Goal: Task Accomplishment & Management: Manage account settings

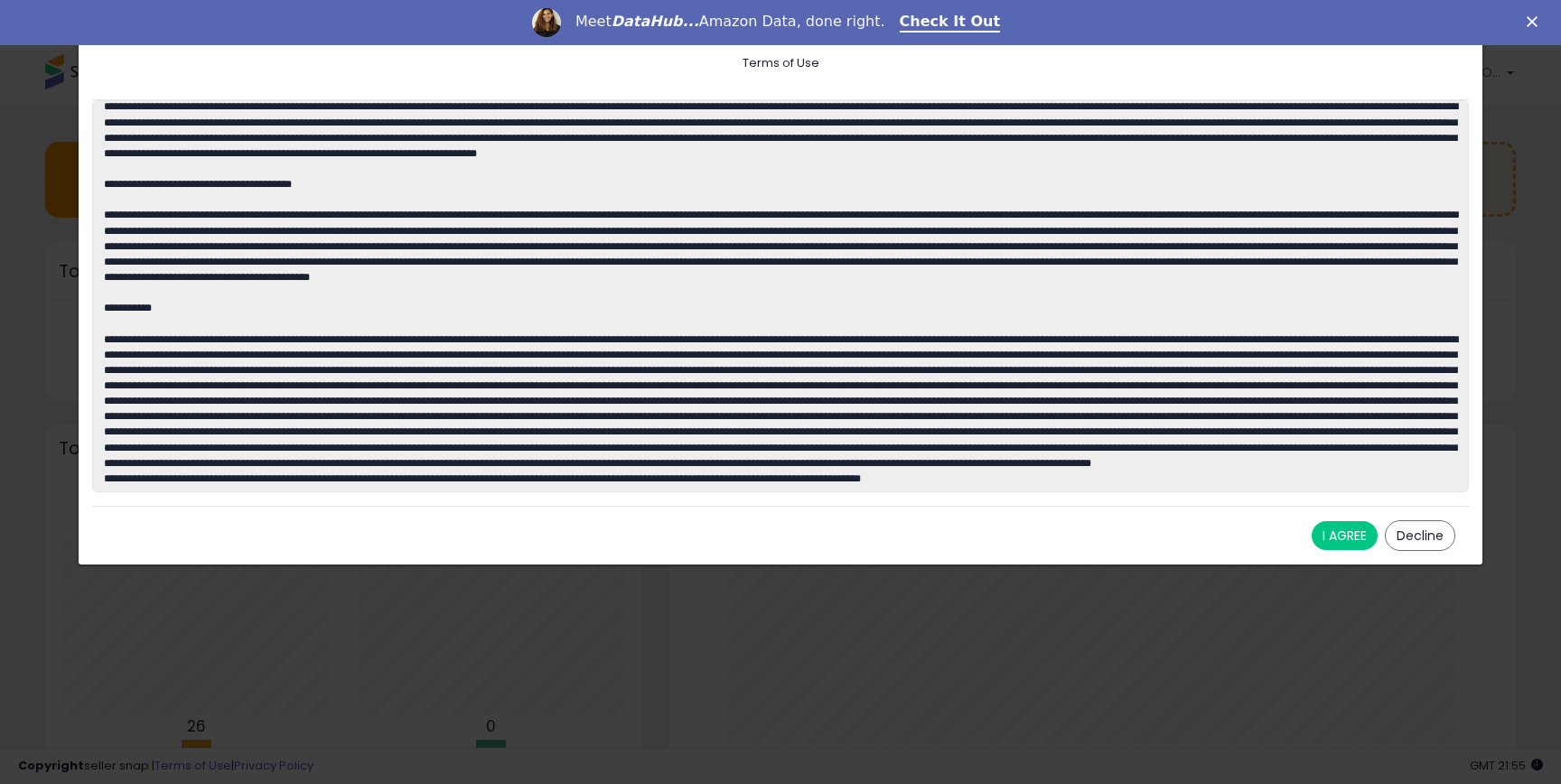
scroll to position [3473, 0]
click at [1336, 537] on button "I AGREE" at bounding box center [1344, 536] width 66 height 29
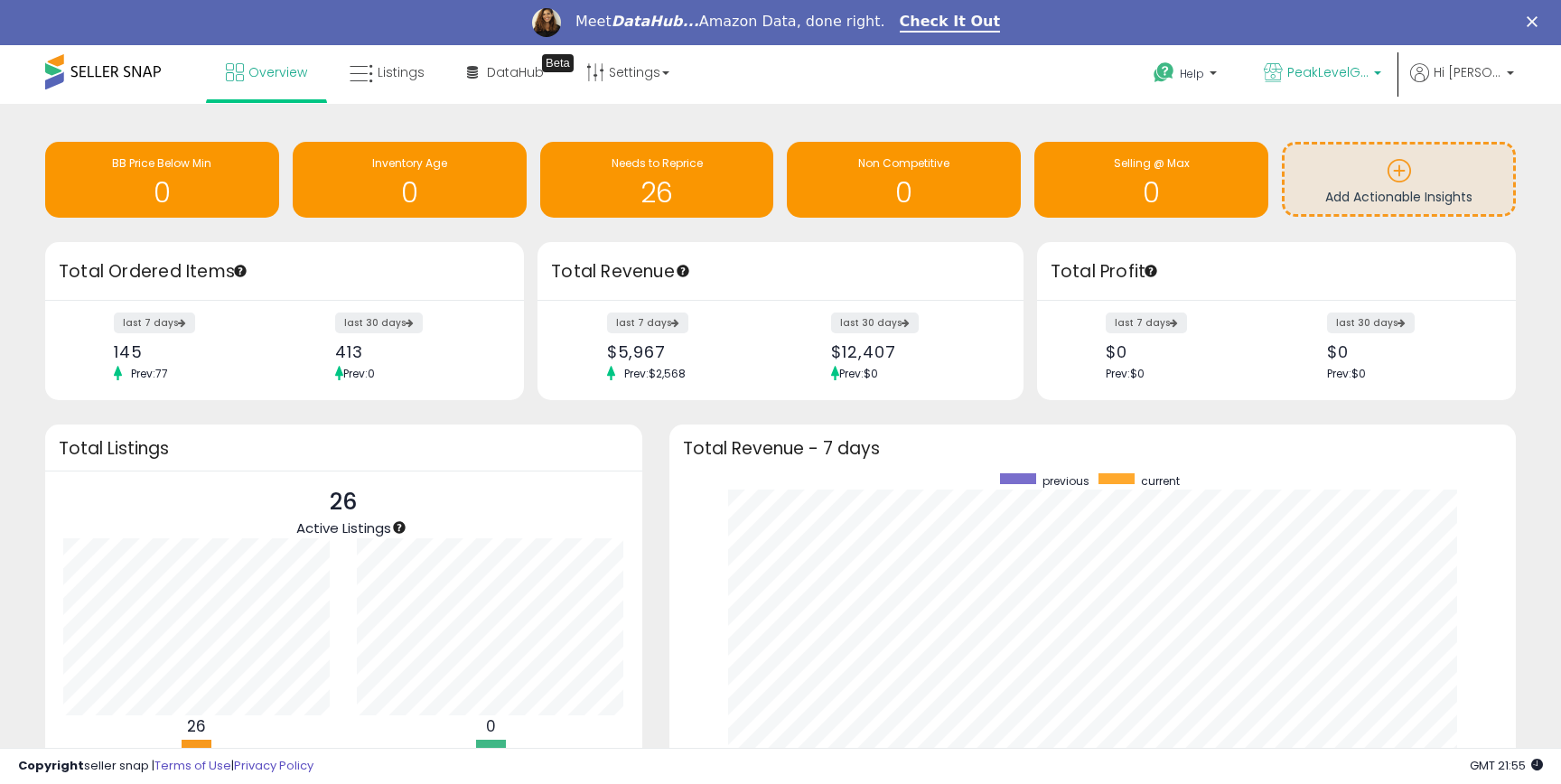
click at [1369, 70] on span "PeakLevelGoods" at bounding box center [1328, 72] width 82 height 18
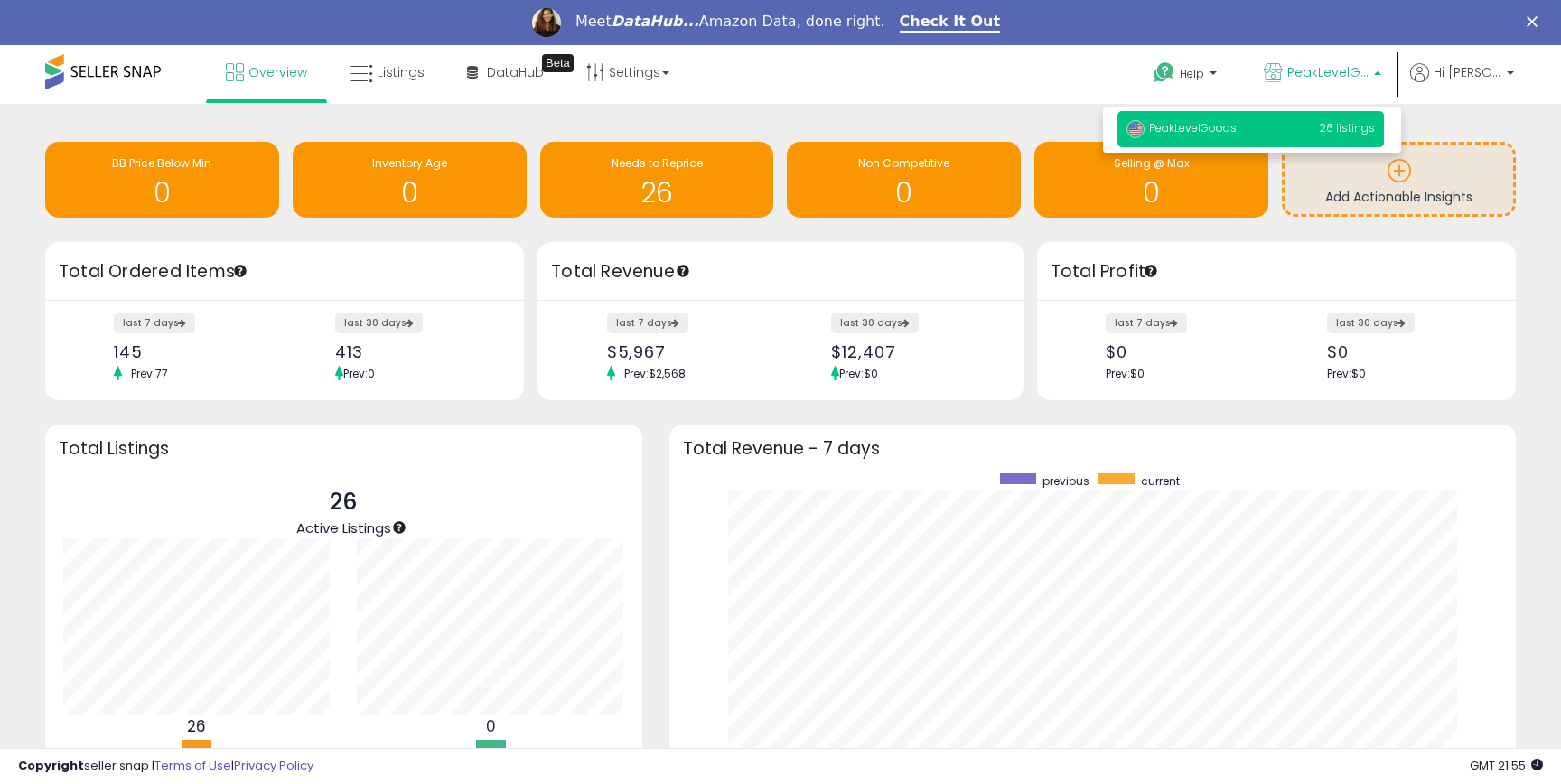
click at [1369, 70] on span "PeakLevelGoods" at bounding box center [1328, 72] width 82 height 18
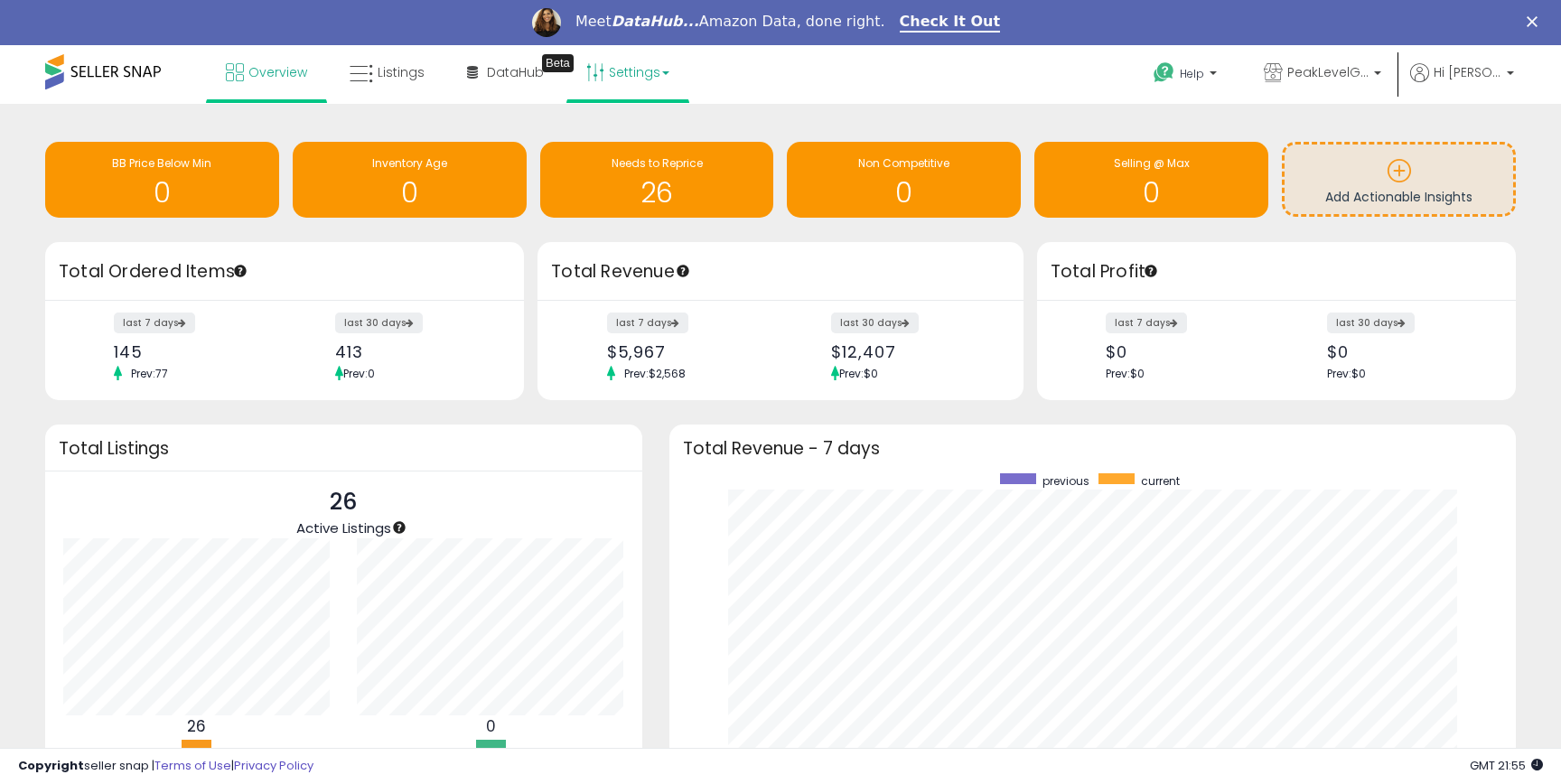
click at [655, 74] on link "Settings" at bounding box center [627, 72] width 110 height 55
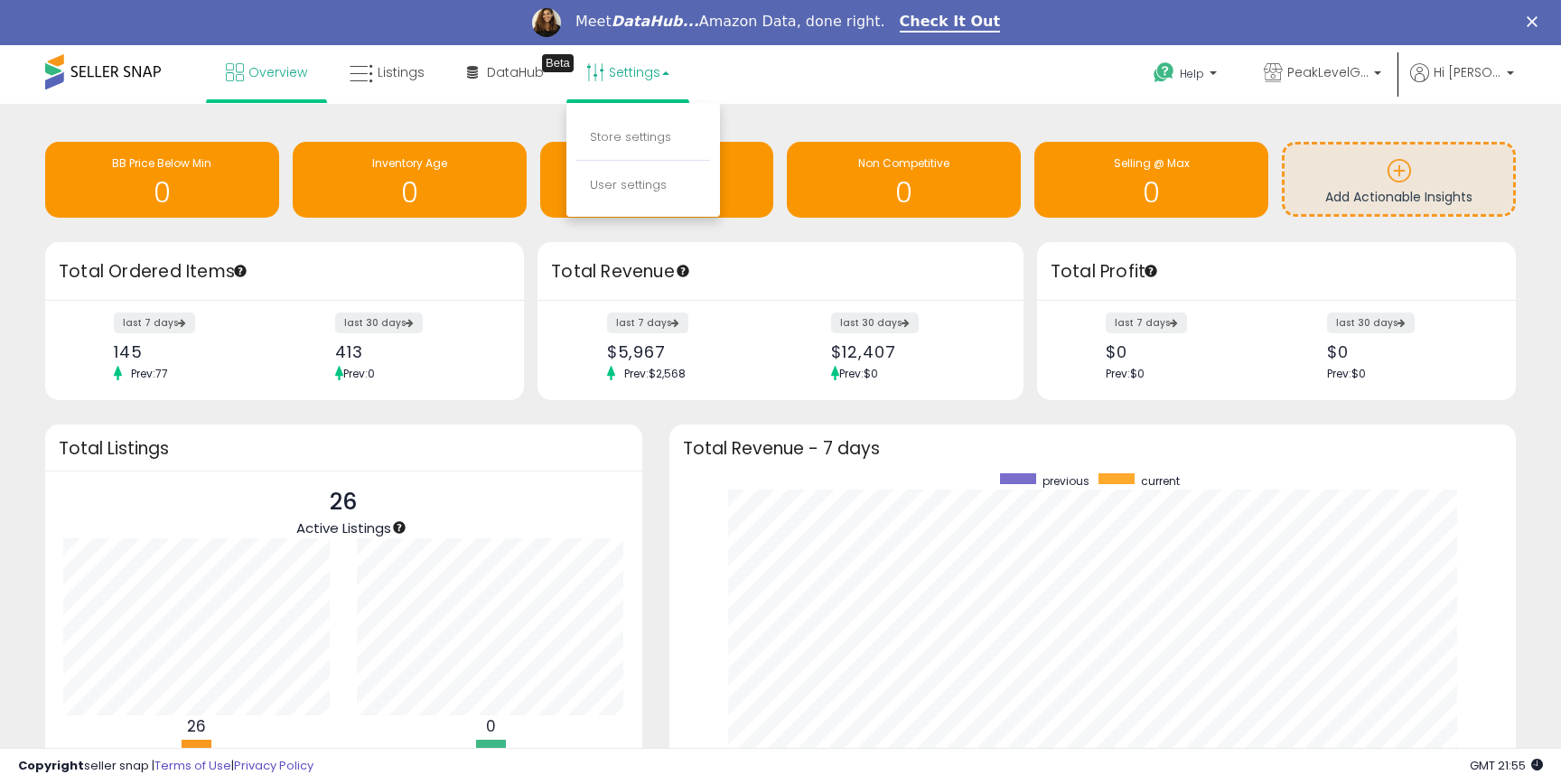
click at [933, 104] on div "Retrieving insights data.. BB Price Below Min 0 Inventory Age 0 Needs to Repric…" at bounding box center [780, 536] width 1561 height 865
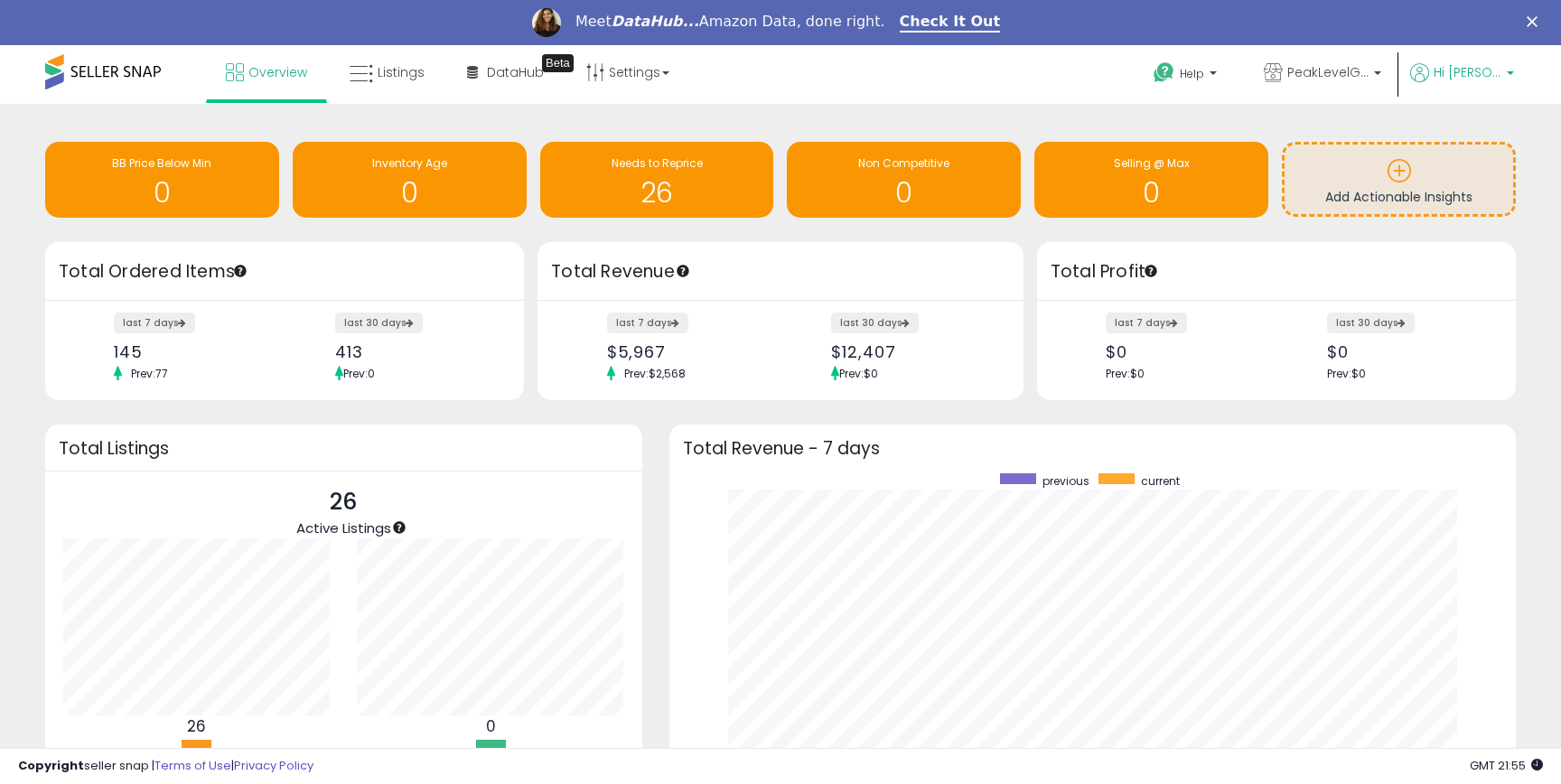
click at [1472, 73] on span "Hi [PERSON_NAME]" at bounding box center [1467, 72] width 68 height 18
click at [1484, 141] on link "Account" at bounding box center [1474, 142] width 48 height 17
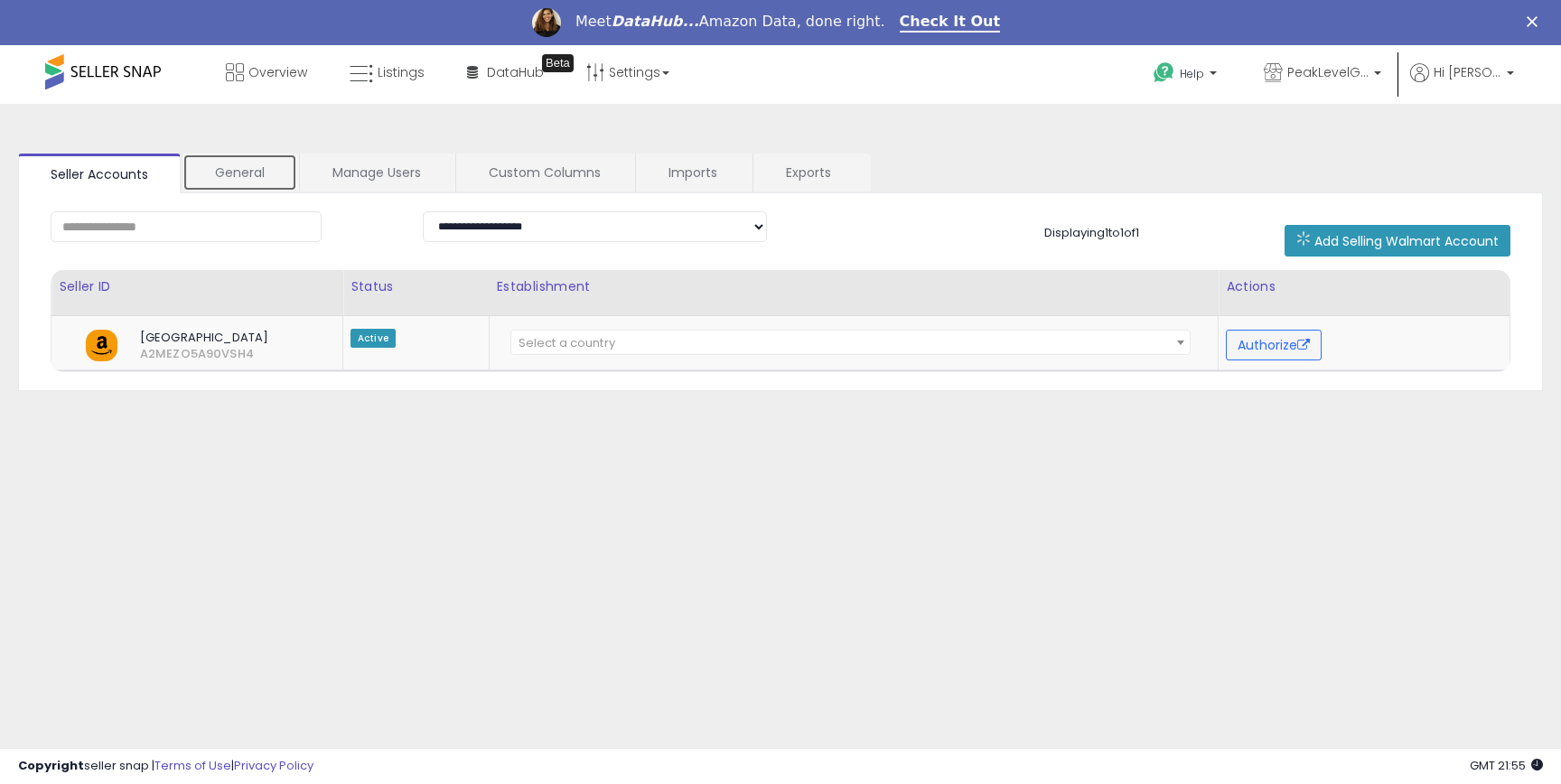
click at [250, 169] on link "General" at bounding box center [240, 173] width 115 height 38
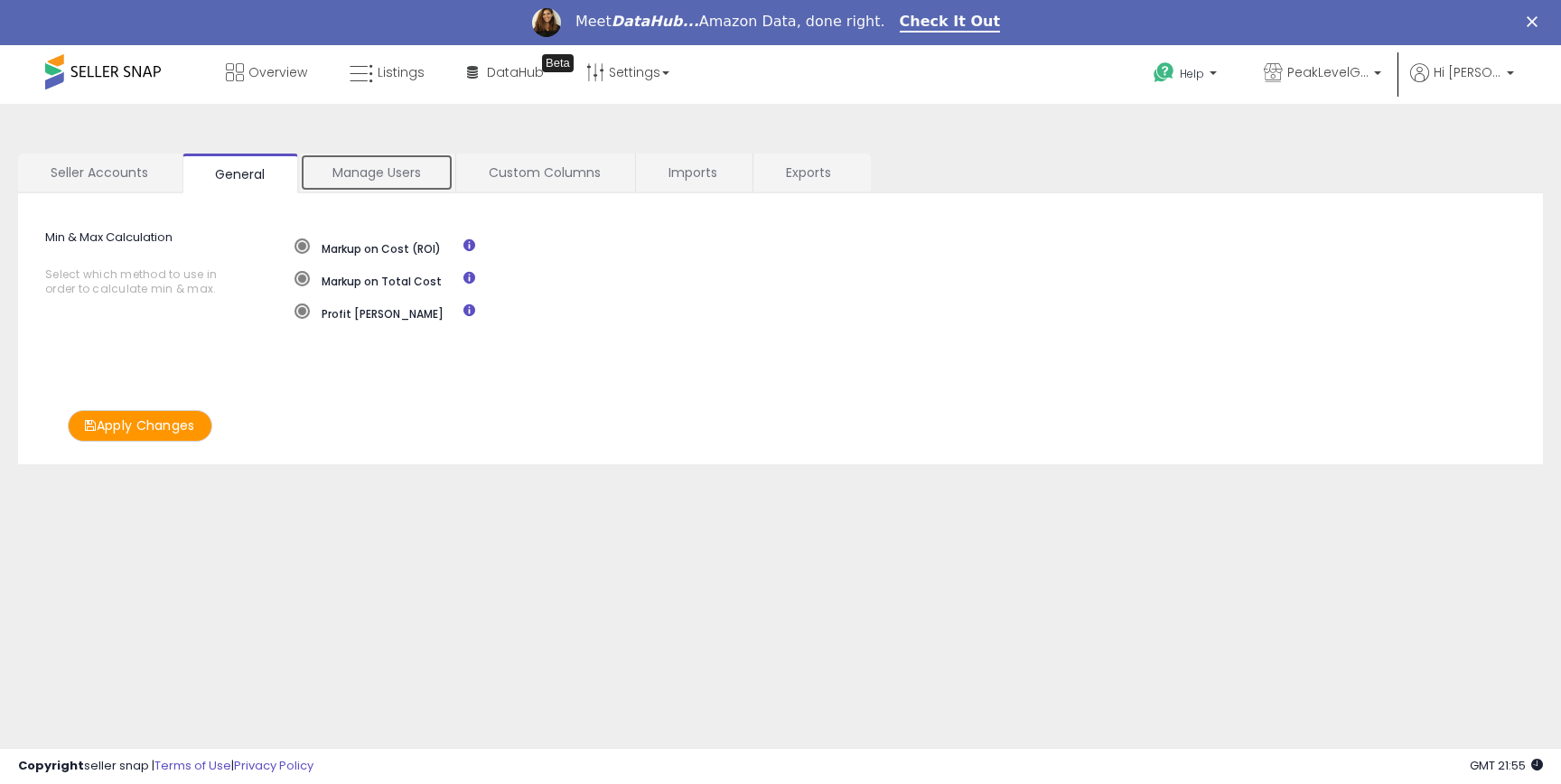
click at [347, 169] on link "Manage Users" at bounding box center [377, 173] width 153 height 38
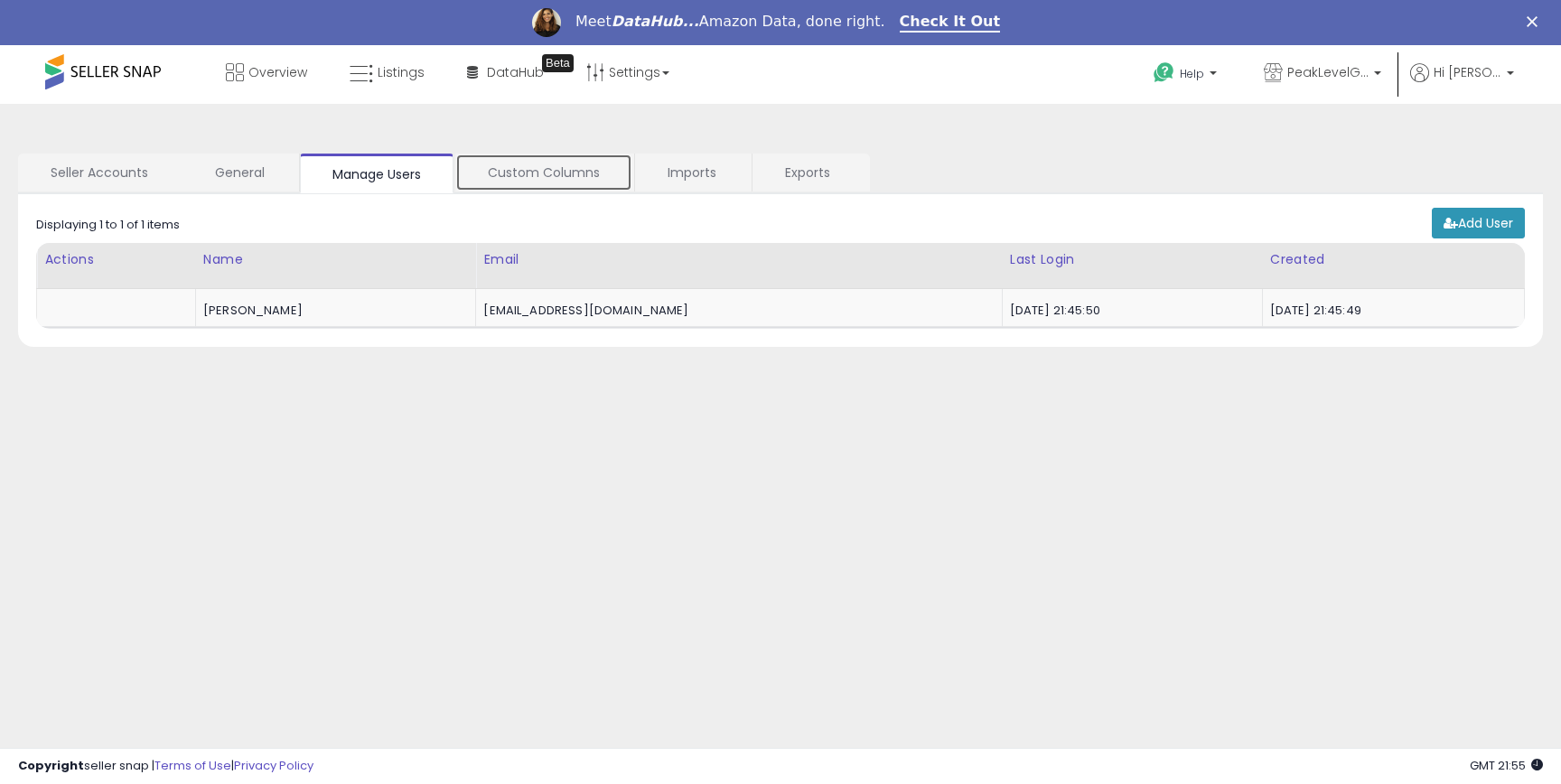
click at [537, 175] on link "Custom Columns" at bounding box center [544, 173] width 177 height 38
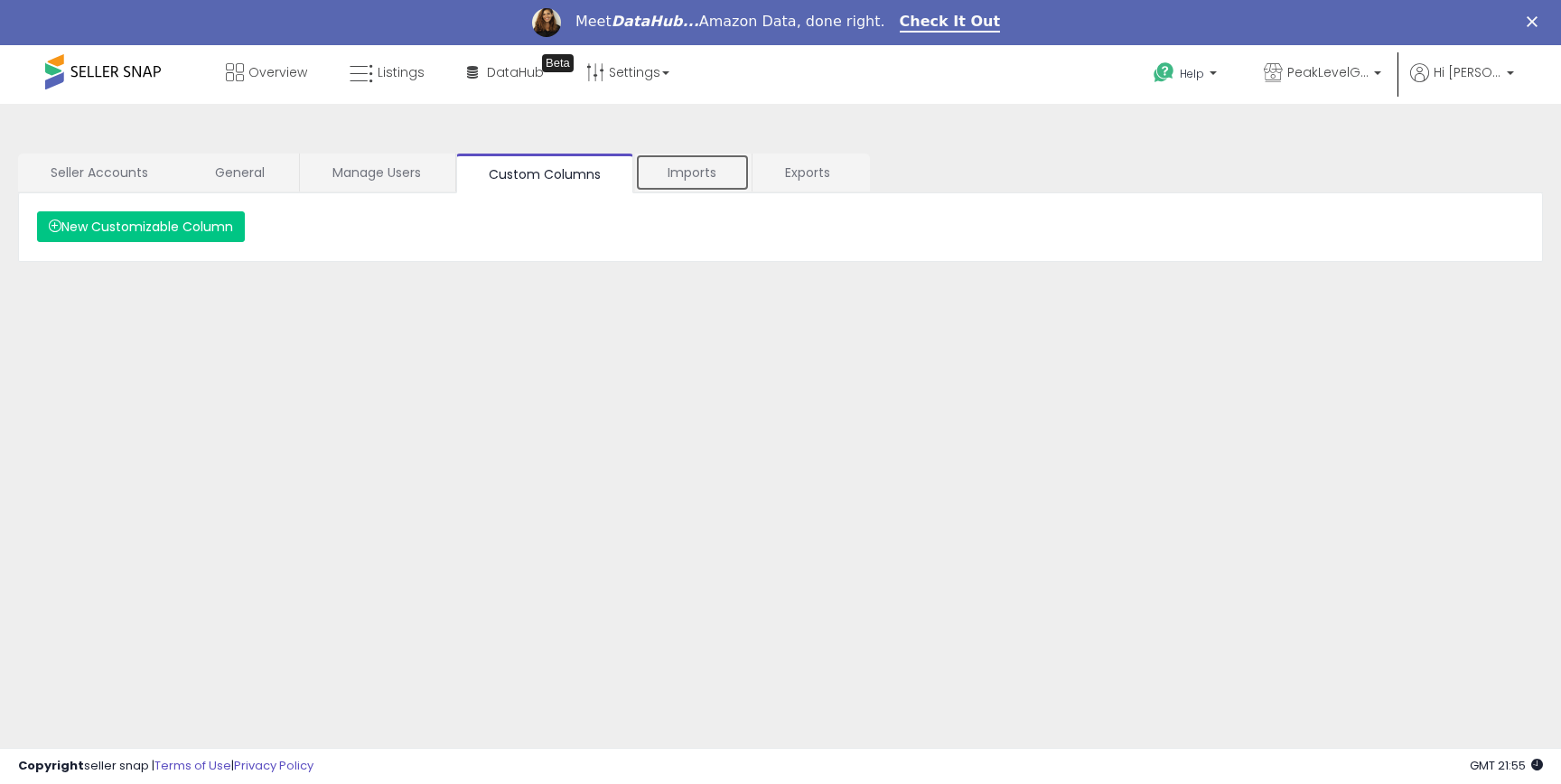
click at [693, 173] on link "Imports" at bounding box center [692, 173] width 115 height 38
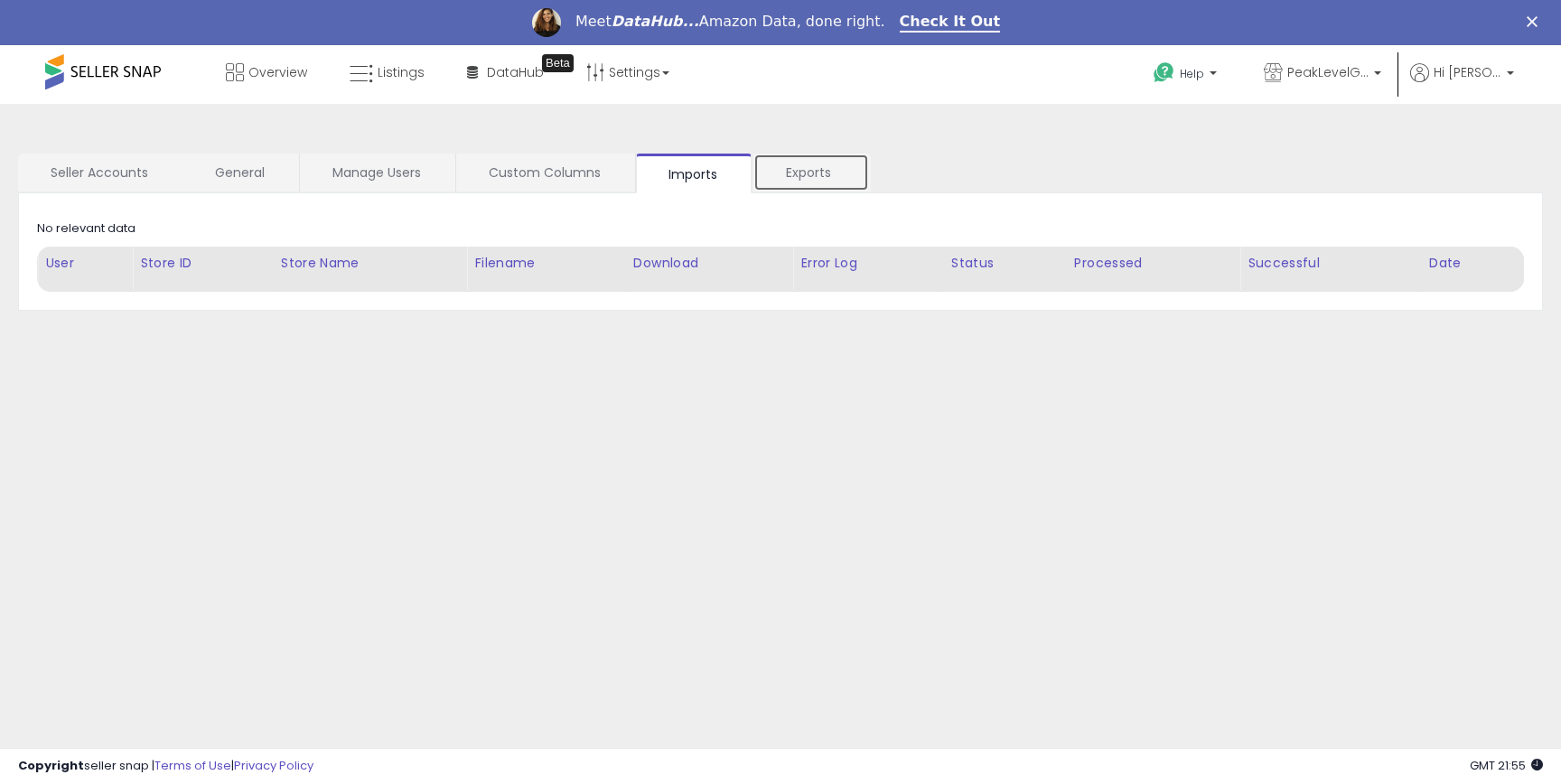
click at [808, 172] on link "Exports" at bounding box center [811, 173] width 116 height 38
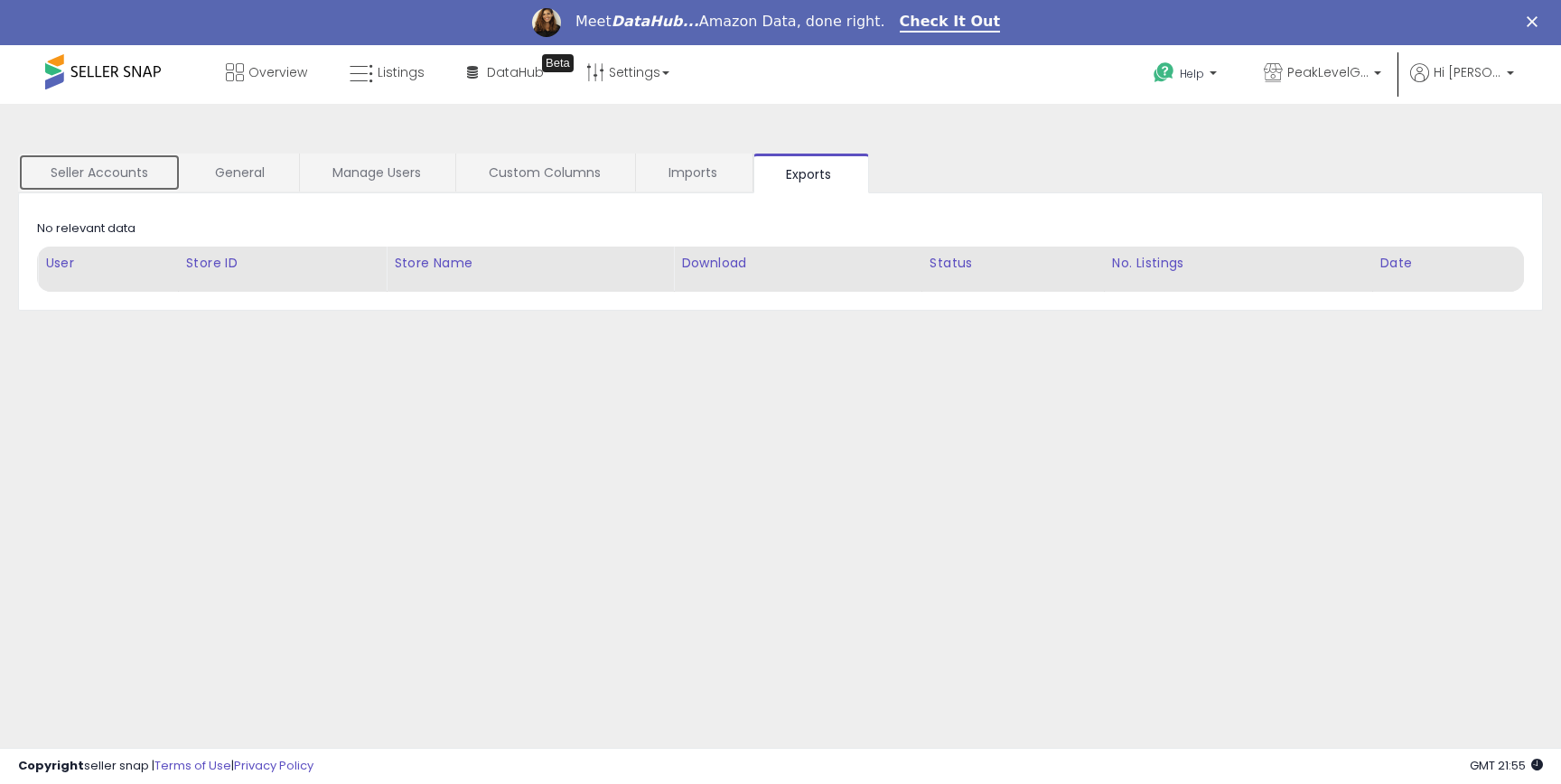
click at [106, 160] on link "Seller Accounts" at bounding box center [100, 173] width 163 height 38
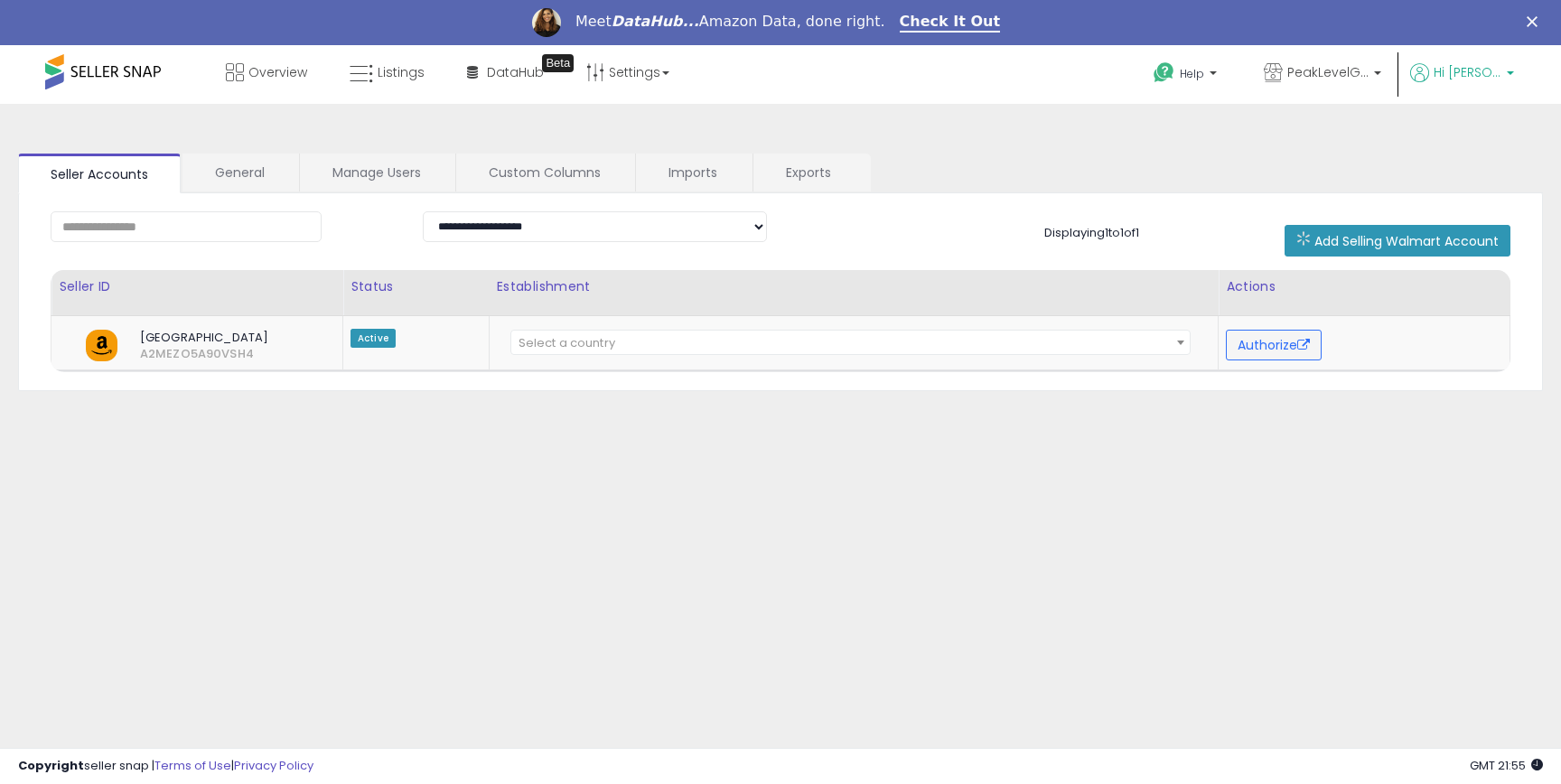
click at [1496, 71] on span "Hi [PERSON_NAME]" at bounding box center [1467, 72] width 68 height 18
click at [1369, 81] on span "PeakLevelGoods" at bounding box center [1328, 72] width 82 height 18
click at [964, 141] on div "**********" at bounding box center [780, 496] width 1544 height 749
click at [251, 67] on span "Overview" at bounding box center [277, 72] width 58 height 18
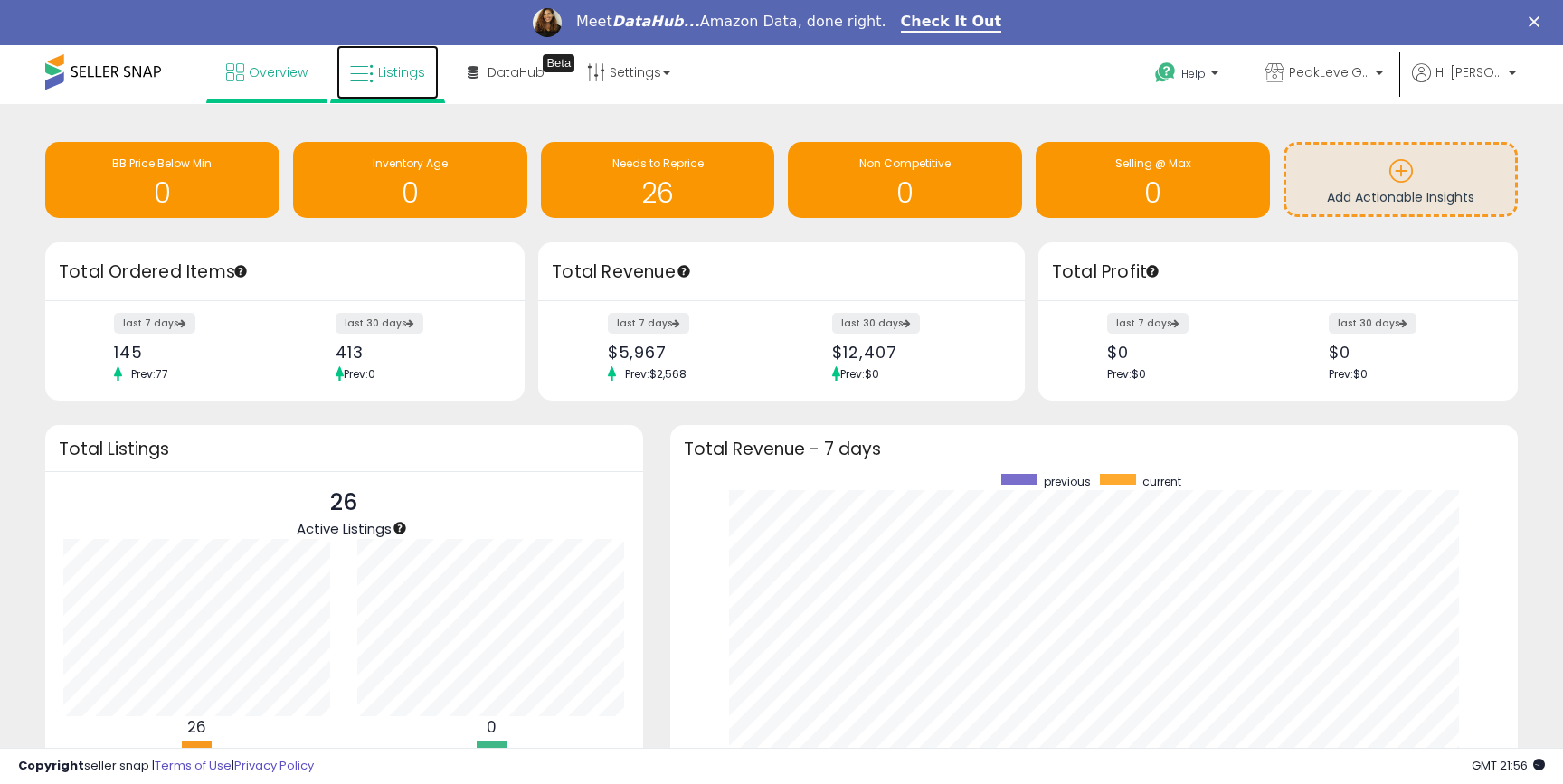
click at [393, 78] on span "Listings" at bounding box center [401, 72] width 47 height 18
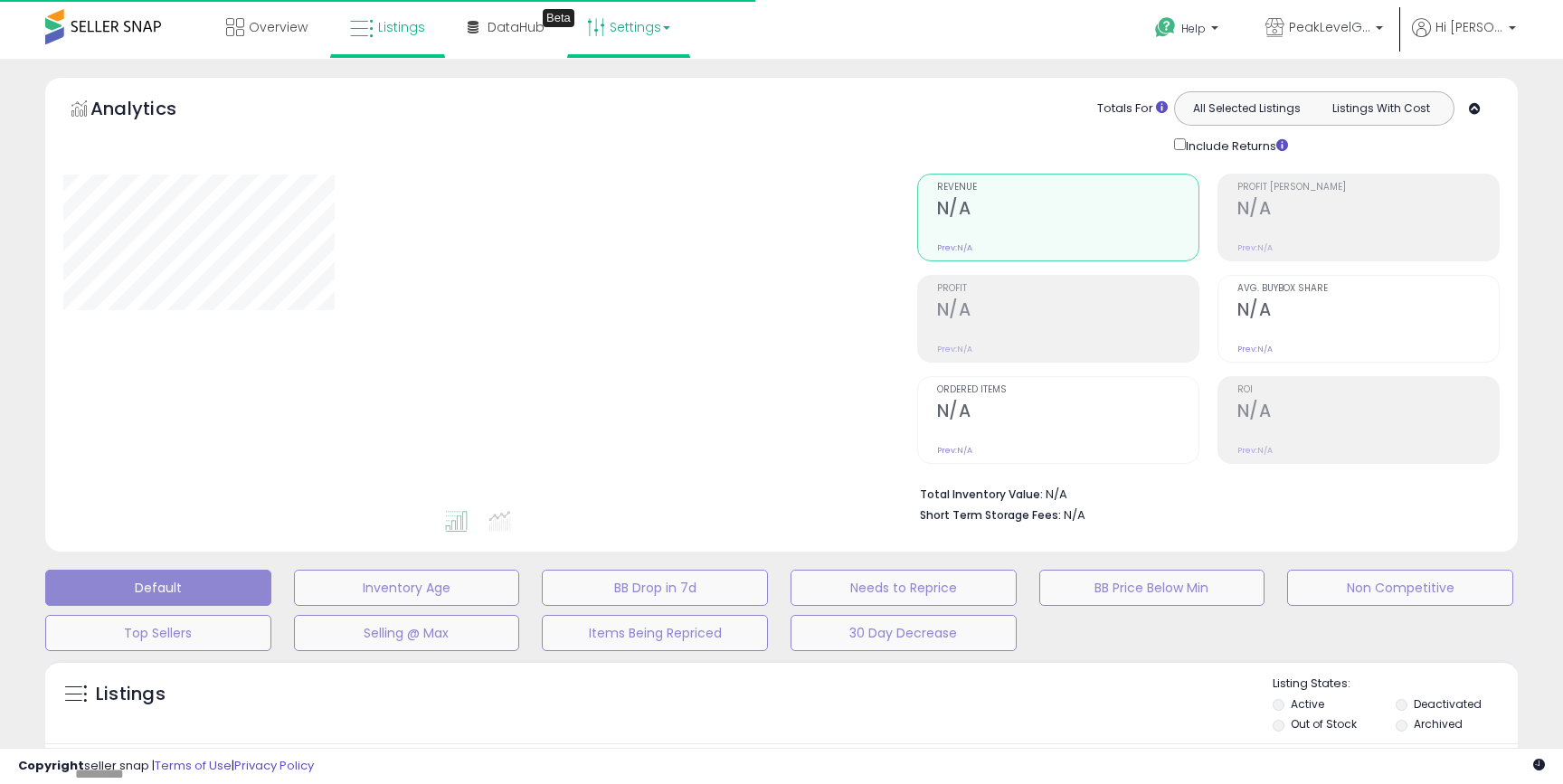
click at [660, 30] on link "Settings" at bounding box center [628, 27] width 110 height 55
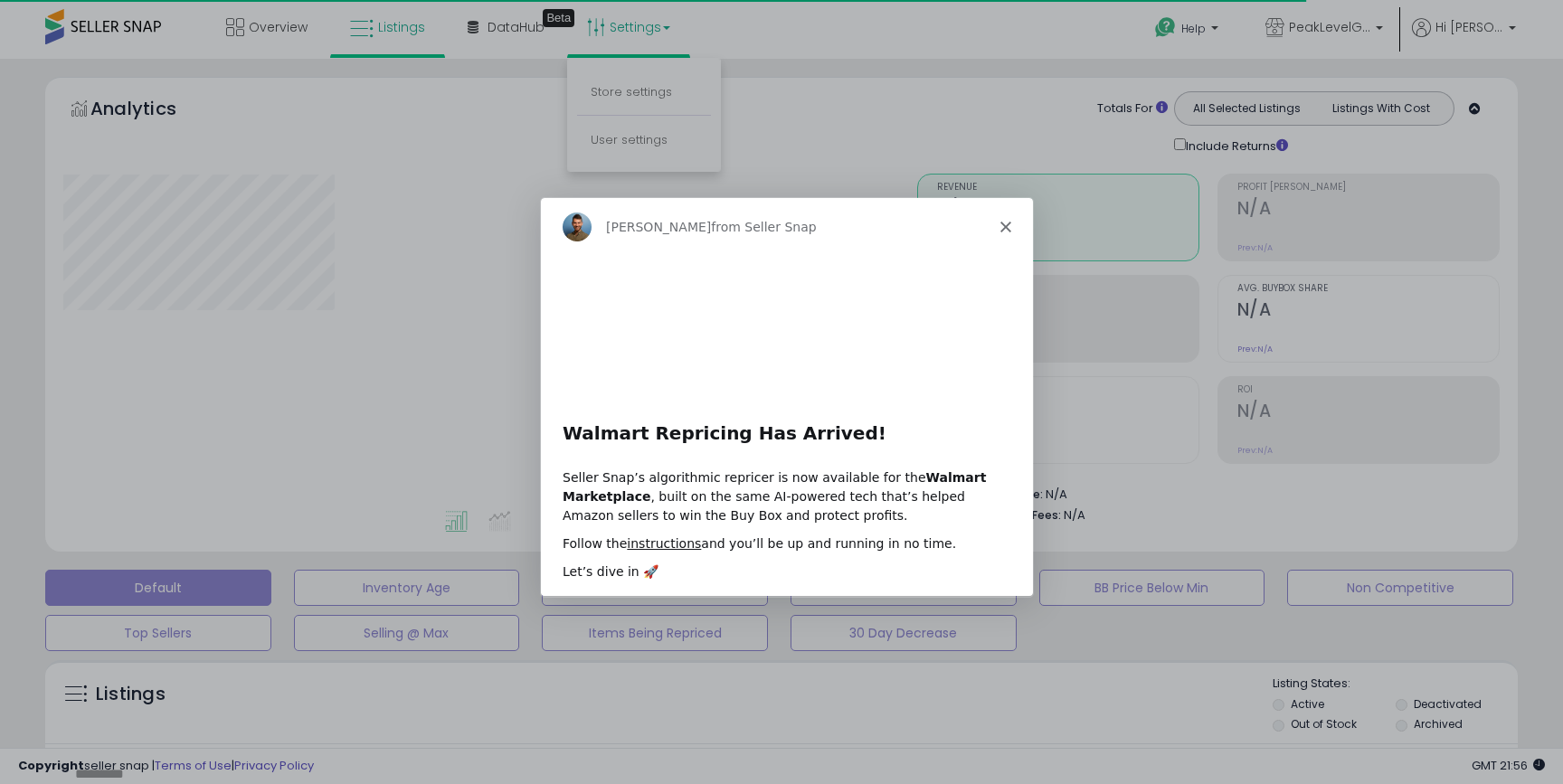
click at [659, 81] on div "Product tour overlay" at bounding box center [782, 392] width 1563 height 784
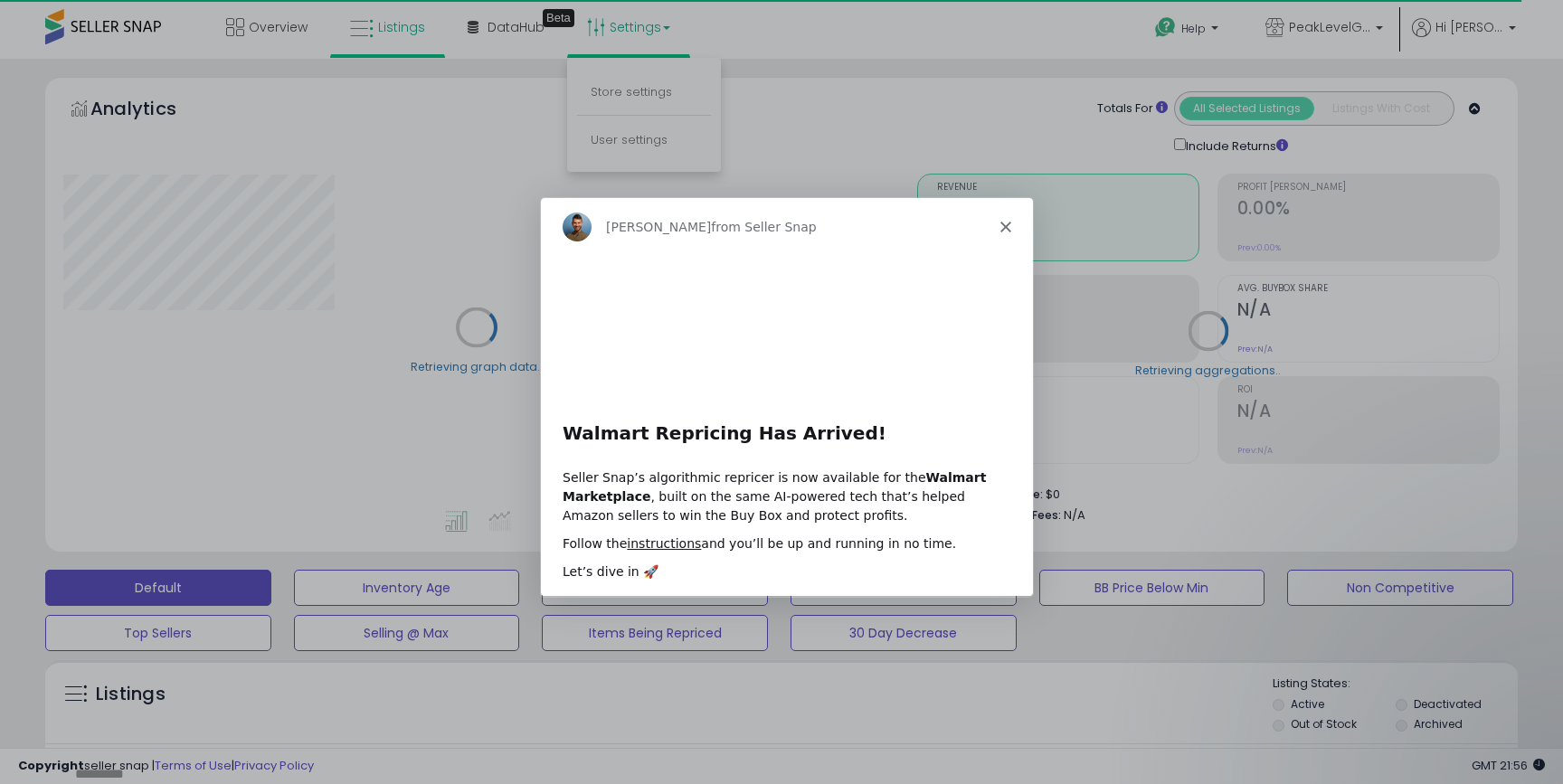
click at [1008, 222] on polygon "Close" at bounding box center [1004, 226] width 11 height 11
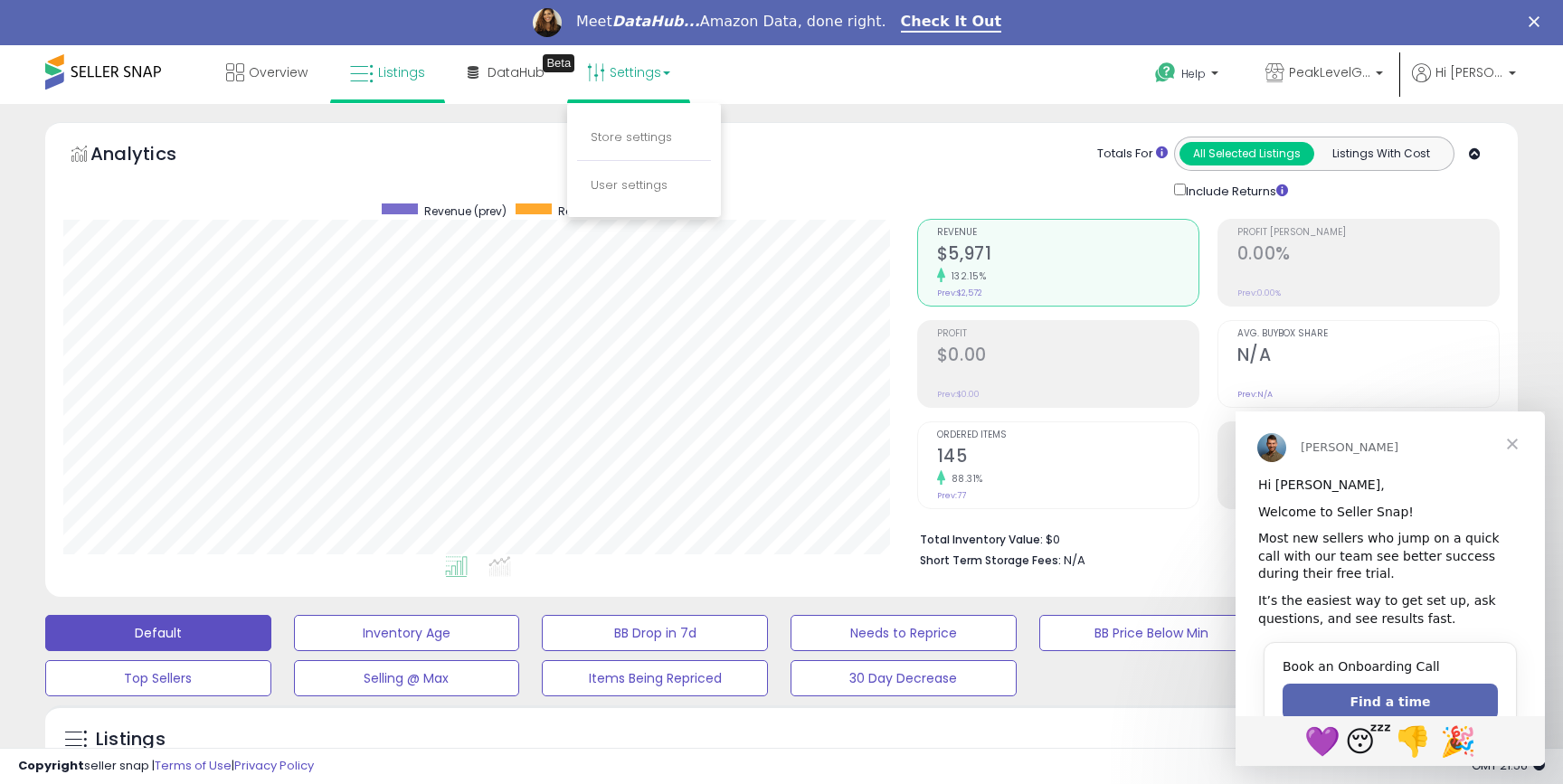
scroll to position [370, 854]
click at [639, 176] on li "User settings" at bounding box center [643, 186] width 133 height 44
click at [659, 62] on link "Settings" at bounding box center [628, 72] width 110 height 55
click at [613, 180] on link "User settings" at bounding box center [629, 185] width 77 height 17
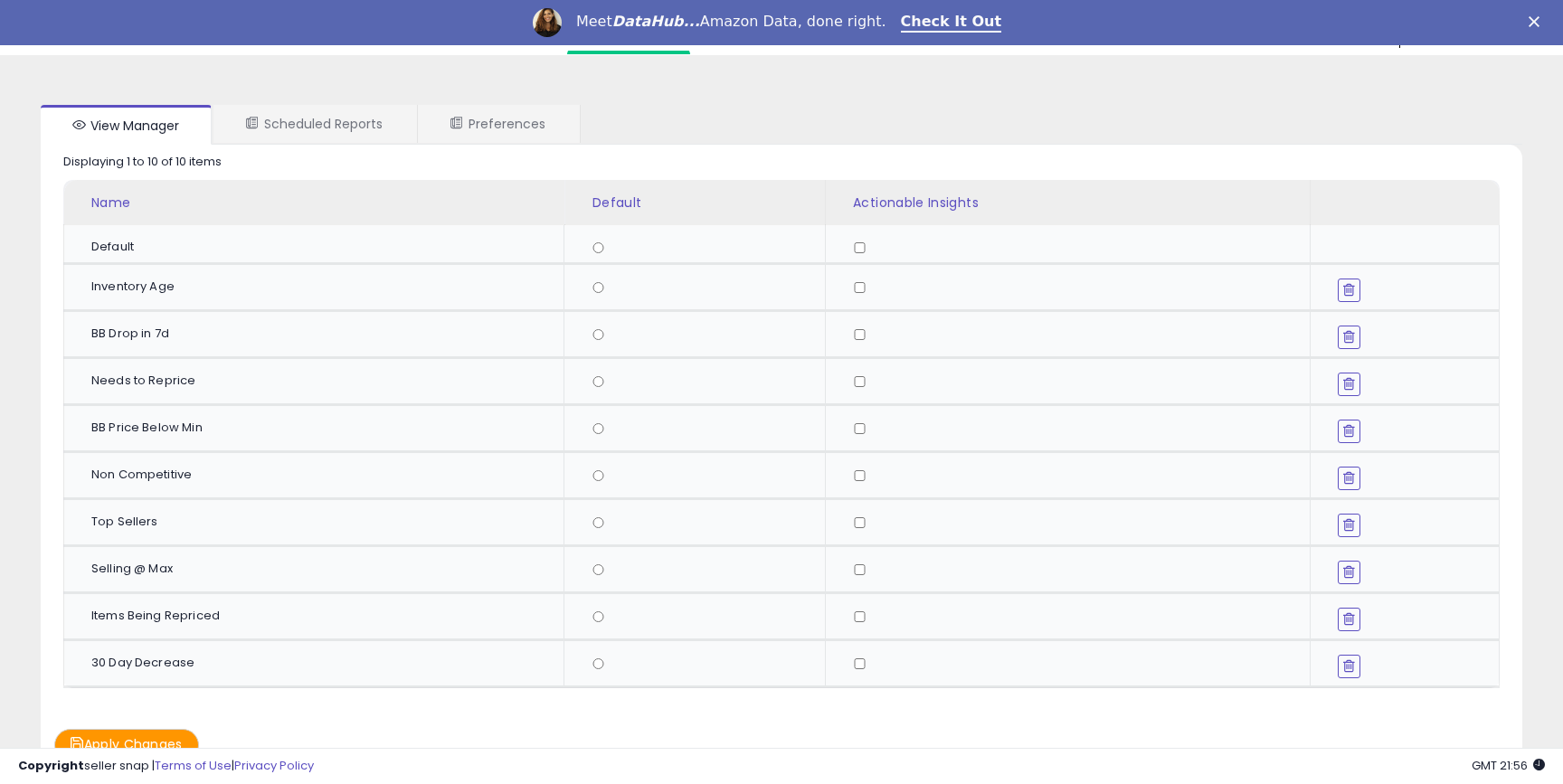
scroll to position [51, 0]
click at [367, 107] on link "Scheduled Reports" at bounding box center [314, 122] width 202 height 38
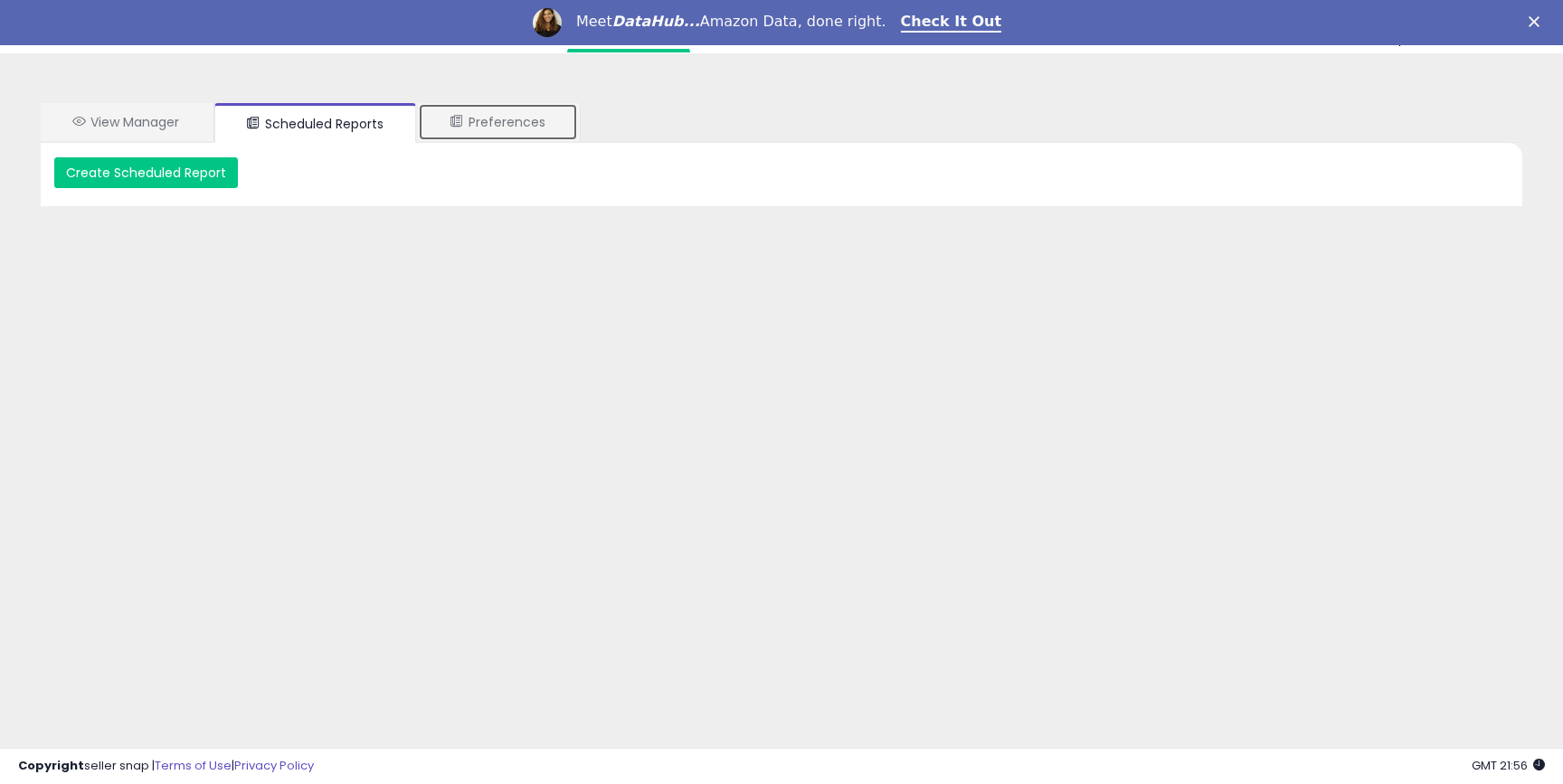
click at [511, 121] on link "Preferences" at bounding box center [497, 122] width 160 height 38
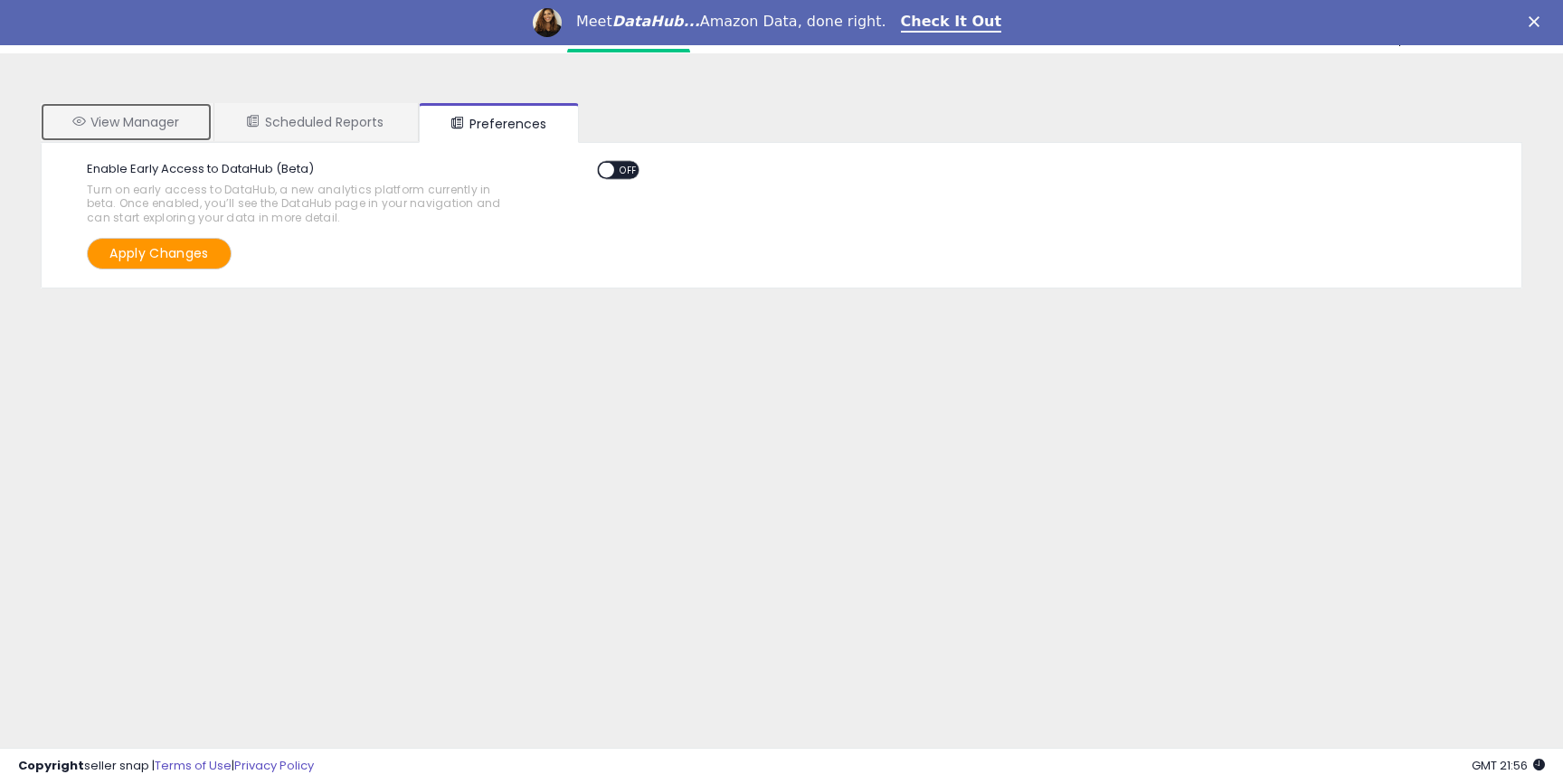
click at [118, 115] on link "View Manager" at bounding box center [126, 122] width 171 height 38
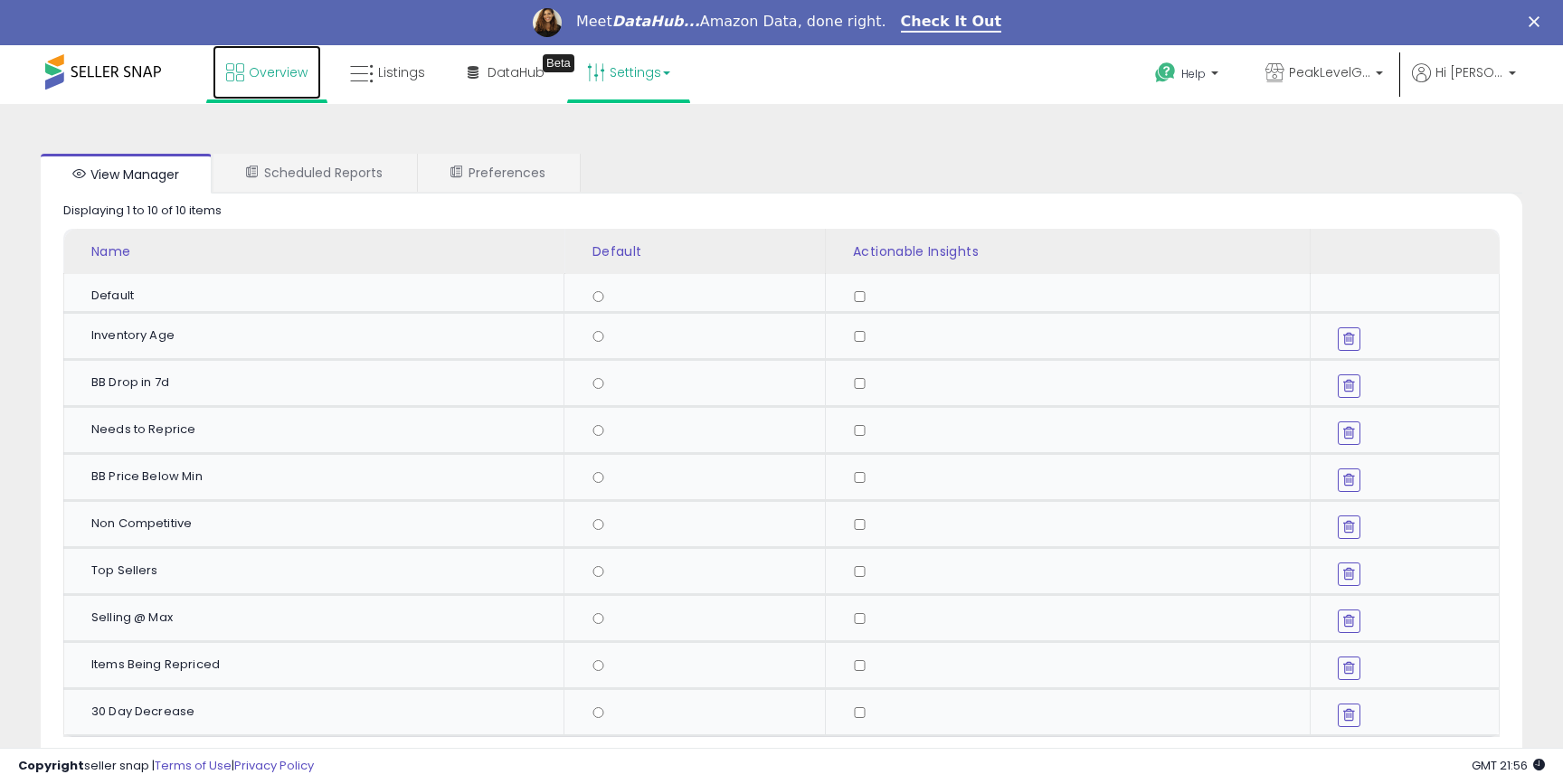
click at [259, 69] on span "Overview" at bounding box center [277, 72] width 59 height 18
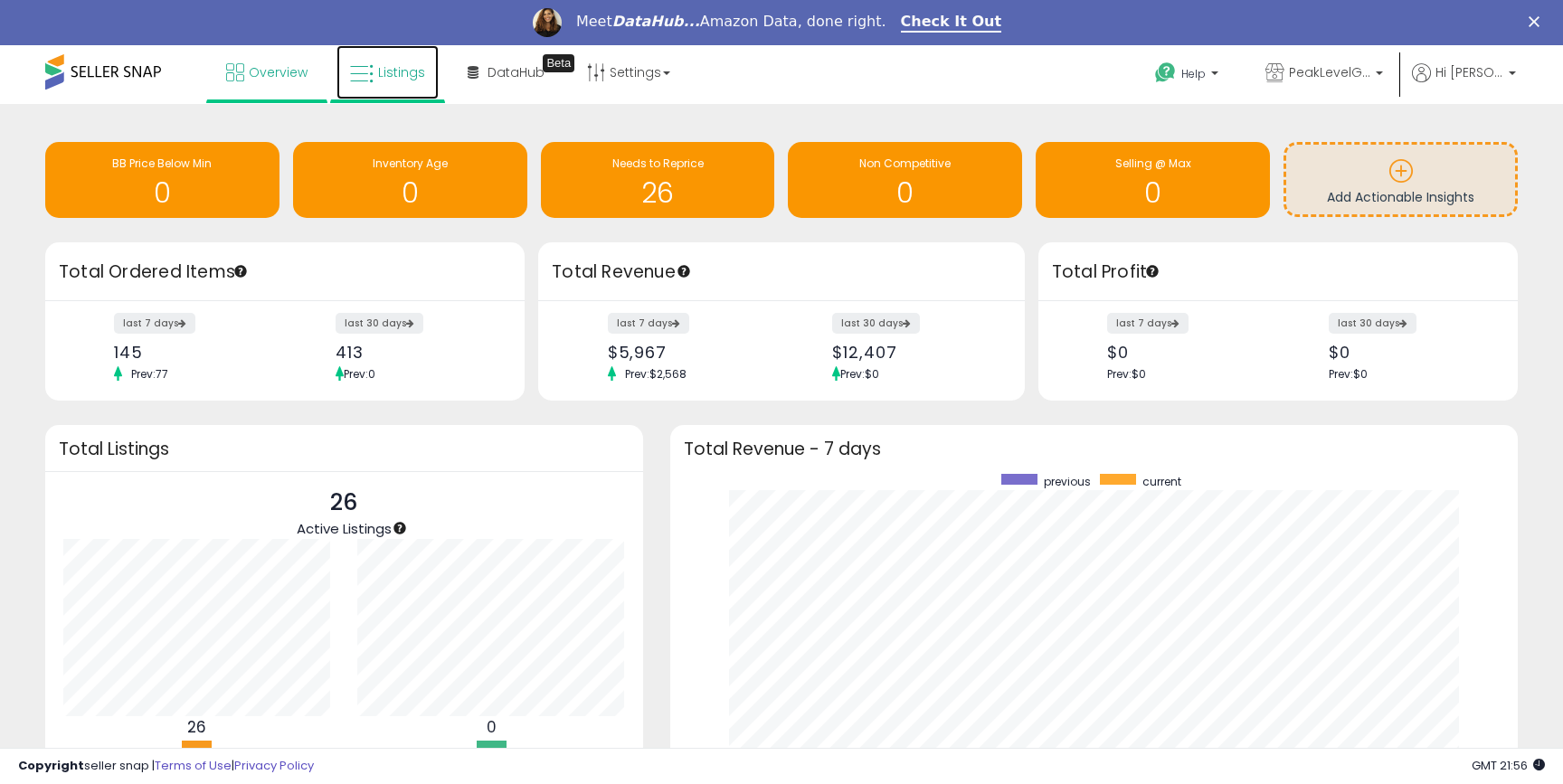
click at [384, 80] on span "Listings" at bounding box center [401, 72] width 47 height 18
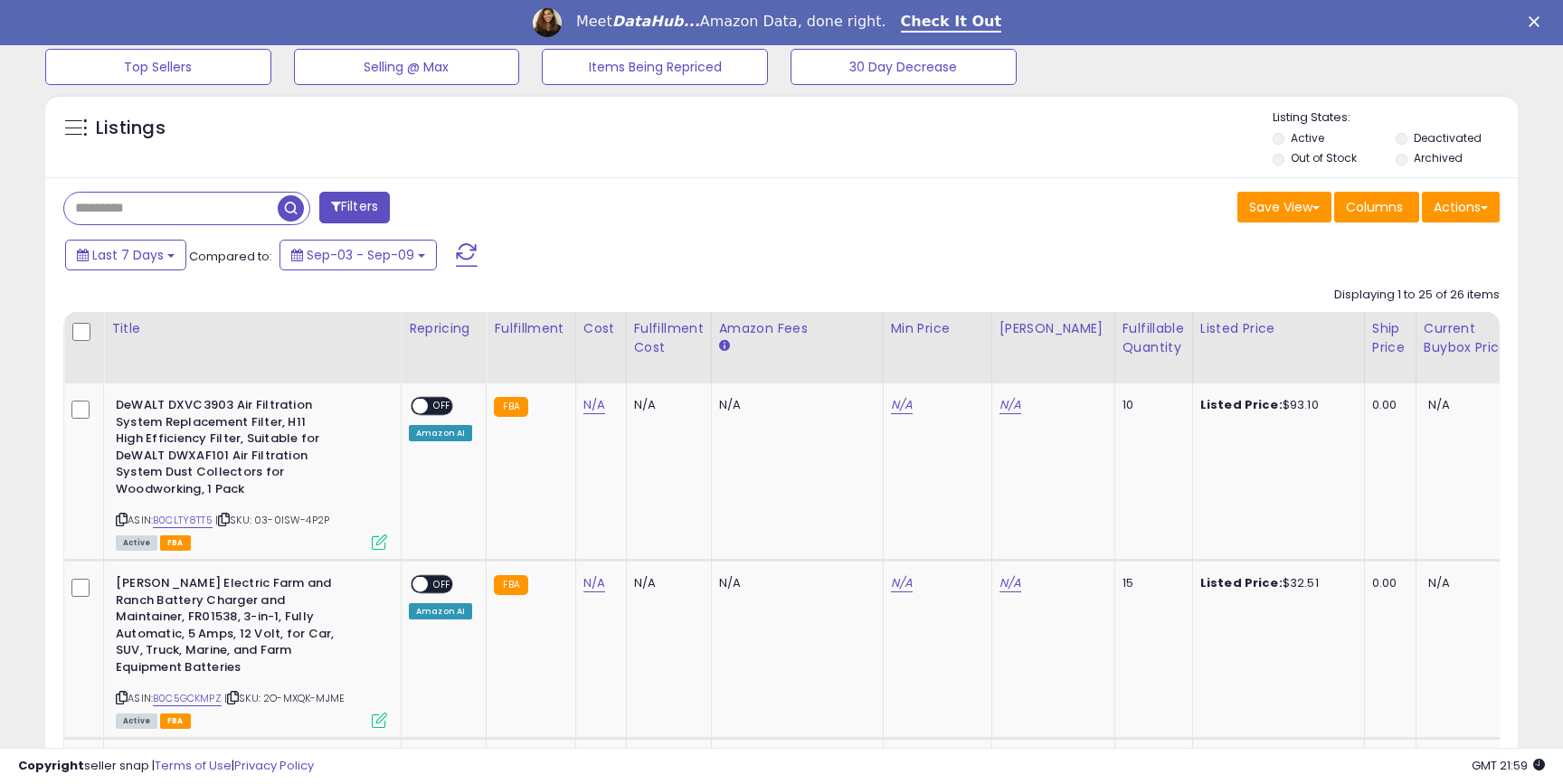
scroll to position [612, 0]
click at [892, 407] on link "N/A" at bounding box center [902, 404] width 22 height 18
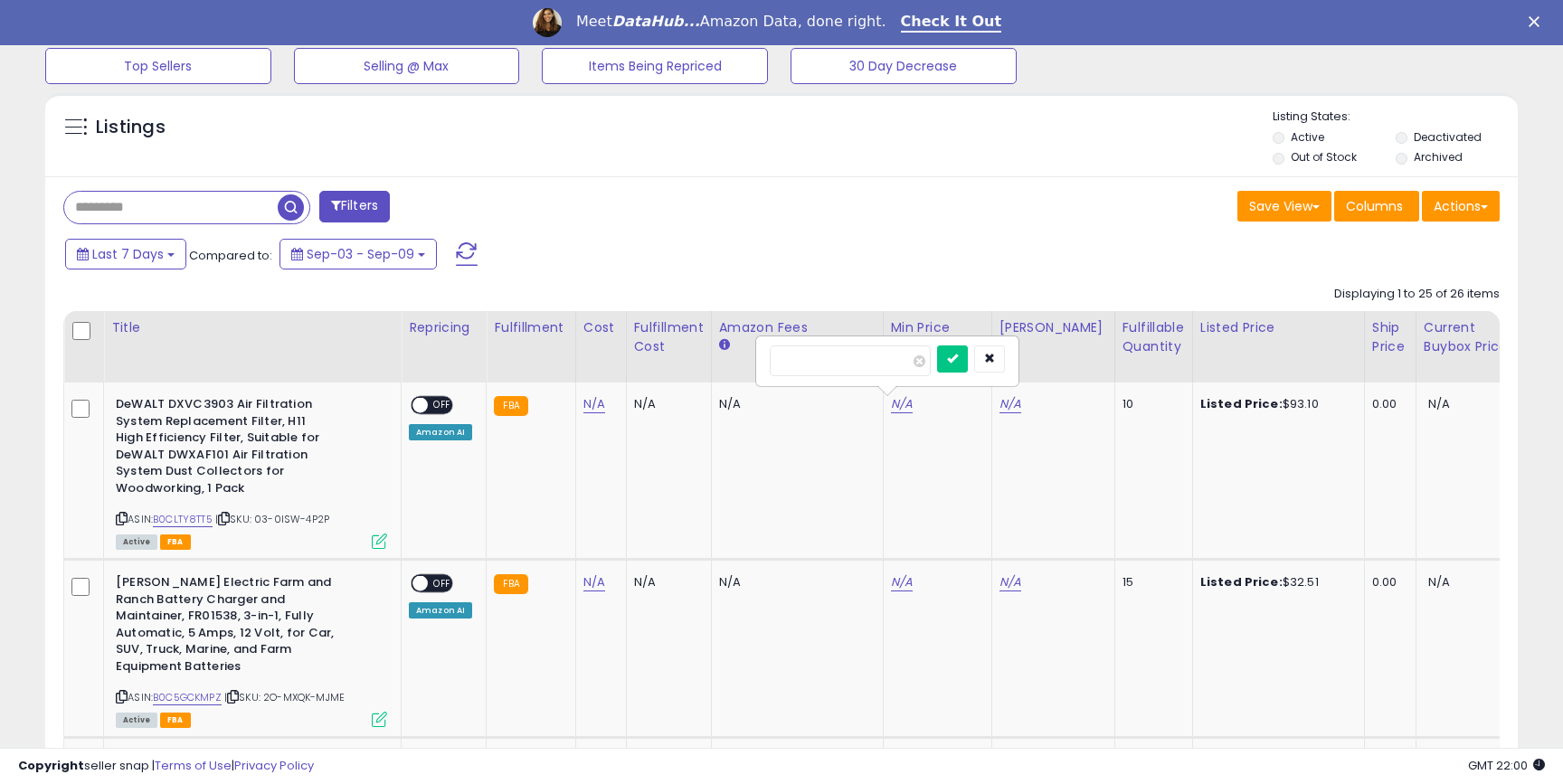
click at [833, 236] on div "Last 7 Days Compared to: Sep-03 - Sep-09" at bounding box center [599, 256] width 1077 height 40
click at [429, 409] on div "ON OFF" at bounding box center [412, 406] width 42 height 15
click at [429, 405] on span "OFF" at bounding box center [443, 406] width 29 height 15
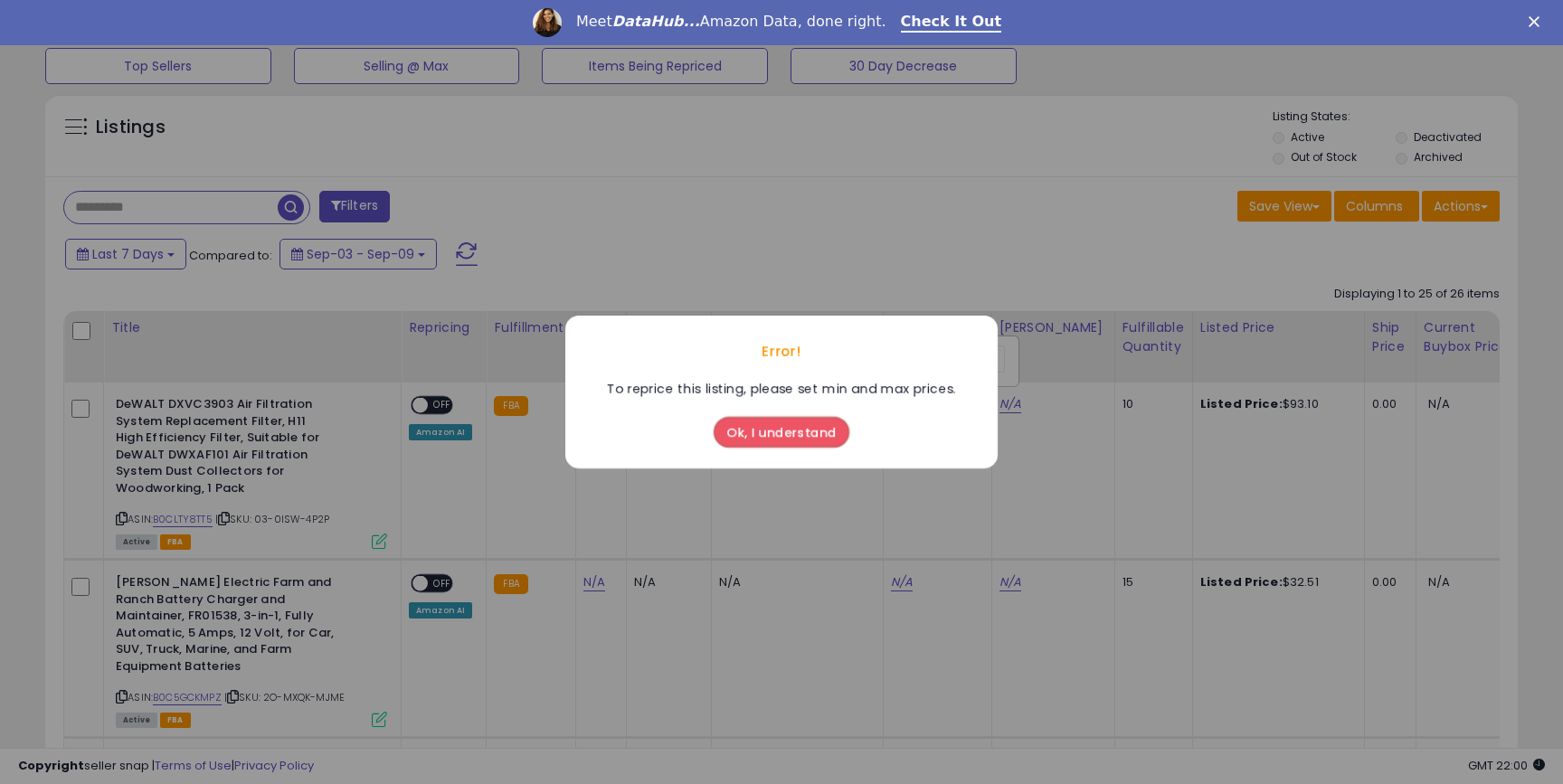
click at [782, 437] on button "Ok, I understand" at bounding box center [782, 432] width 135 height 31
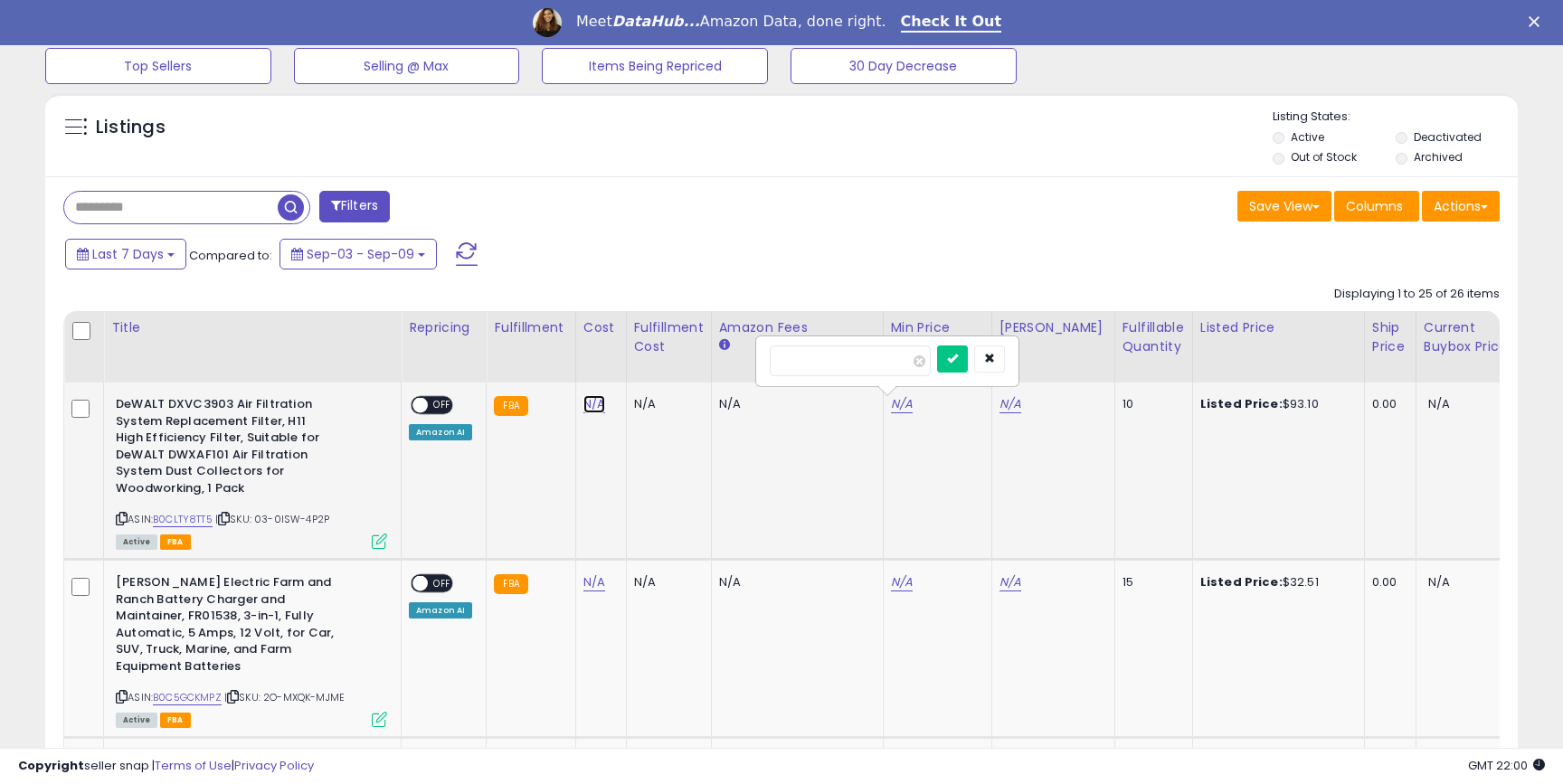
click at [593, 404] on link "N/A" at bounding box center [594, 404] width 22 height 18
type input "*****"
click at [653, 361] on icon "submit" at bounding box center [647, 358] width 11 height 11
click at [895, 404] on link "N/A" at bounding box center [902, 404] width 22 height 18
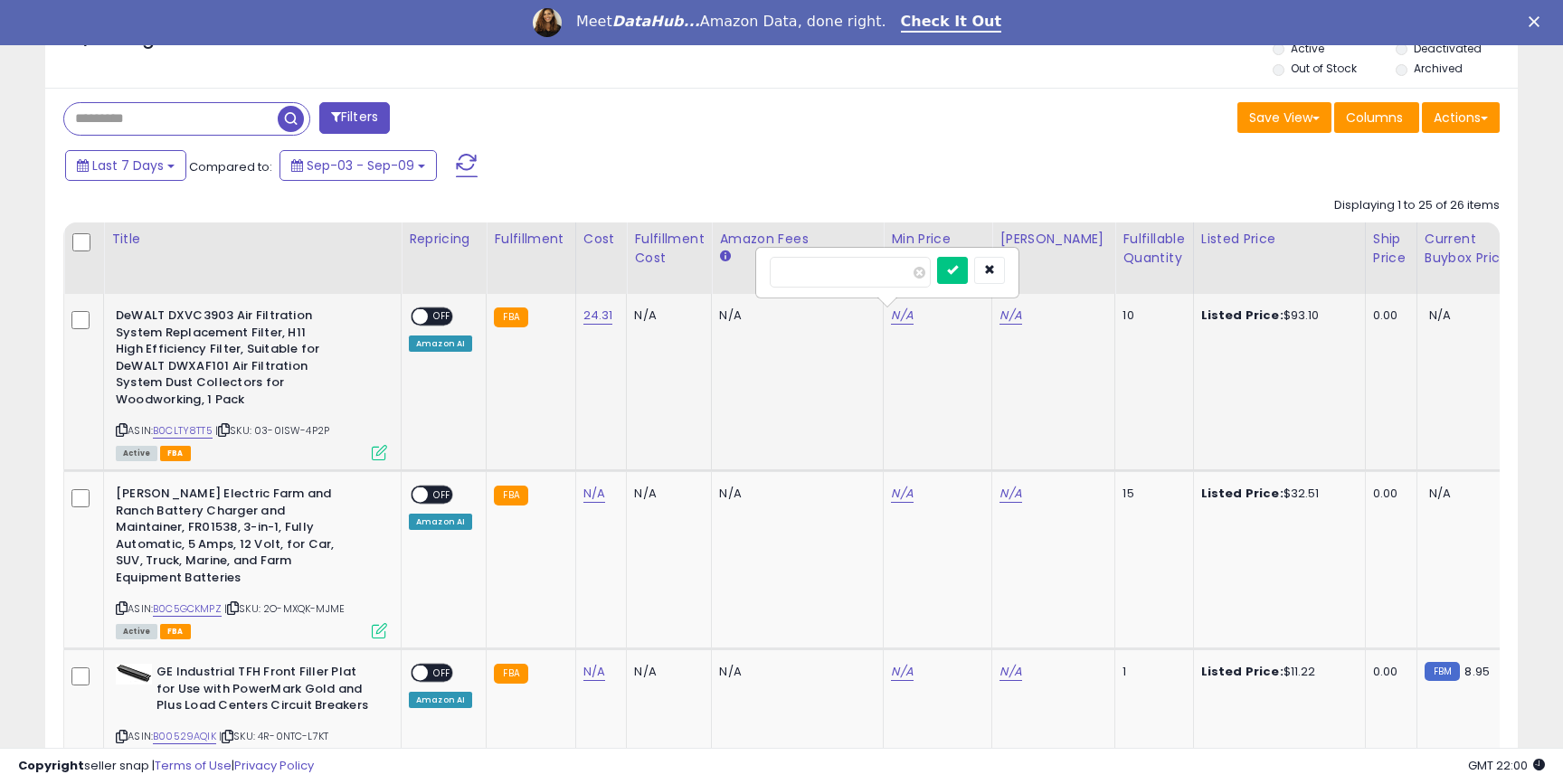
scroll to position [701, 0]
click at [838, 278] on input "number" at bounding box center [851, 272] width 161 height 31
type input "**"
click at [909, 157] on div "Last 7 Days Compared to: Sep-03 - Sep-09" at bounding box center [599, 167] width 1077 height 40
click at [968, 266] on button "submit" at bounding box center [952, 270] width 31 height 27
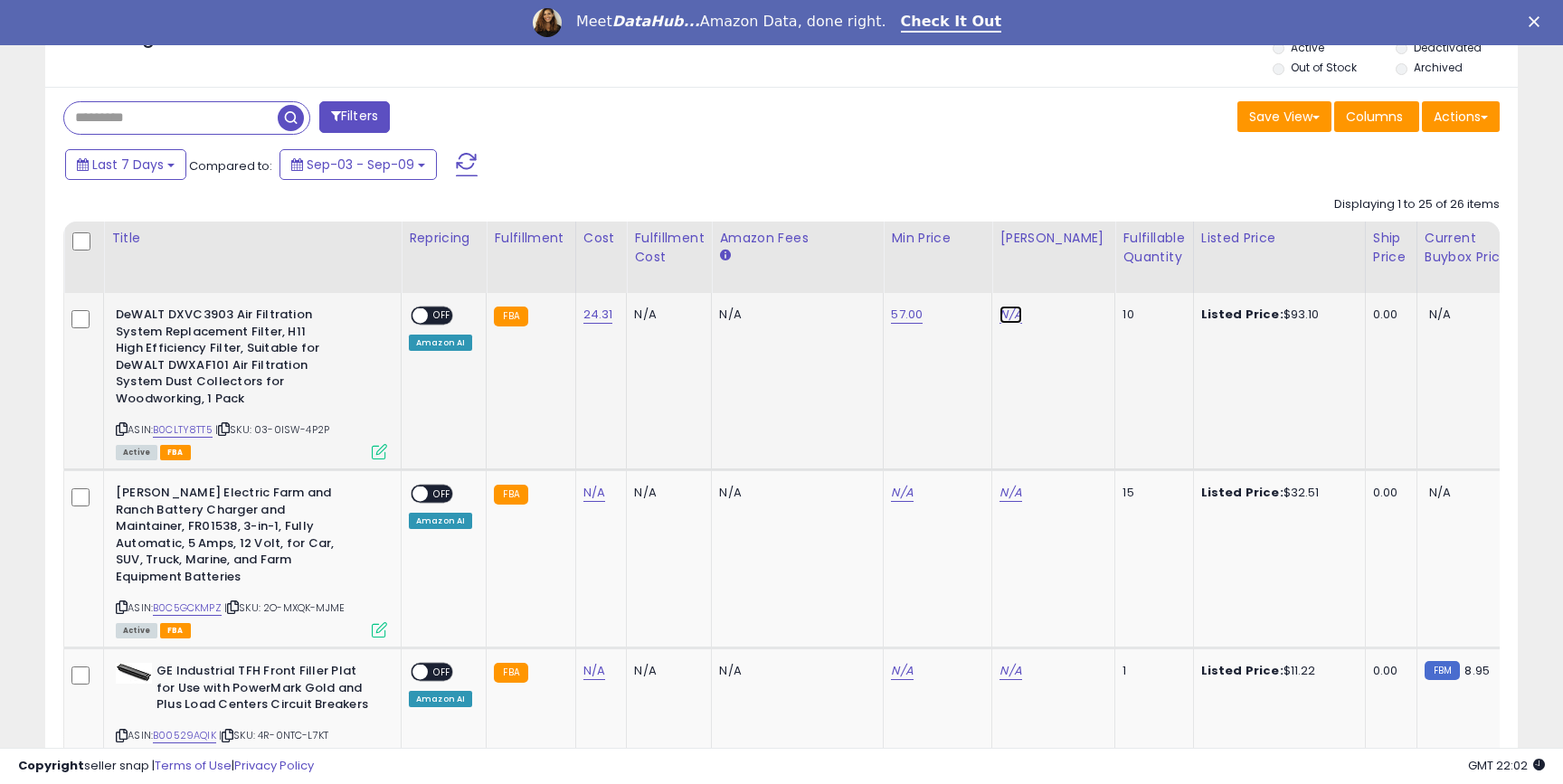
click at [1009, 317] on link "N/A" at bounding box center [1010, 315] width 22 height 18
type input "**"
click at [1067, 274] on icon "submit" at bounding box center [1061, 268] width 11 height 11
click at [436, 314] on span "OFF" at bounding box center [443, 316] width 29 height 15
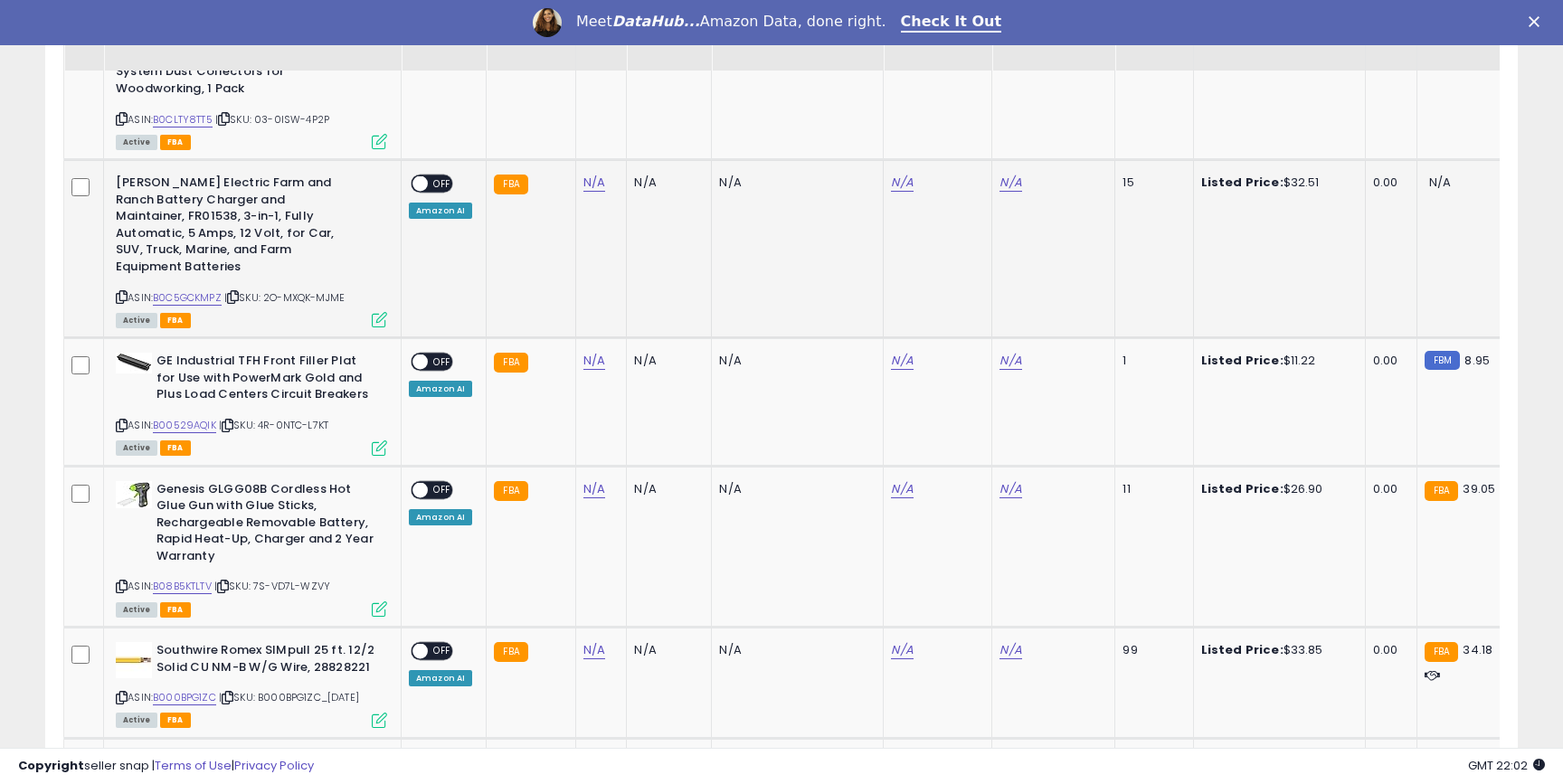
scroll to position [1025, 0]
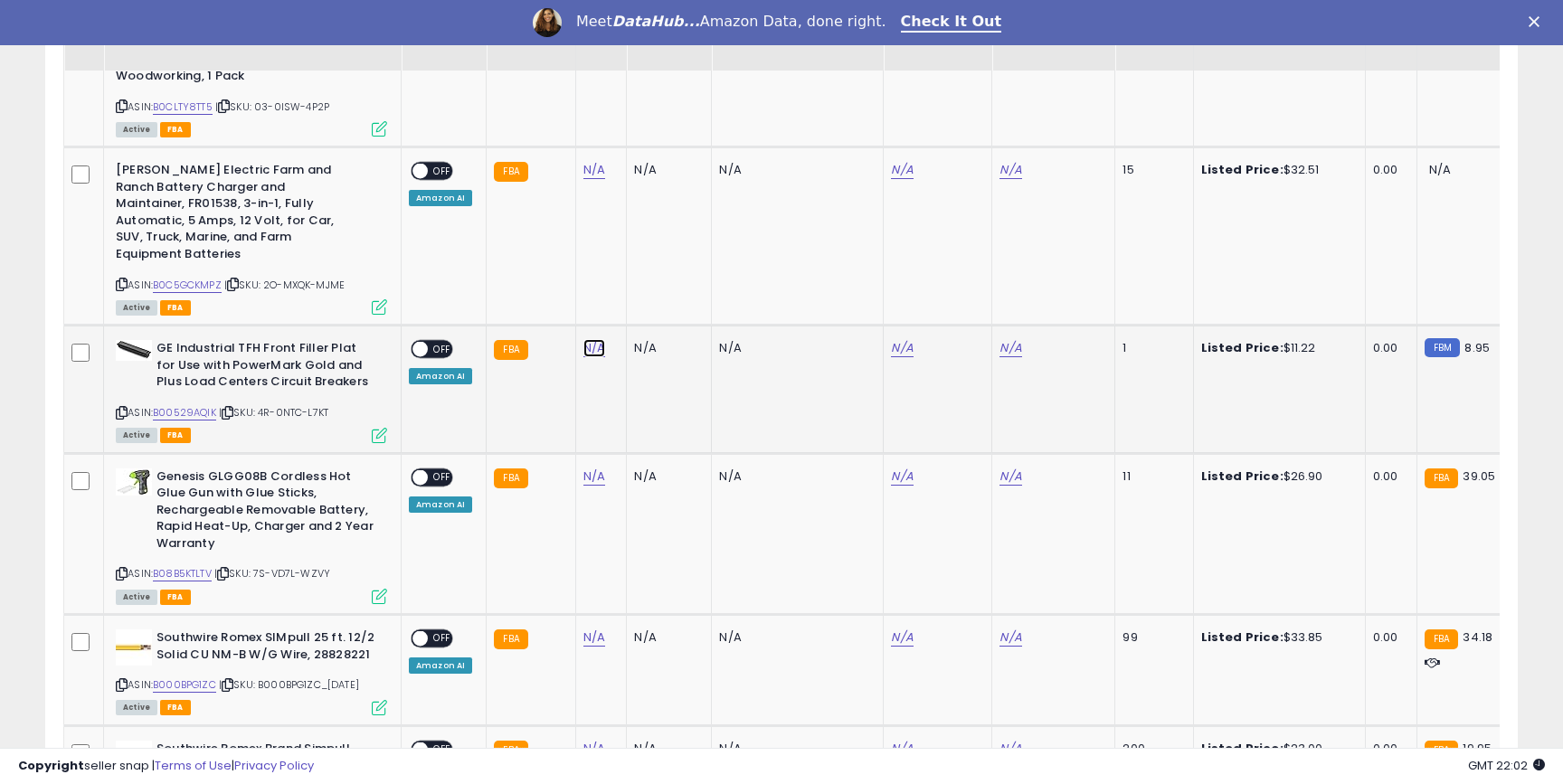
click at [584, 339] on link "N/A" at bounding box center [594, 347] width 22 height 18
type input "****"
click at [653, 291] on icon "submit" at bounding box center [647, 285] width 11 height 11
click at [432, 341] on div "ON OFF" at bounding box center [432, 349] width 42 height 19
click at [180, 405] on link "B00529AQIK" at bounding box center [184, 413] width 63 height 15
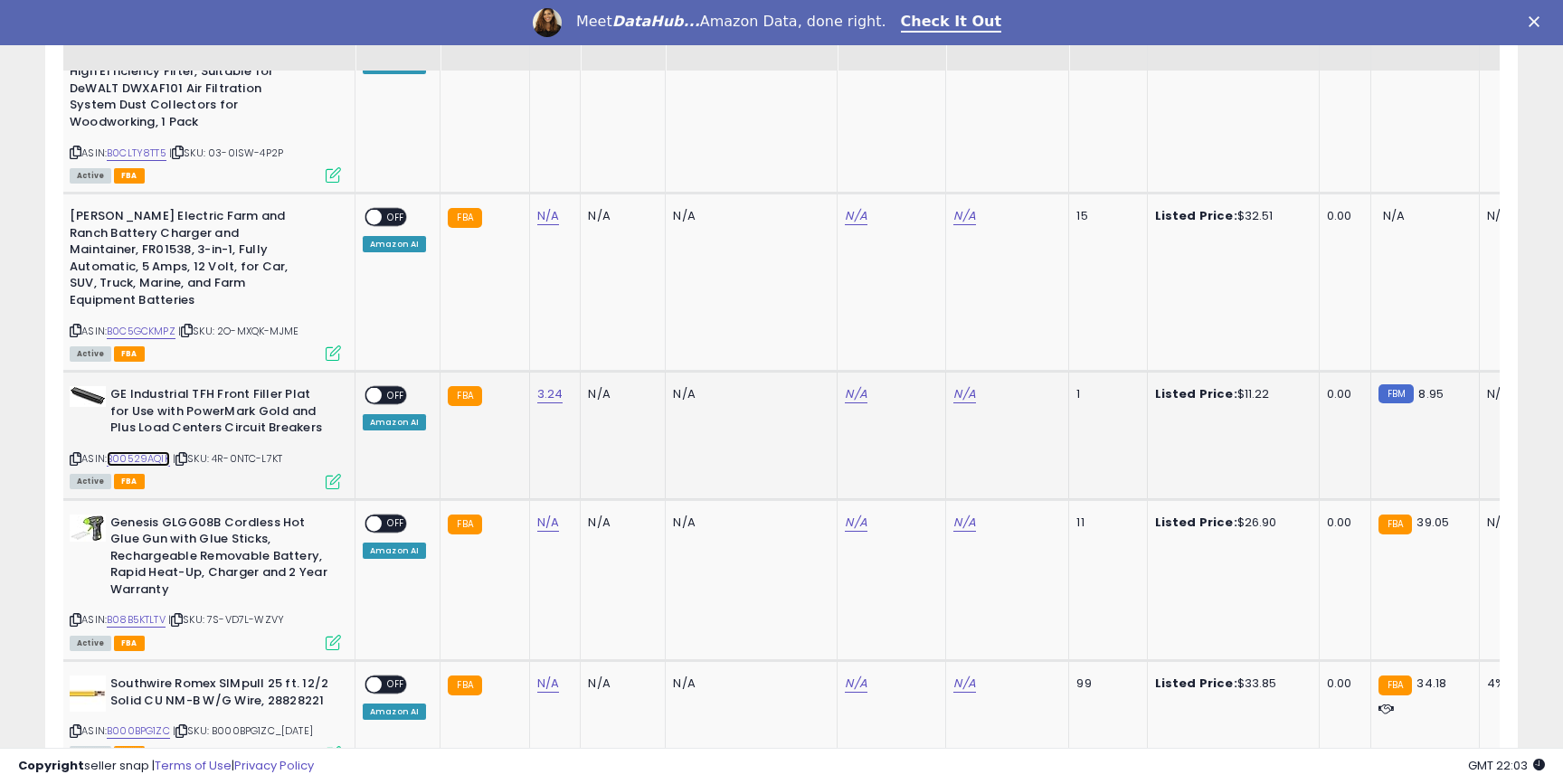
scroll to position [0, 55]
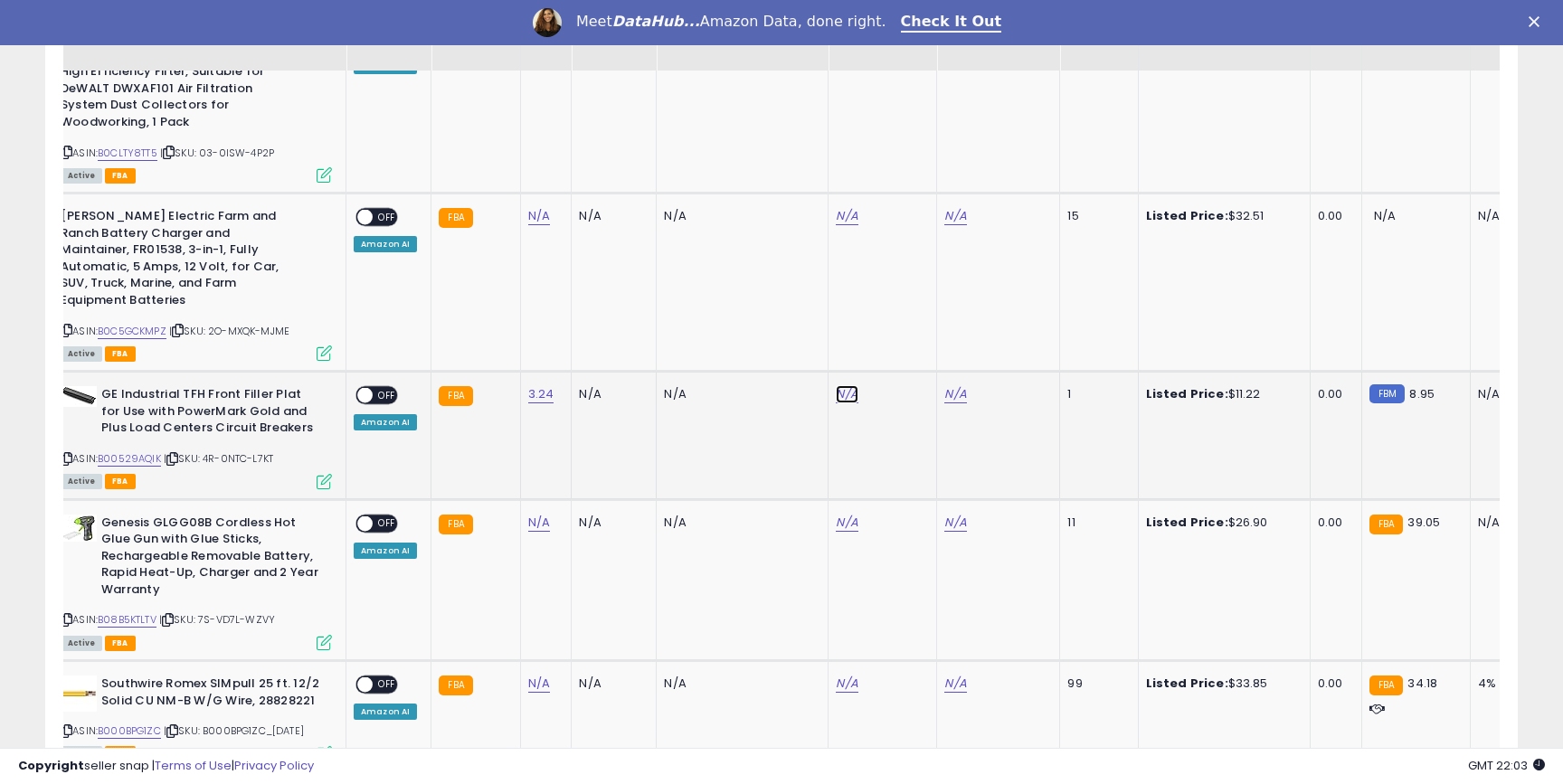
click at [848, 385] on link "N/A" at bounding box center [847, 393] width 22 height 18
type input "*"
click at [902, 333] on icon "submit" at bounding box center [897, 331] width 11 height 11
click at [952, 385] on link "N/A" at bounding box center [955, 393] width 22 height 18
type input "**"
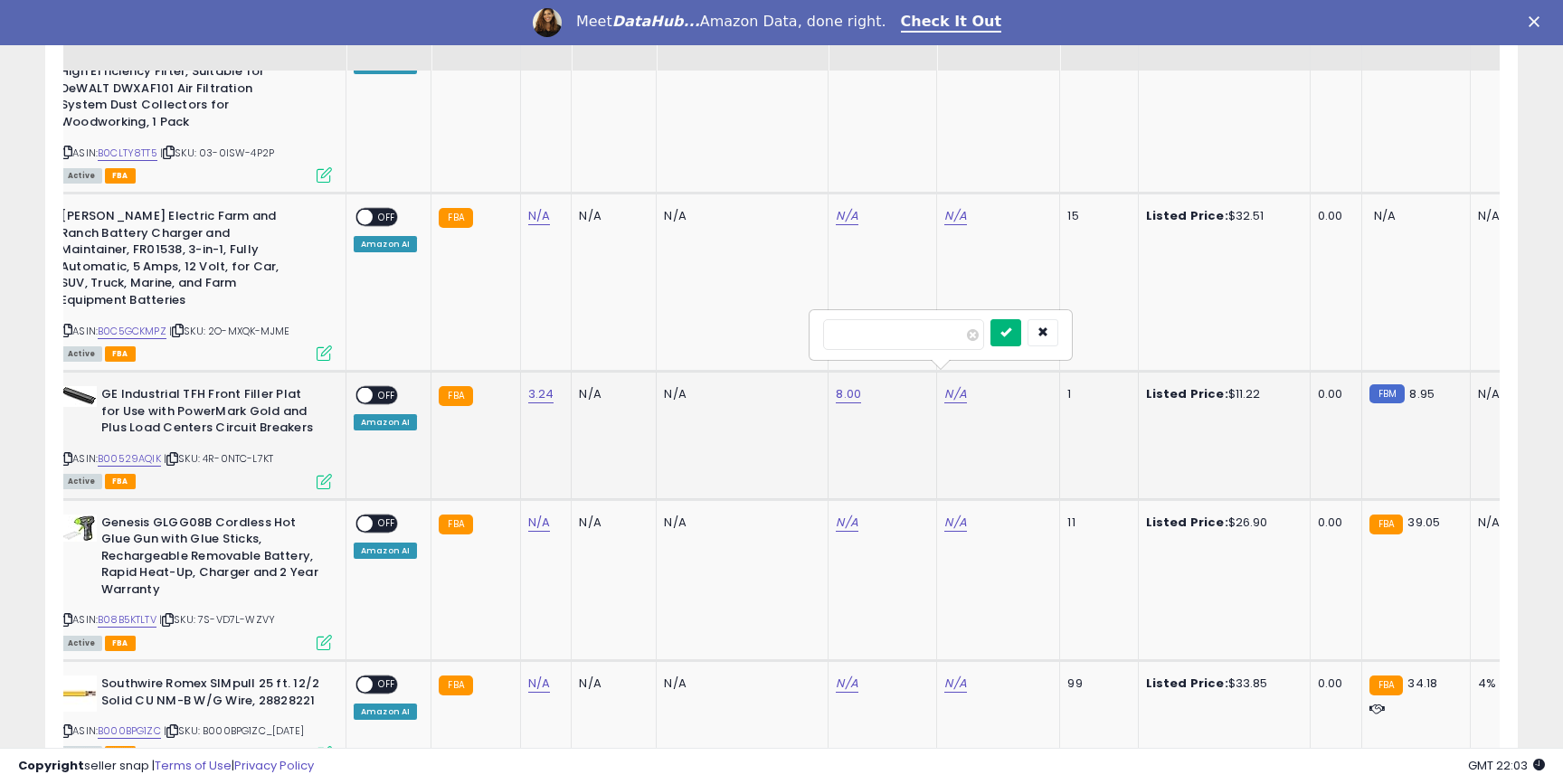
click at [1012, 326] on icon "submit" at bounding box center [1005, 331] width 11 height 11
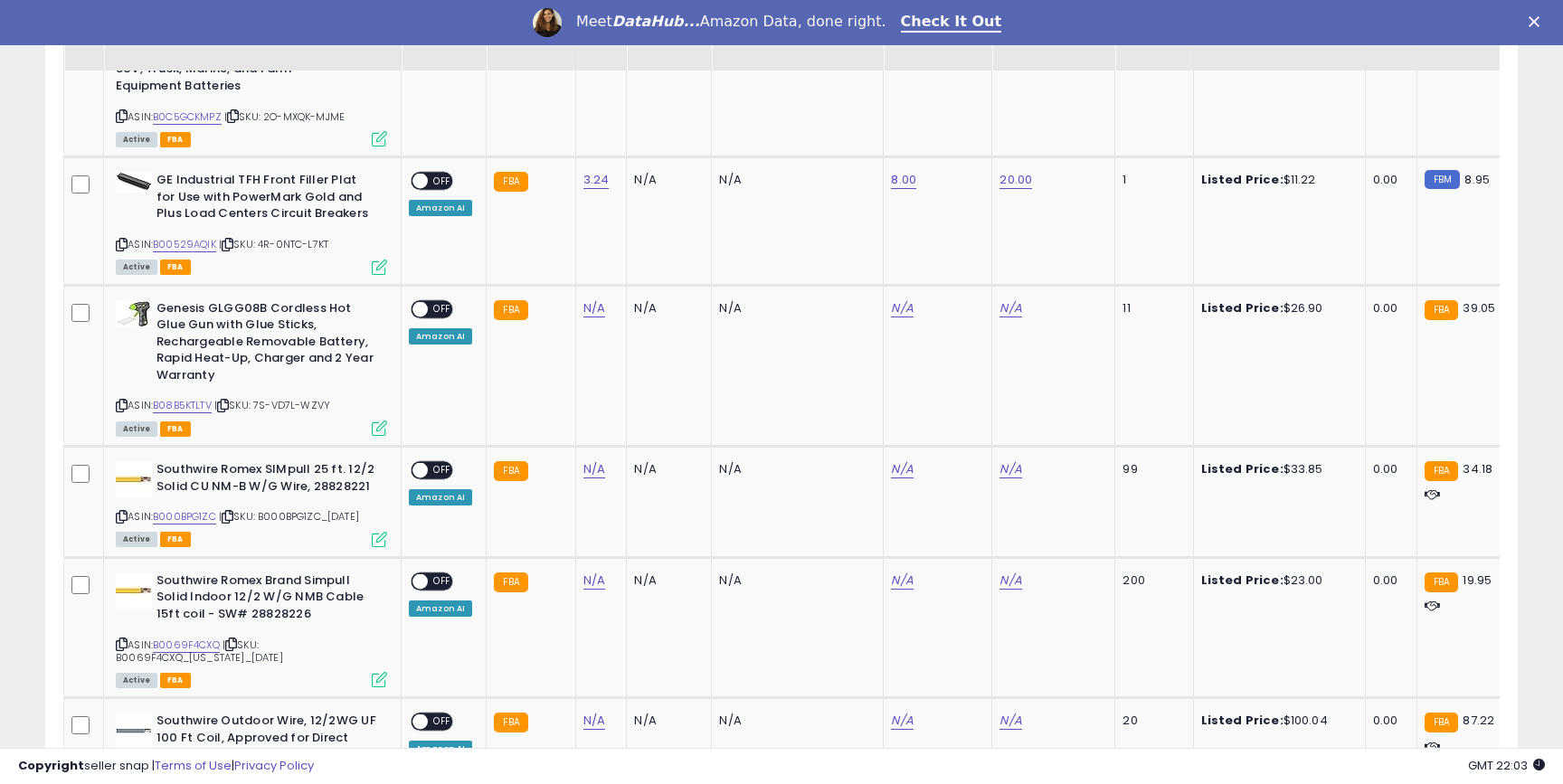
scroll to position [1197, 0]
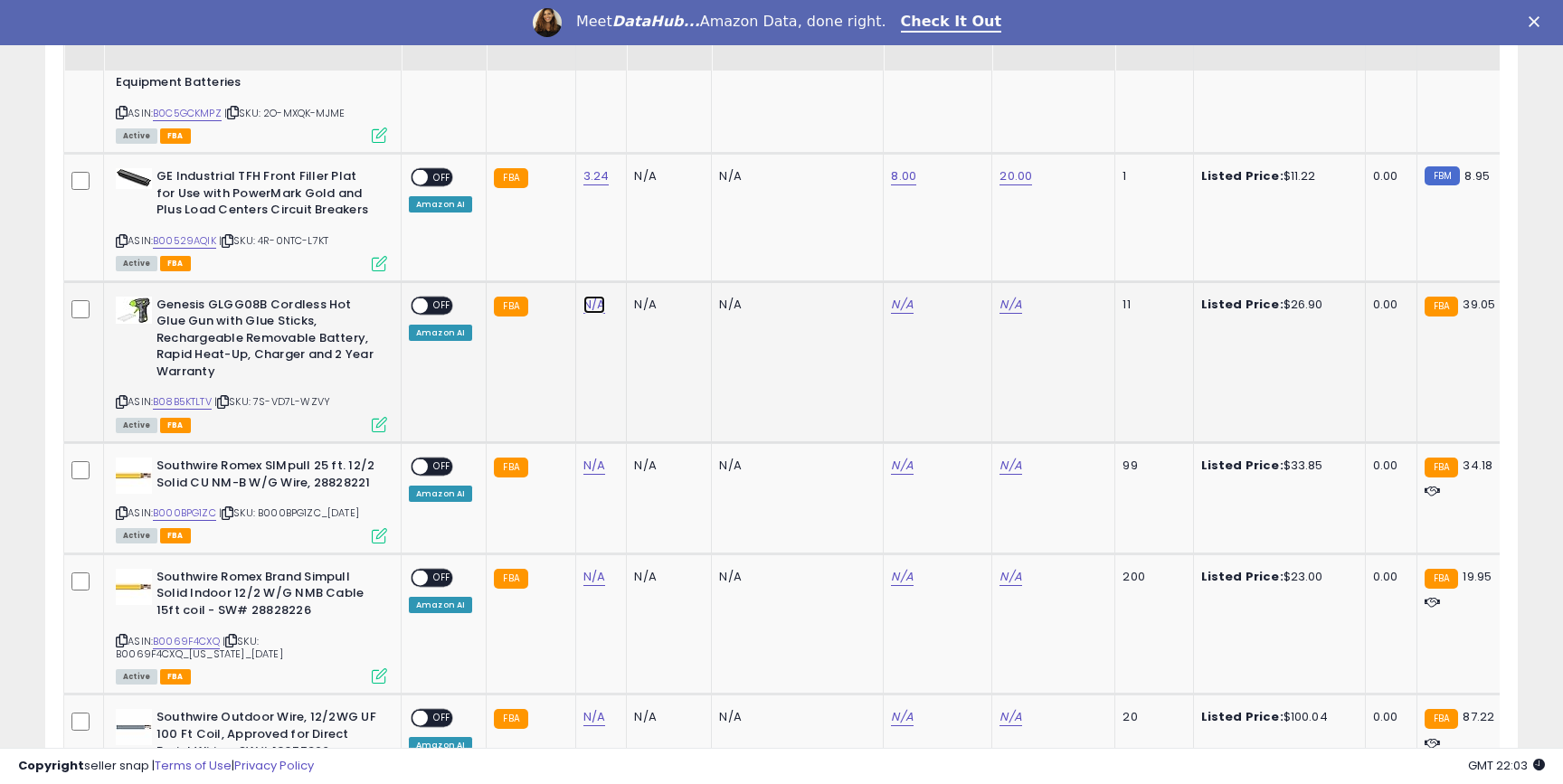
click at [589, 296] on link "N/A" at bounding box center [594, 304] width 22 height 18
type input "*****"
click at [653, 247] on icon "submit" at bounding box center [647, 241] width 11 height 11
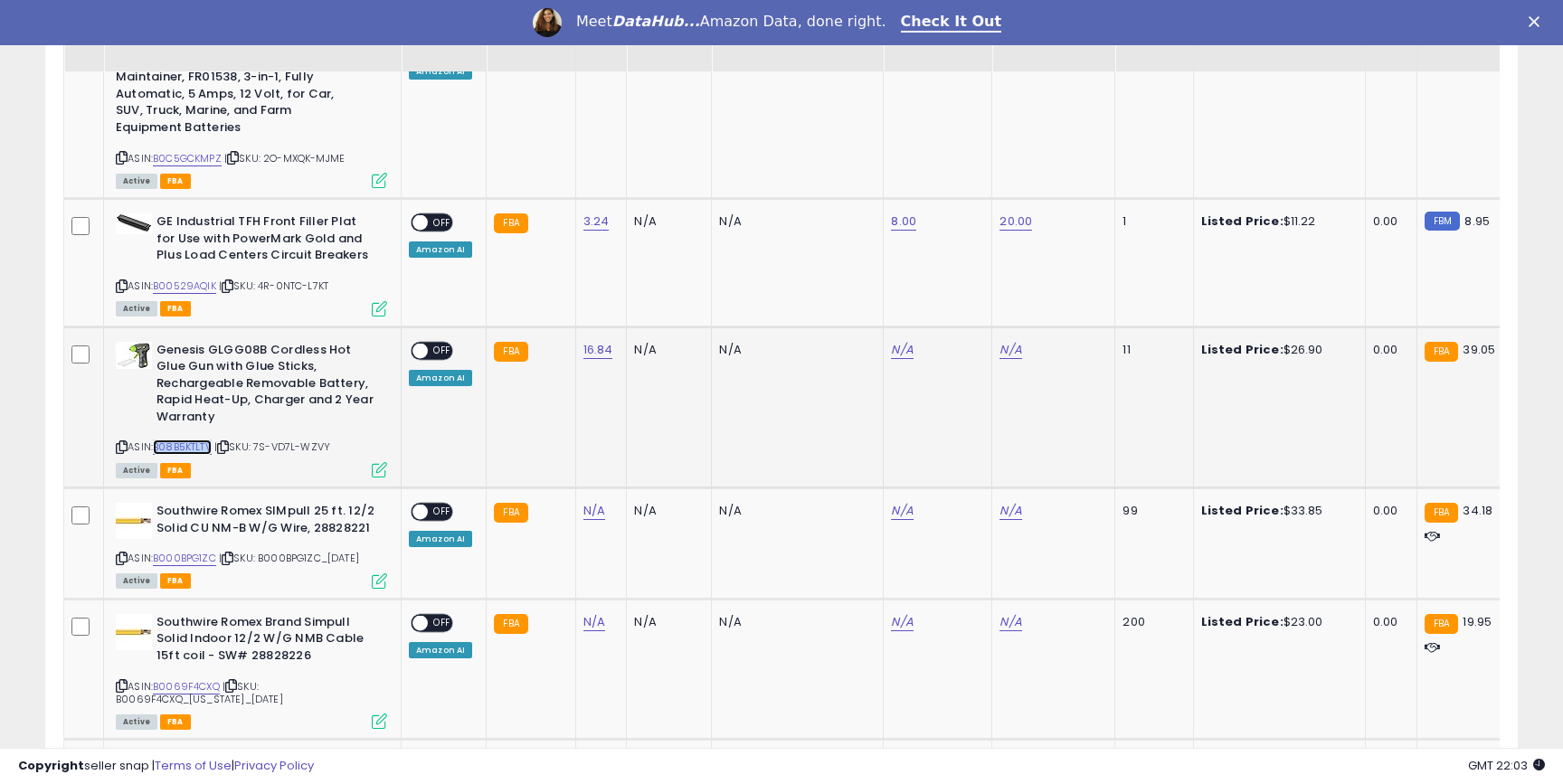
scroll to position [1152, 0]
click at [891, 340] on link "N/A" at bounding box center [902, 348] width 22 height 18
type input "**"
click at [960, 291] on icon "submit" at bounding box center [954, 285] width 11 height 11
click at [1004, 340] on link "N/A" at bounding box center [1010, 348] width 22 height 18
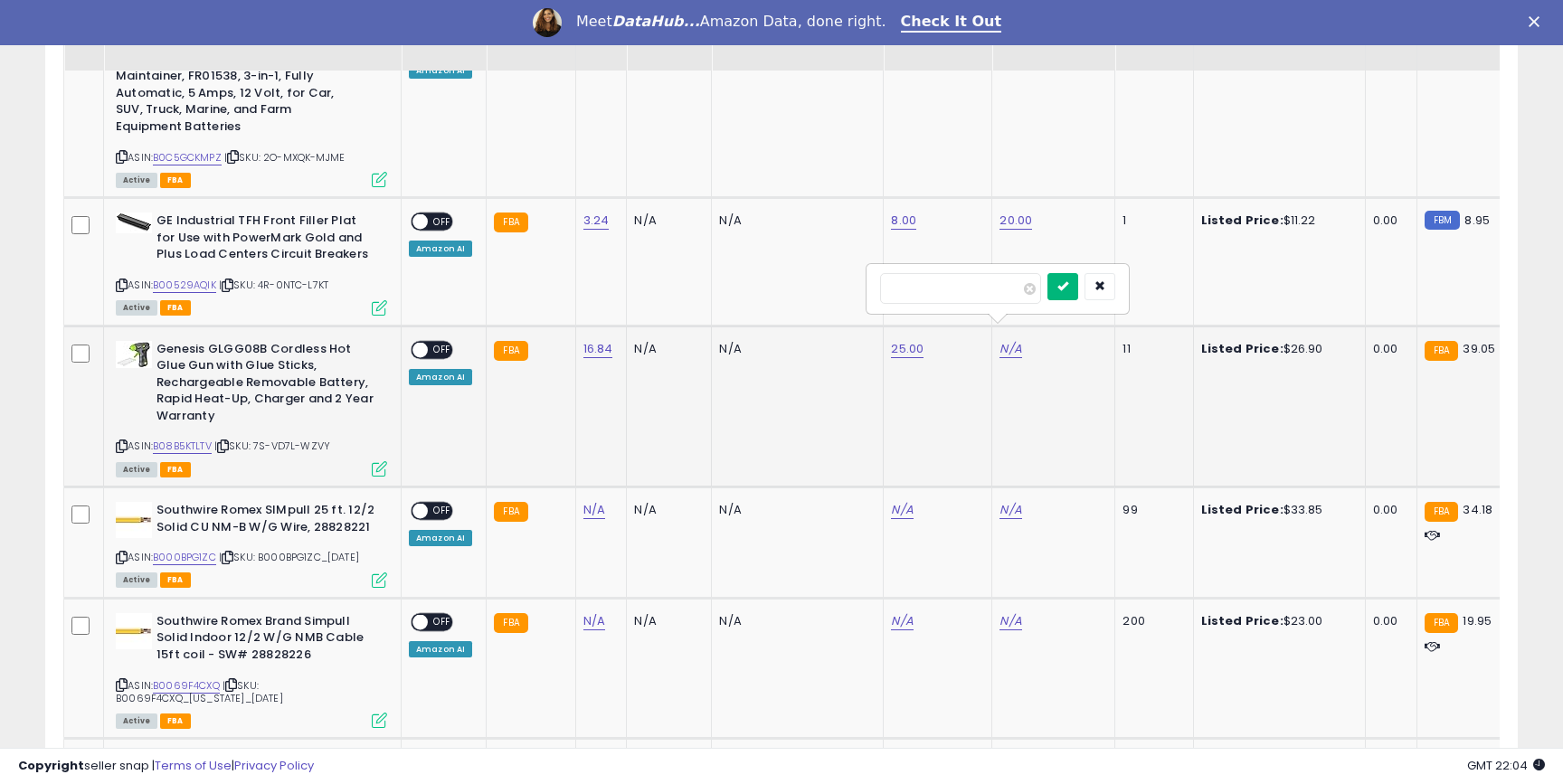
type input "**"
click at [1069, 286] on icon "submit" at bounding box center [1063, 285] width 11 height 11
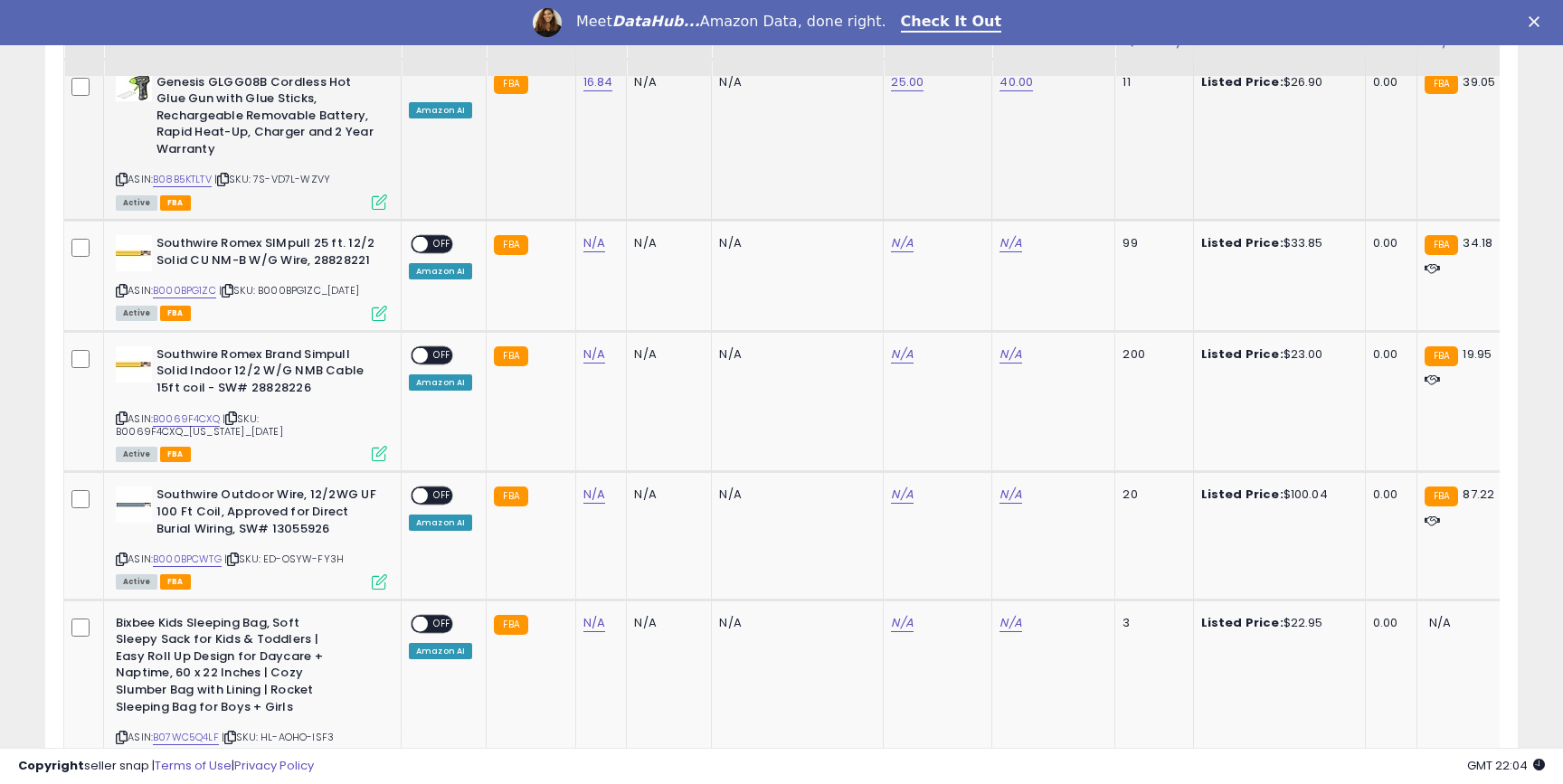
scroll to position [1424, 0]
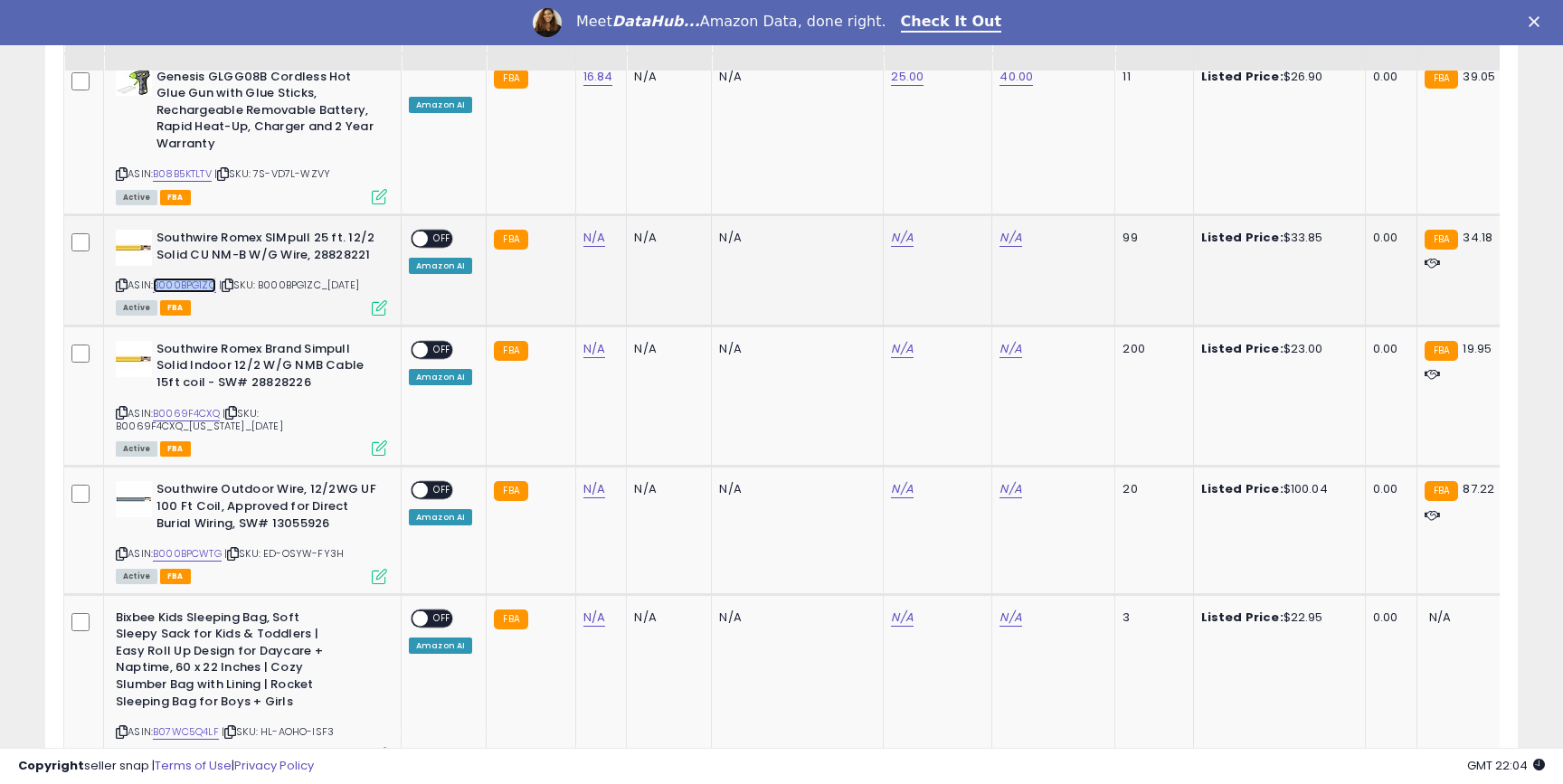
copy link "B000BPG1ZC"
click at [588, 228] on link "N/A" at bounding box center [594, 237] width 22 height 18
type input "*****"
click at [663, 177] on button "submit" at bounding box center [648, 177] width 31 height 27
click at [437, 231] on span "OFF" at bounding box center [443, 239] width 29 height 15
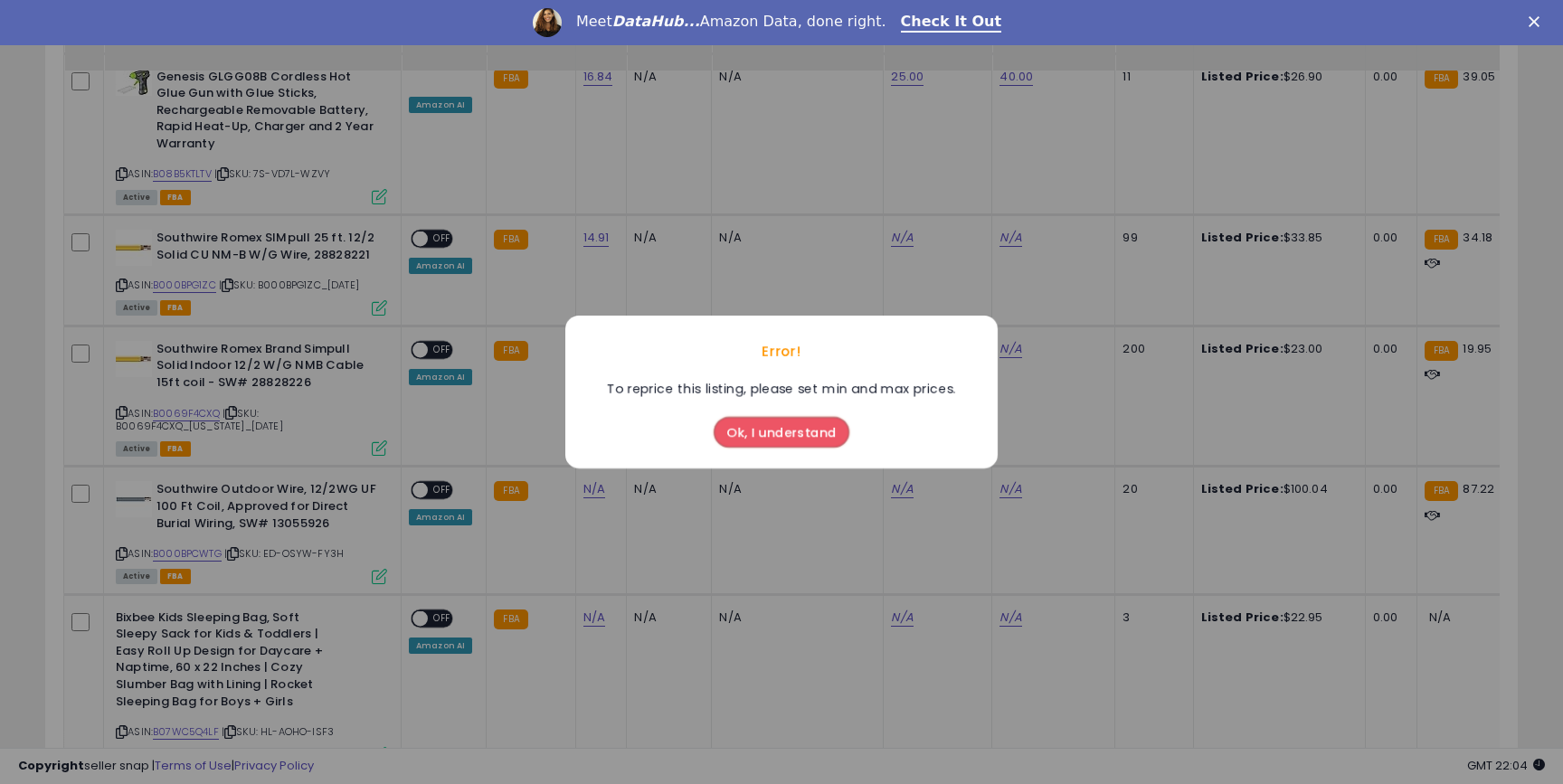
click at [819, 428] on button "Ok, I understand" at bounding box center [782, 432] width 135 height 31
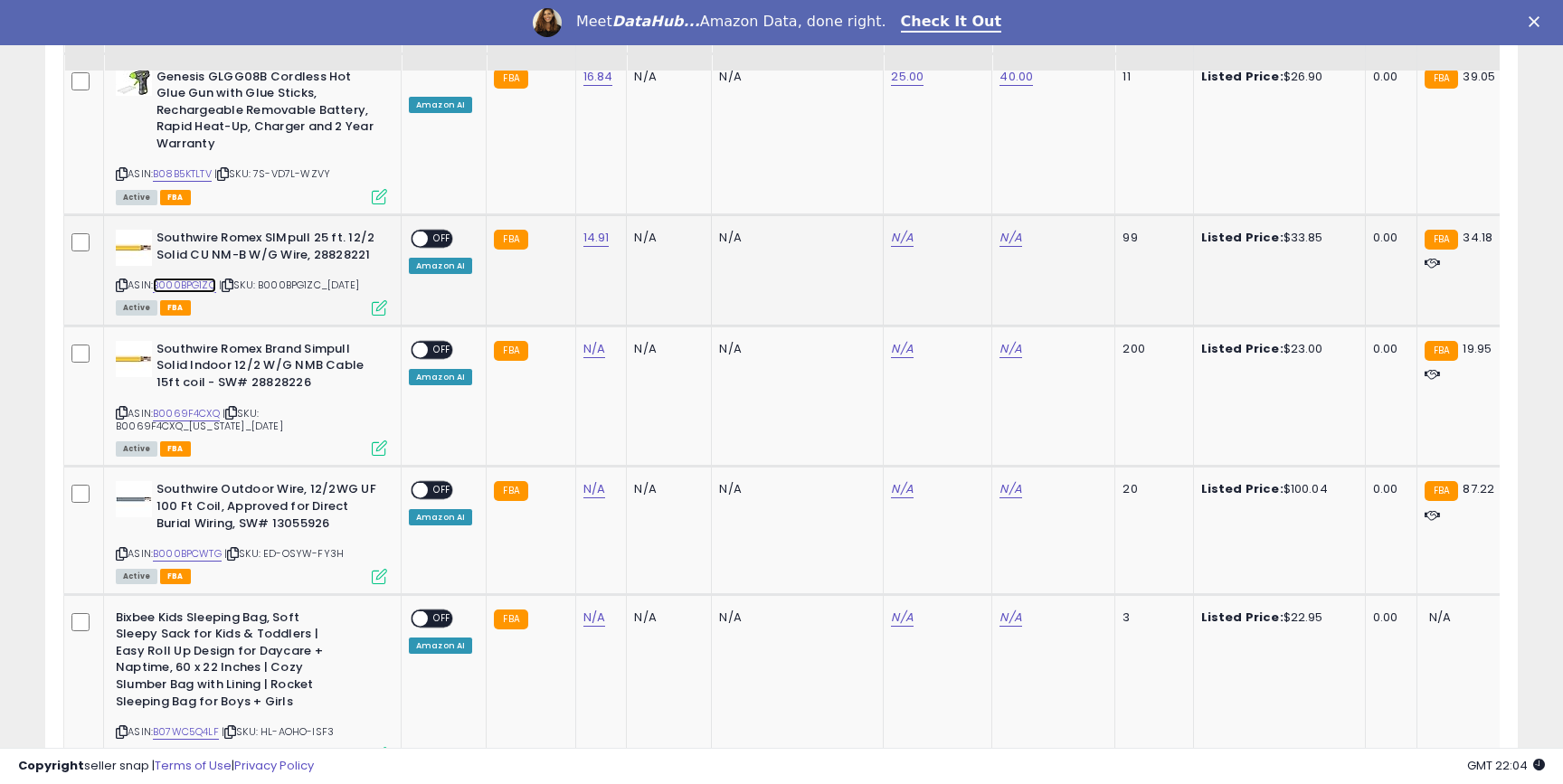
click at [205, 277] on link "B000BPG1ZC" at bounding box center [184, 285] width 63 height 15
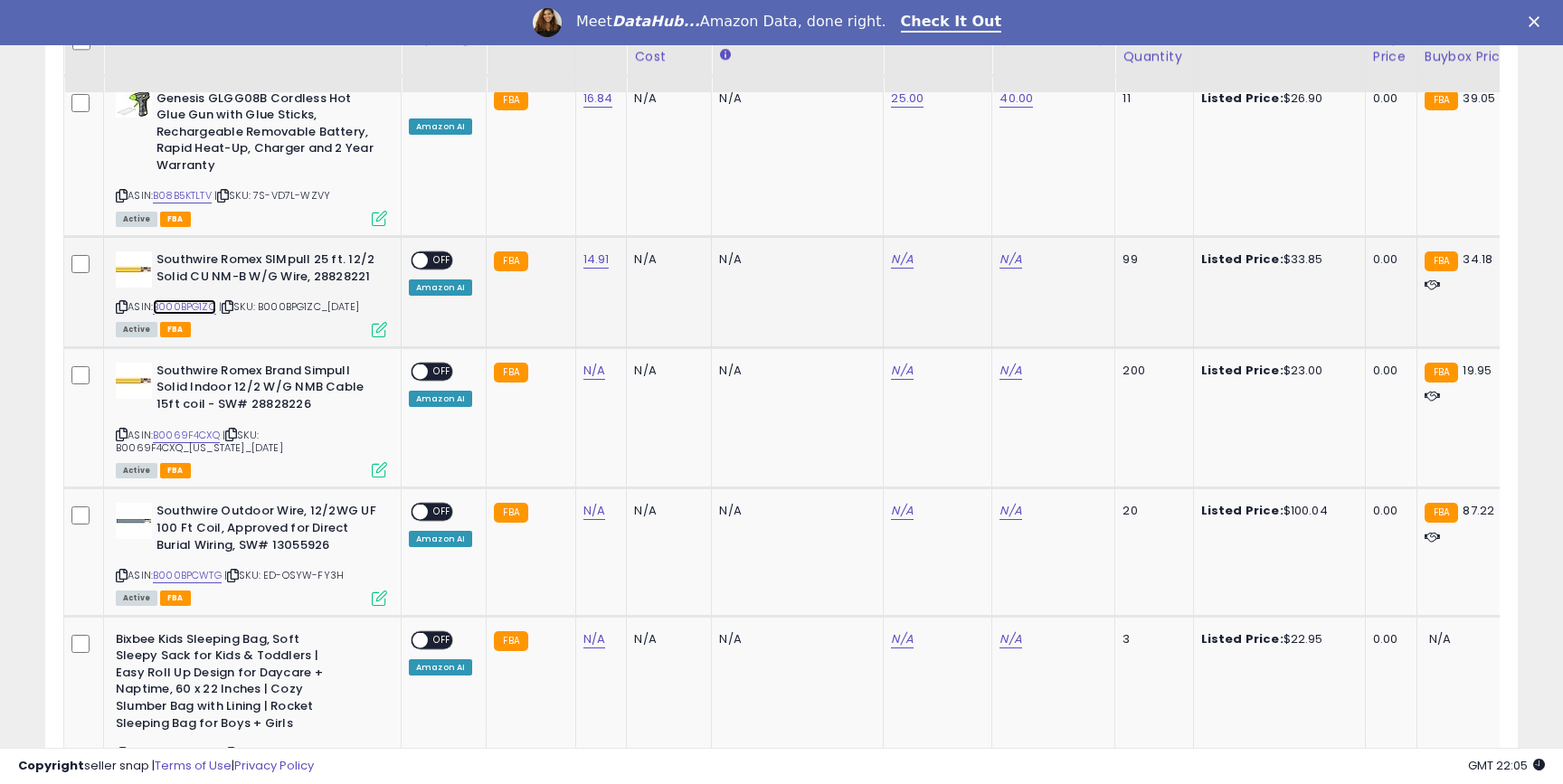
scroll to position [1394, 0]
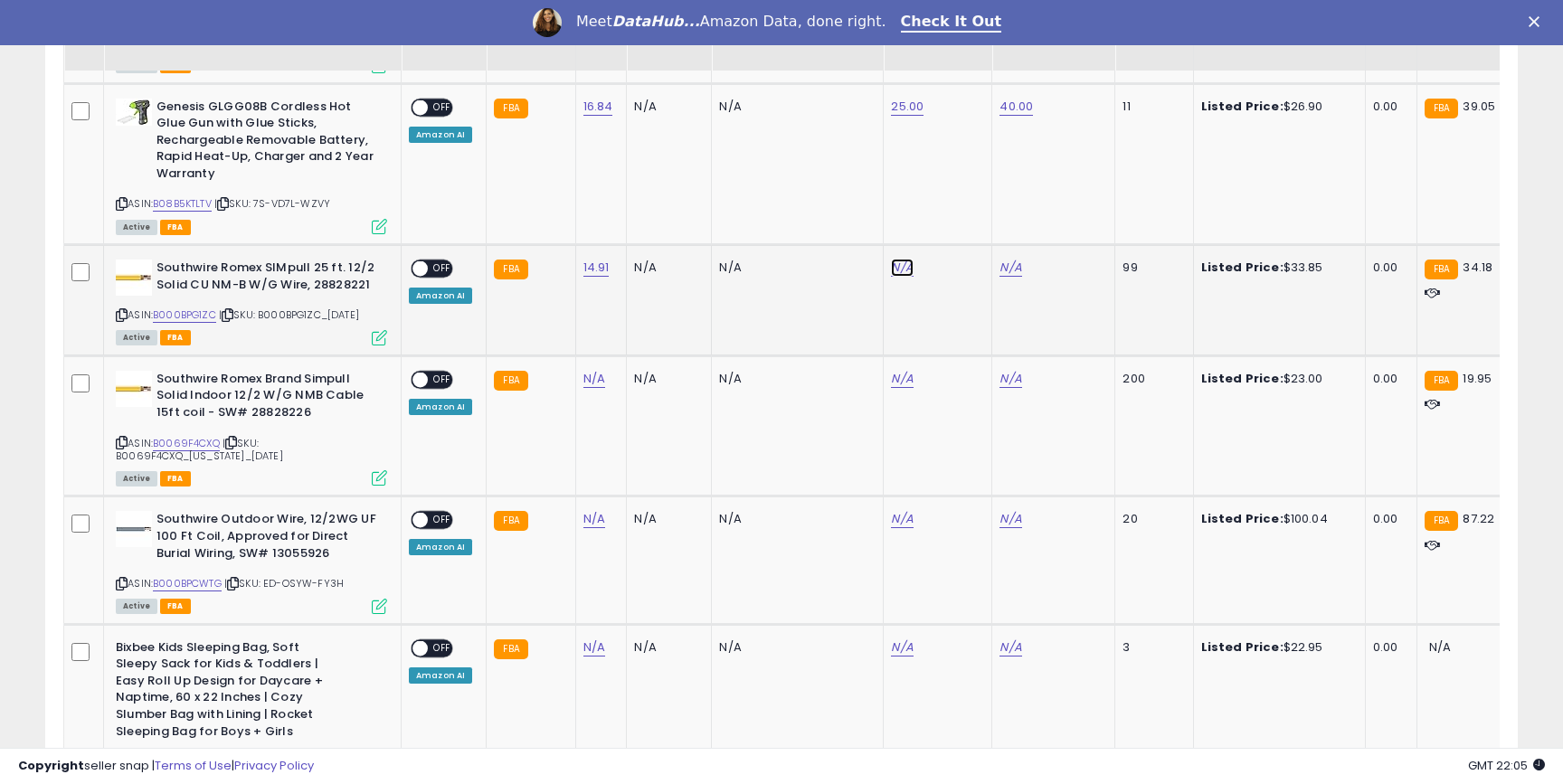
click at [896, 259] on link "N/A" at bounding box center [902, 268] width 22 height 18
type input "**"
click at [960, 207] on icon "submit" at bounding box center [954, 204] width 11 height 11
click at [999, 259] on link "N/A" at bounding box center [1010, 268] width 22 height 18
type input "**"
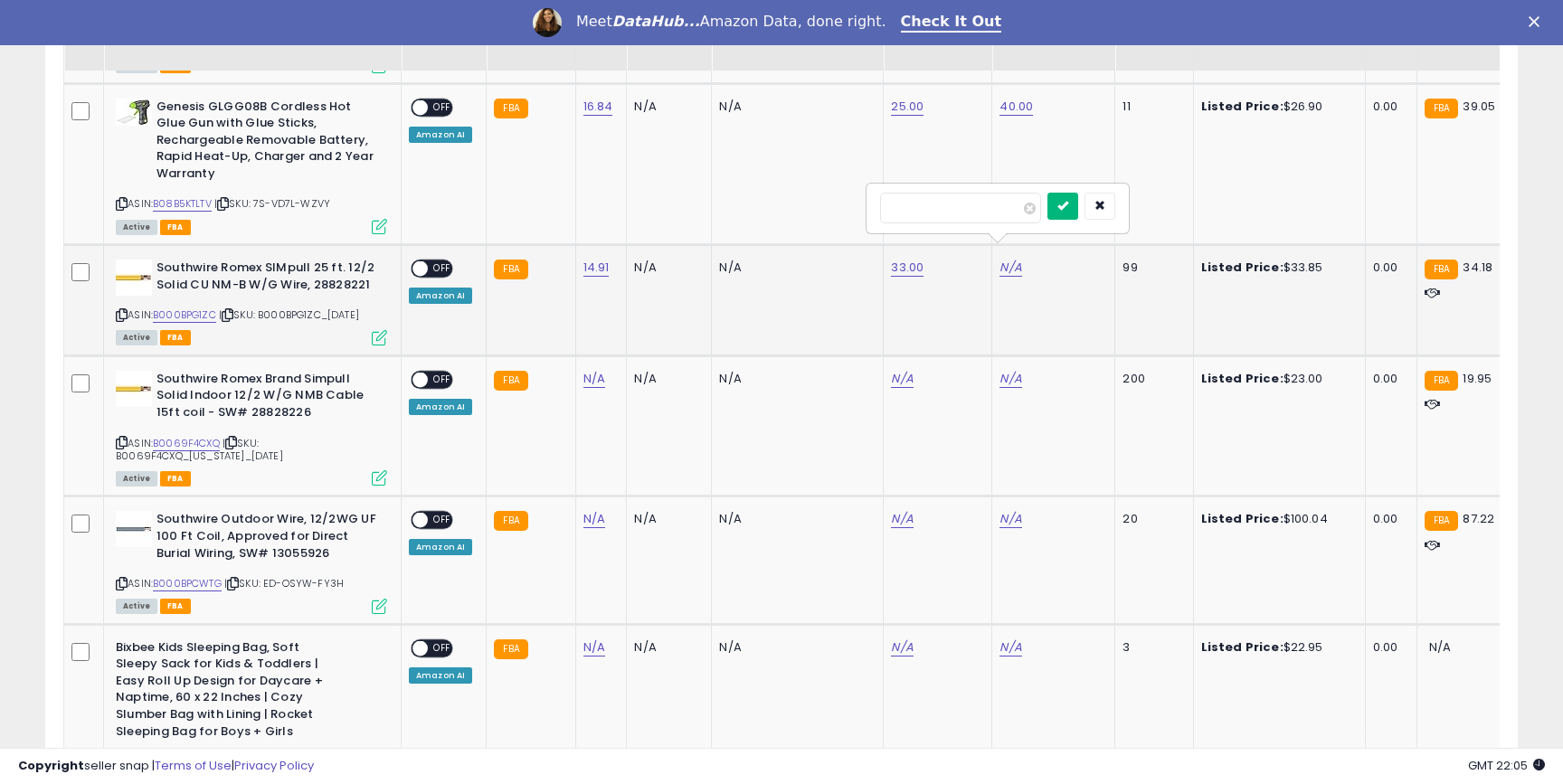
click at [1078, 196] on button "submit" at bounding box center [1063, 206] width 31 height 27
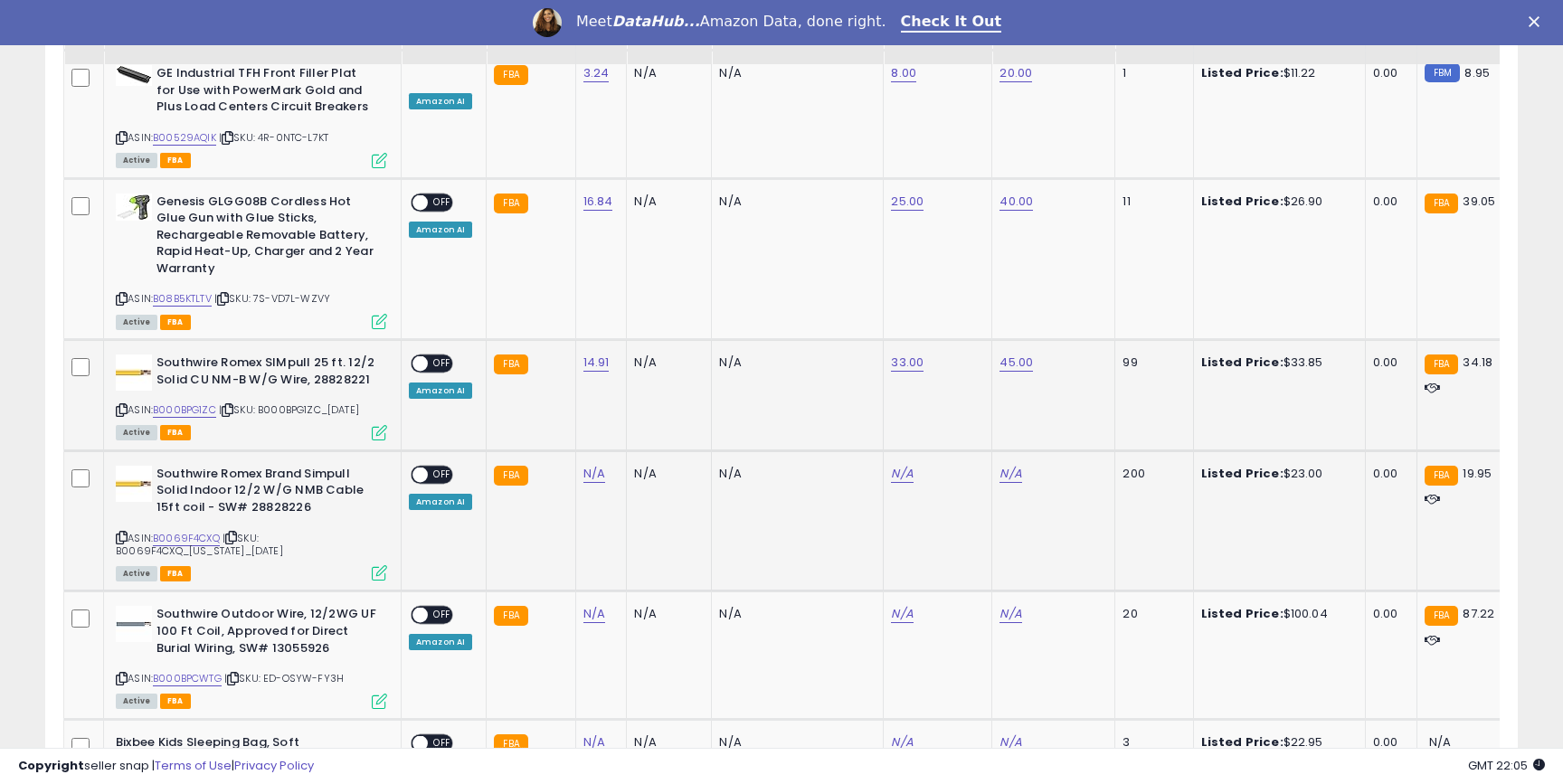
scroll to position [1327, 0]
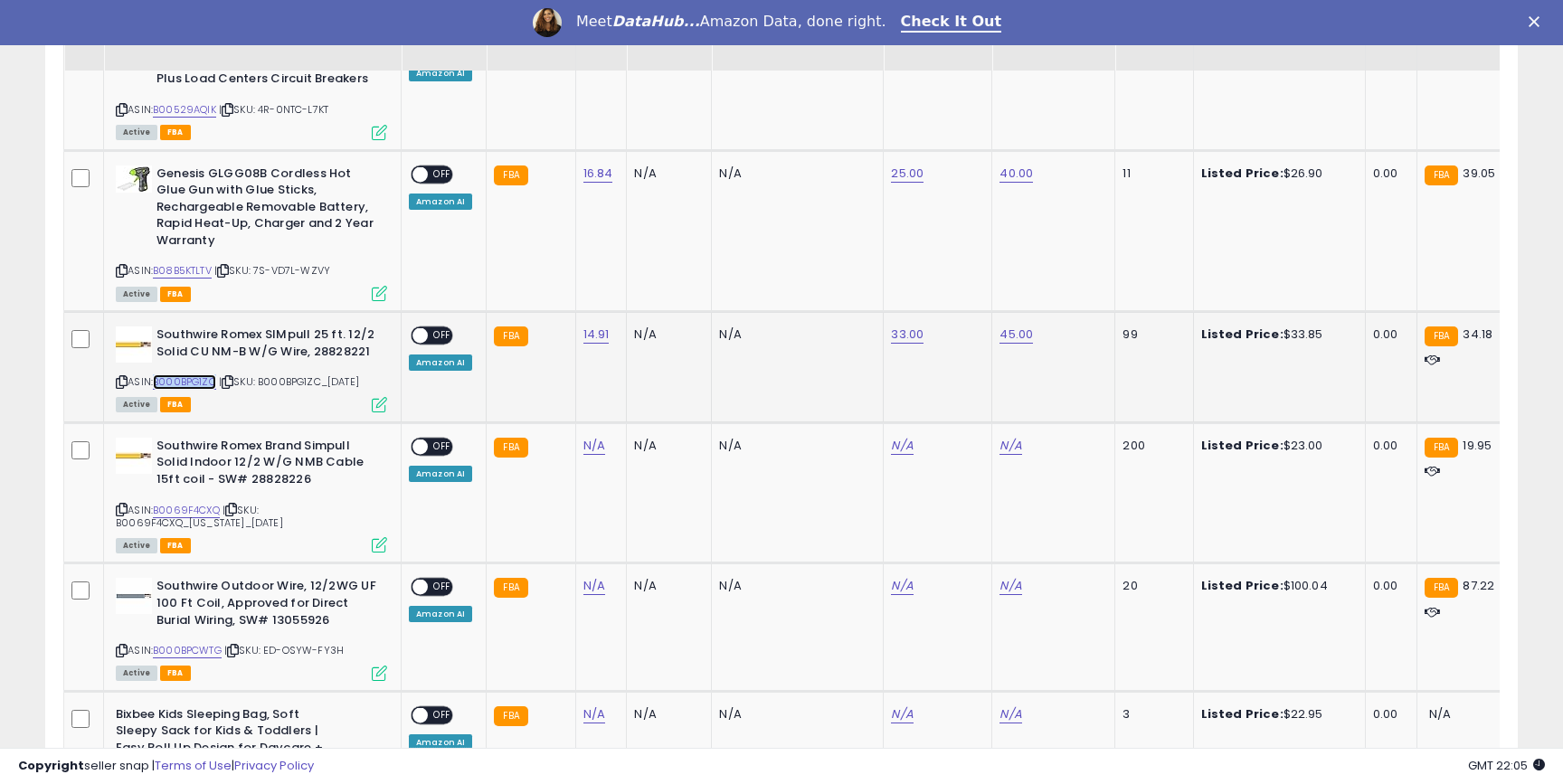
copy link "B000BPG1ZC"
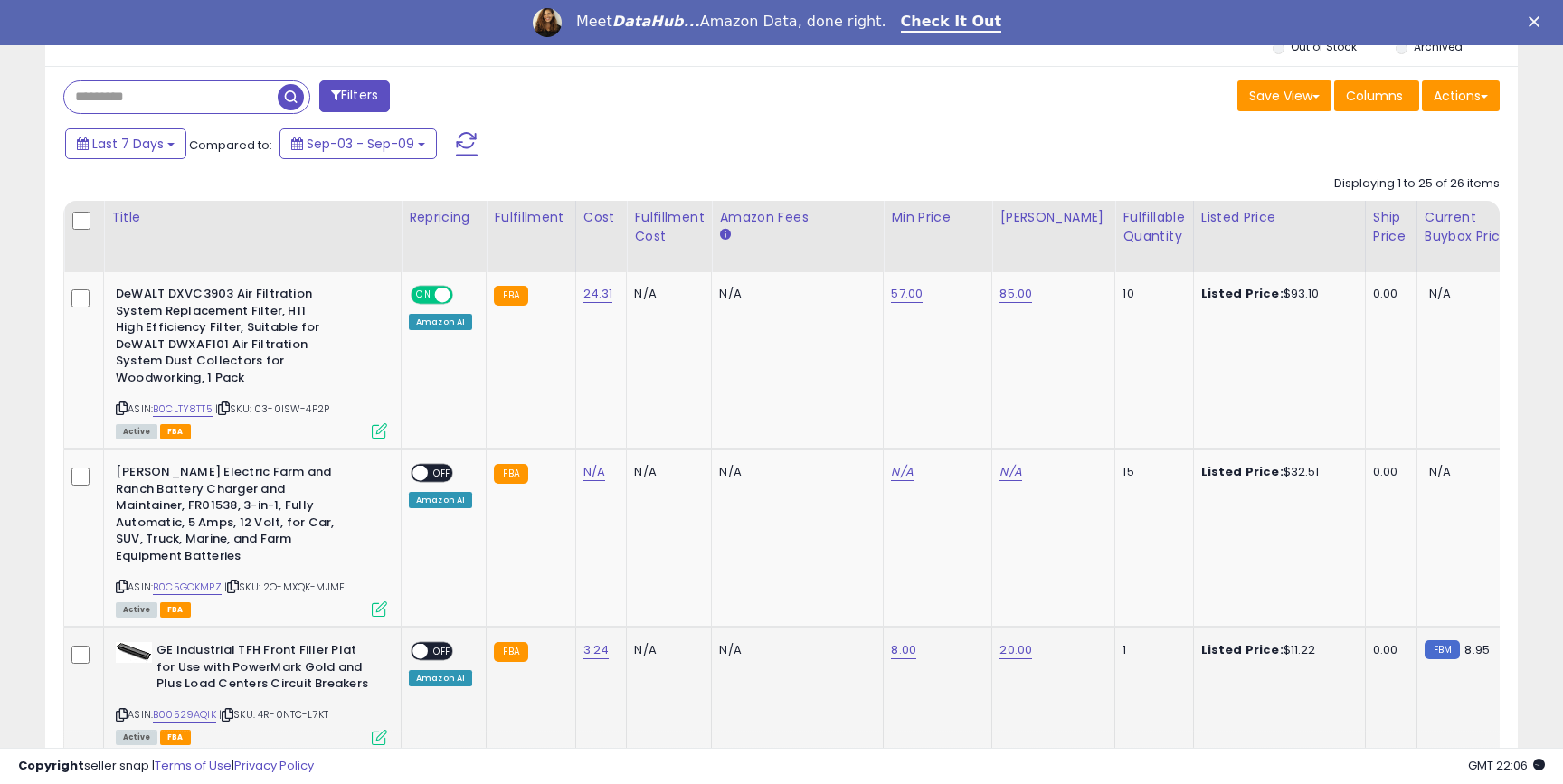
scroll to position [715, 0]
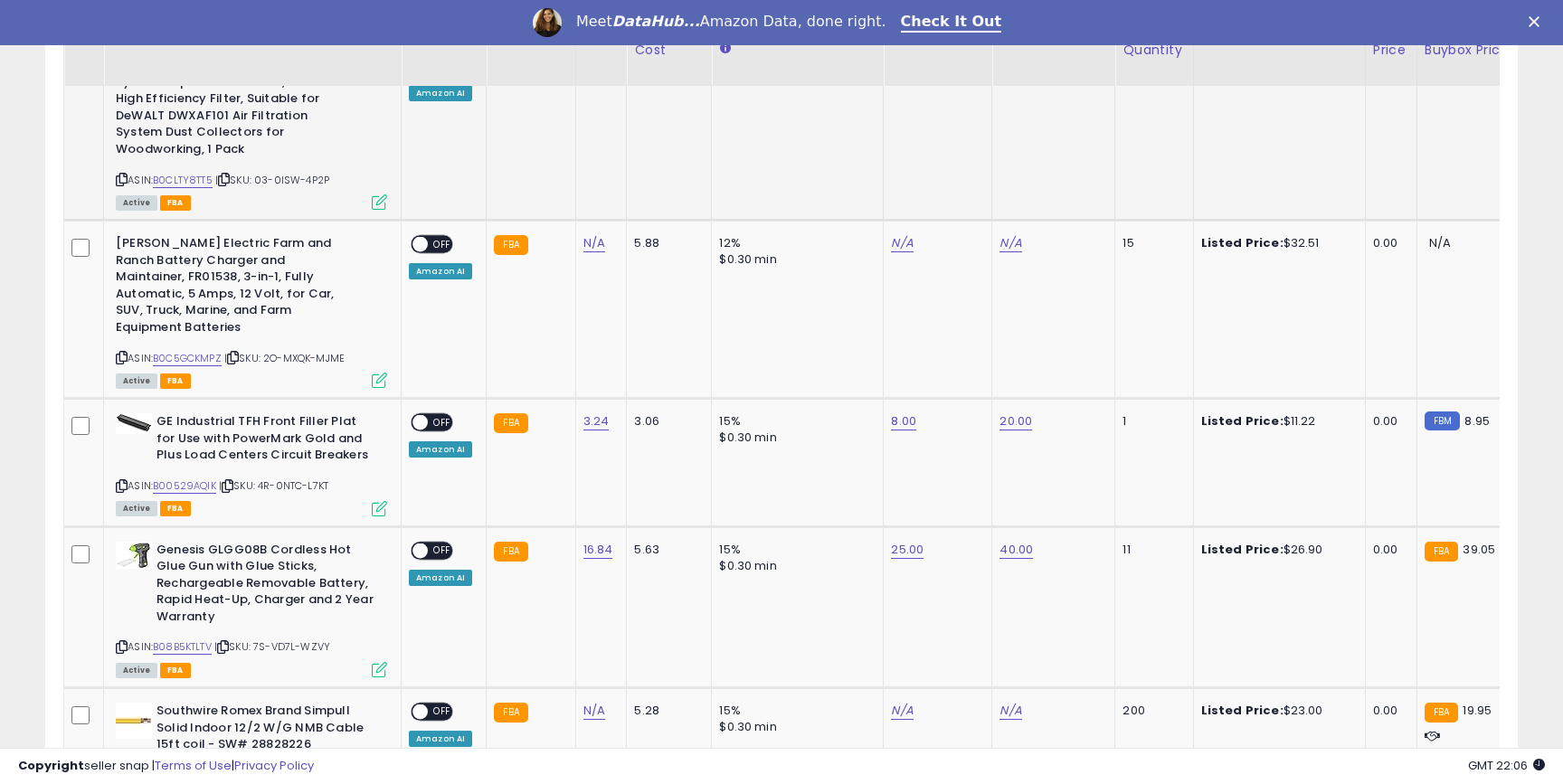
scroll to position [980, 0]
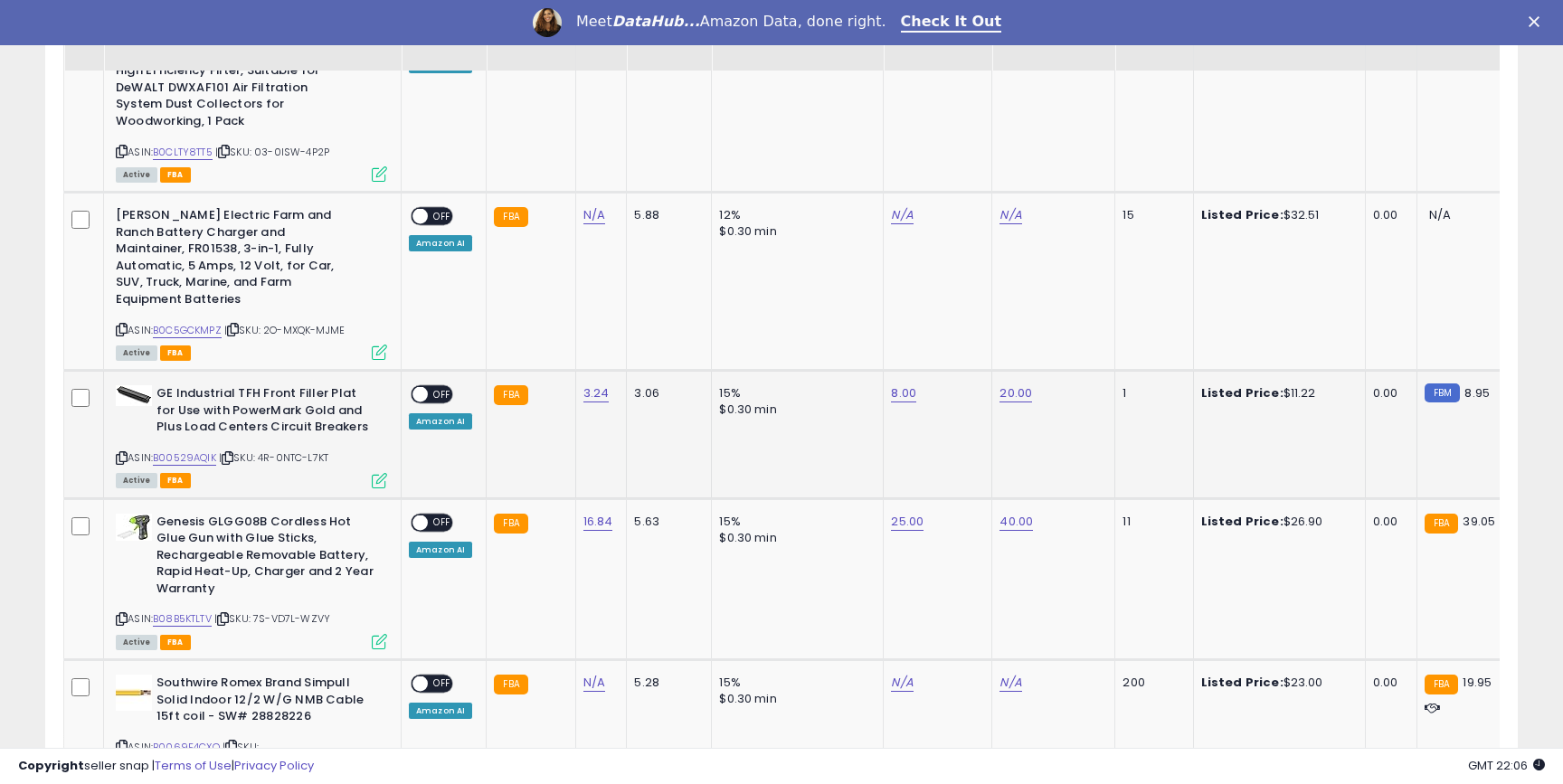
click at [431, 387] on span "OFF" at bounding box center [443, 394] width 29 height 15
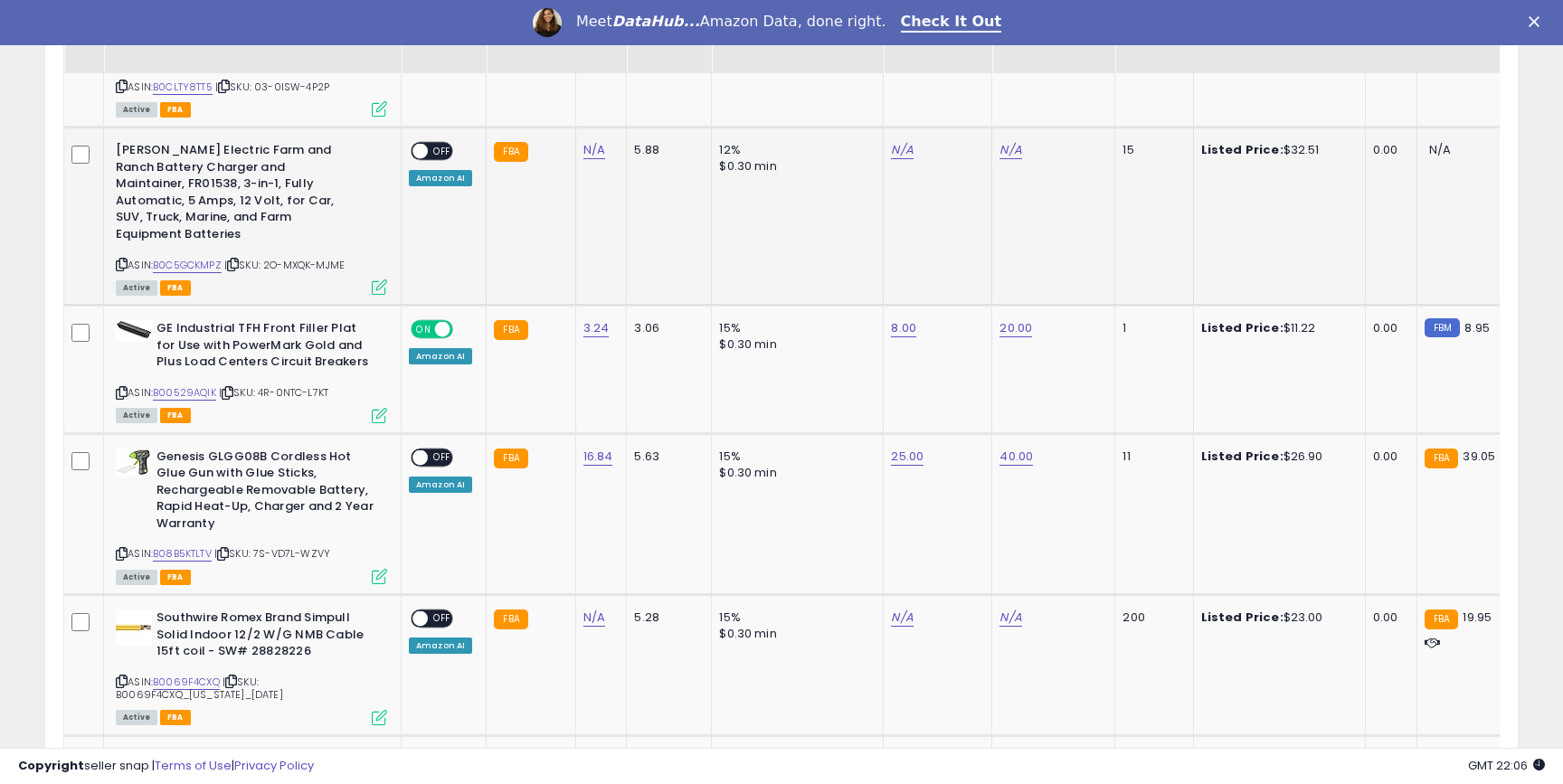
scroll to position [1048, 0]
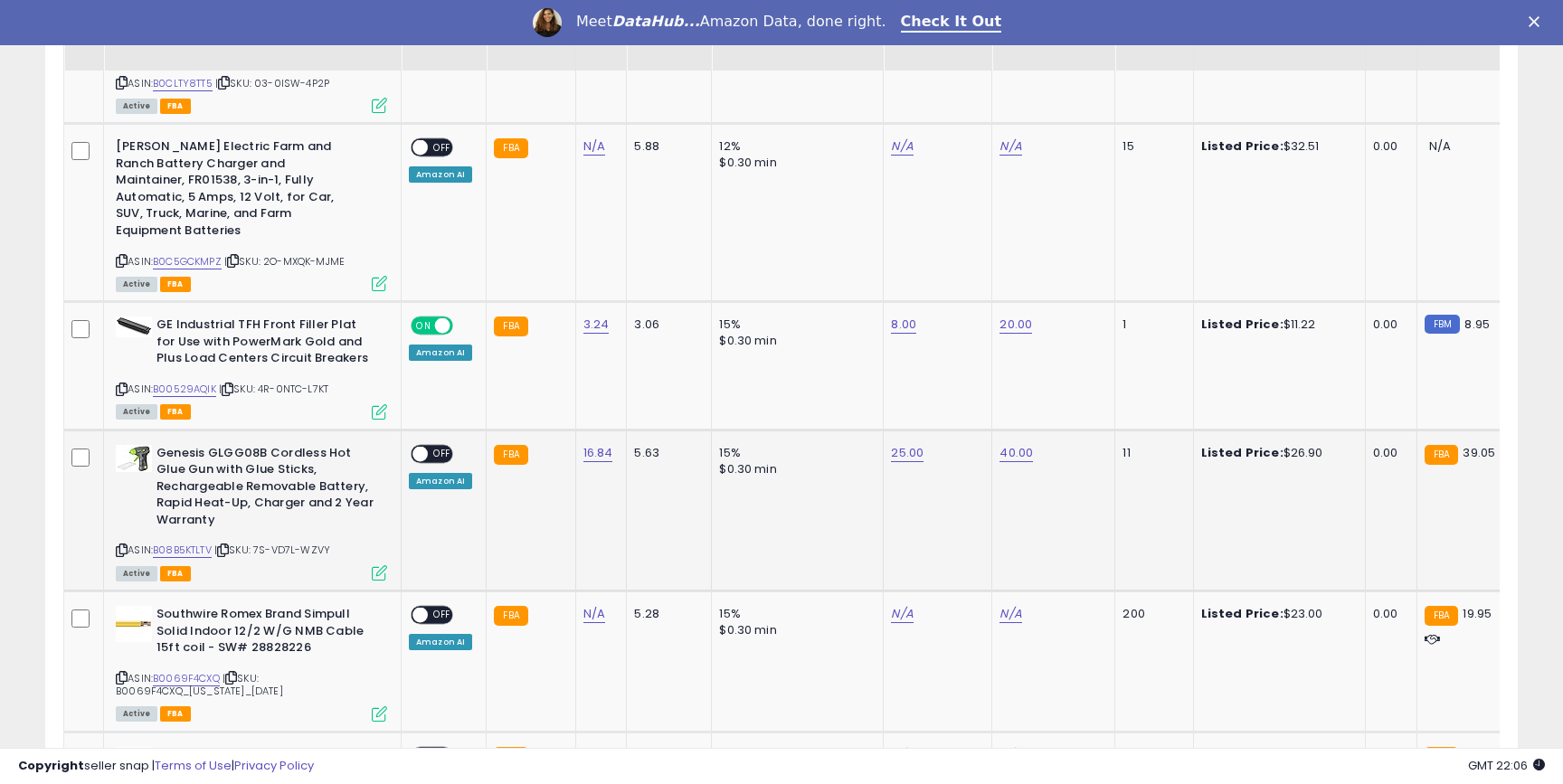
click at [434, 446] on span "OFF" at bounding box center [443, 454] width 29 height 15
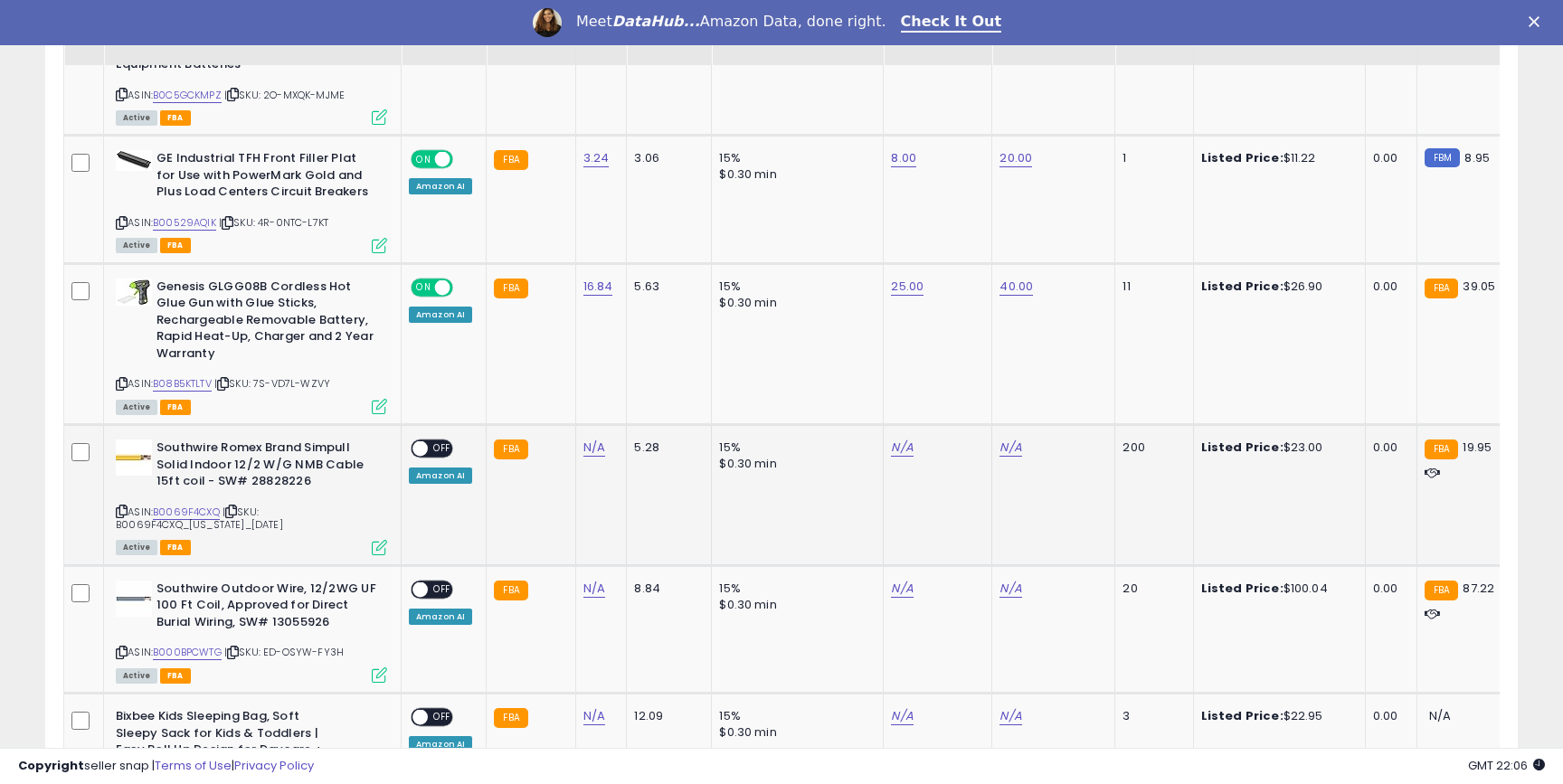
scroll to position [1231, 0]
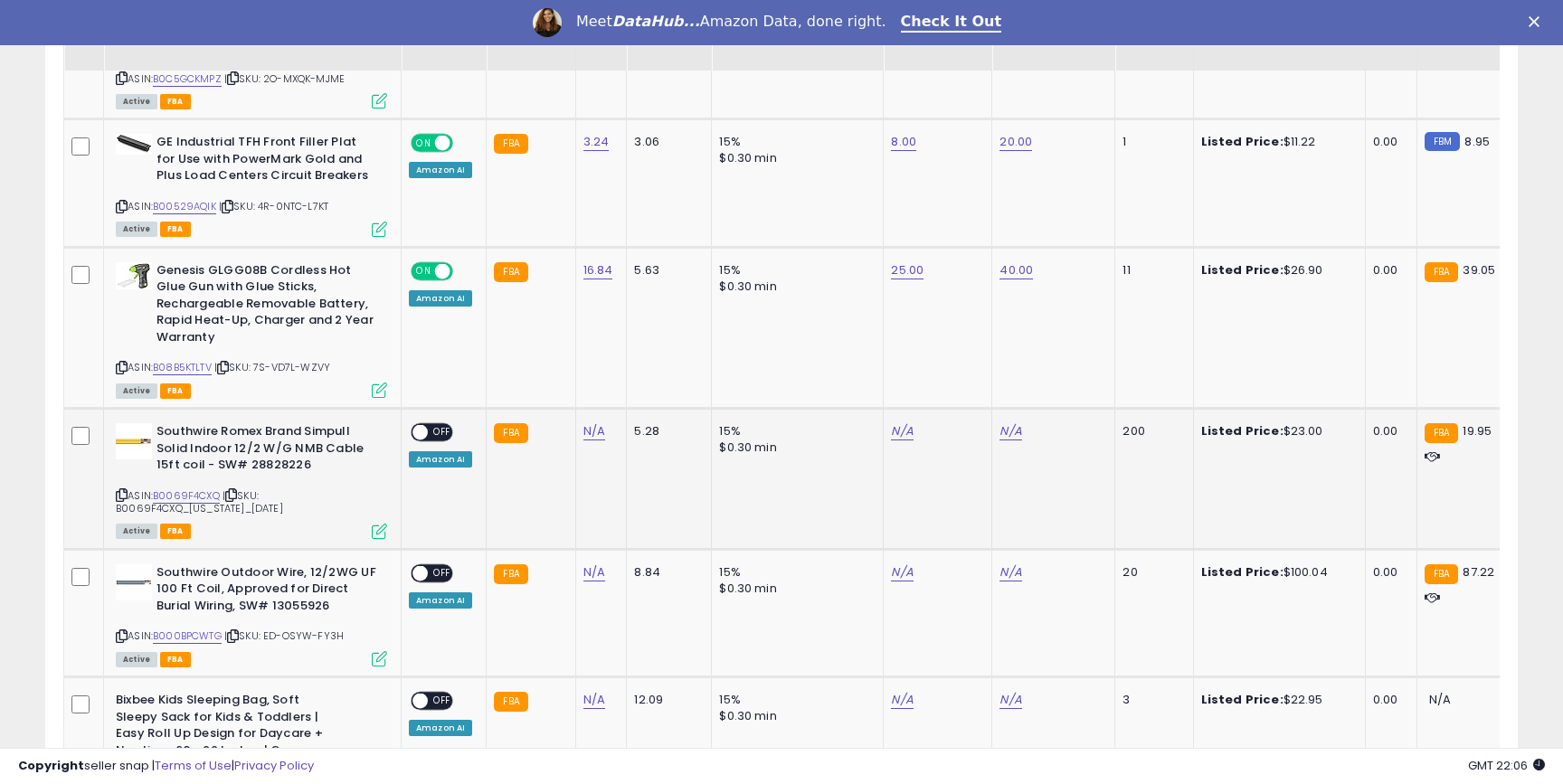
click at [436, 425] on span "OFF" at bounding box center [443, 433] width 29 height 15
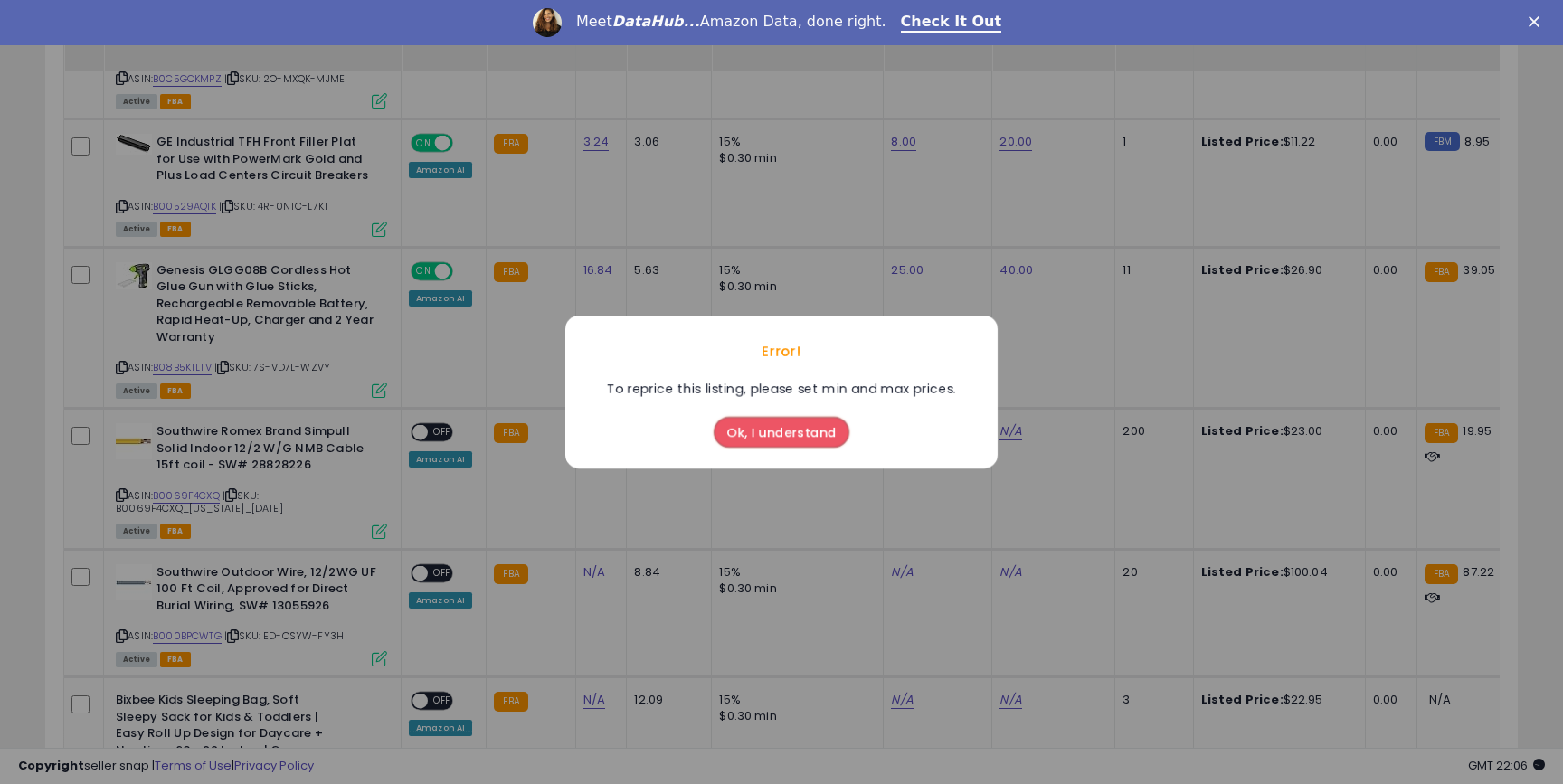
click at [742, 425] on button "Ok, I understand" at bounding box center [782, 432] width 135 height 31
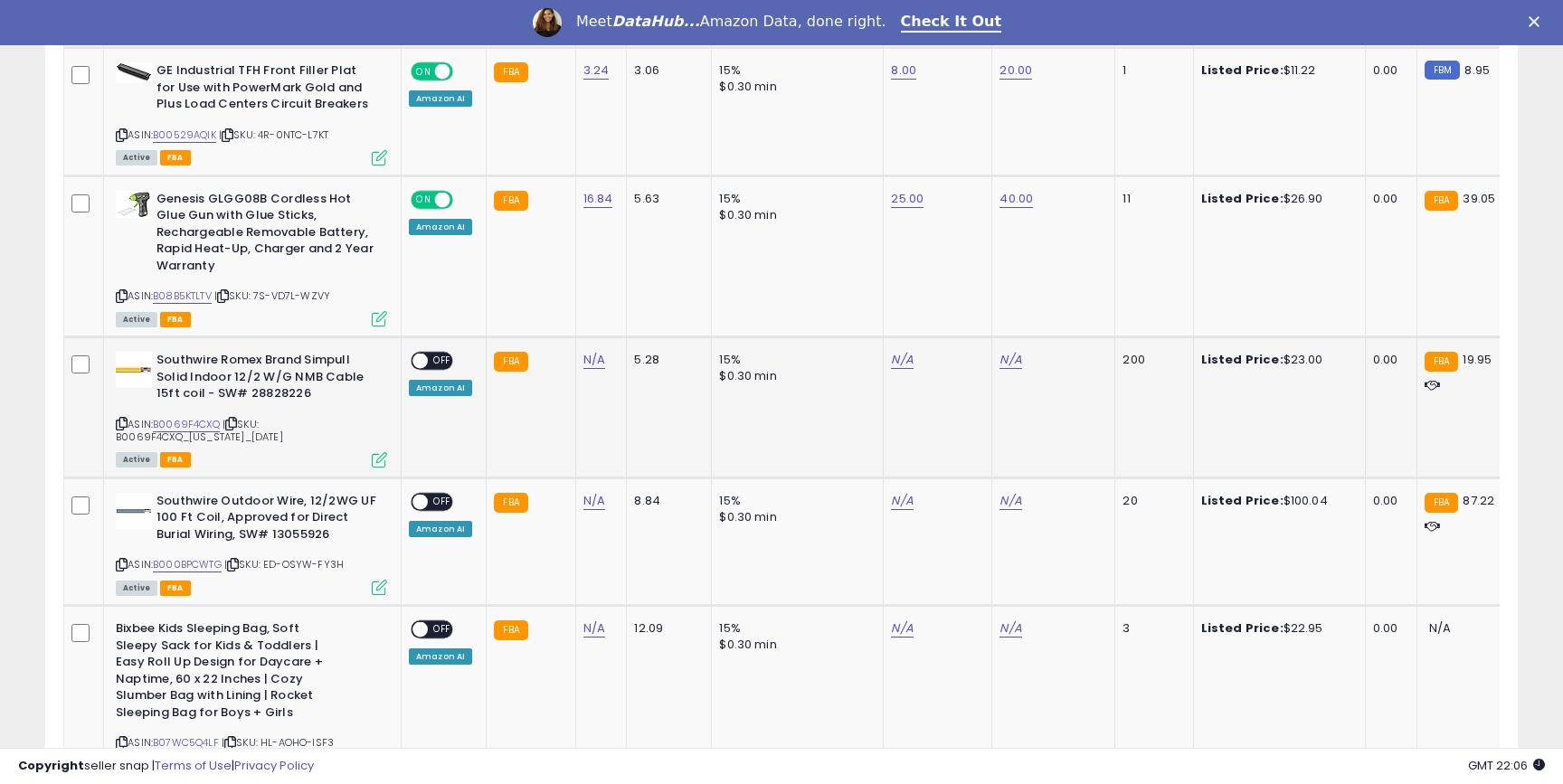
scroll to position [1307, 0]
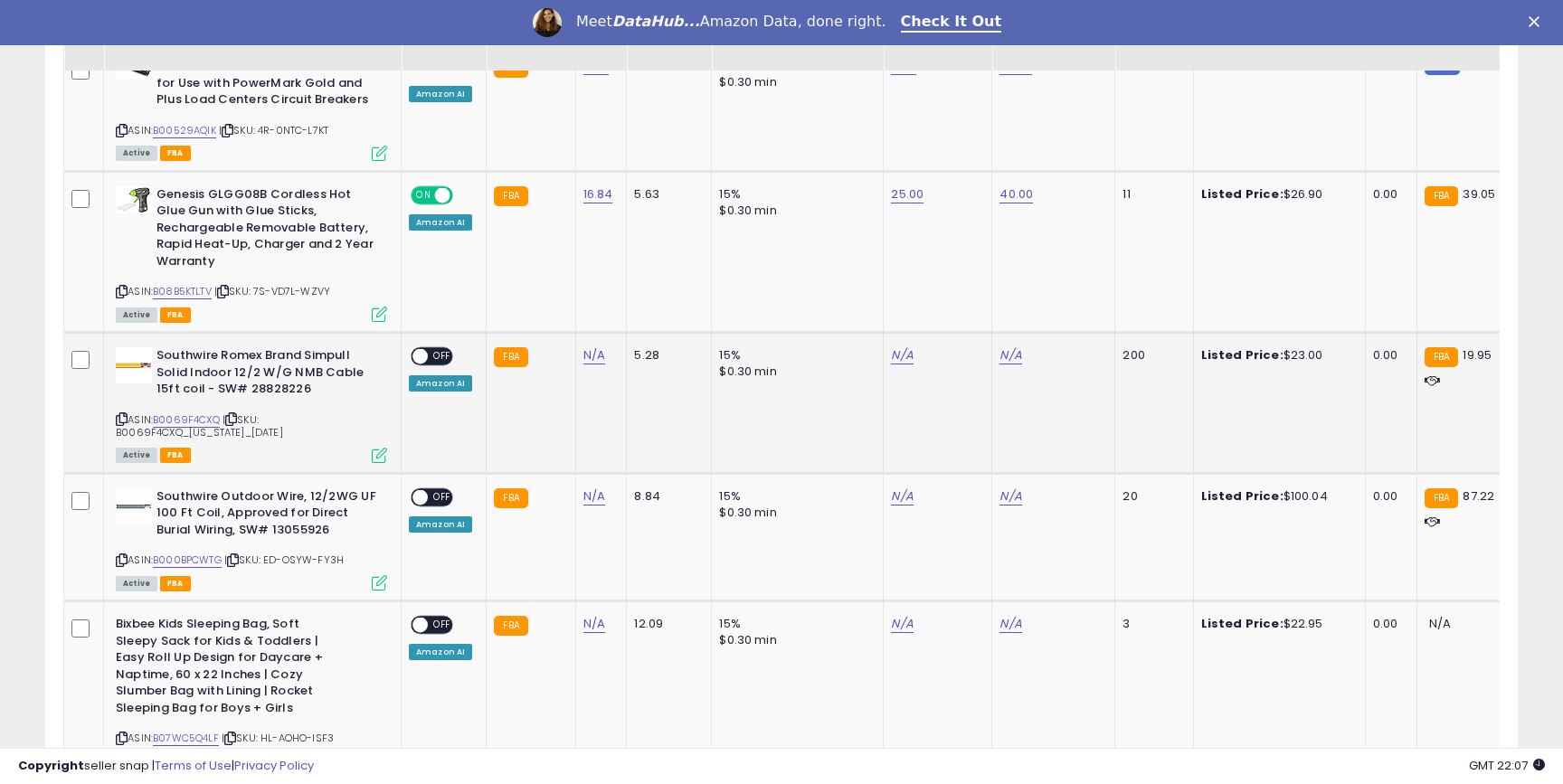
click at [639, 333] on td "5.28" at bounding box center [669, 403] width 85 height 141
click at [639, 347] on div "5.28" at bounding box center [666, 355] width 63 height 16
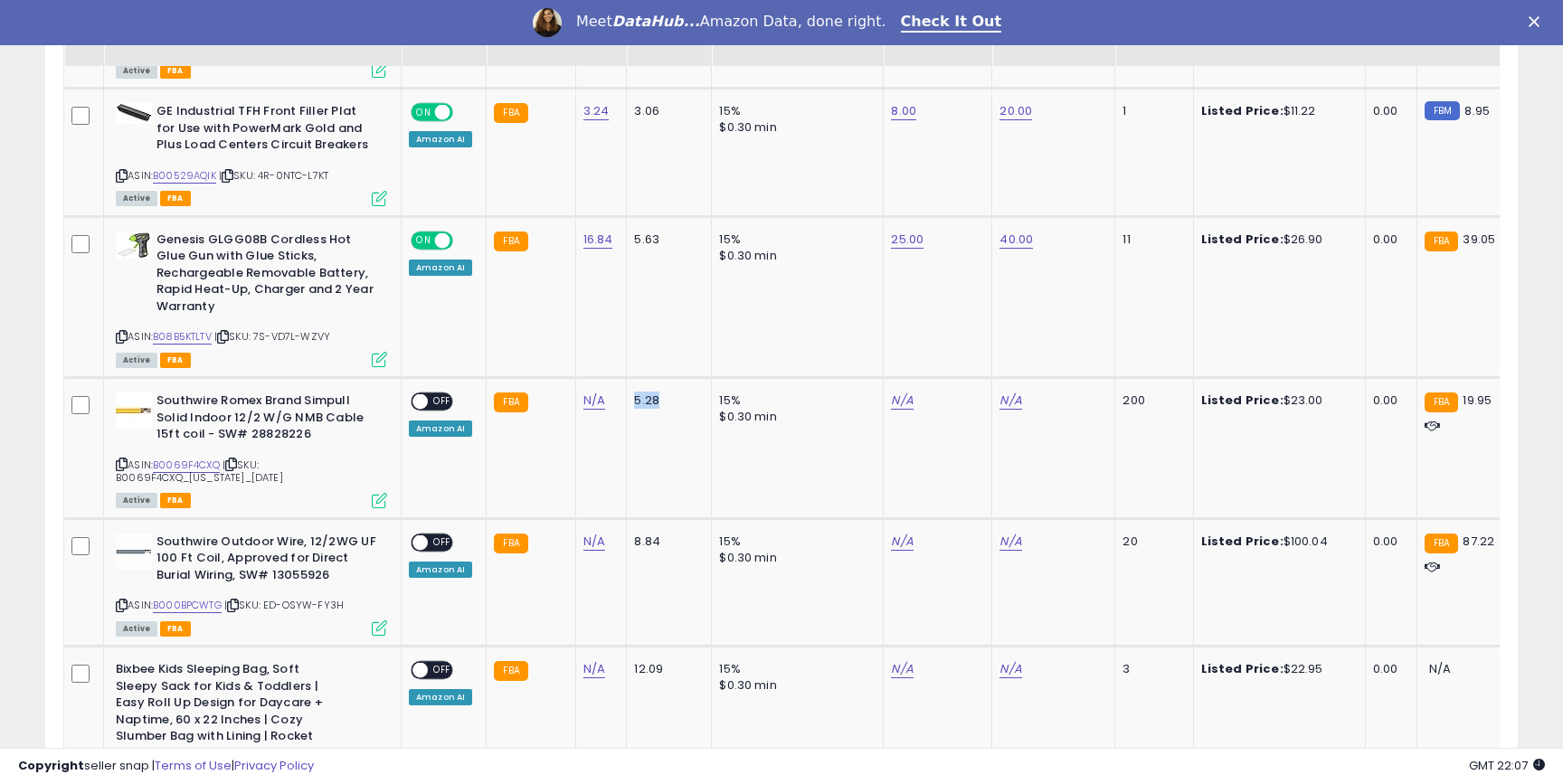
scroll to position [1292, 0]
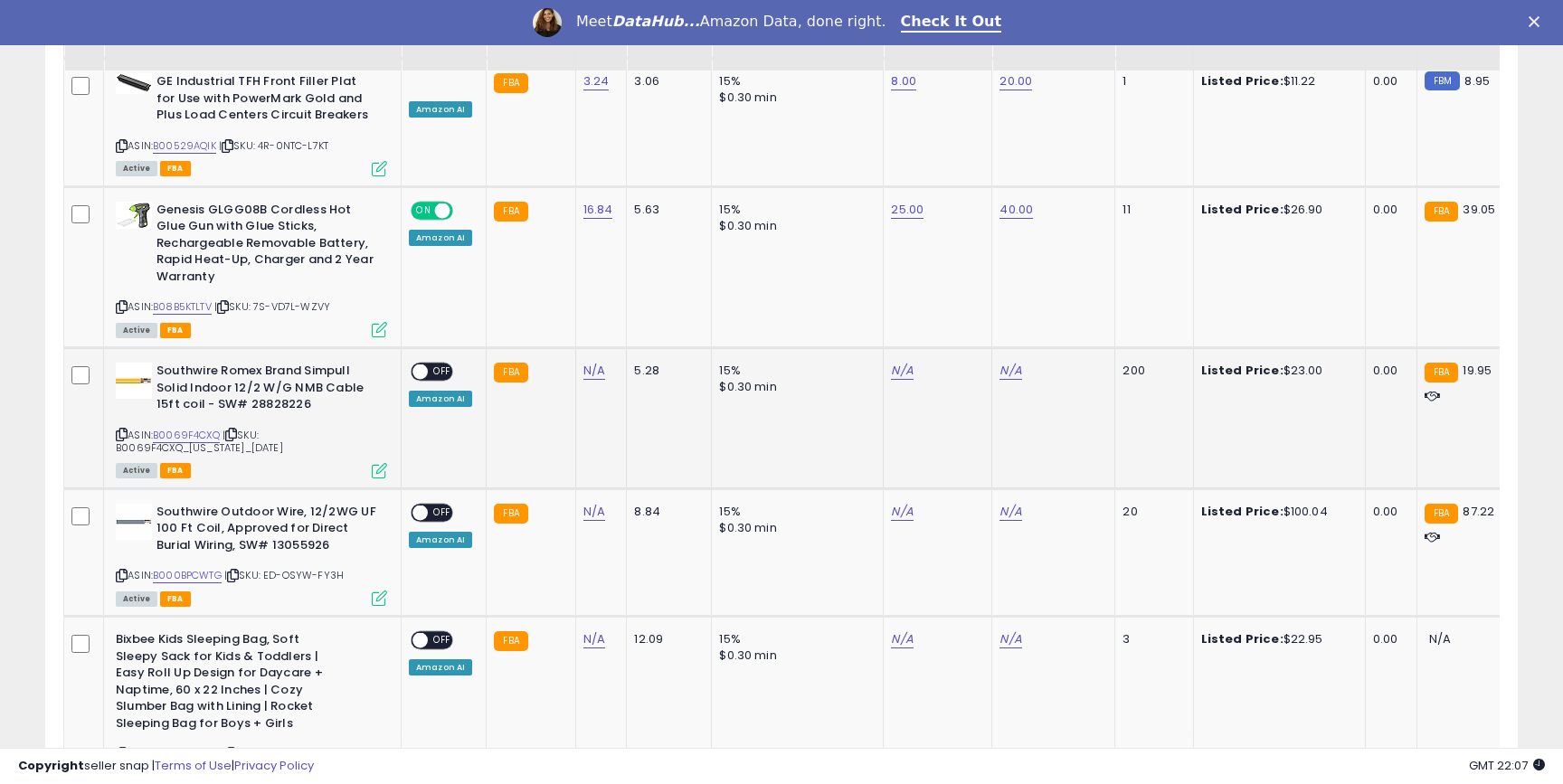
click at [587, 348] on td "N/A" at bounding box center [601, 418] width 52 height 141
click at [588, 362] on link "N/A" at bounding box center [594, 370] width 22 height 18
type input "*****"
click at [653, 305] on icon "submit" at bounding box center [647, 308] width 11 height 11
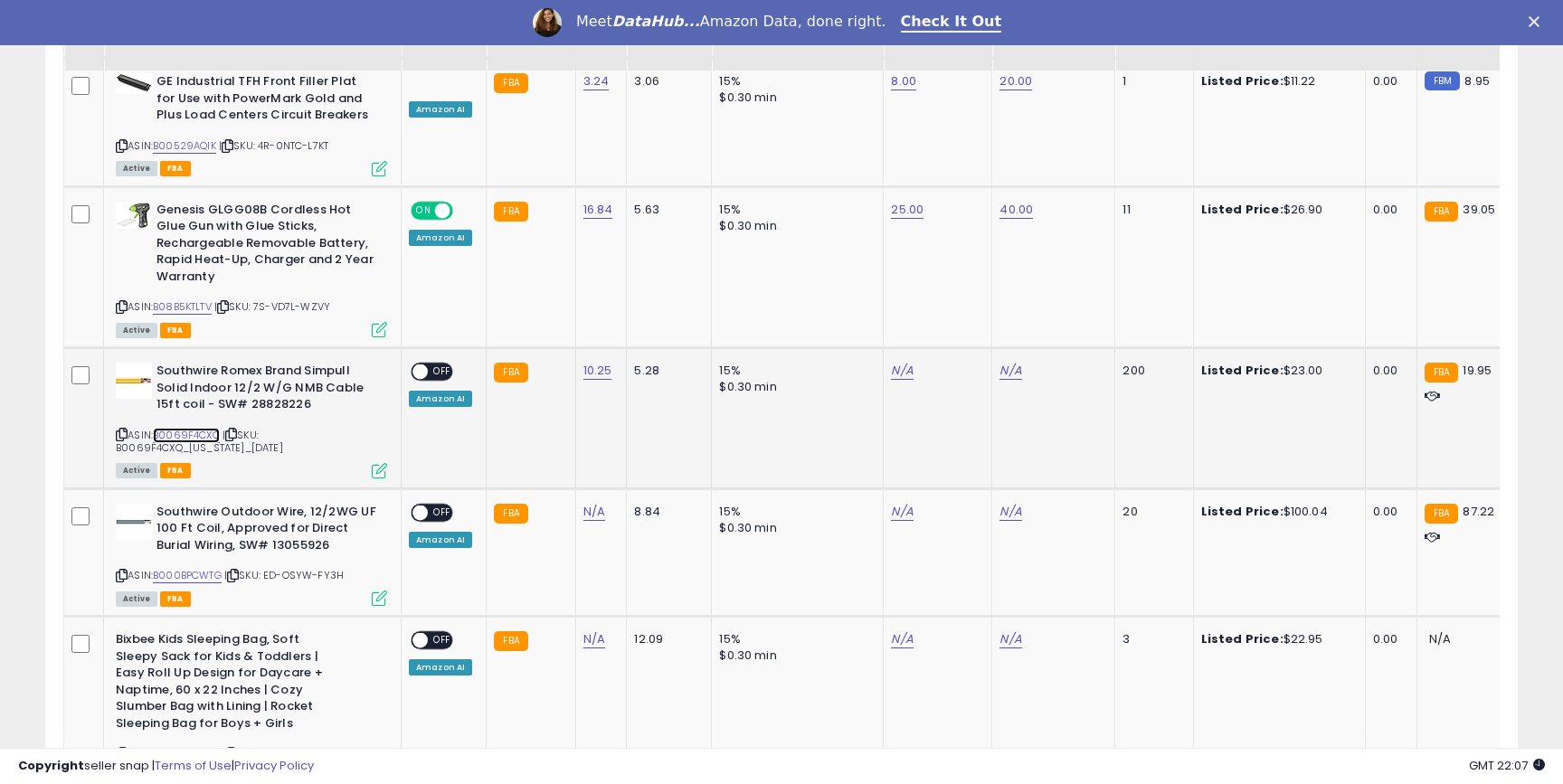
click at [191, 428] on link "B0069F4CXQ" at bounding box center [186, 436] width 67 height 15
click at [898, 362] on link "N/A" at bounding box center [902, 370] width 22 height 18
type input "**"
click at [970, 303] on button "submit" at bounding box center [954, 309] width 31 height 27
click at [1004, 362] on link "N/A" at bounding box center [1010, 370] width 22 height 18
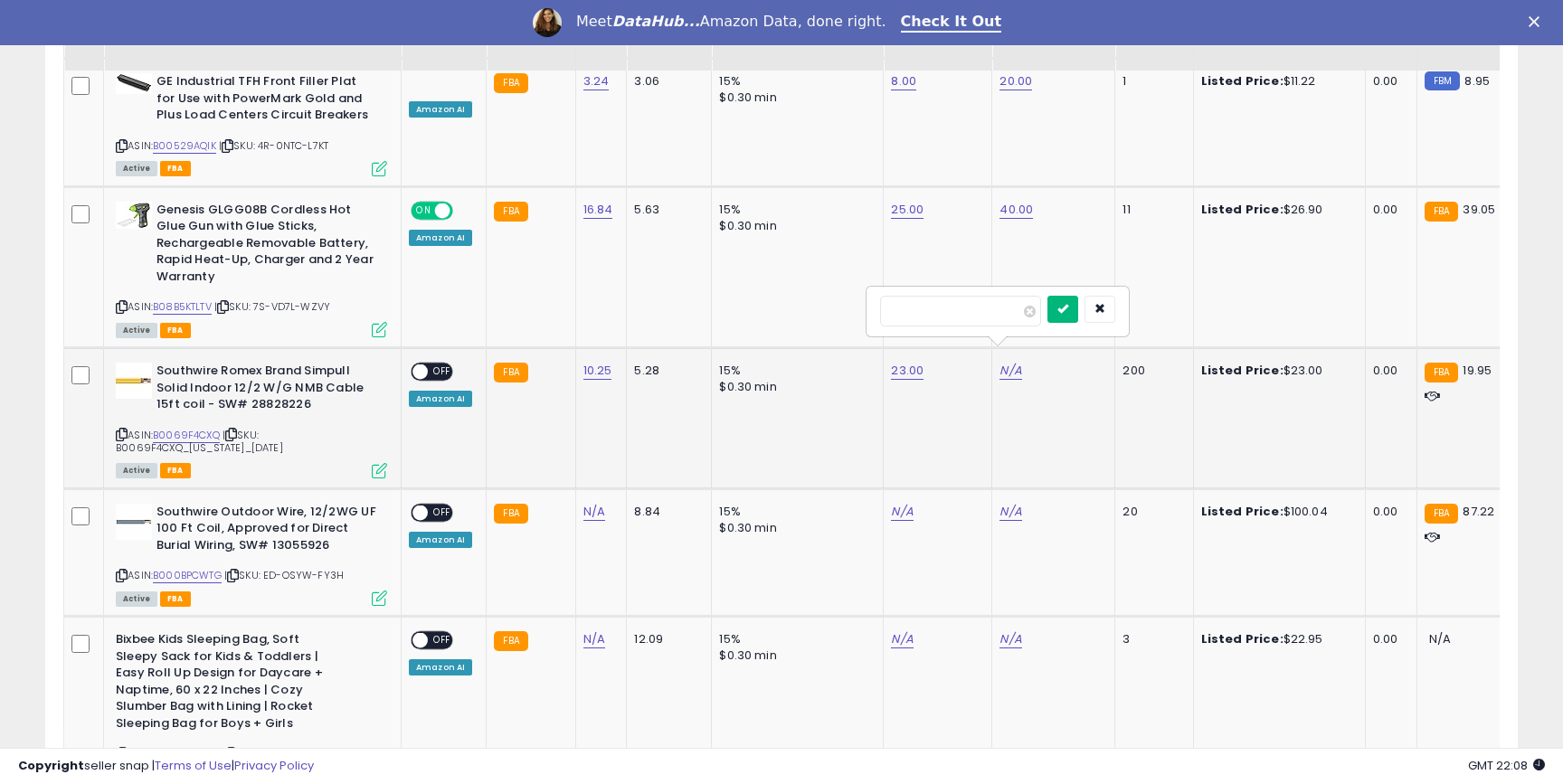
type input "**"
click at [1078, 309] on button "submit" at bounding box center [1063, 309] width 31 height 27
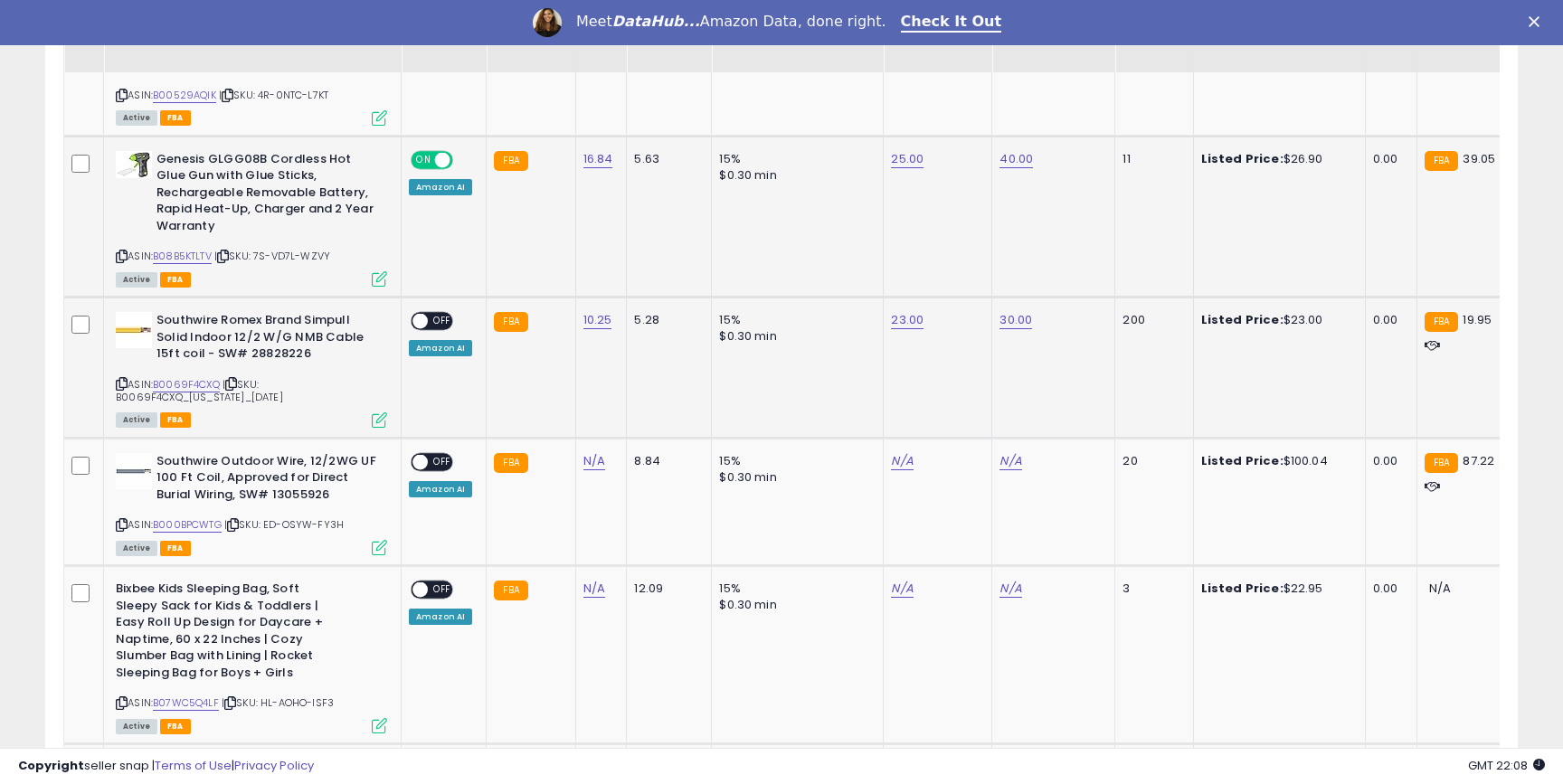
scroll to position [1343, 0]
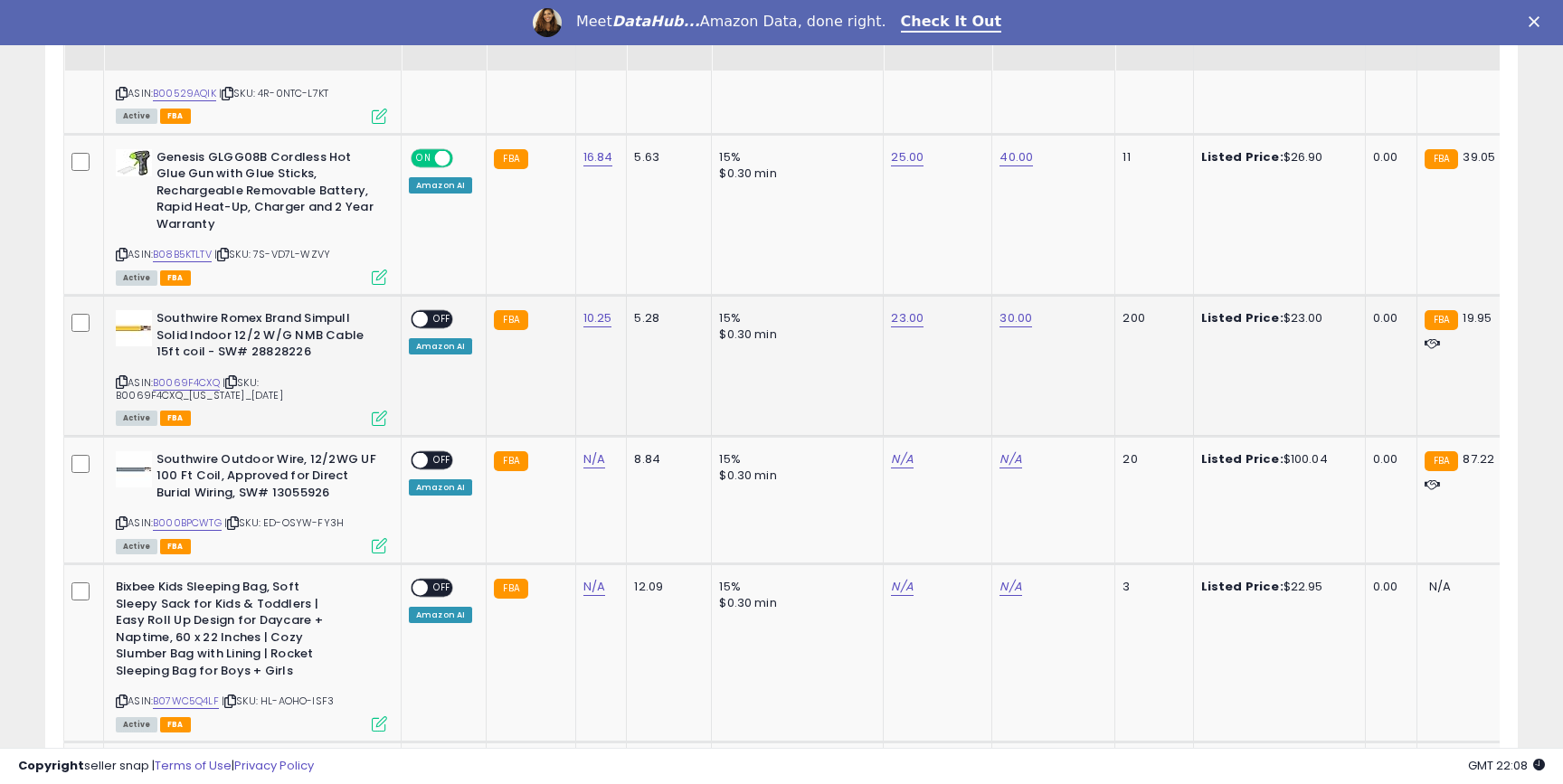
click at [431, 312] on span "OFF" at bounding box center [443, 320] width 29 height 15
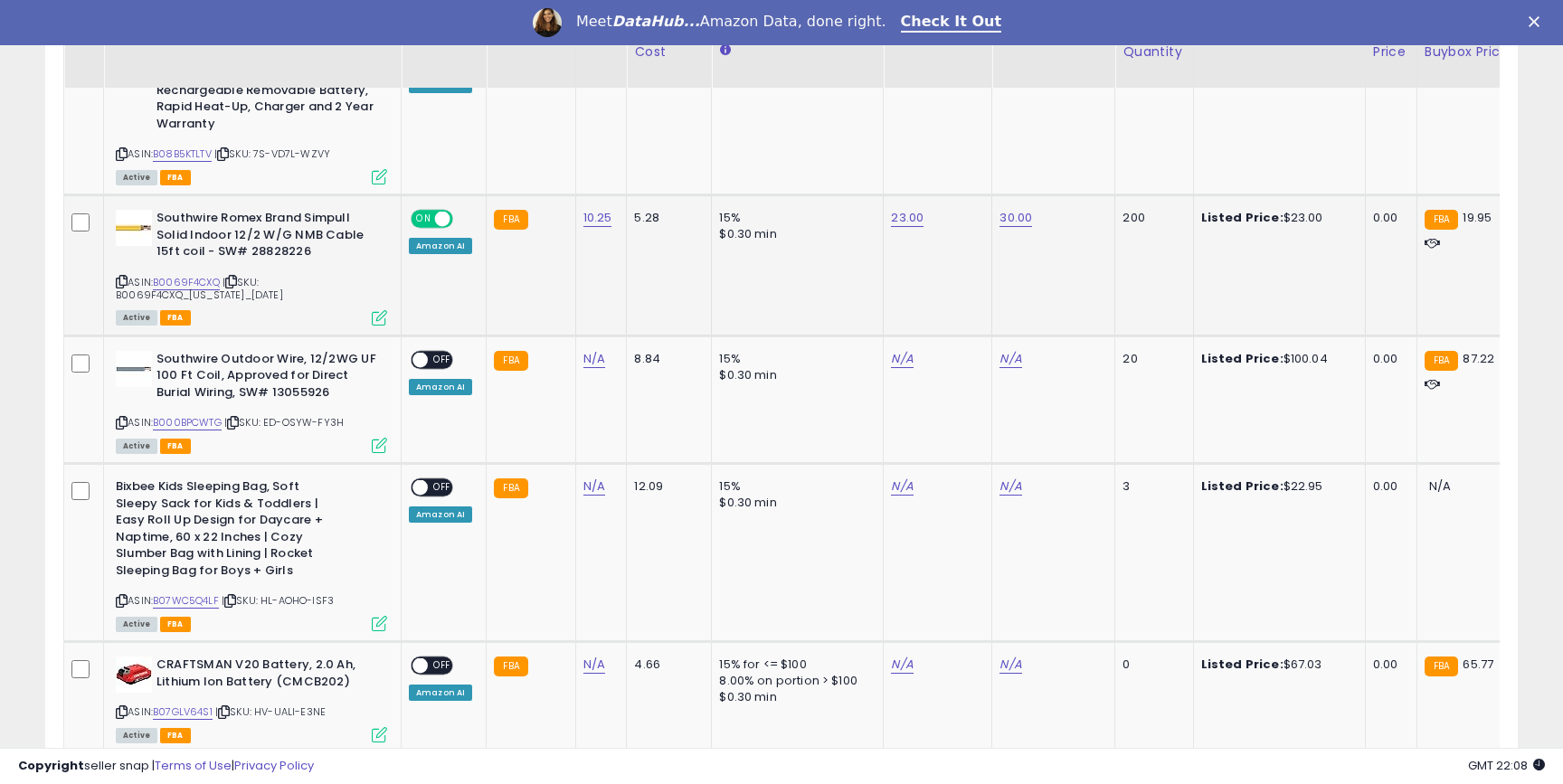
scroll to position [1463, 0]
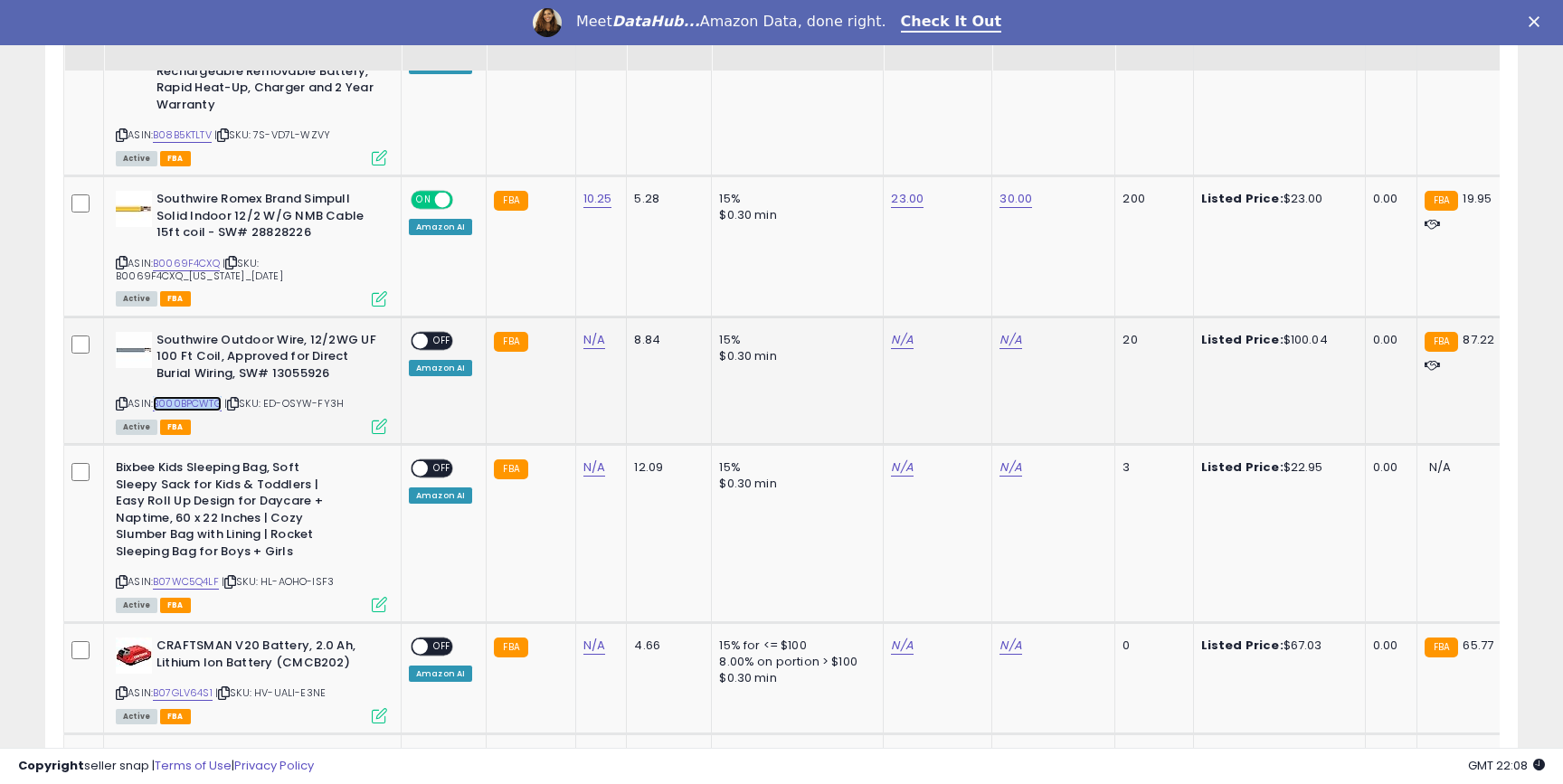
copy link "B000BPCWTG"
click at [589, 331] on link "N/A" at bounding box center [594, 340] width 22 height 18
type input "*****"
click at [653, 280] on icon "submit" at bounding box center [647, 276] width 11 height 11
click at [212, 396] on link "B000BPCWTG" at bounding box center [187, 404] width 69 height 15
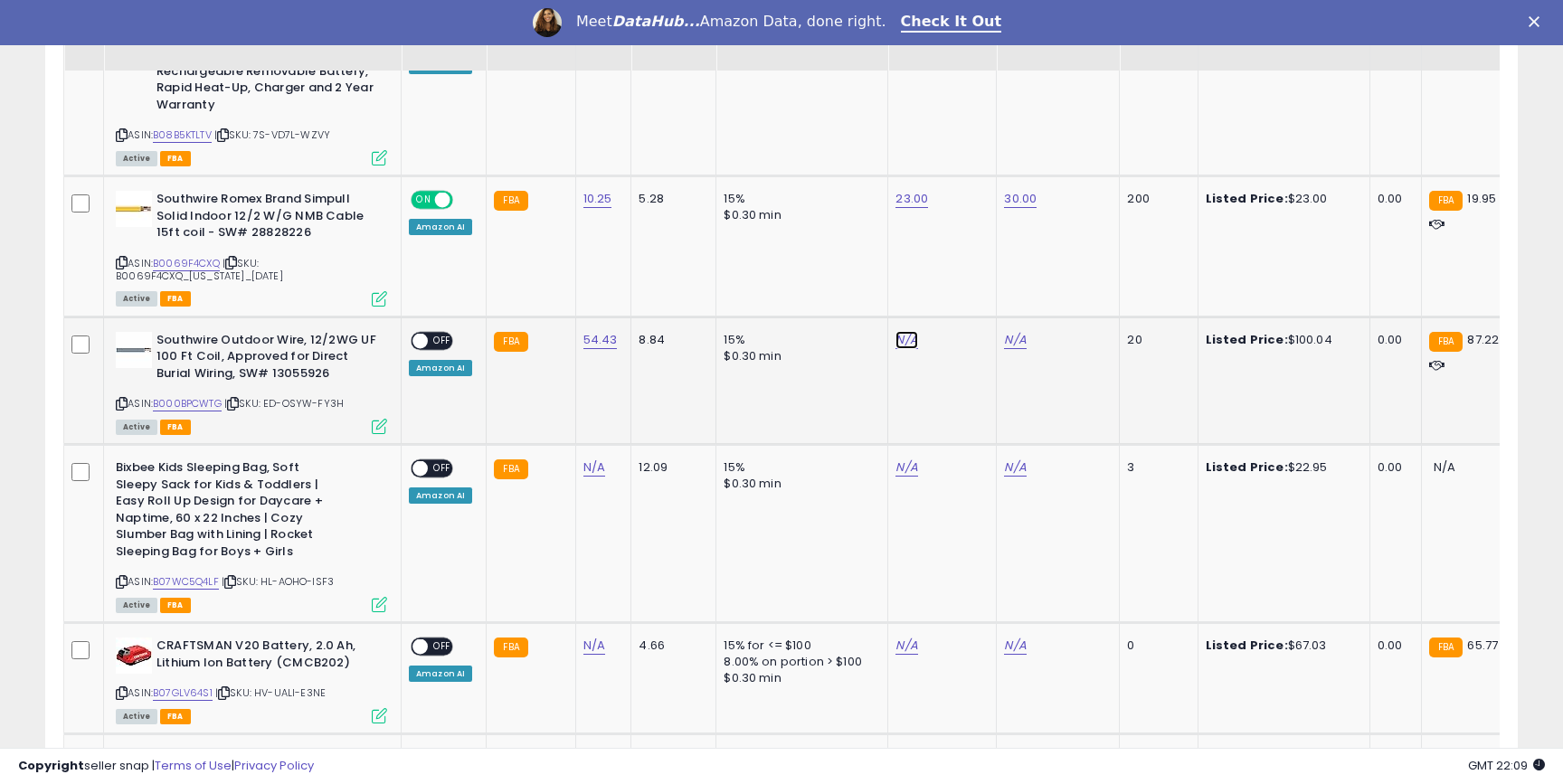
click at [902, 331] on link "N/A" at bounding box center [906, 340] width 22 height 18
type input "**"
click at [963, 278] on icon "submit" at bounding box center [956, 276] width 11 height 11
click at [1012, 331] on link "N/A" at bounding box center [1015, 340] width 22 height 18
type input "***"
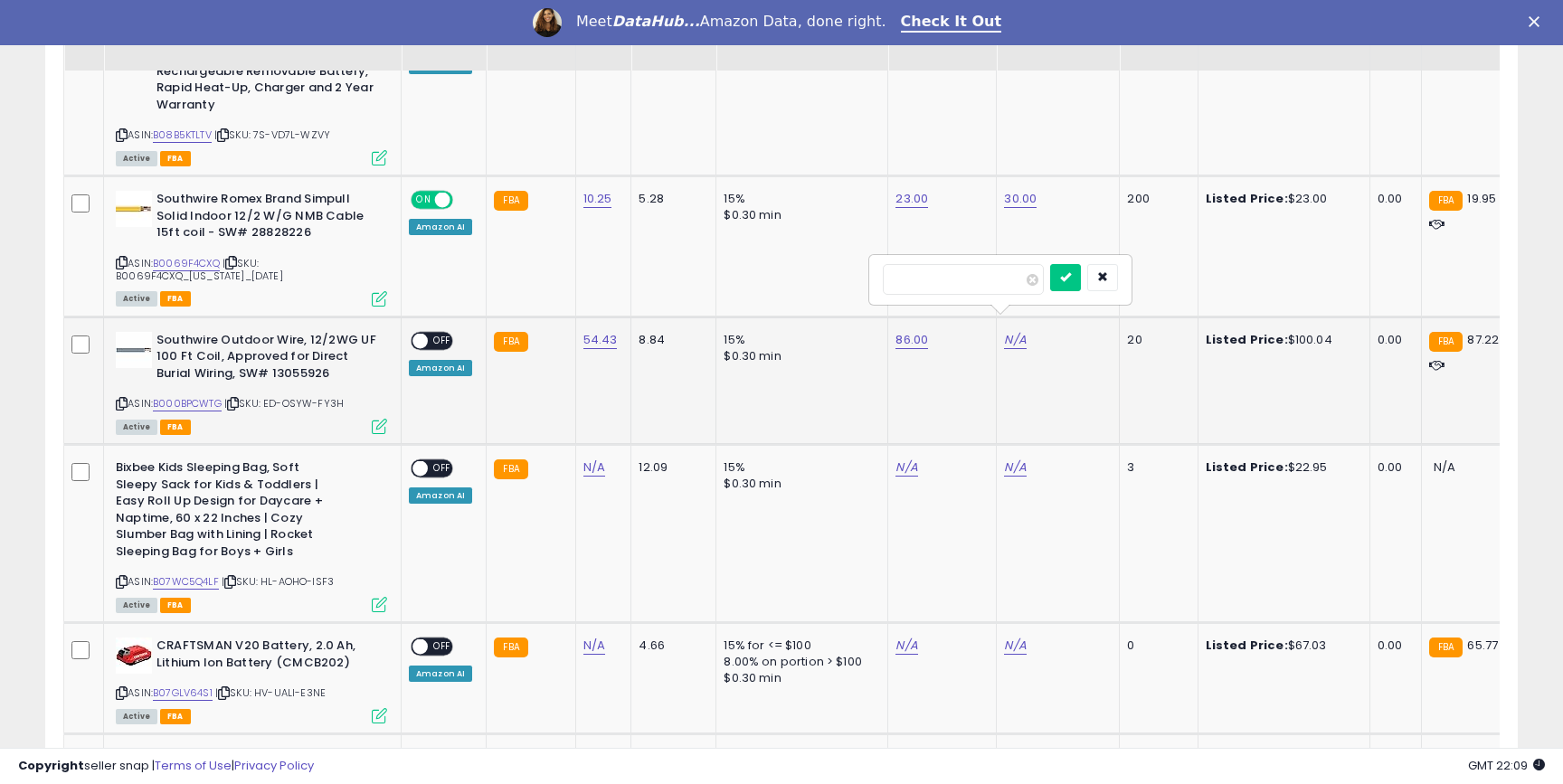
click button "submit" at bounding box center [1066, 277] width 31 height 27
click at [432, 333] on span "OFF" at bounding box center [443, 341] width 29 height 15
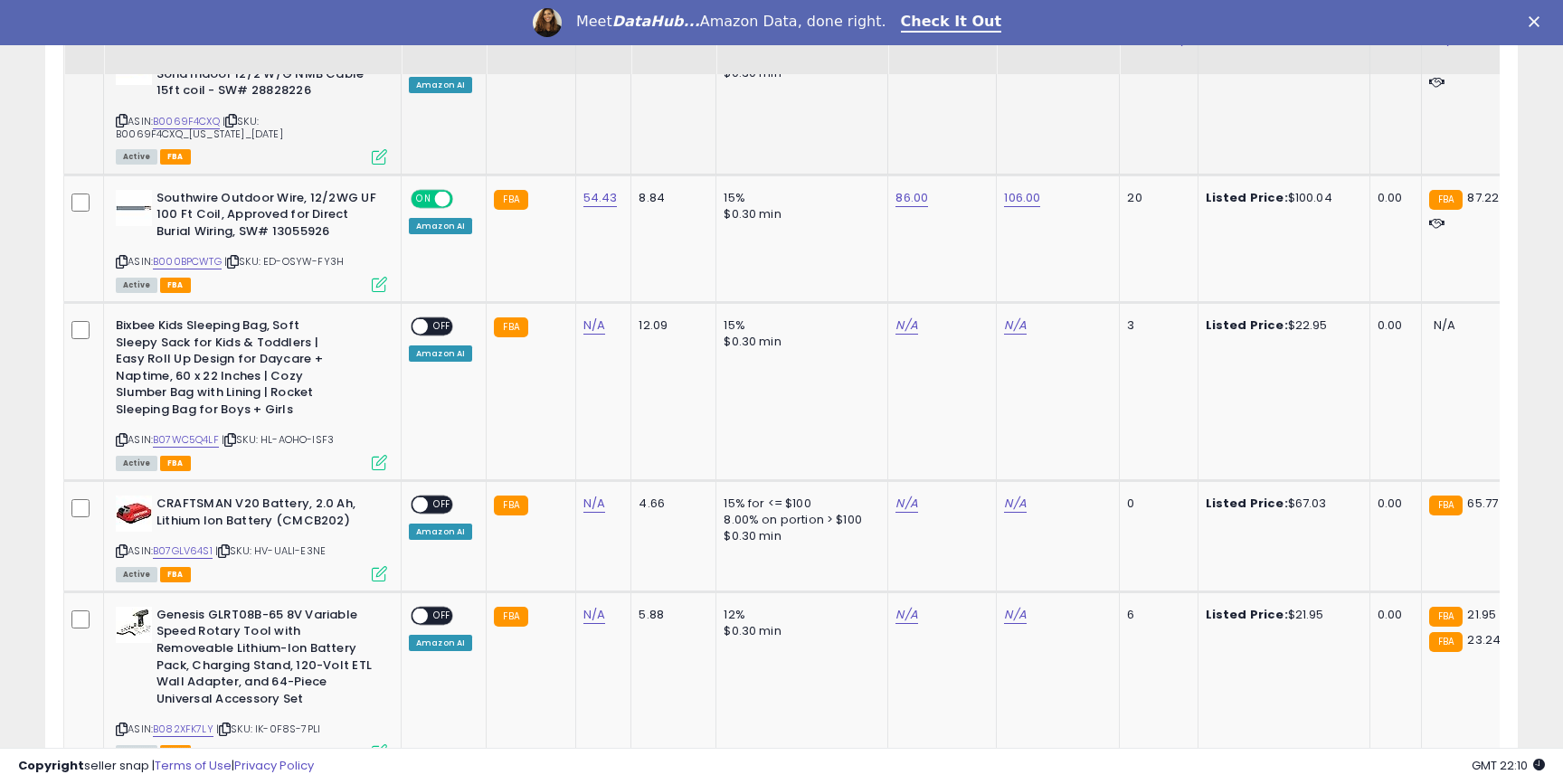
scroll to position [1611, 0]
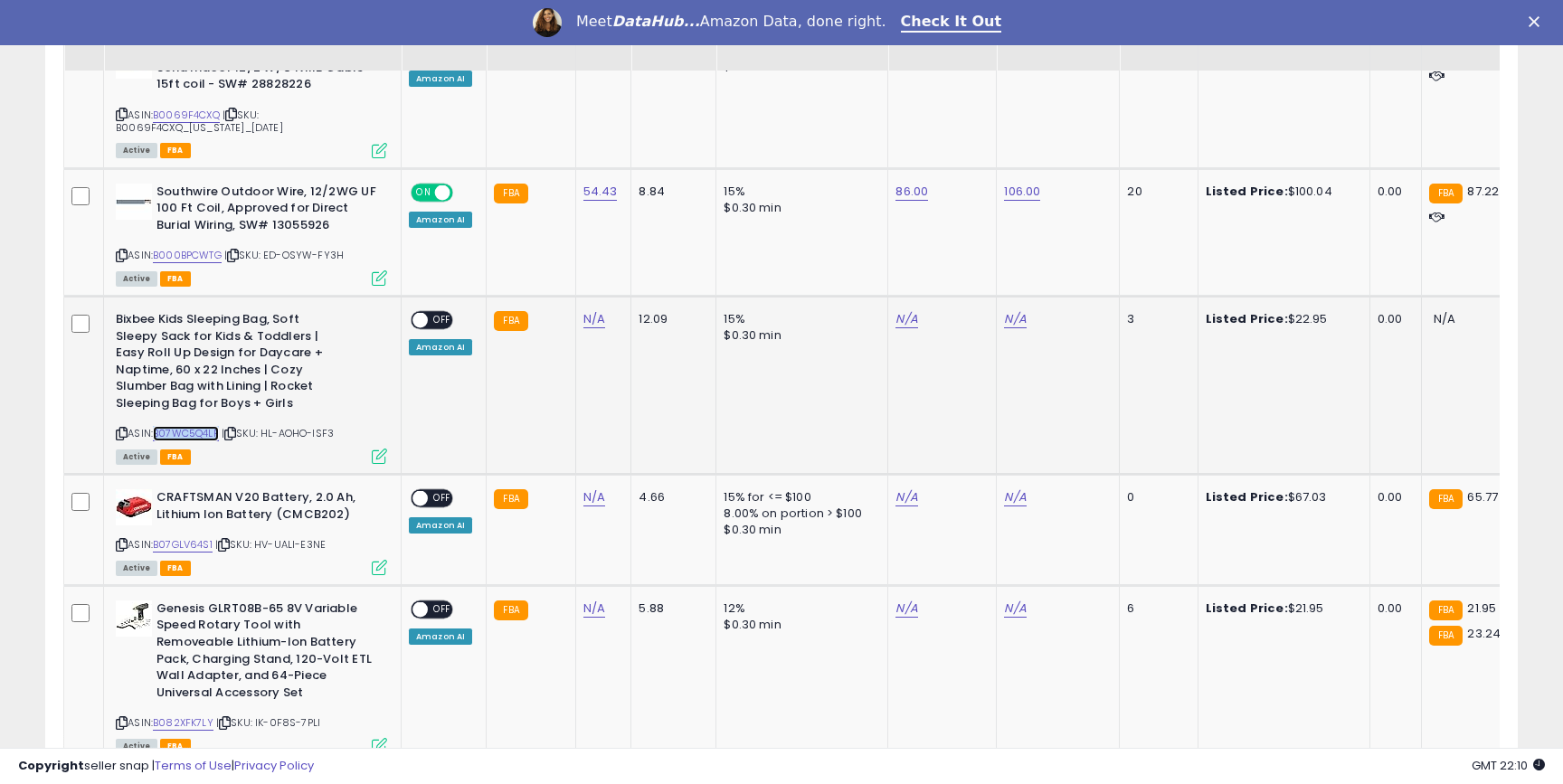
copy link "B07WC5Q4LF"
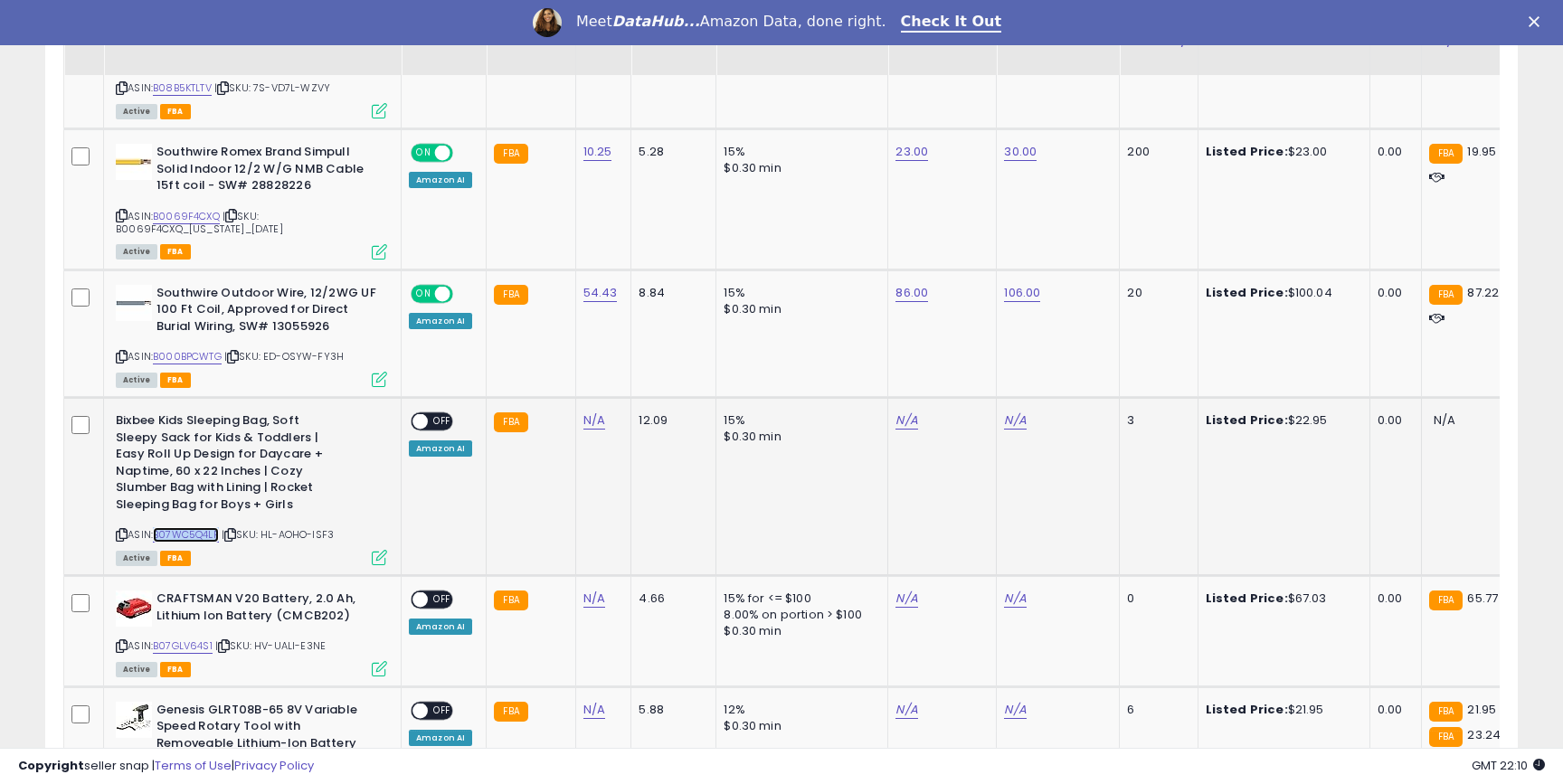
scroll to position [1509, 0]
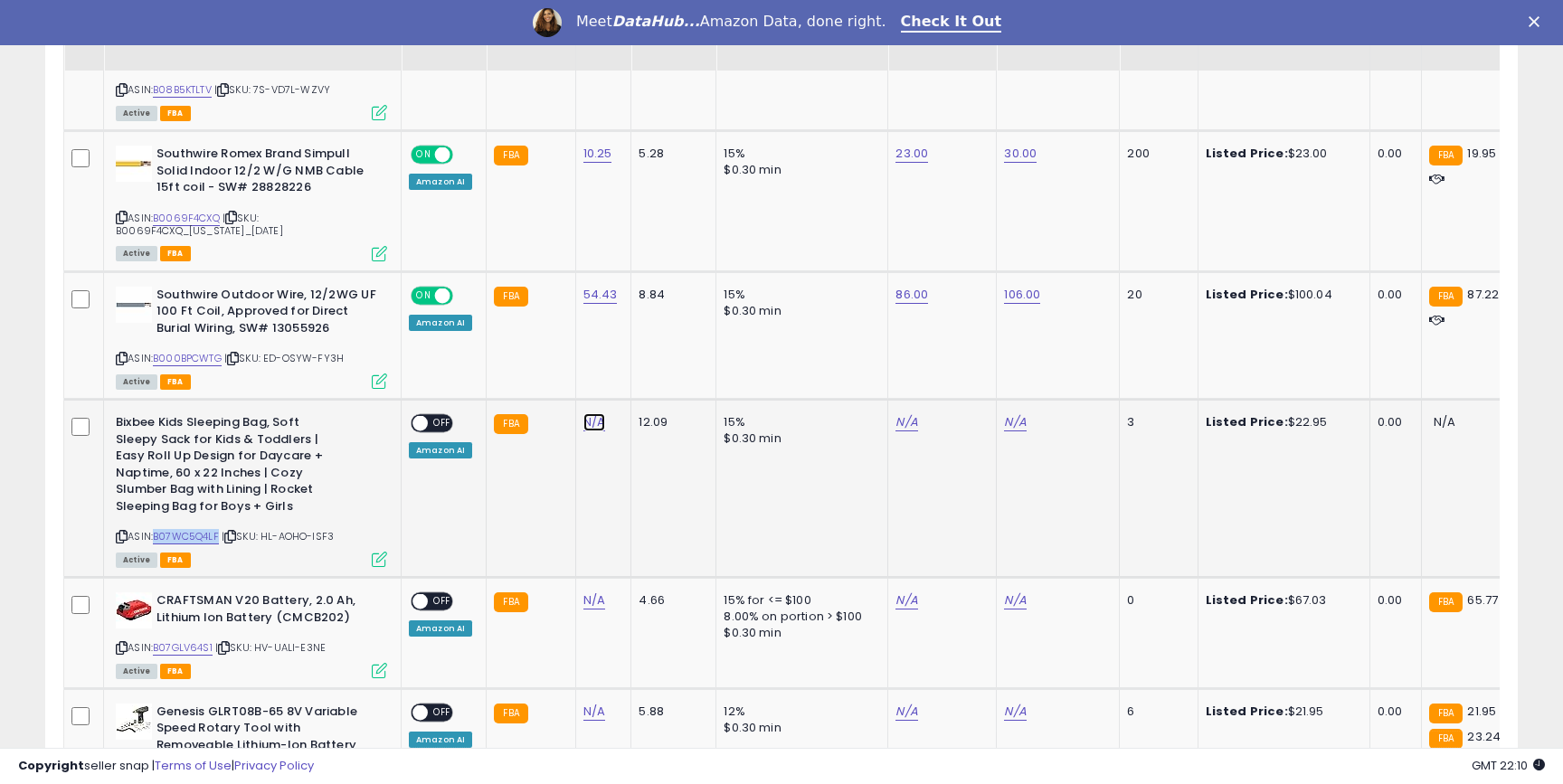
click at [593, 414] on link "N/A" at bounding box center [594, 422] width 22 height 18
type input "****"
click at [653, 359] on icon "submit" at bounding box center [647, 359] width 11 height 11
click at [201, 529] on link "B07WC5Q4LF" at bounding box center [185, 536] width 66 height 15
click at [902, 414] on link "N/A" at bounding box center [906, 422] width 22 height 18
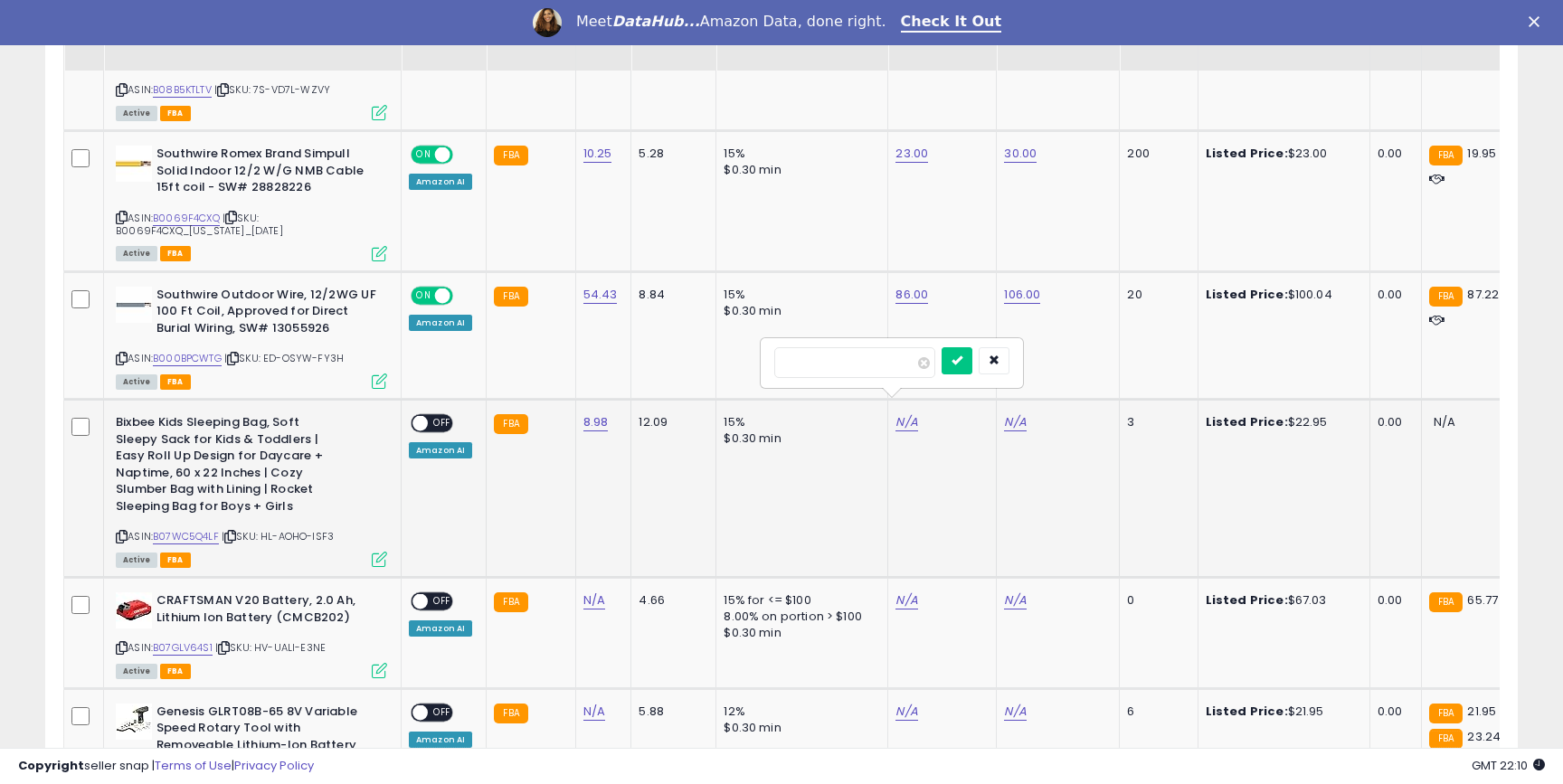
type input "**"
click at [1012, 414] on link "N/A" at bounding box center [1015, 422] width 22 height 18
type input "**"
click at [1074, 356] on button "submit" at bounding box center [1066, 361] width 31 height 27
click at [832, 361] on input "**" at bounding box center [855, 363] width 161 height 31
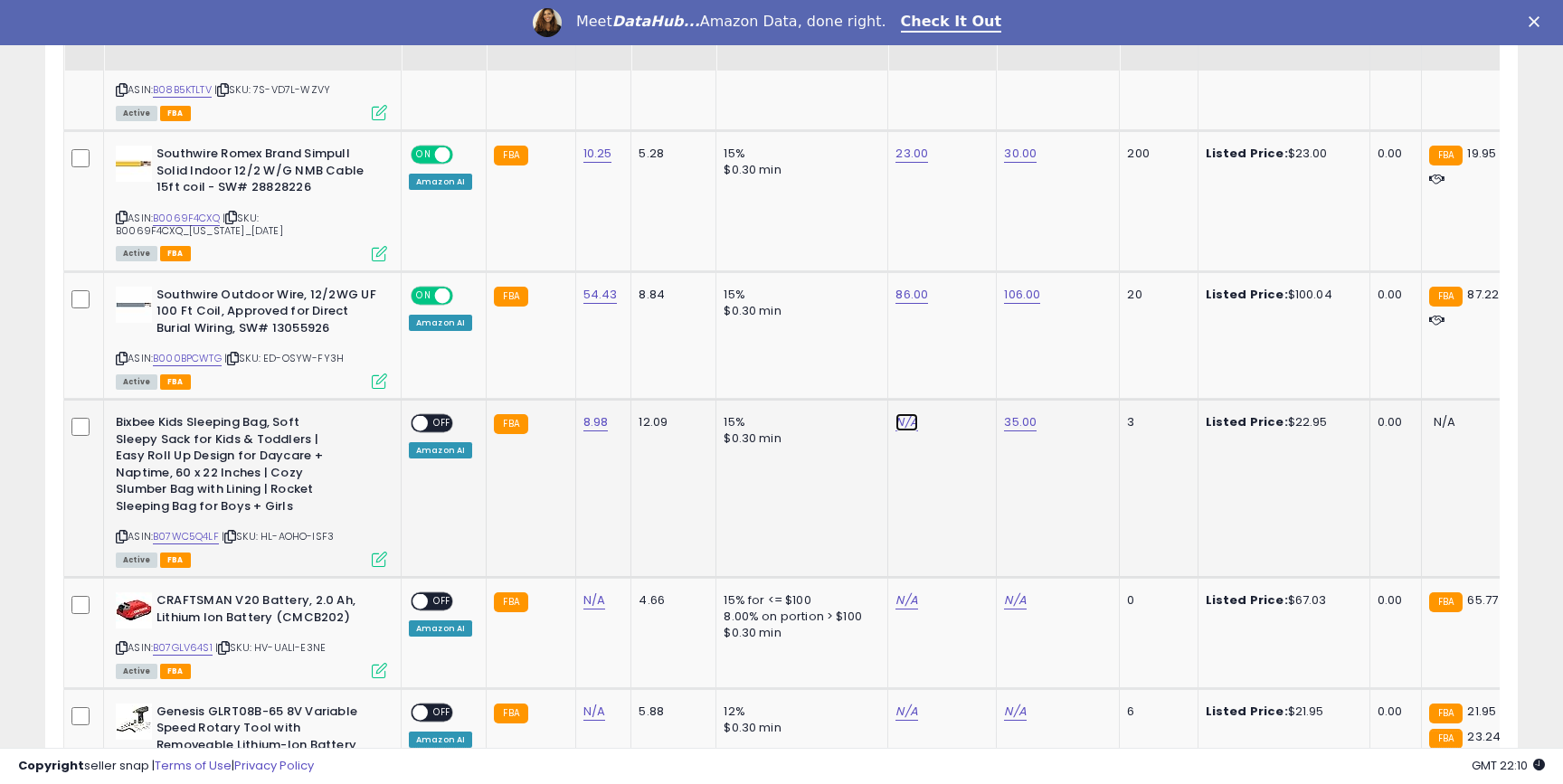
click at [901, 414] on link "N/A" at bounding box center [906, 422] width 22 height 18
type input "**"
click at [973, 356] on button "submit" at bounding box center [957, 361] width 31 height 27
click at [431, 416] on span "OFF" at bounding box center [443, 423] width 29 height 15
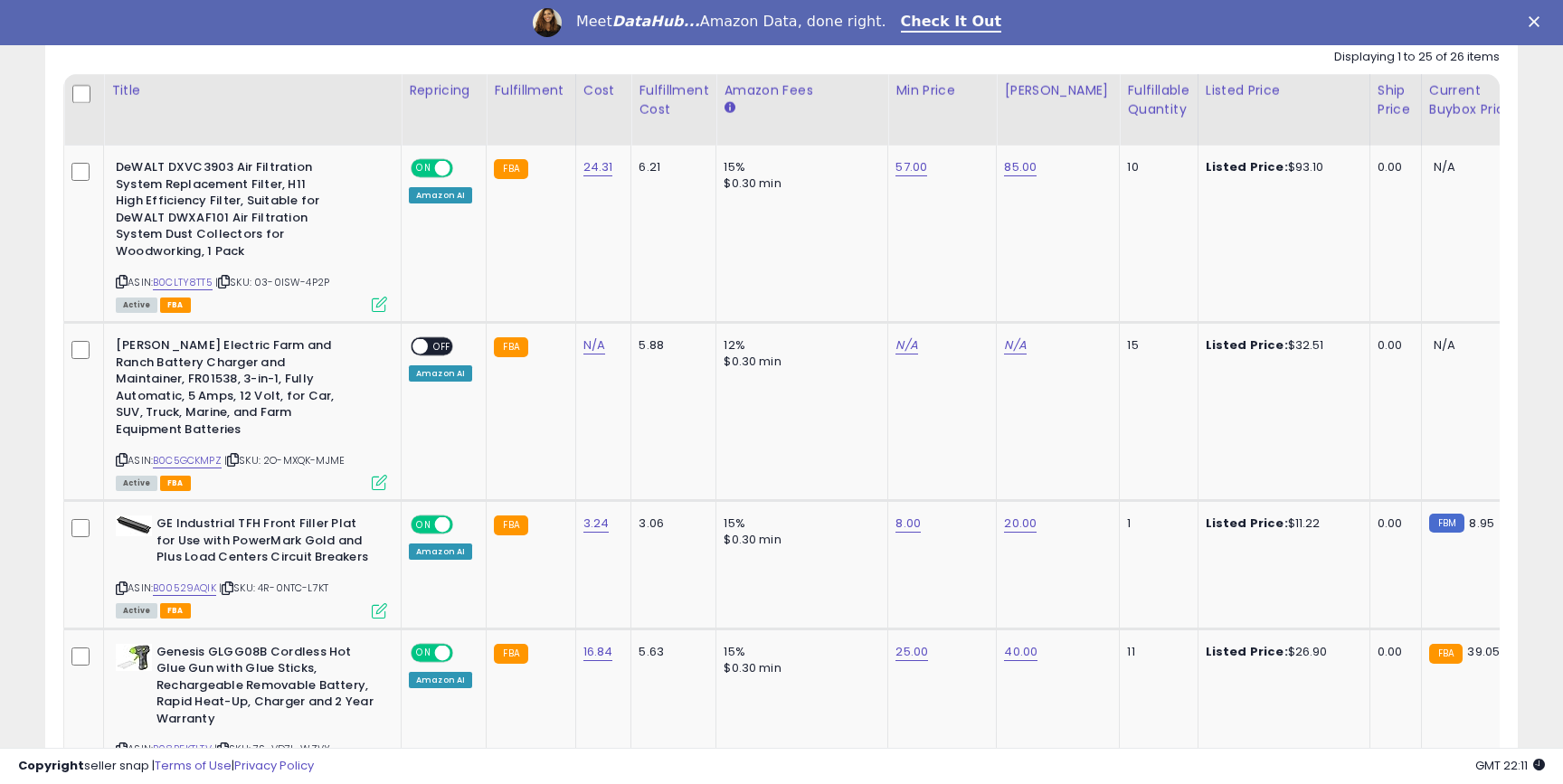
scroll to position [847, 0]
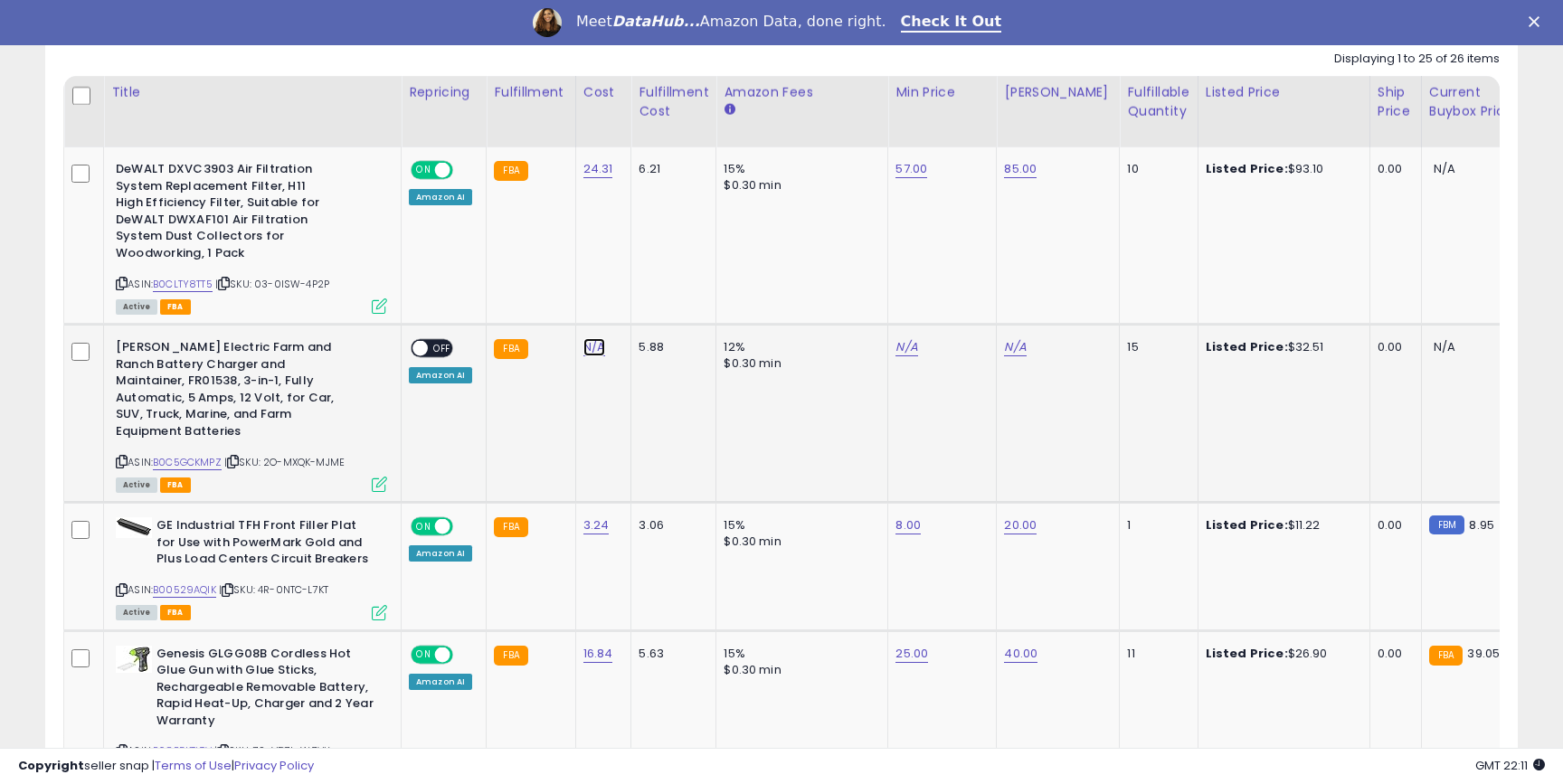
click at [589, 338] on link "N/A" at bounding box center [594, 346] width 22 height 18
type input "*****"
click at [653, 284] on icon "submit" at bounding box center [647, 284] width 11 height 11
click at [902, 338] on link "N/A" at bounding box center [906, 346] width 22 height 18
type input "***"
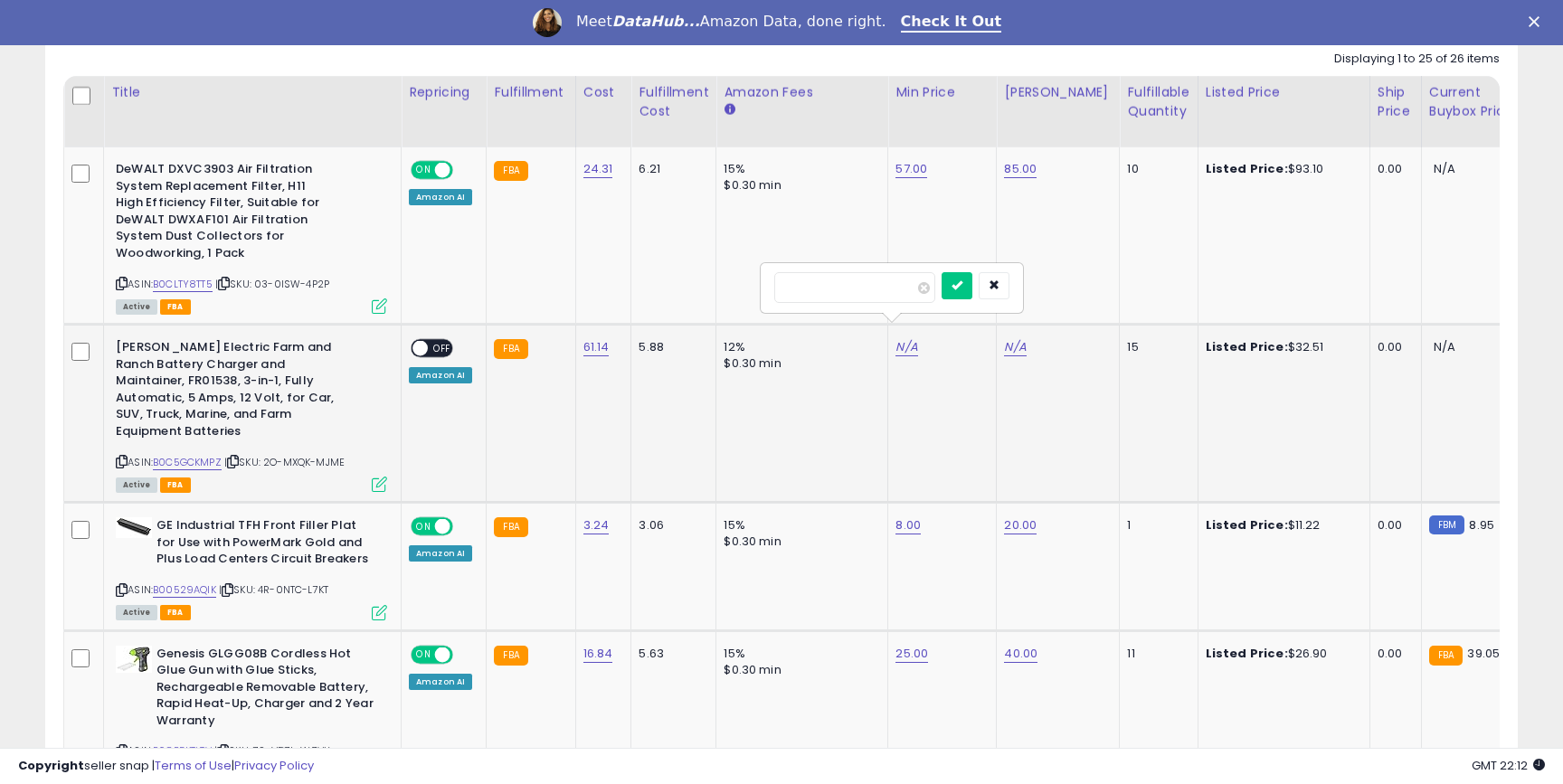
click button "submit" at bounding box center [957, 286] width 31 height 27
click at [1013, 338] on link "N/A" at bounding box center [1015, 346] width 22 height 18
type input "***"
click button "submit" at bounding box center [1066, 286] width 31 height 27
click at [434, 341] on span "OFF" at bounding box center [443, 348] width 29 height 15
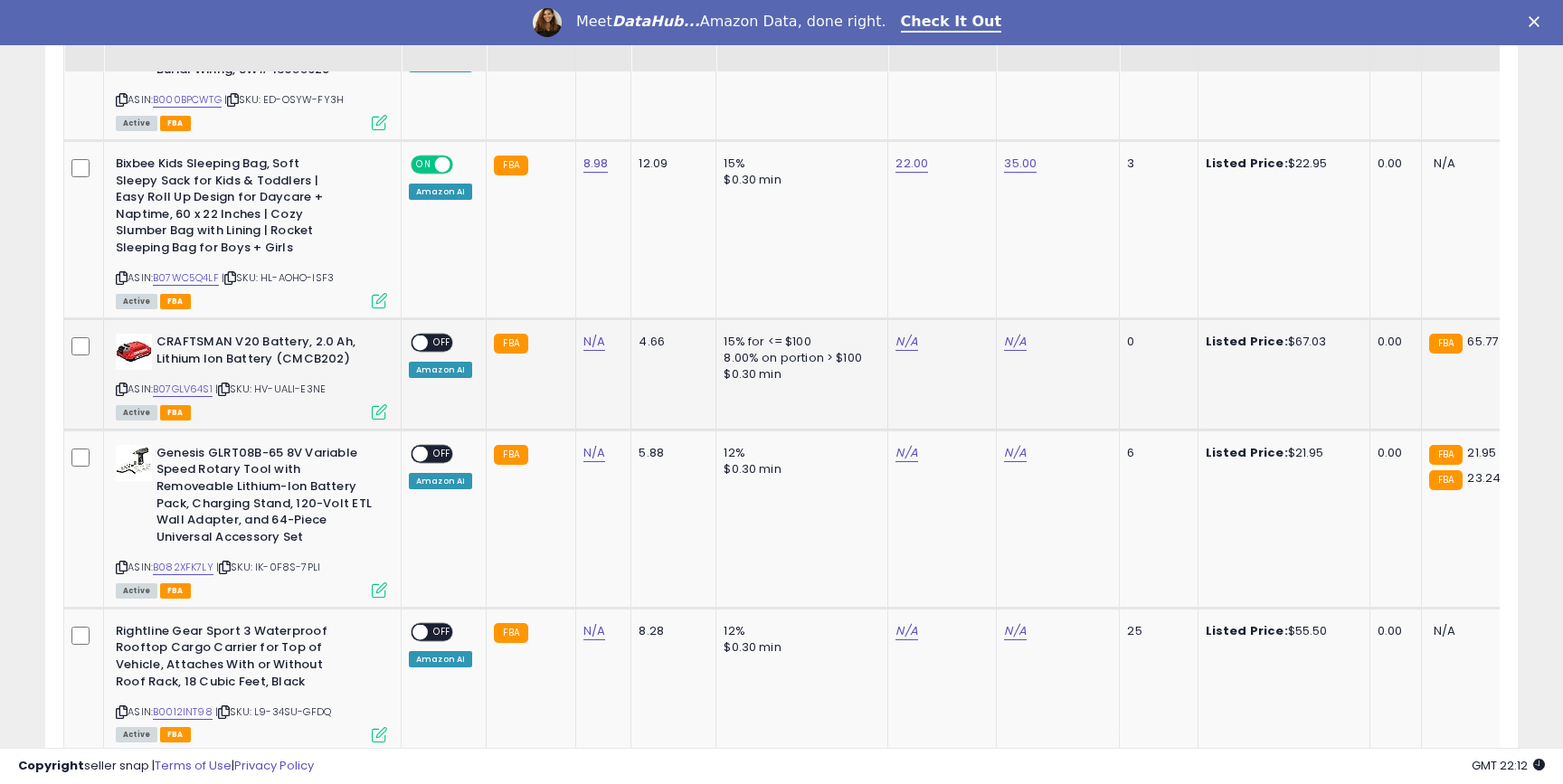
scroll to position [1779, 0]
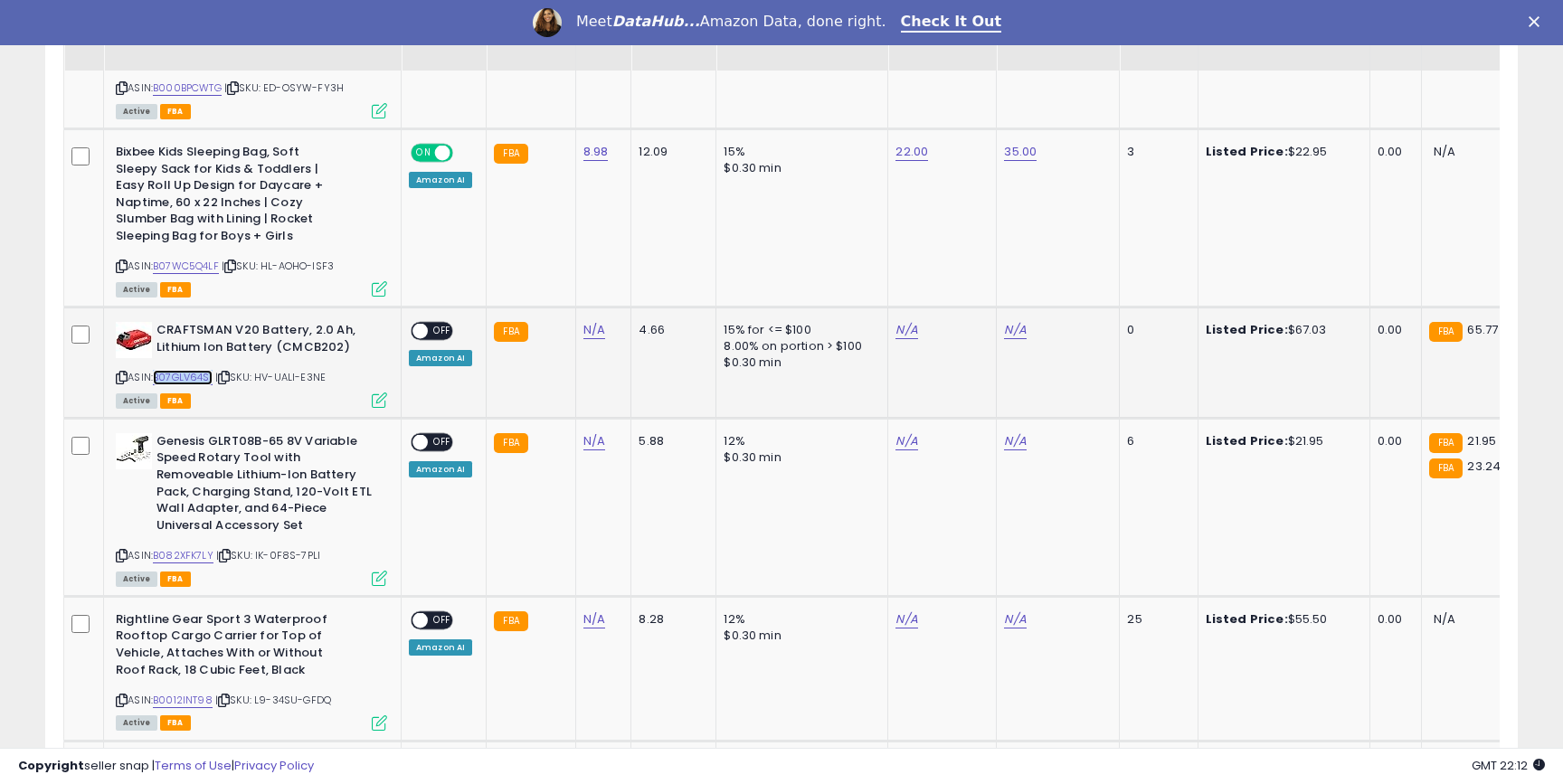
copy link "B07GLV64S1"
click at [603, 321] on div "N/A" at bounding box center [601, 329] width 35 height 16
click at [586, 321] on link "N/A" at bounding box center [594, 330] width 22 height 18
type input "*****"
click at [653, 265] on icon "submit" at bounding box center [647, 267] width 11 height 11
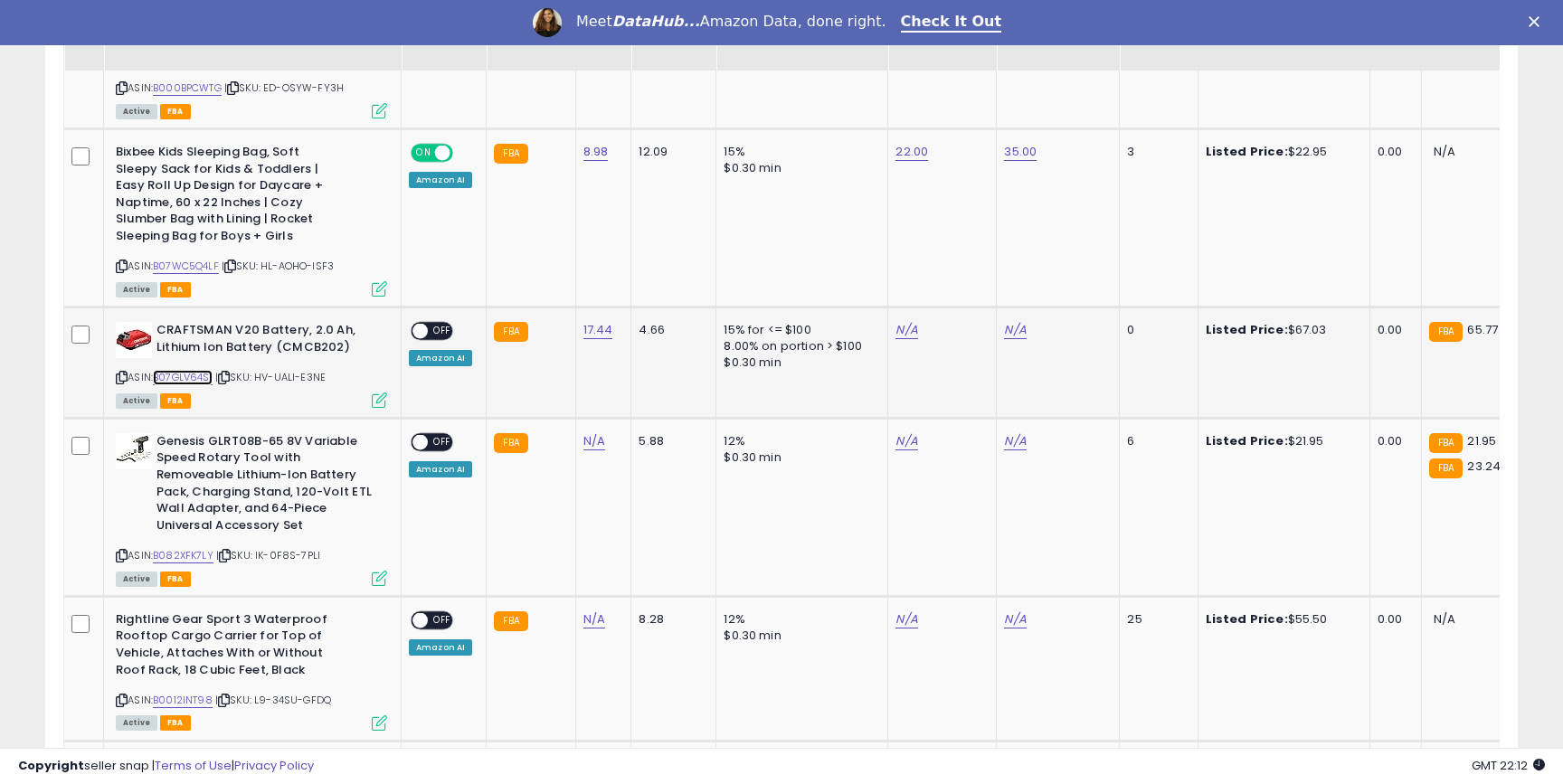
click at [189, 369] on link "B07GLV64S1" at bounding box center [182, 377] width 60 height 15
click at [897, 321] on link "N/A" at bounding box center [906, 330] width 22 height 18
type input "**"
click button "submit" at bounding box center [957, 269] width 31 height 27
click at [908, 321] on link "43.00" at bounding box center [912, 330] width 34 height 18
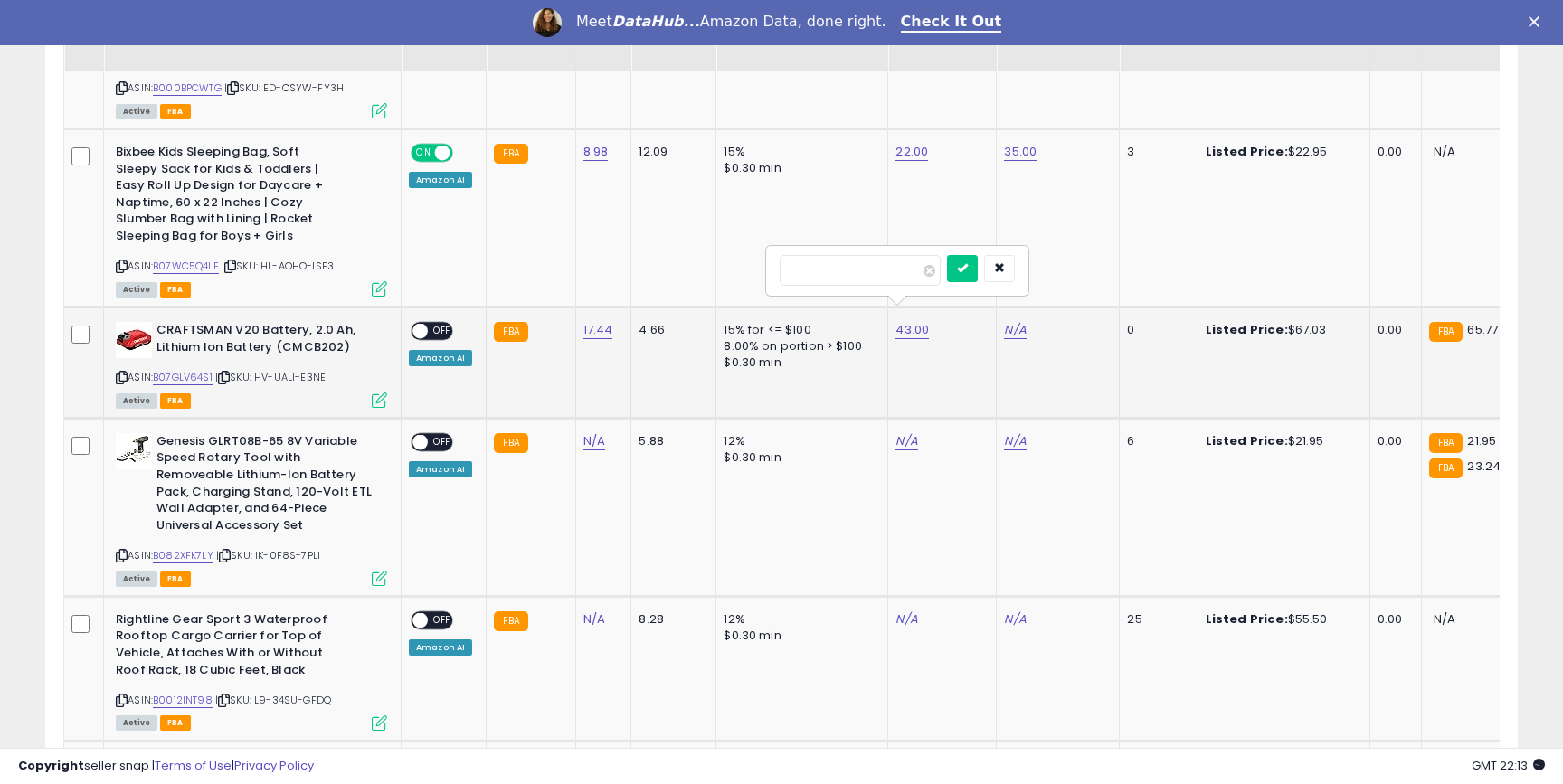
type input "**"
click button "submit" at bounding box center [963, 269] width 31 height 27
click at [1033, 321] on td "N/A" at bounding box center [1058, 363] width 123 height 111
click at [1012, 321] on link "N/A" at bounding box center [1015, 330] width 22 height 18
type input "**"
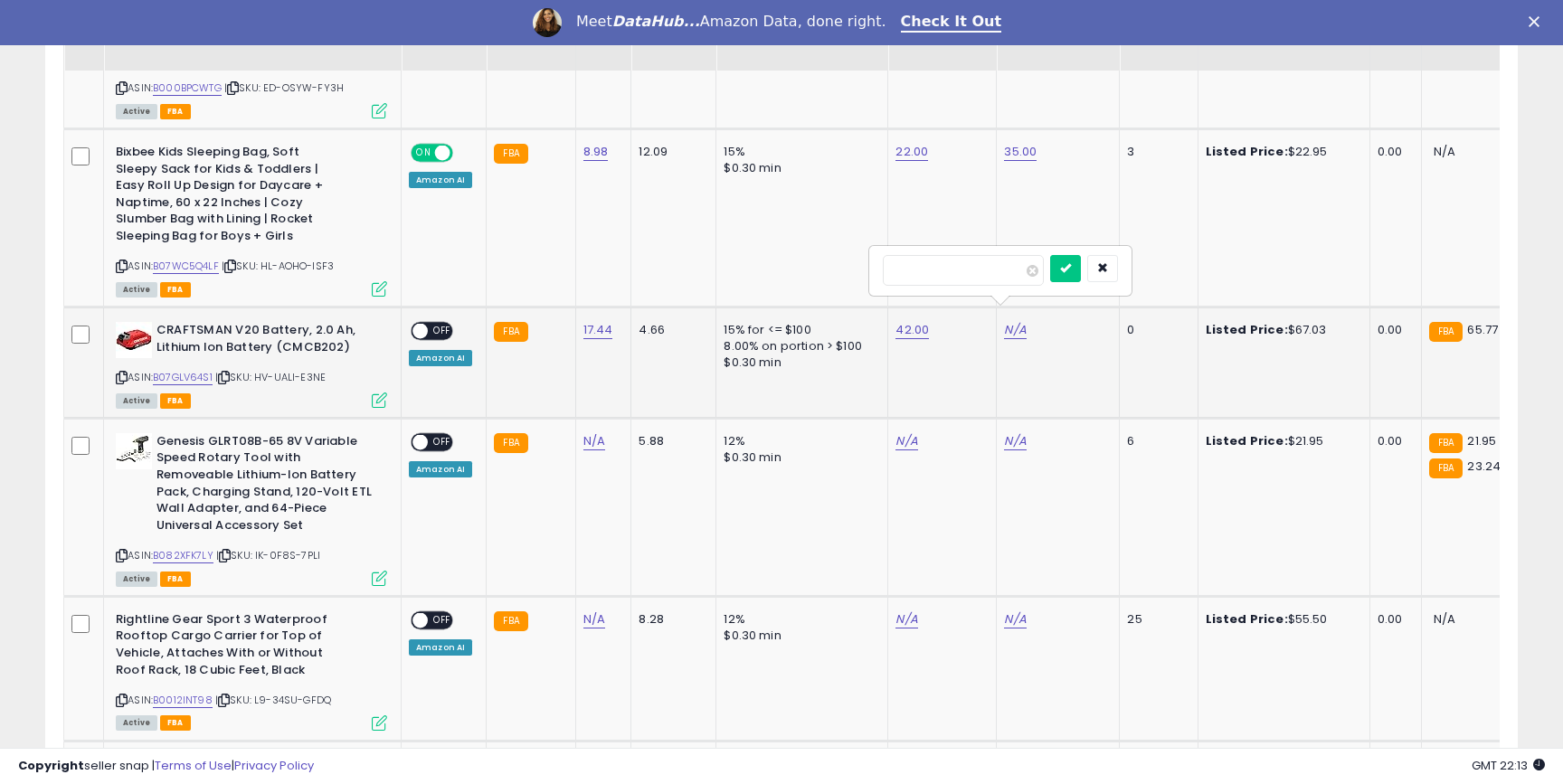
click button "submit" at bounding box center [1066, 269] width 31 height 27
click at [432, 323] on span "OFF" at bounding box center [443, 331] width 29 height 15
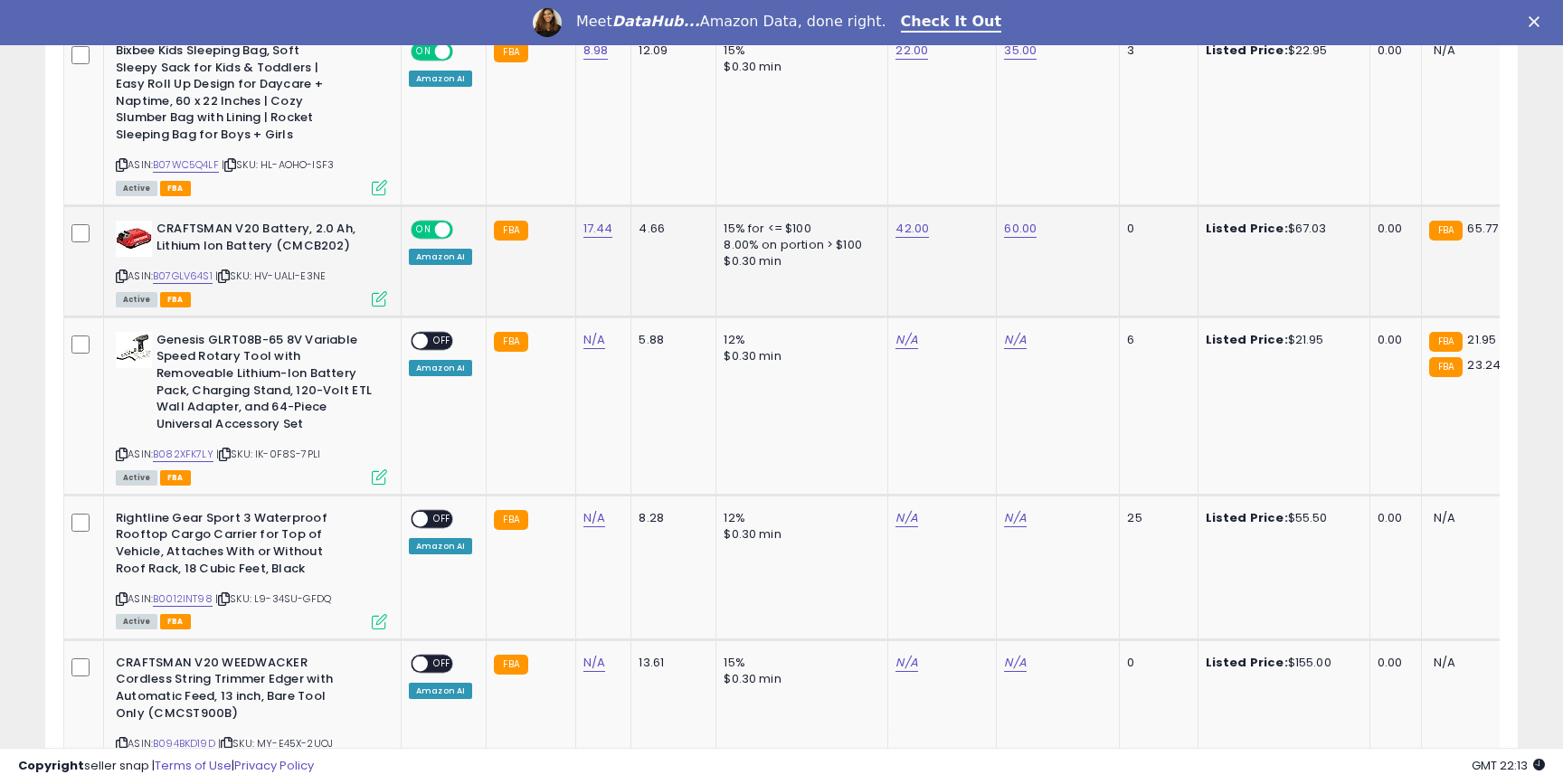
scroll to position [1882, 0]
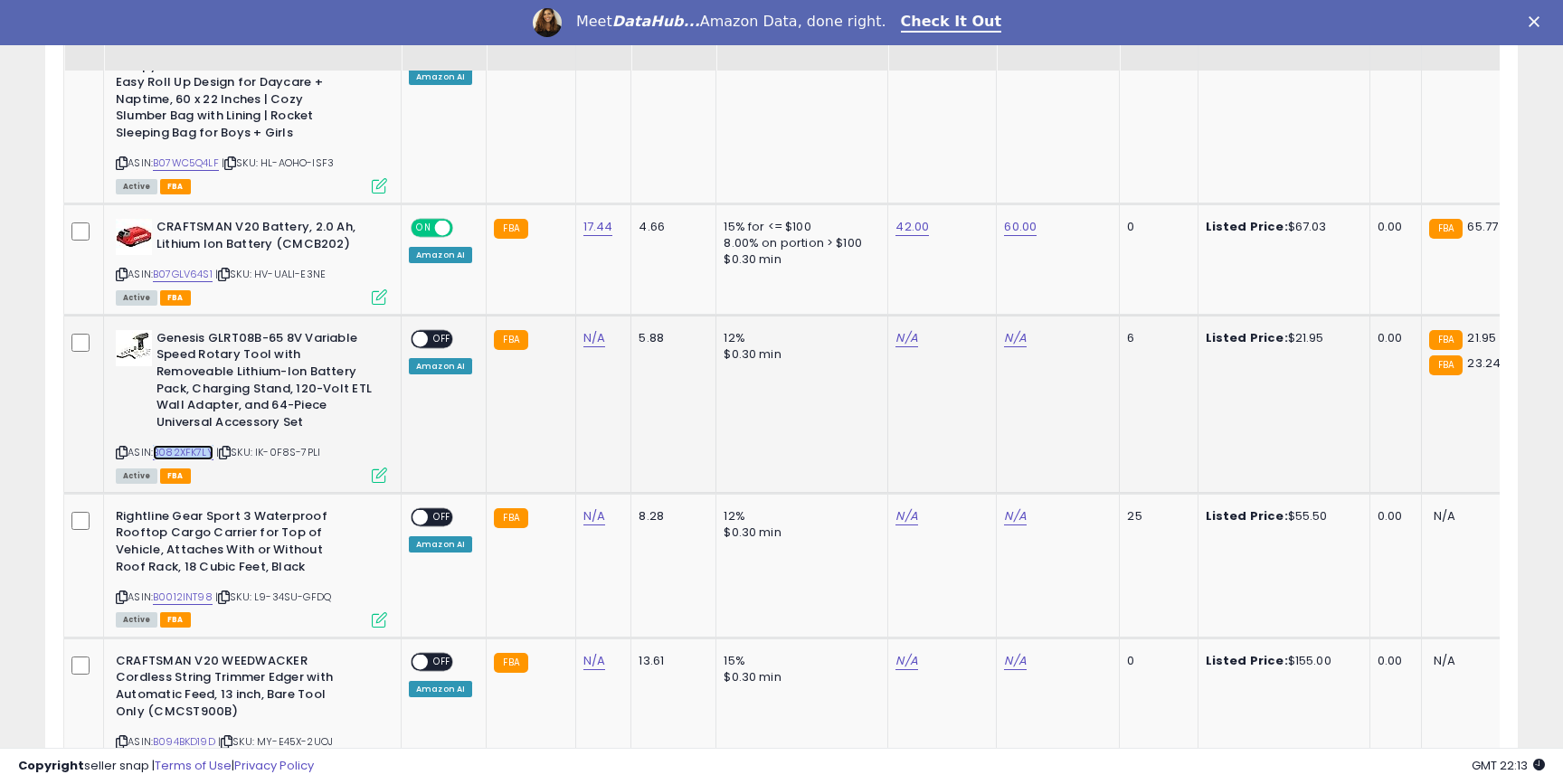
copy link "B082XFK7LY"
click at [595, 329] on link "N/A" at bounding box center [594, 338] width 22 height 18
type input "*****"
click at [653, 280] on icon "submit" at bounding box center [647, 274] width 11 height 11
click at [177, 445] on link "B082XFK7LY" at bounding box center [182, 453] width 60 height 15
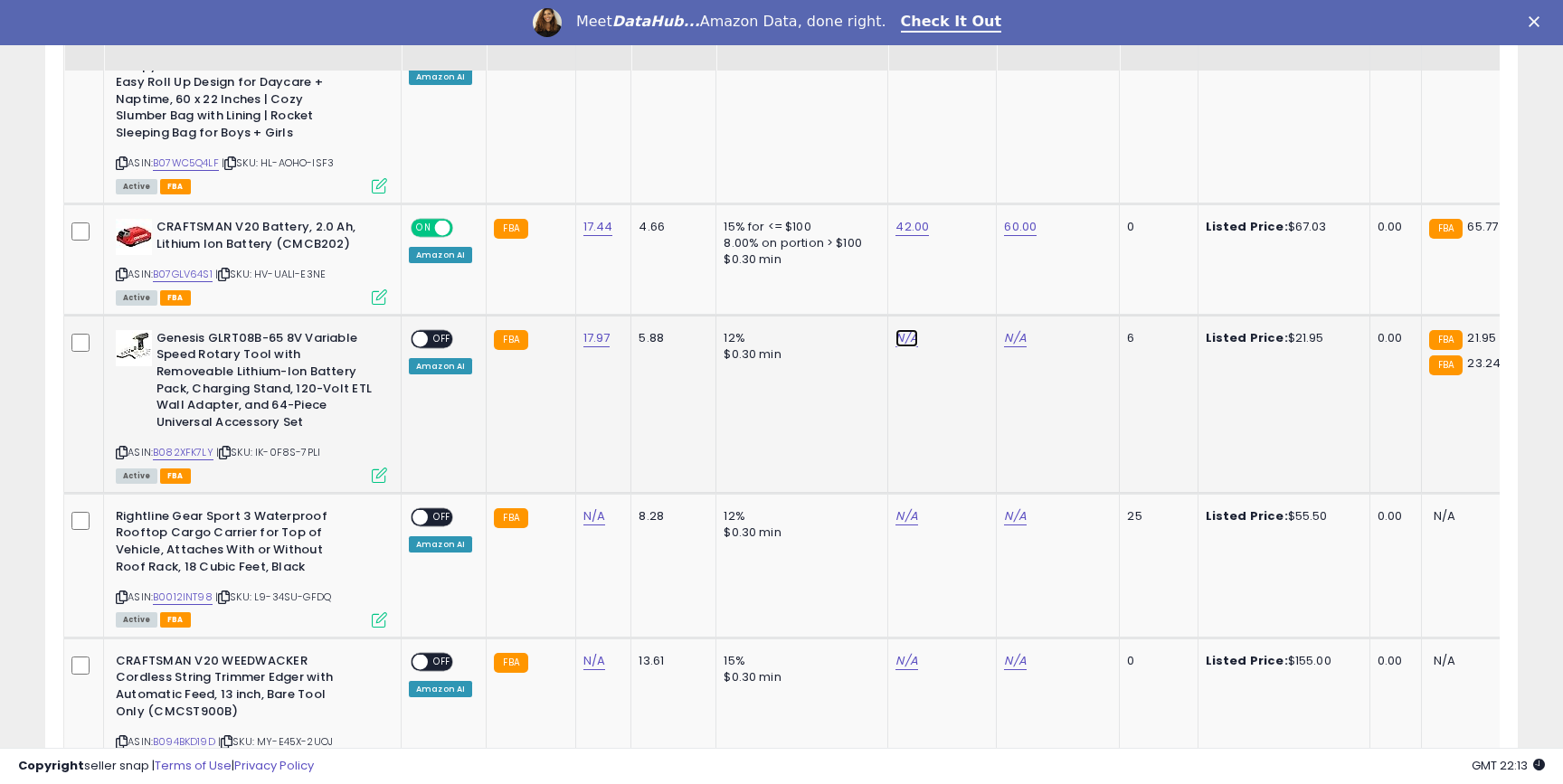
click at [902, 329] on link "N/A" at bounding box center [906, 338] width 22 height 18
type input "****"
click button "submit" at bounding box center [957, 275] width 31 height 27
click at [1010, 329] on link "N/A" at bounding box center [1015, 338] width 22 height 18
type input "**"
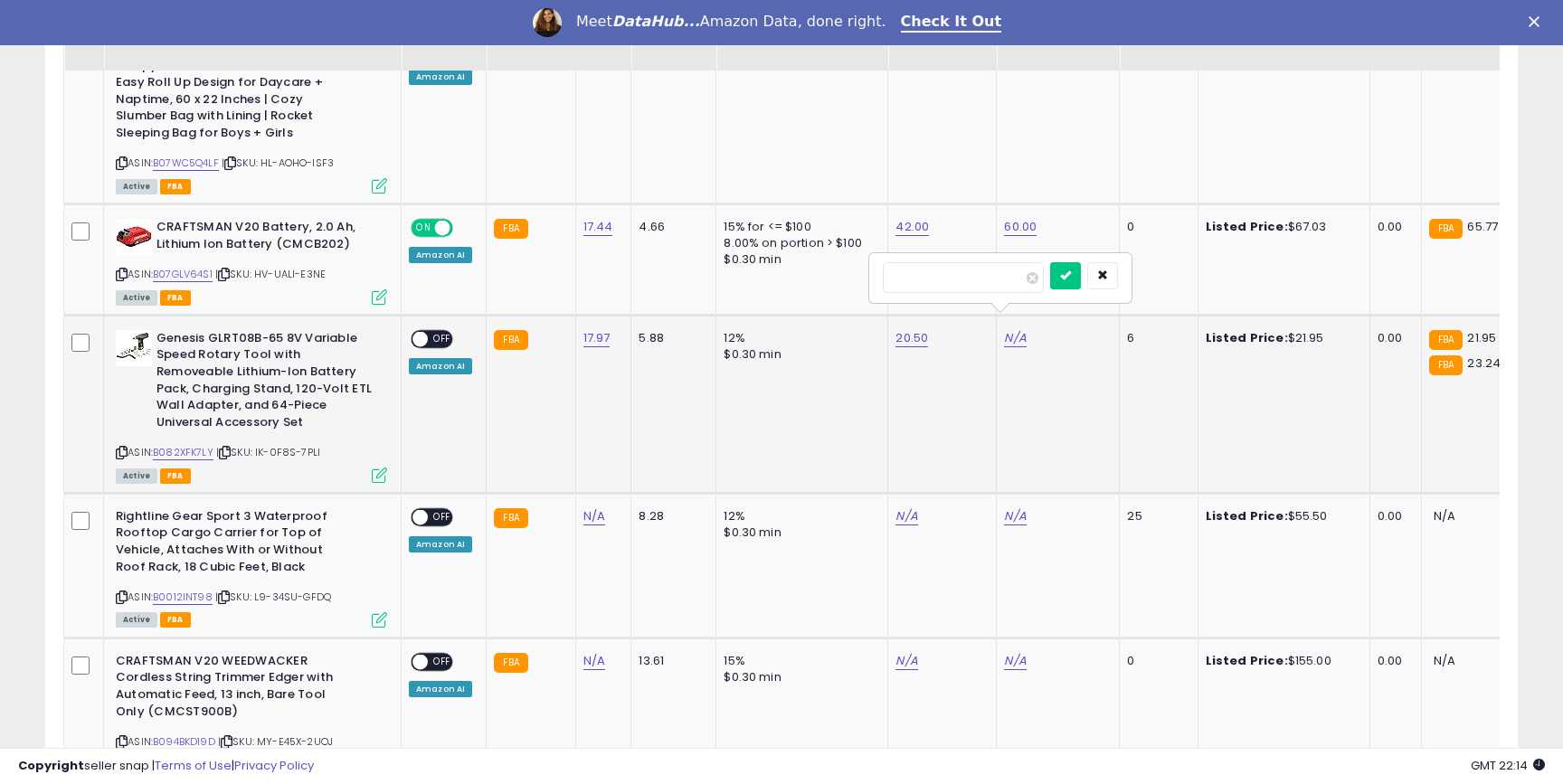
click button "submit" at bounding box center [1066, 275] width 31 height 27
click at [445, 331] on span "OFF" at bounding box center [443, 339] width 29 height 15
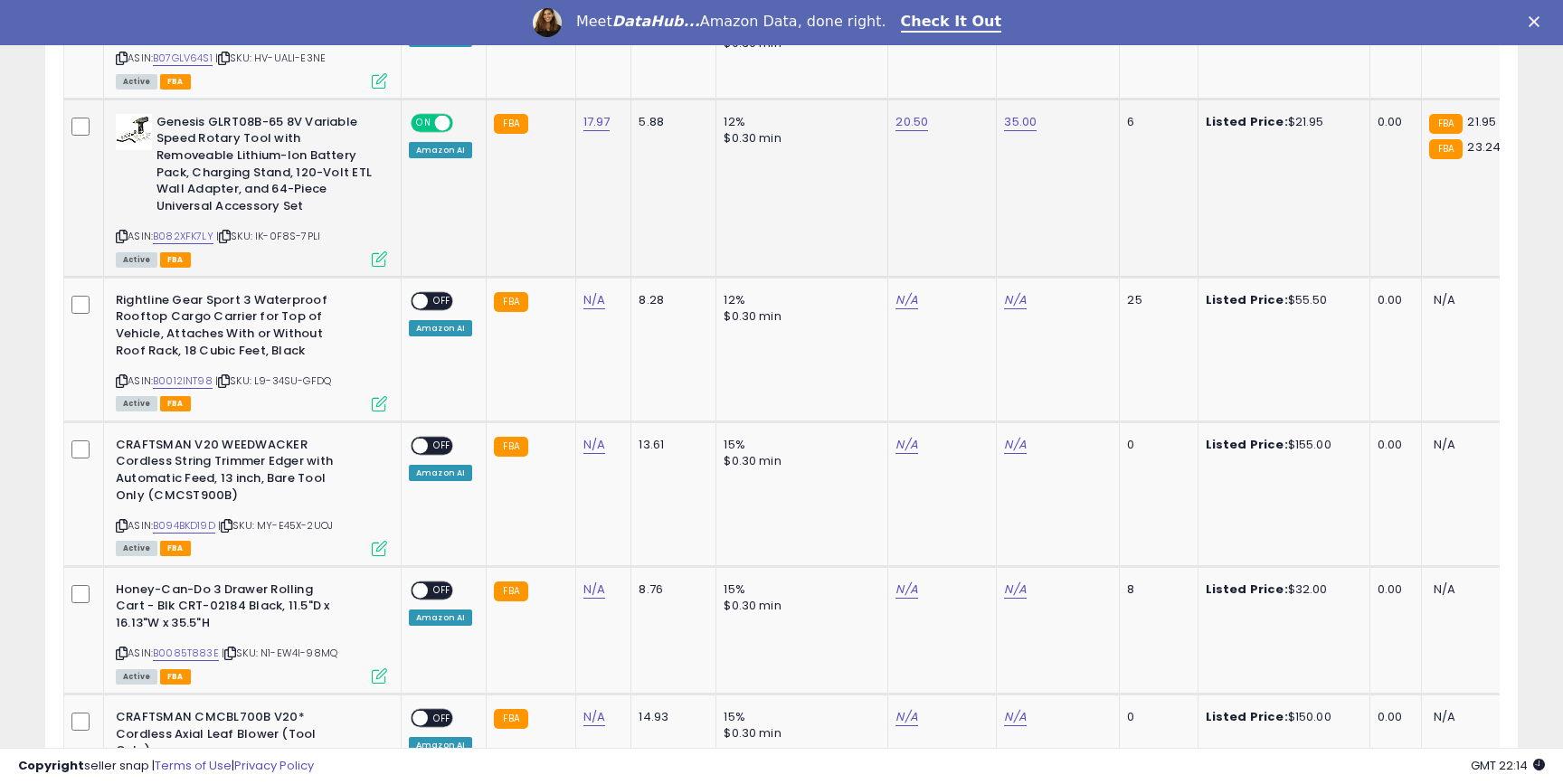
scroll to position [2109, 0]
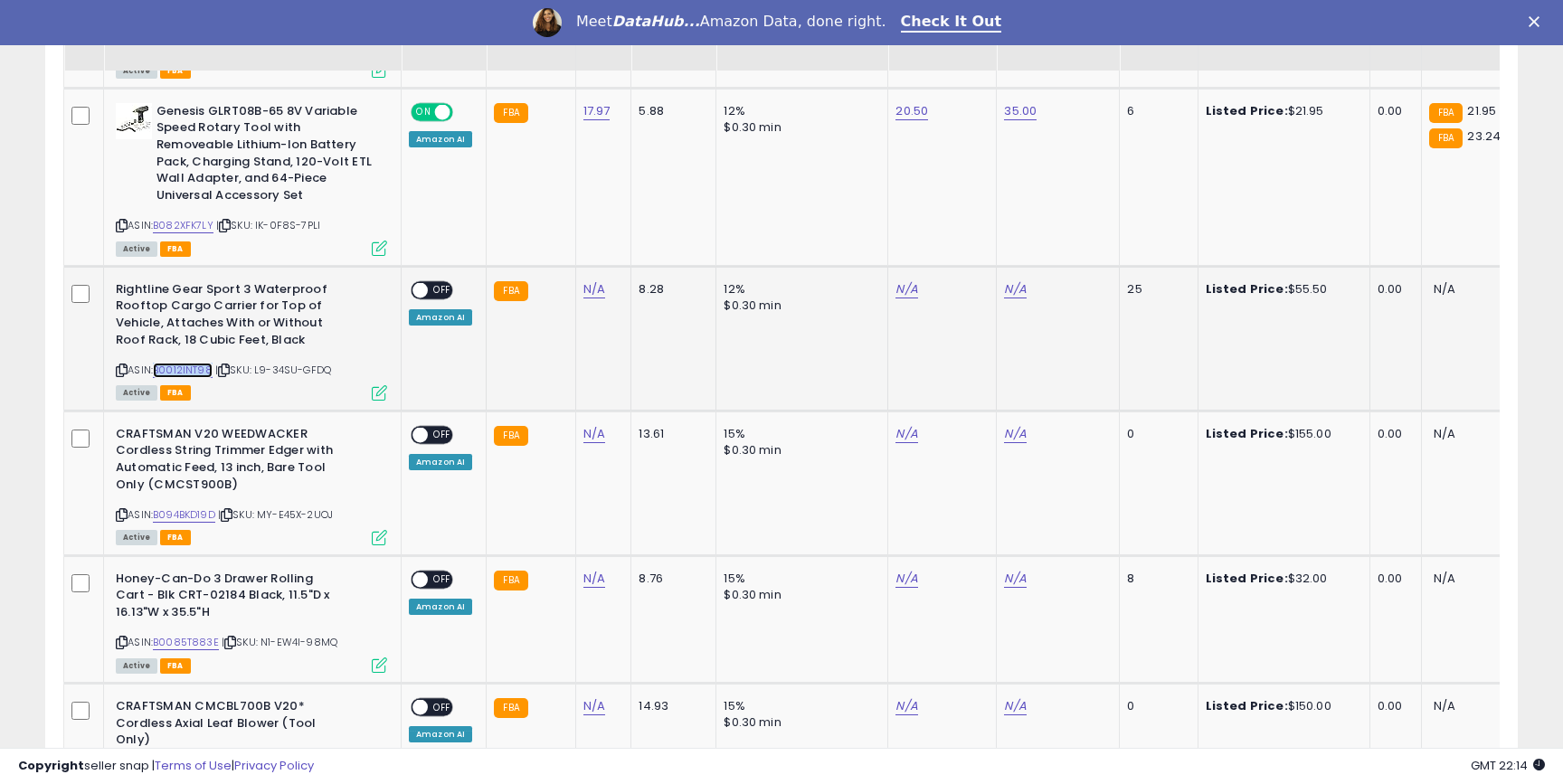
copy link "B0012INT98"
click at [591, 280] on link "N/A" at bounding box center [594, 289] width 22 height 18
type input "*****"
click at [653, 229] on icon "submit" at bounding box center [647, 226] width 11 height 11
click at [191, 363] on link "B0012INT98" at bounding box center [182, 370] width 60 height 15
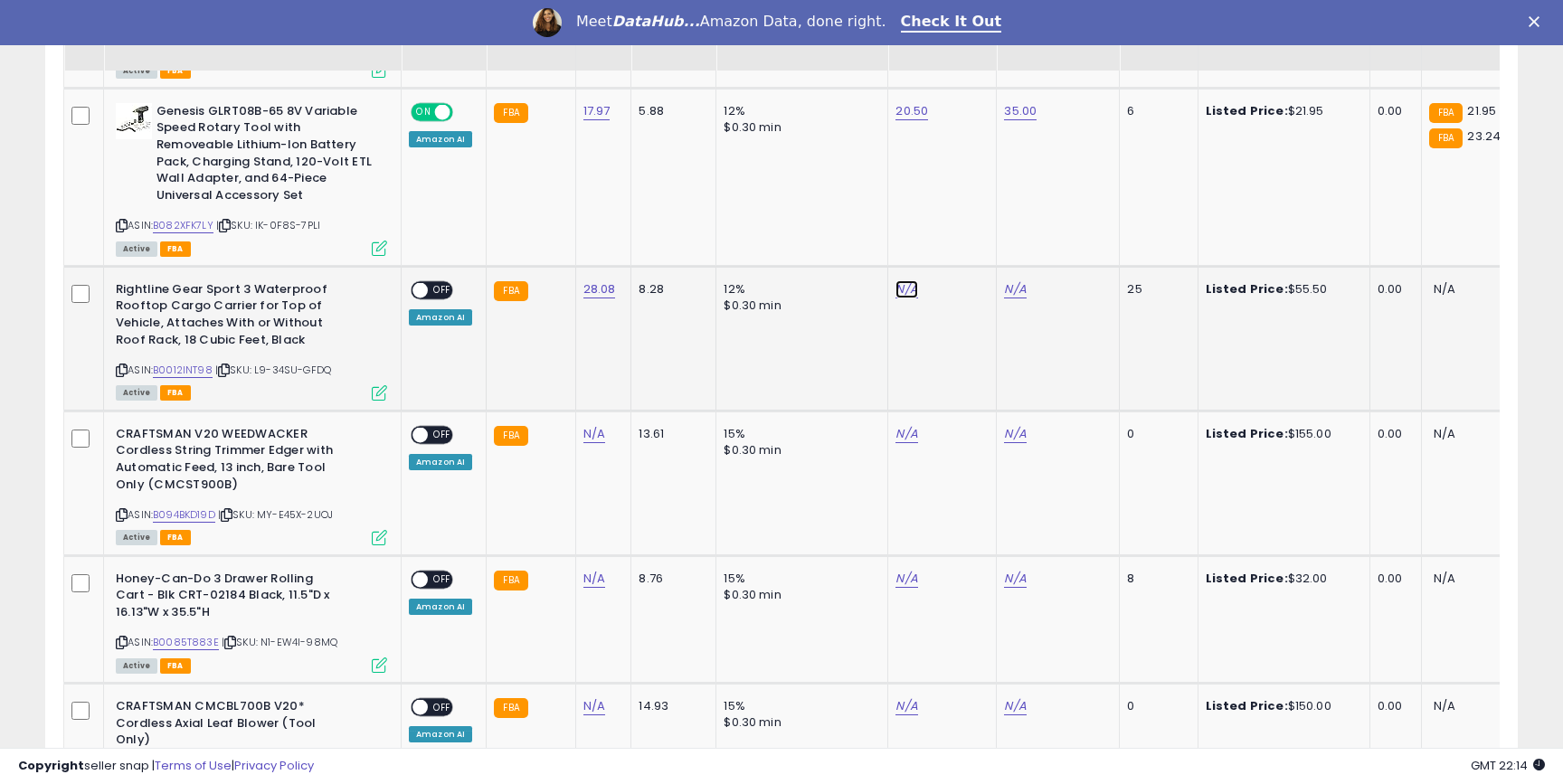
click at [898, 280] on link "N/A" at bounding box center [906, 289] width 22 height 18
type input "**"
click button "submit" at bounding box center [957, 227] width 31 height 27
click at [1014, 280] on link "N/A" at bounding box center [1015, 289] width 22 height 18
type input "***"
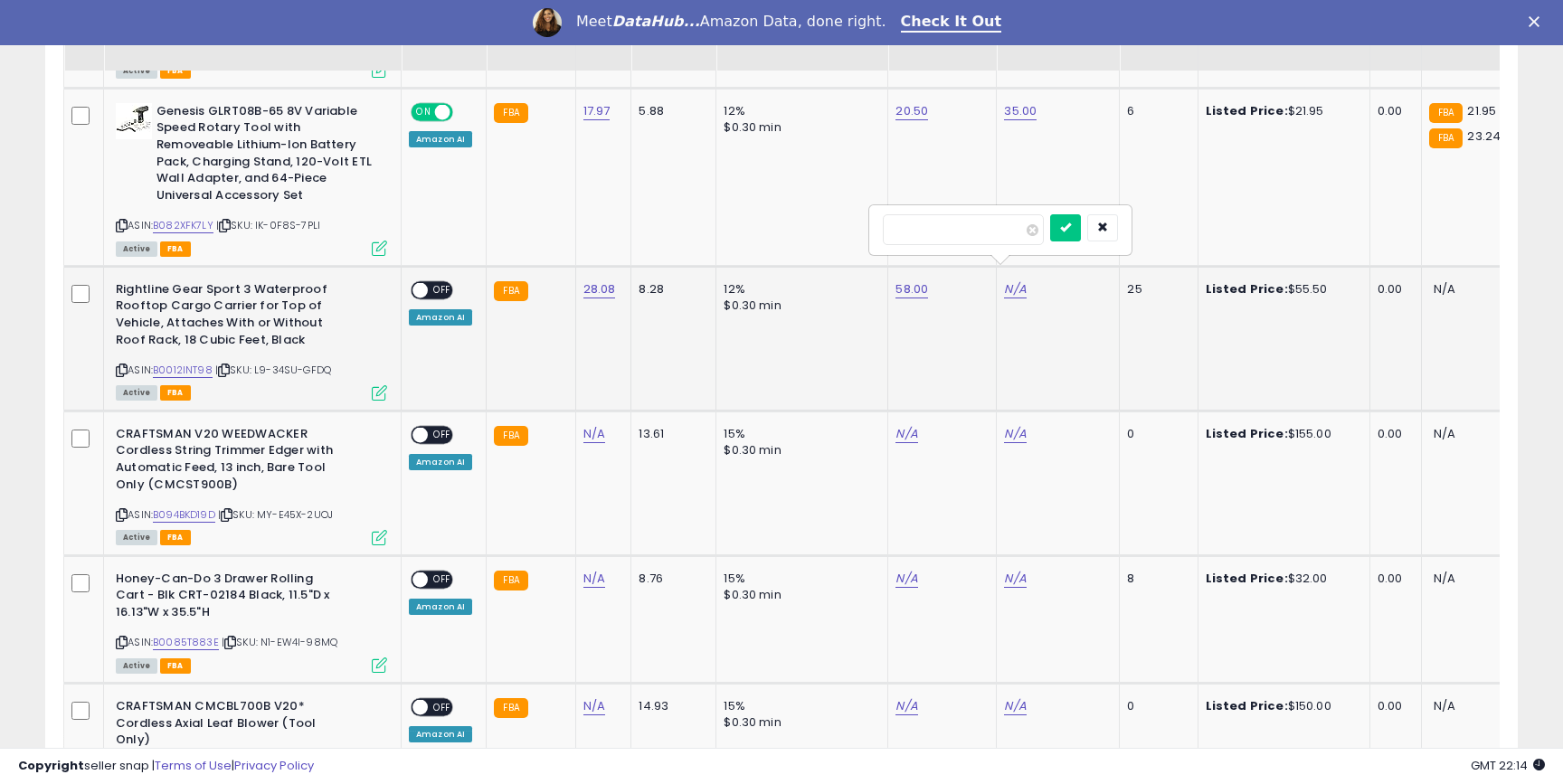
click button "submit" at bounding box center [1066, 227] width 31 height 27
click at [426, 282] on span at bounding box center [421, 290] width 15 height 15
click at [435, 266] on td "ON OFF Amazon AI" at bounding box center [444, 338] width 85 height 145
click at [432, 282] on span "OFF" at bounding box center [443, 290] width 29 height 15
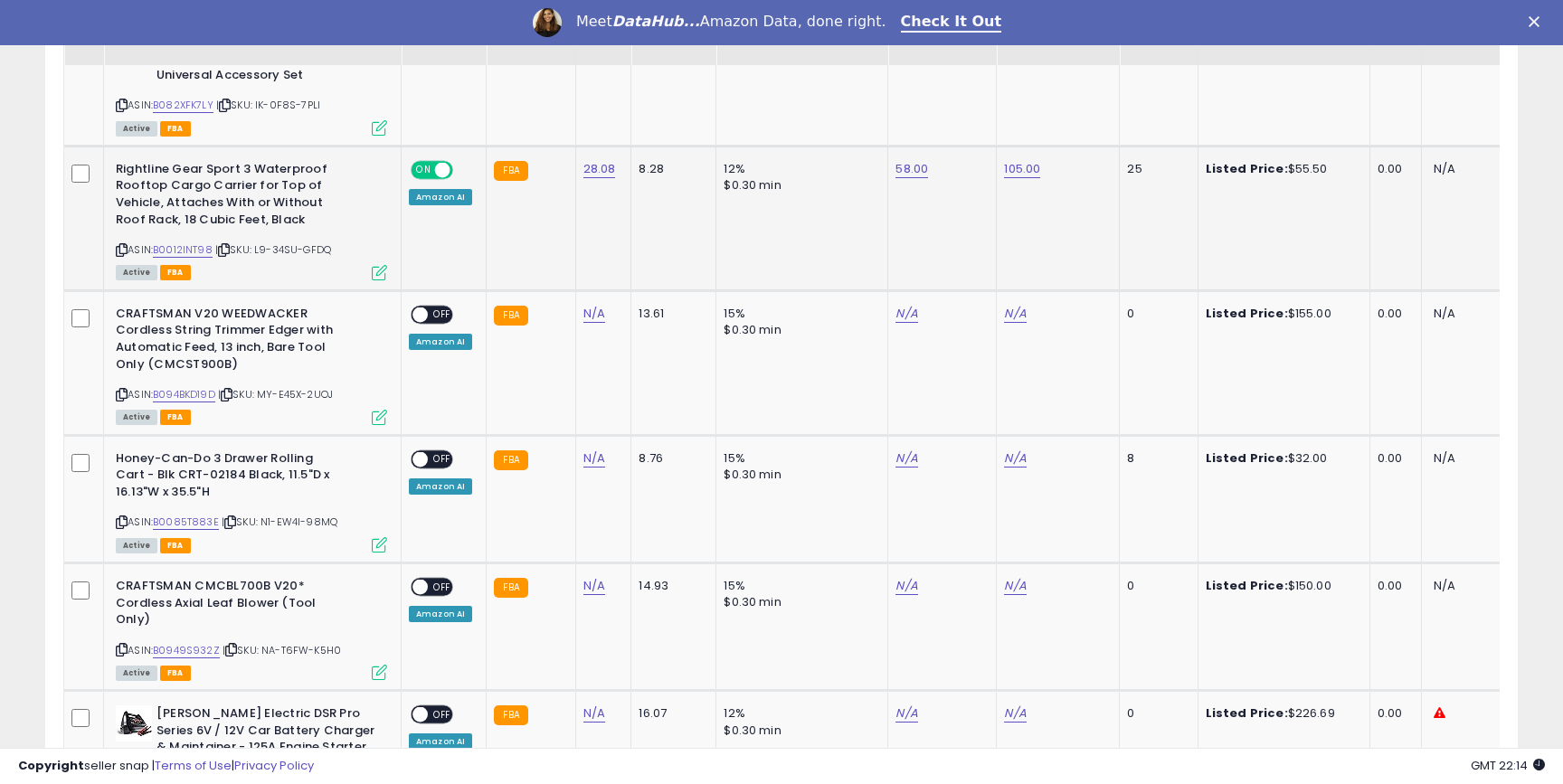
scroll to position [2242, 0]
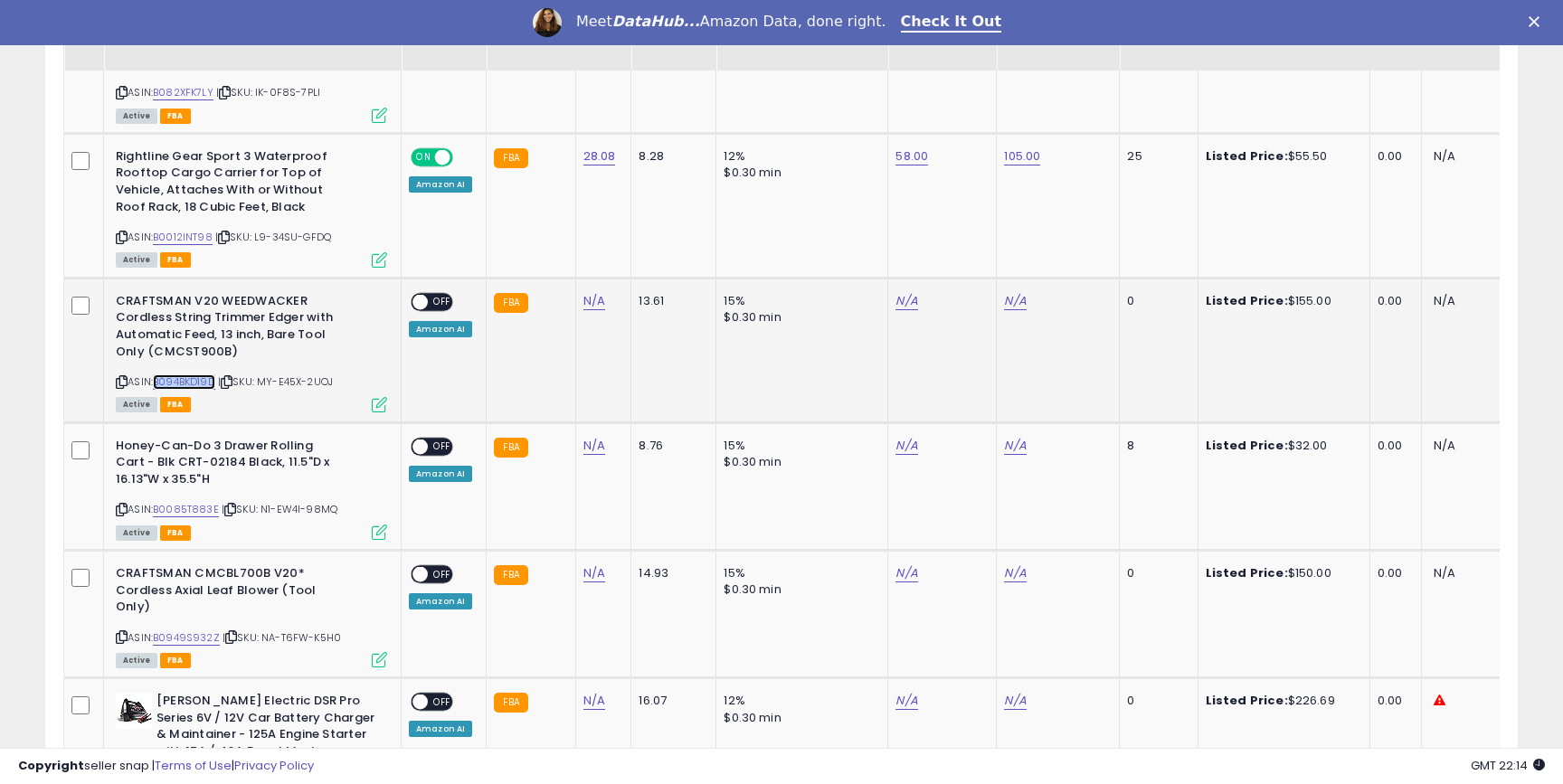
copy link "B094BKD19D"
click at [585, 292] on link "N/A" at bounding box center [594, 300] width 22 height 18
type input "*****"
click at [653, 235] on icon "submit" at bounding box center [647, 238] width 11 height 11
click at [204, 374] on link "B094BKD19D" at bounding box center [183, 382] width 62 height 15
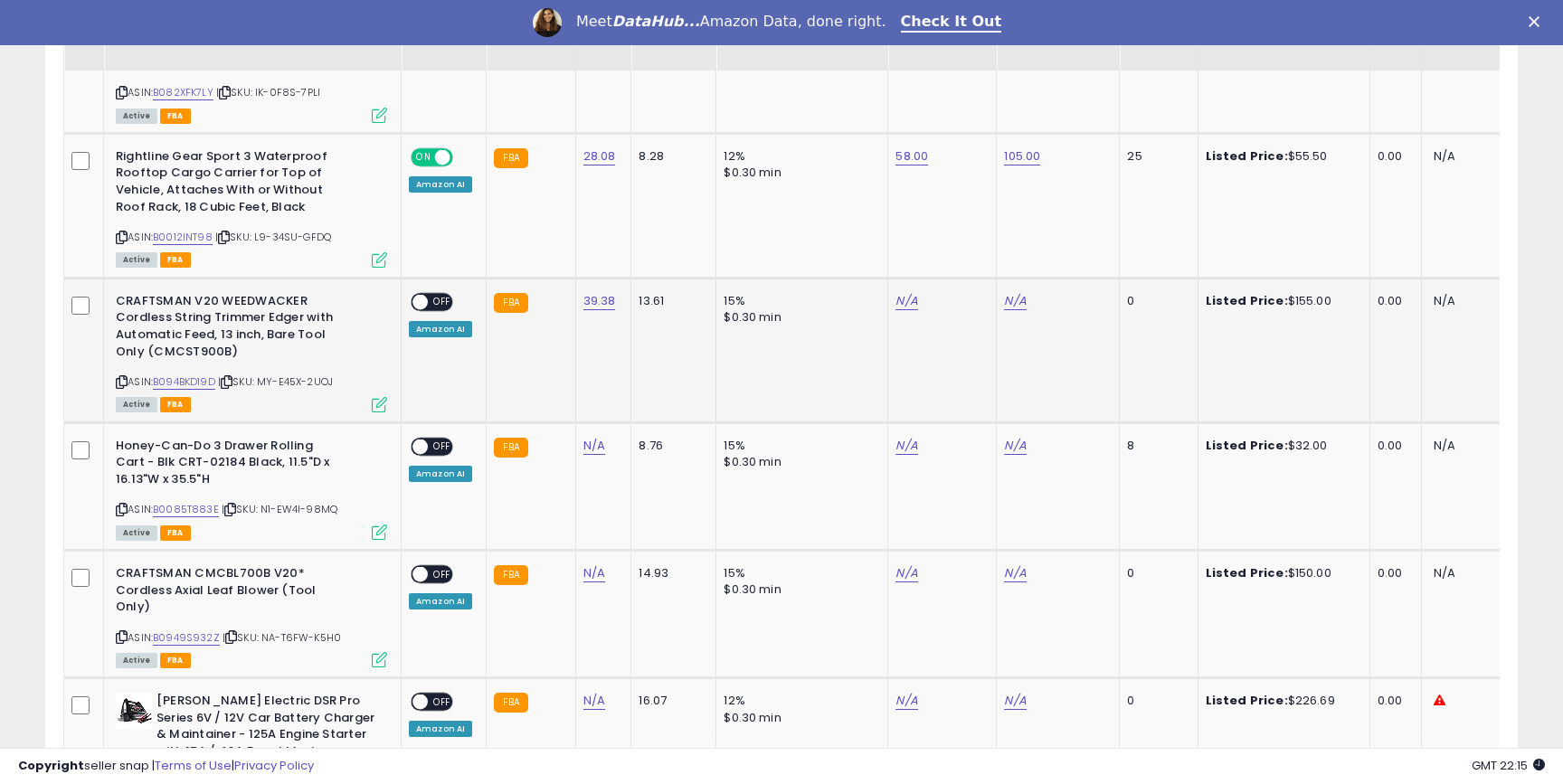
click at [911, 293] on div "N/A" at bounding box center [939, 300] width 86 height 16
click at [901, 292] on link "N/A" at bounding box center [906, 300] width 22 height 18
type input "**"
click button "submit" at bounding box center [957, 240] width 31 height 27
click at [1007, 292] on link "N/A" at bounding box center [1015, 300] width 22 height 18
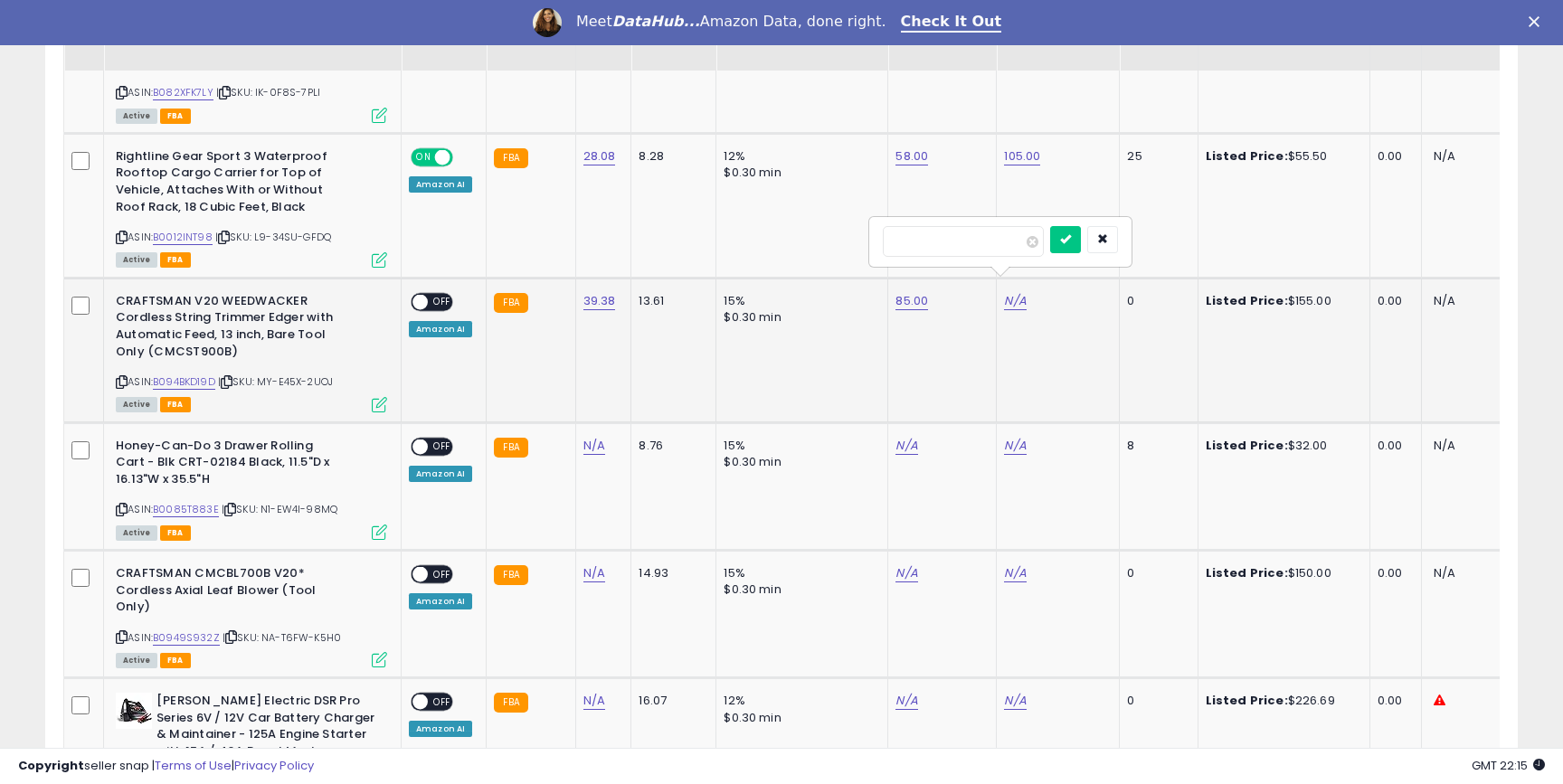
type input "***"
click button "submit" at bounding box center [1066, 240] width 31 height 27
click at [440, 294] on span "OFF" at bounding box center [443, 301] width 29 height 15
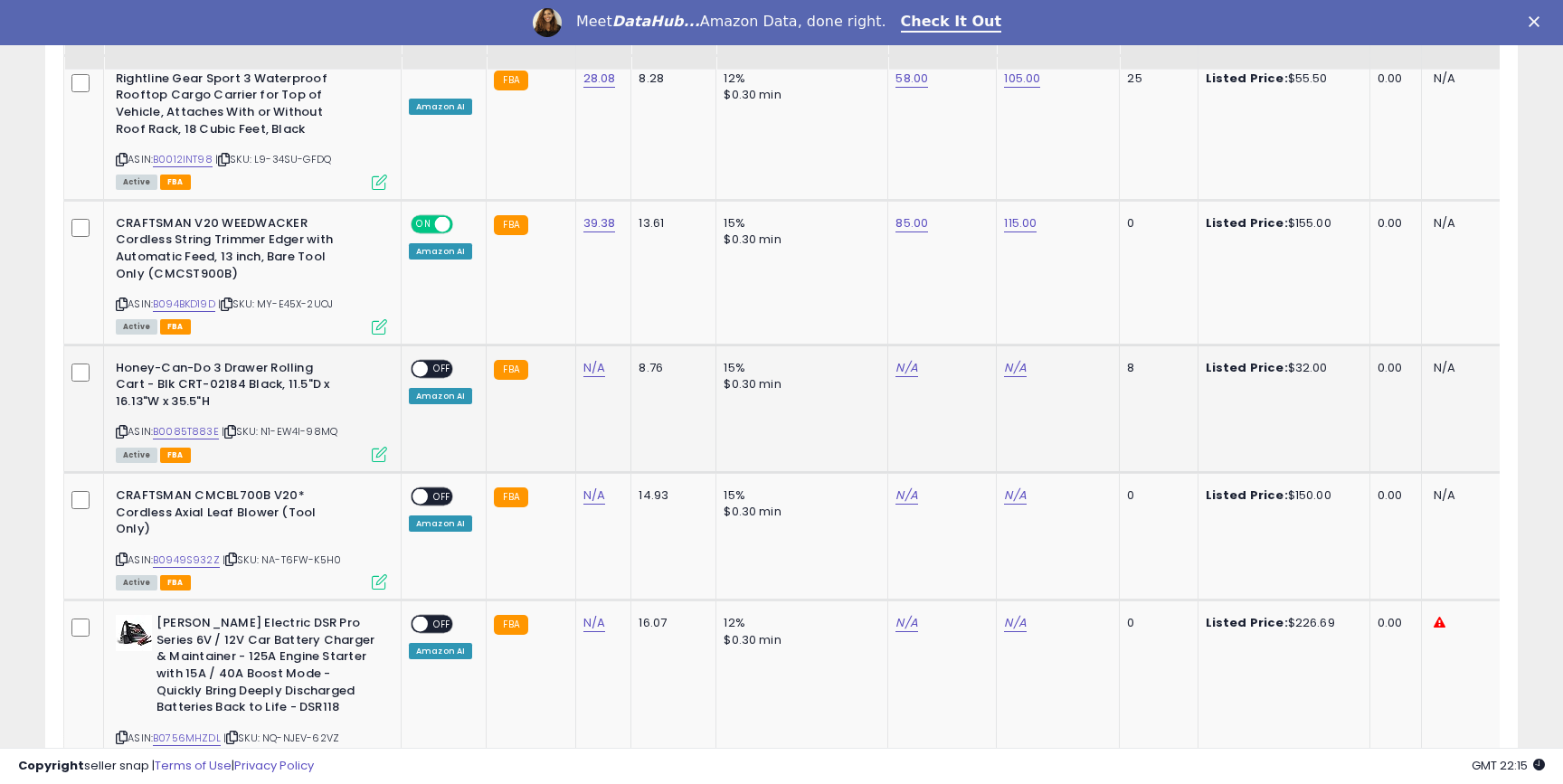
scroll to position [2326, 0]
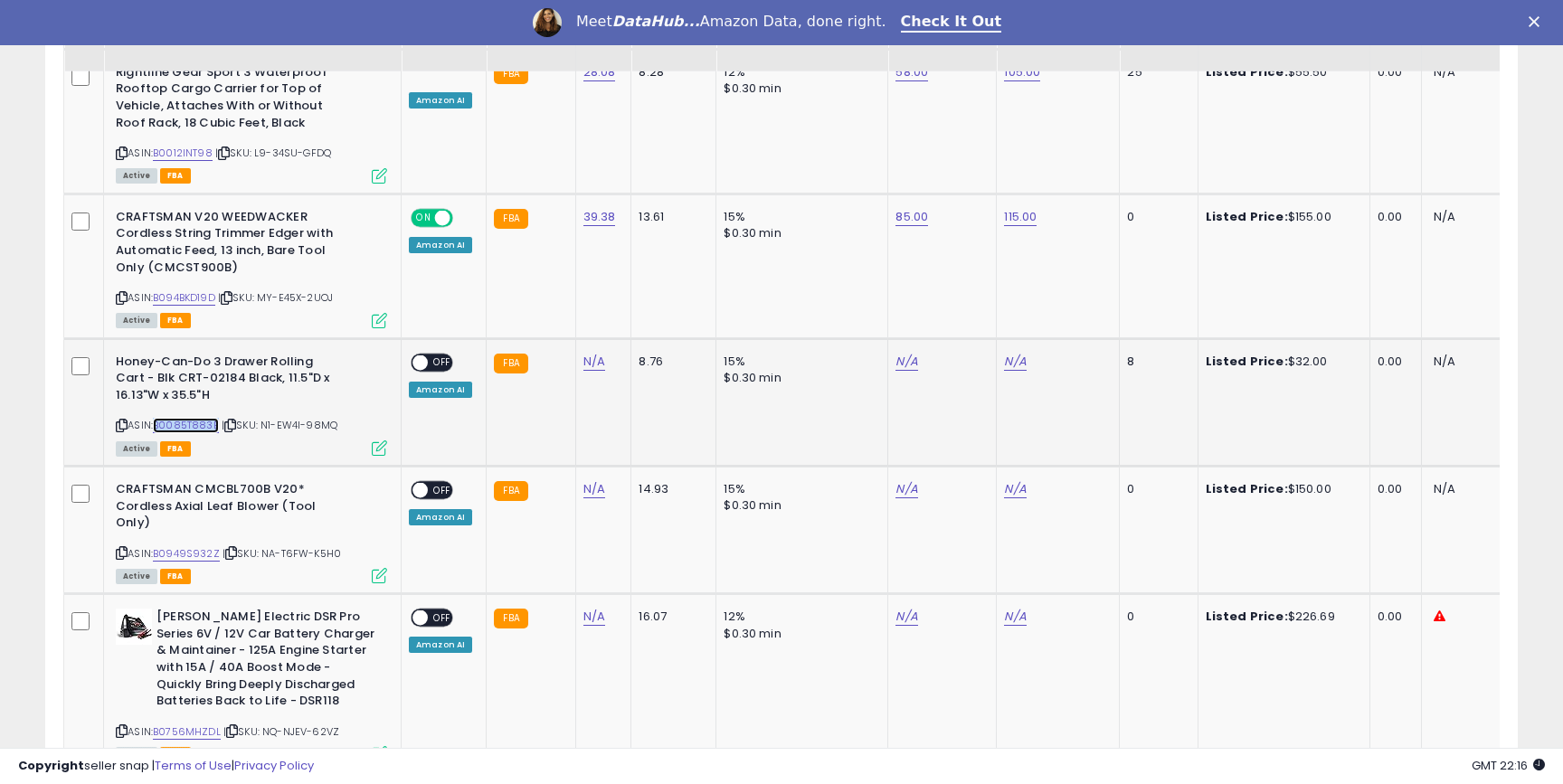
copy link "B0085T883E"
click at [587, 353] on link "N/A" at bounding box center [594, 362] width 22 height 18
click button "submit" at bounding box center [648, 299] width 31 height 27
click at [900, 353] on link "N/A" at bounding box center [906, 362] width 22 height 18
type input "**"
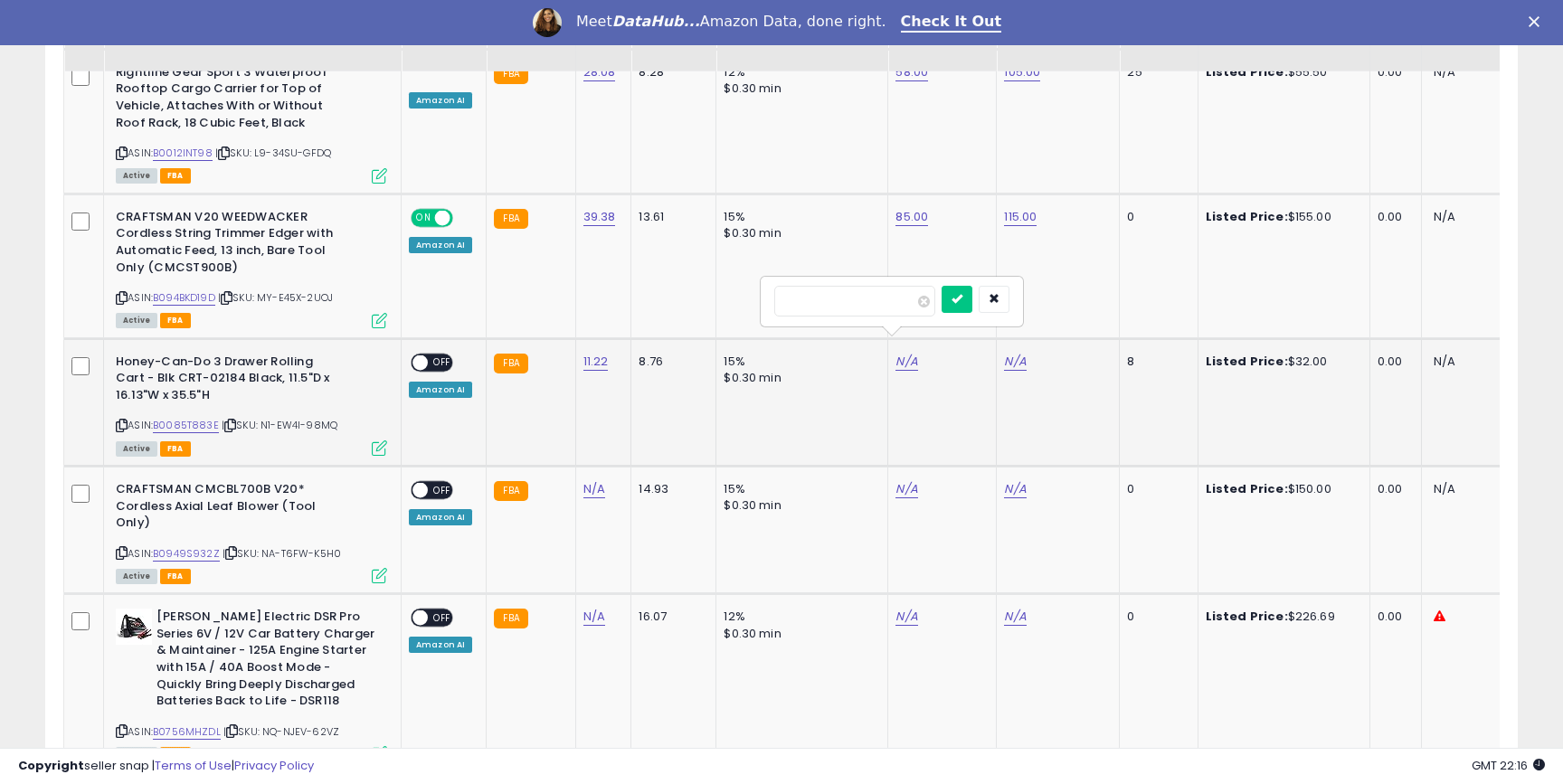
click button "submit" at bounding box center [957, 299] width 31 height 27
click at [1014, 353] on link "N/A" at bounding box center [1015, 362] width 22 height 18
type input "**"
click button "submit" at bounding box center [1066, 299] width 31 height 27
click at [437, 354] on span "OFF" at bounding box center [443, 362] width 29 height 15
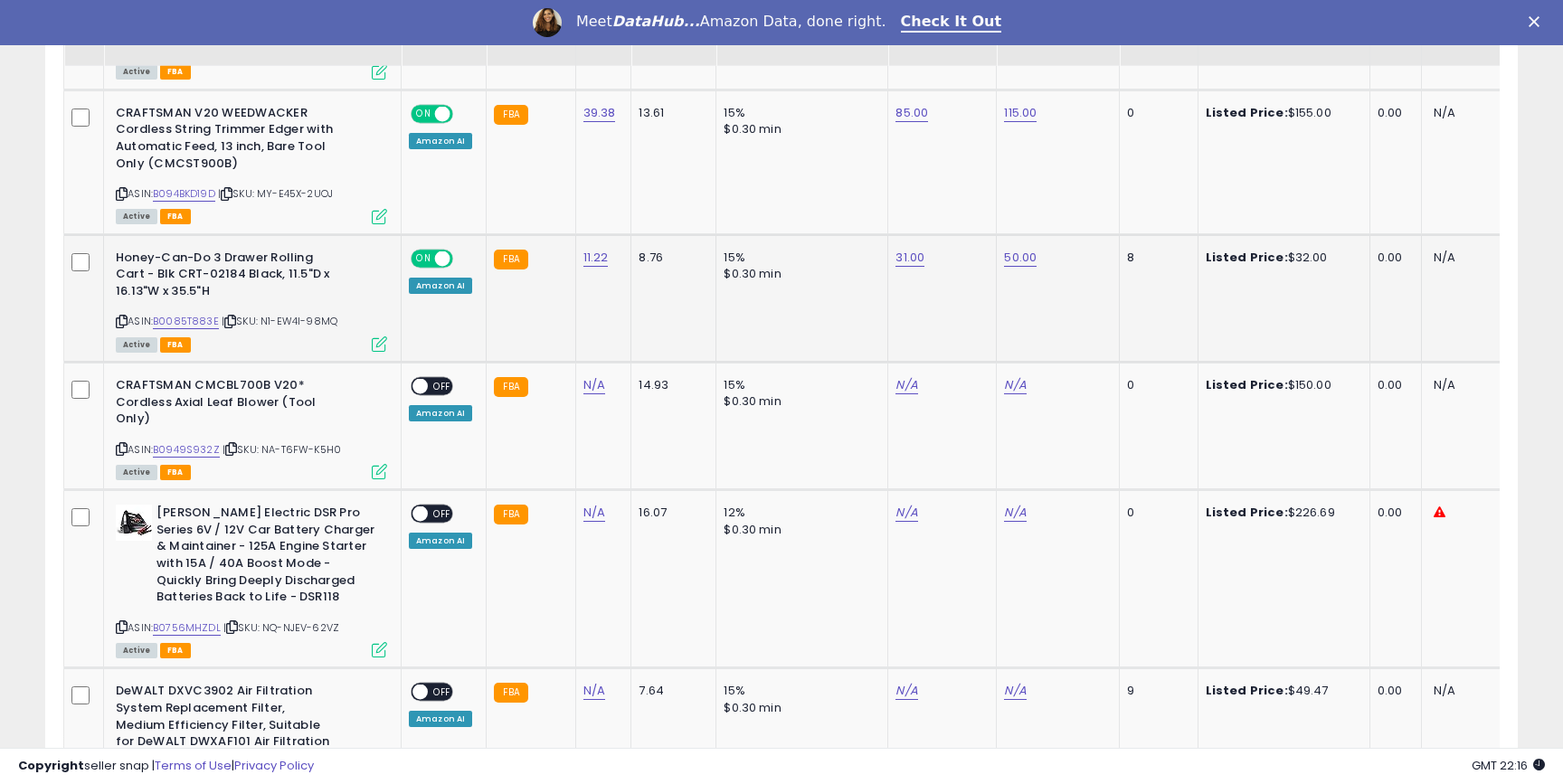
scroll to position [2438, 0]
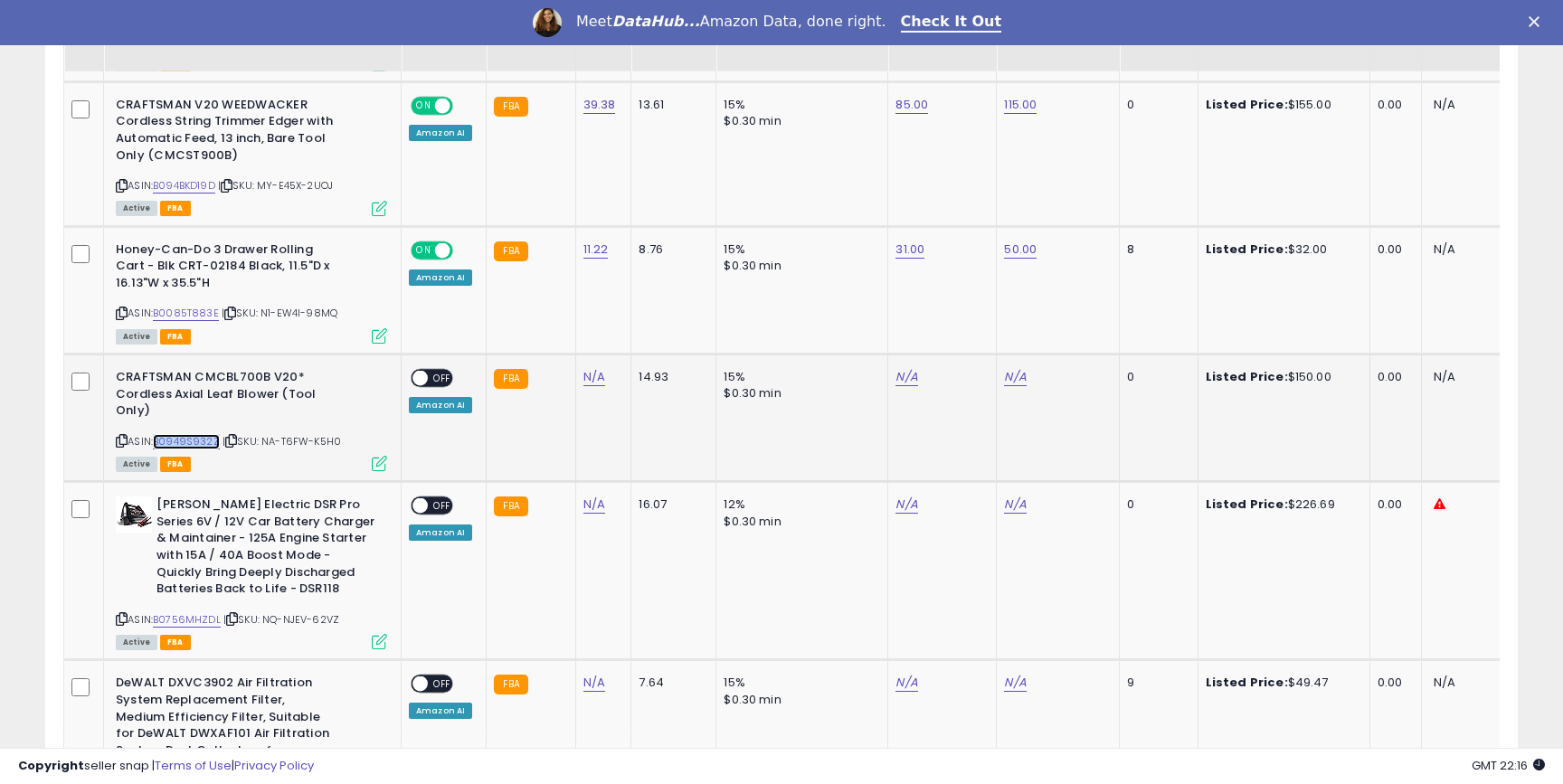
copy link "B0949S932Z"
click at [1434, 498] on icon at bounding box center [1440, 504] width 12 height 12
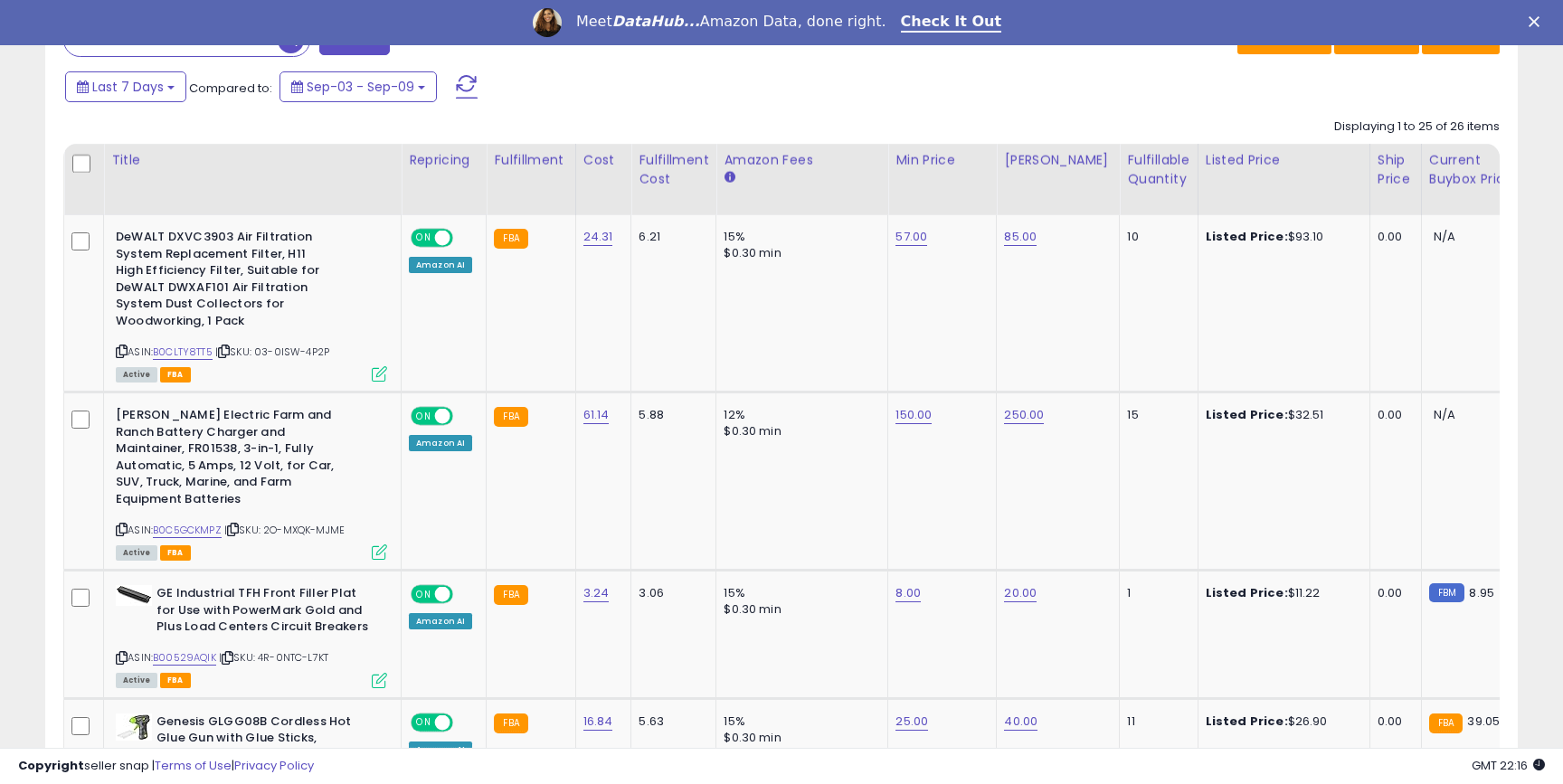
scroll to position [750, 0]
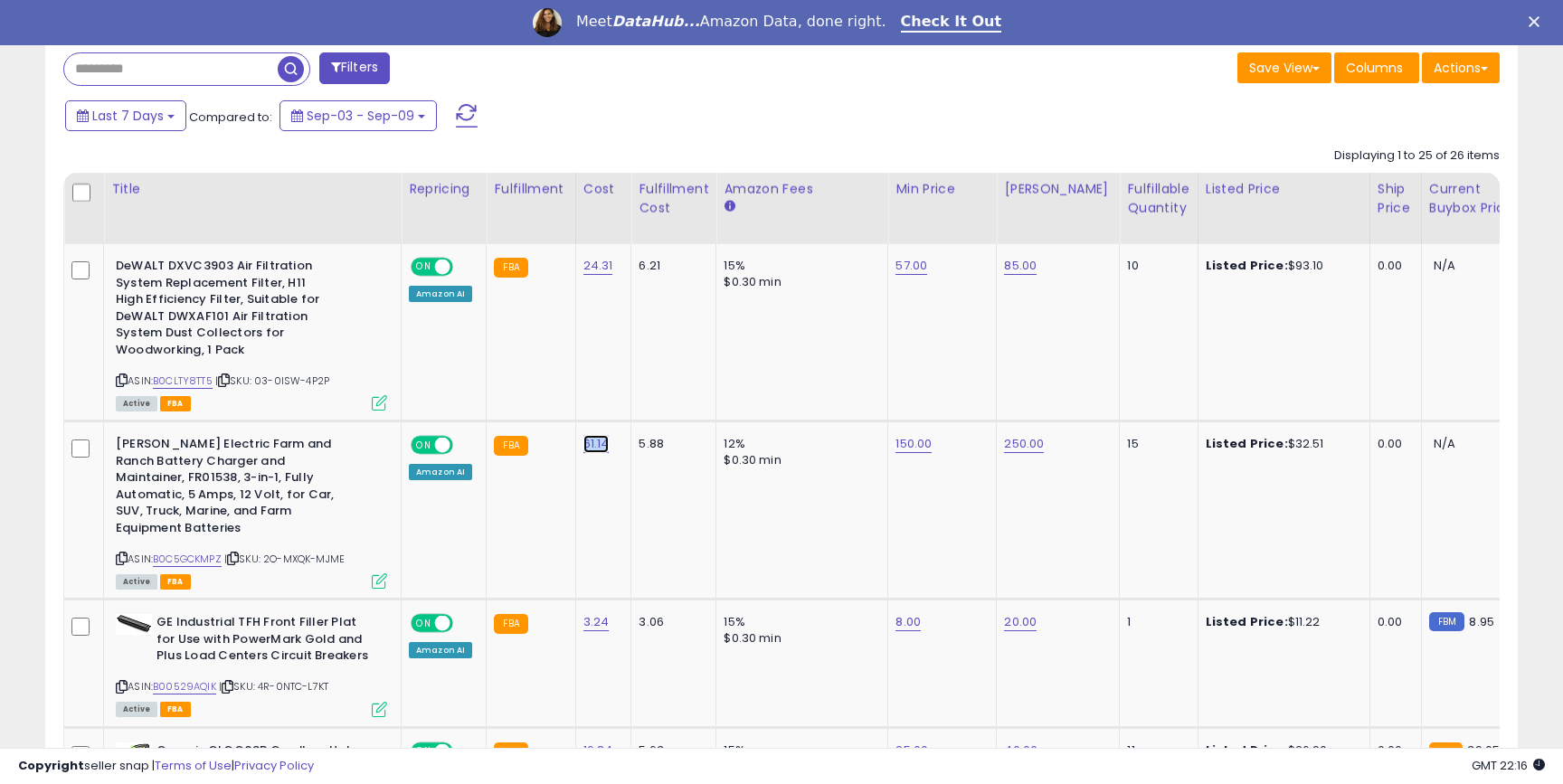
copy link "61.14"
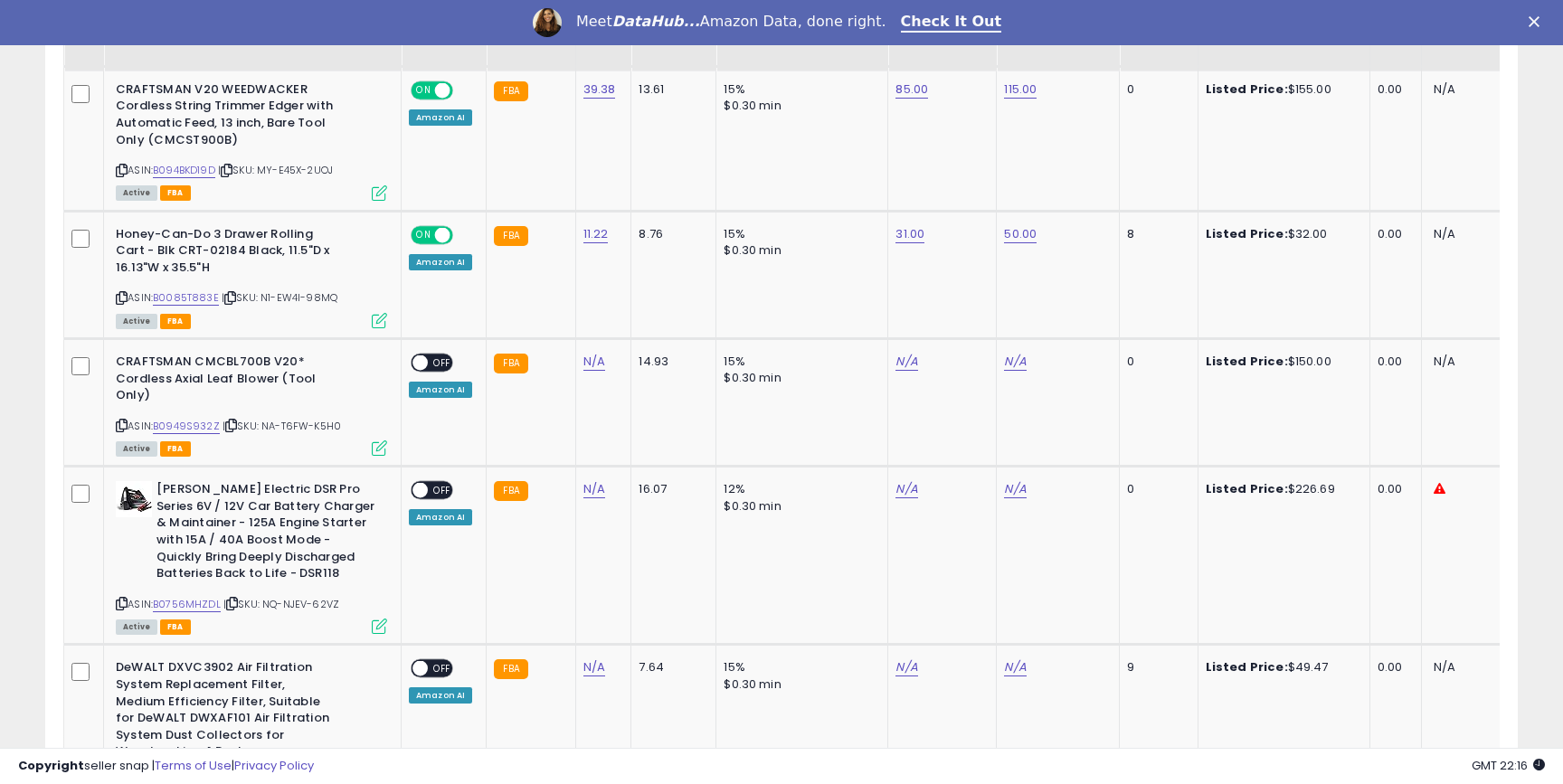
scroll to position [2452, 0]
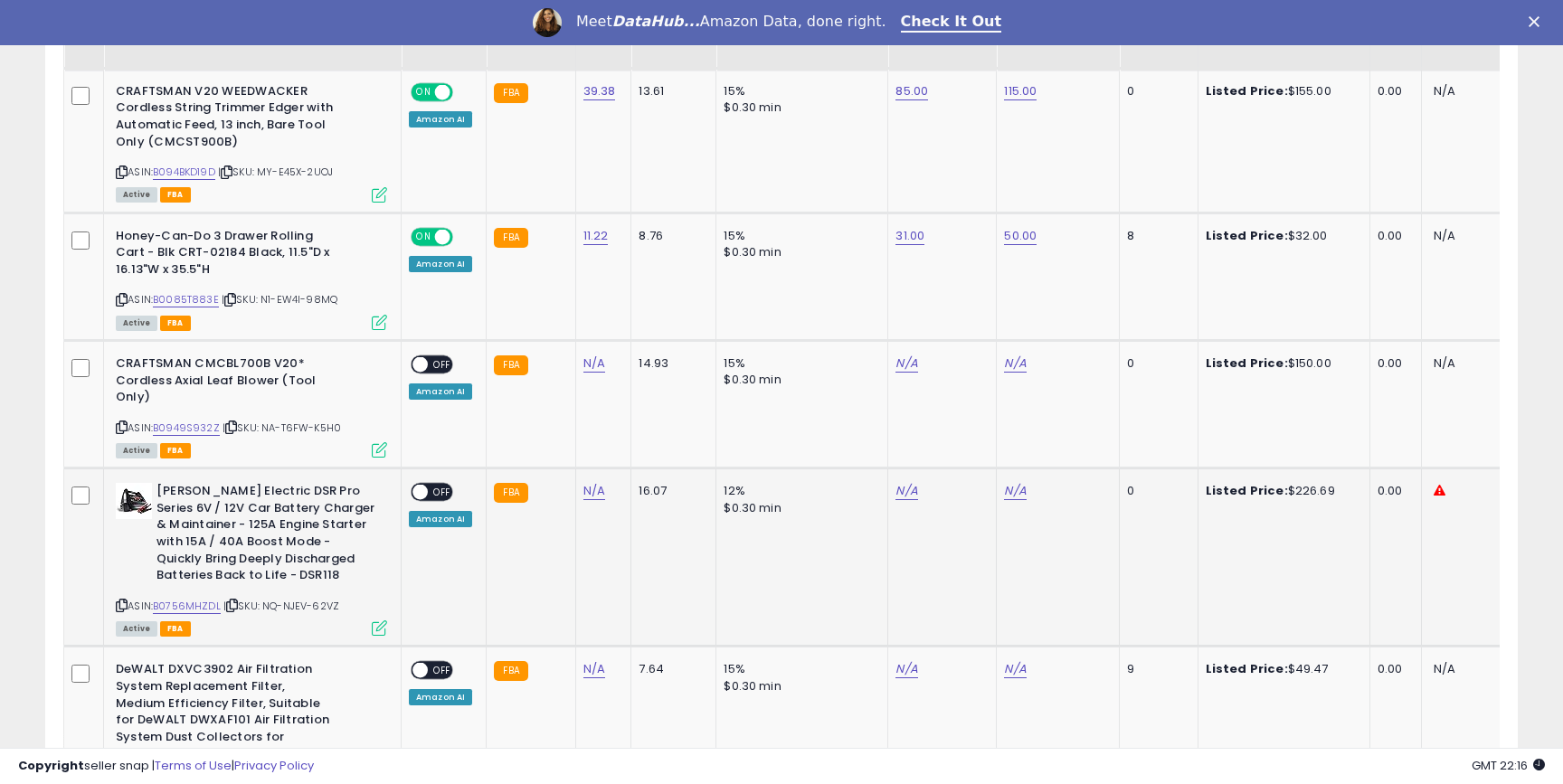
click at [431, 485] on span "OFF" at bounding box center [443, 492] width 29 height 15
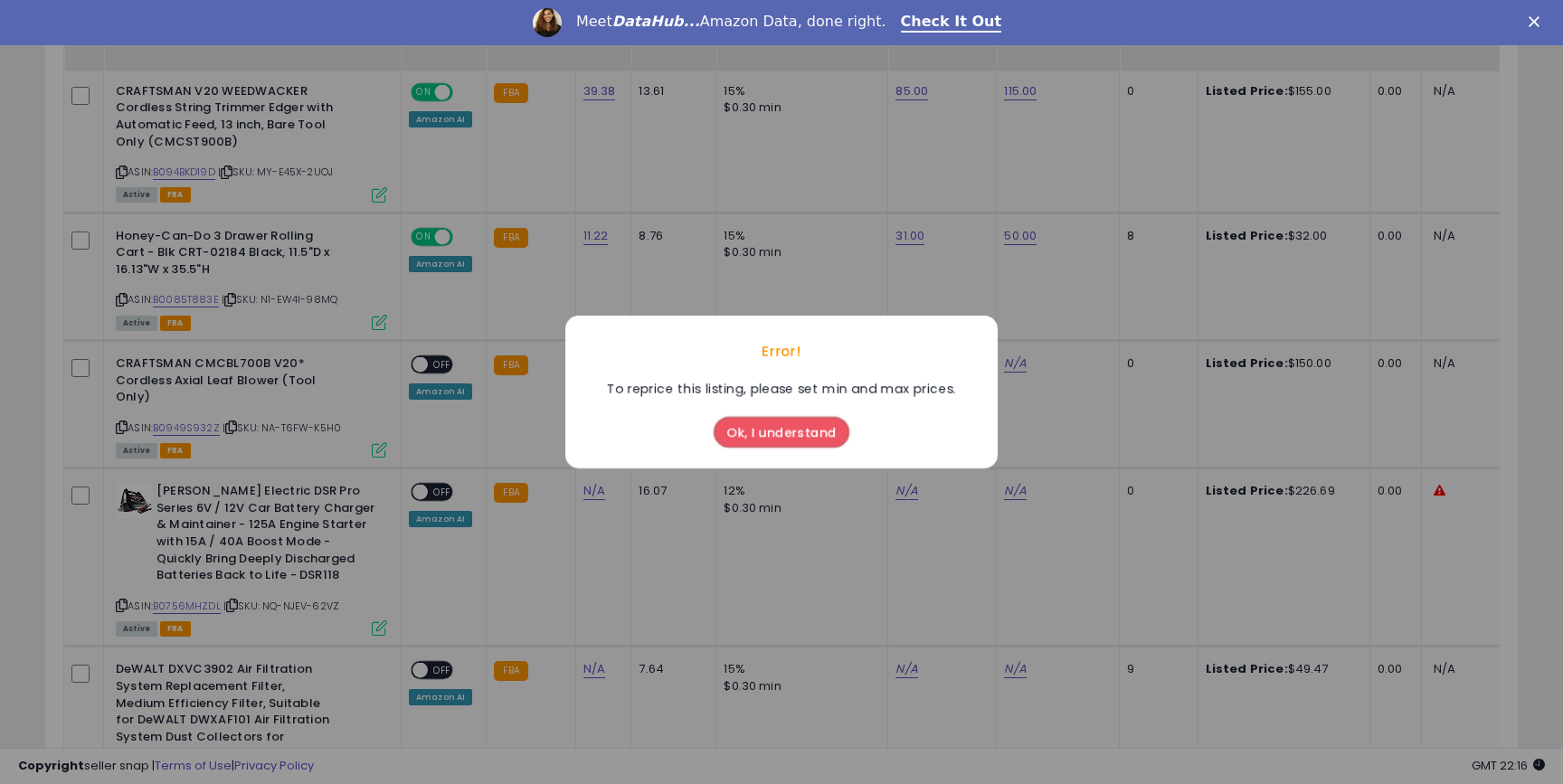
click at [786, 432] on button "Ok, I understand" at bounding box center [782, 432] width 135 height 31
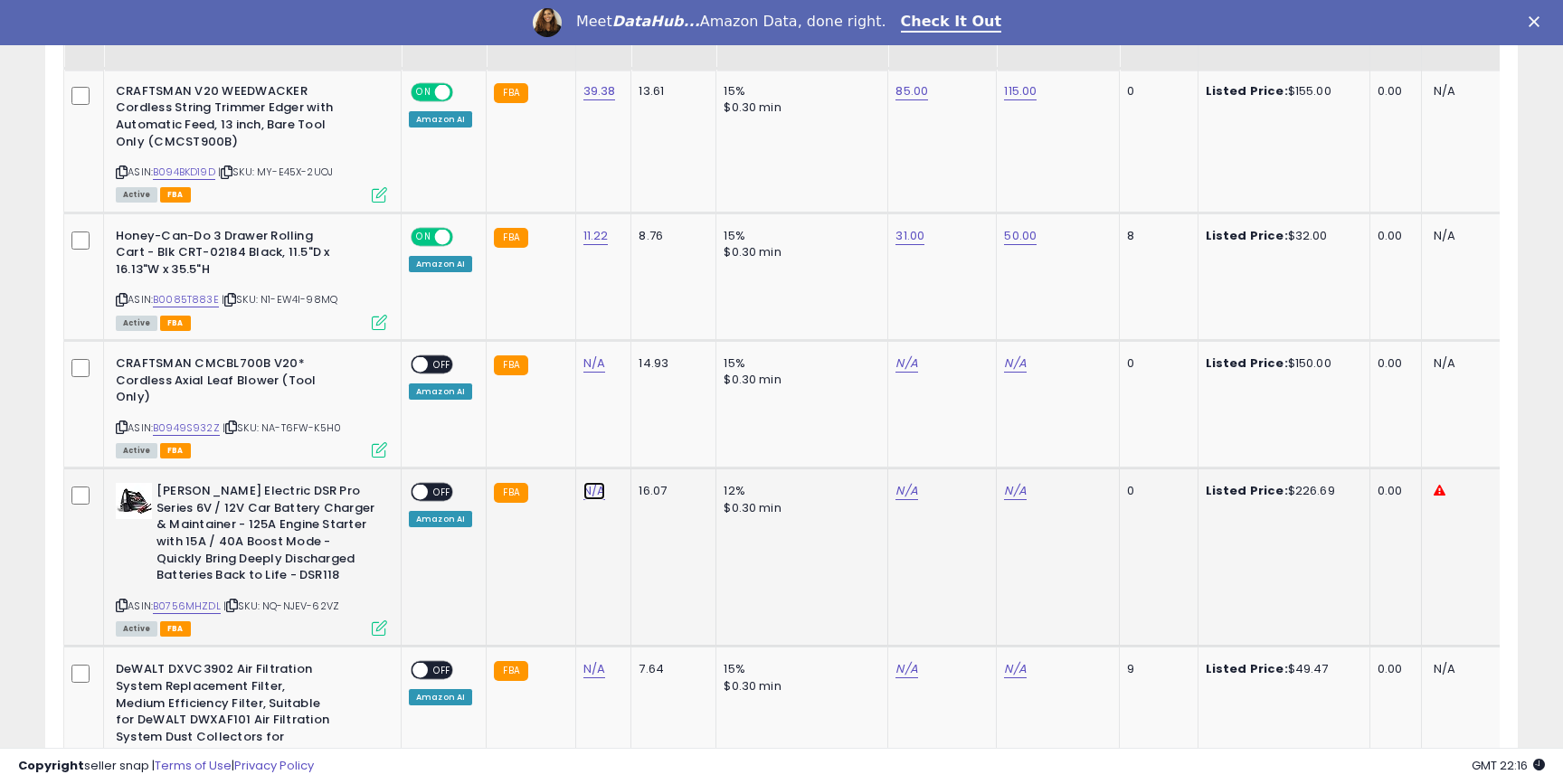
click at [596, 482] on link "N/A" at bounding box center [594, 490] width 22 height 18
type input "*****"
click button "submit" at bounding box center [648, 429] width 31 height 27
click at [902, 468] on td "N/A" at bounding box center [942, 558] width 108 height 178
click at [902, 482] on link "N/A" at bounding box center [906, 490] width 22 height 18
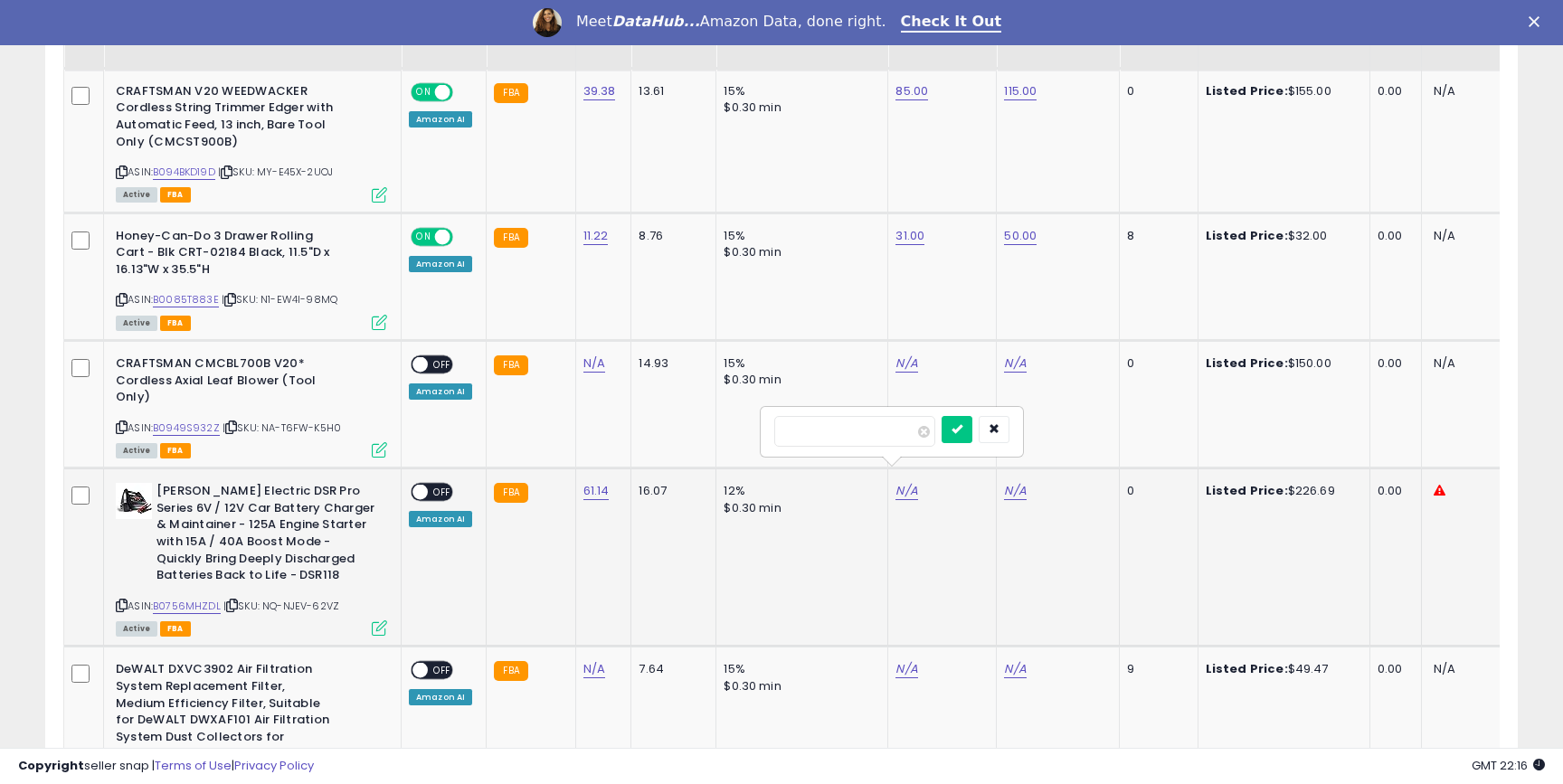
type input "***"
click button "submit" at bounding box center [957, 429] width 31 height 27
click at [1012, 482] on link "N/A" at bounding box center [1015, 490] width 22 height 18
type input "***"
click button "submit" at bounding box center [1066, 429] width 31 height 27
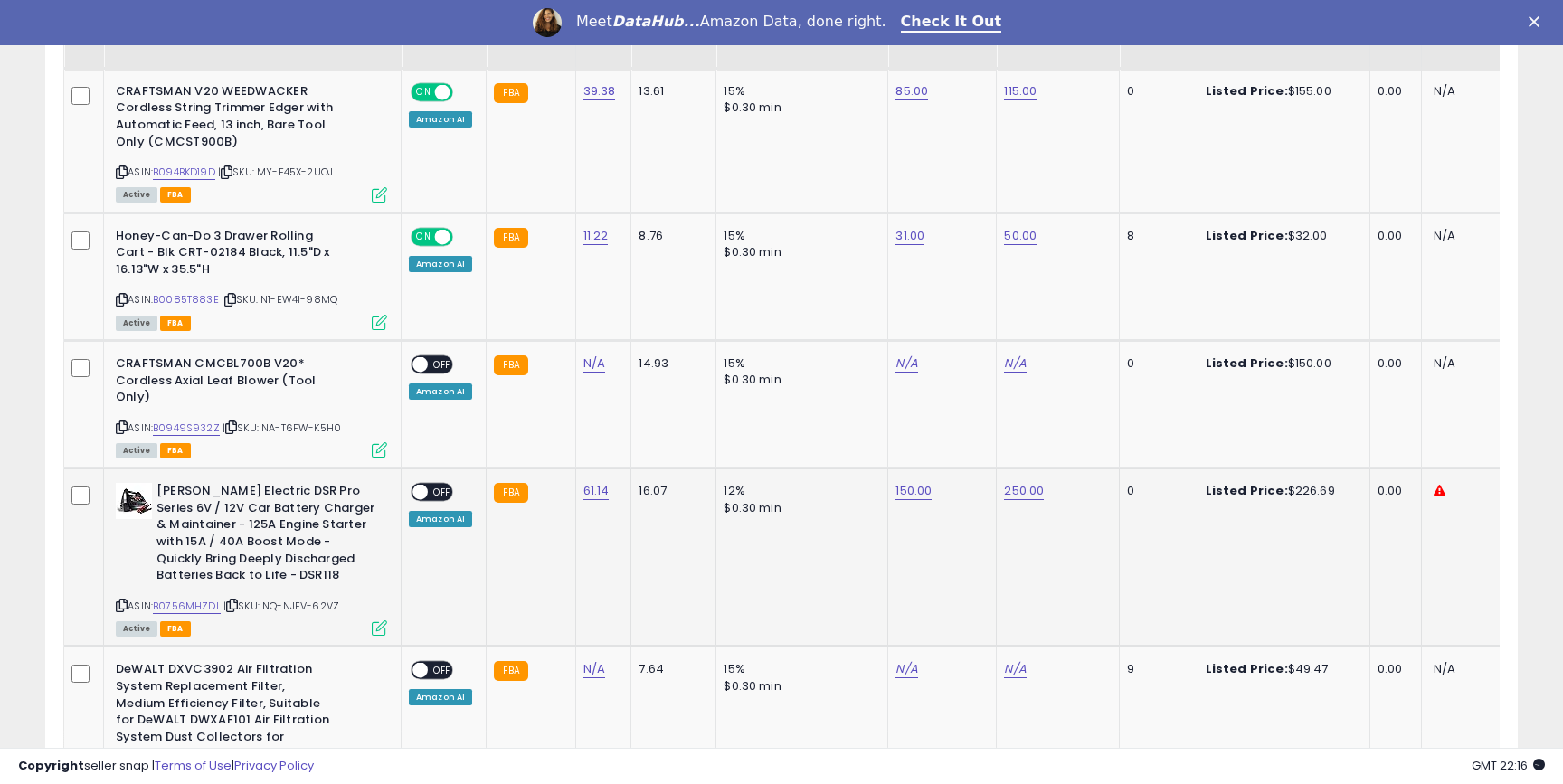
click at [434, 485] on span "OFF" at bounding box center [443, 492] width 29 height 15
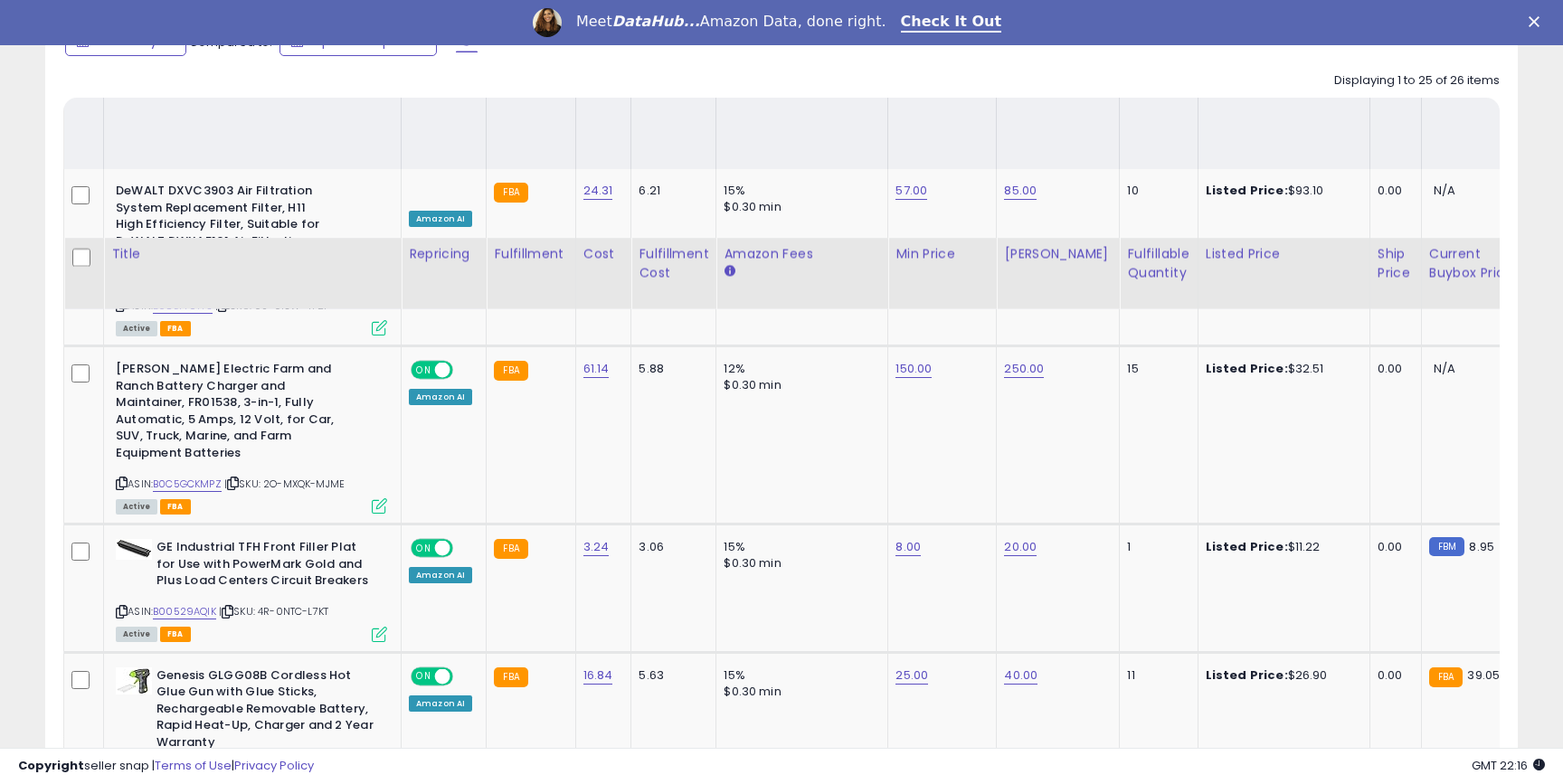
scroll to position [797, 0]
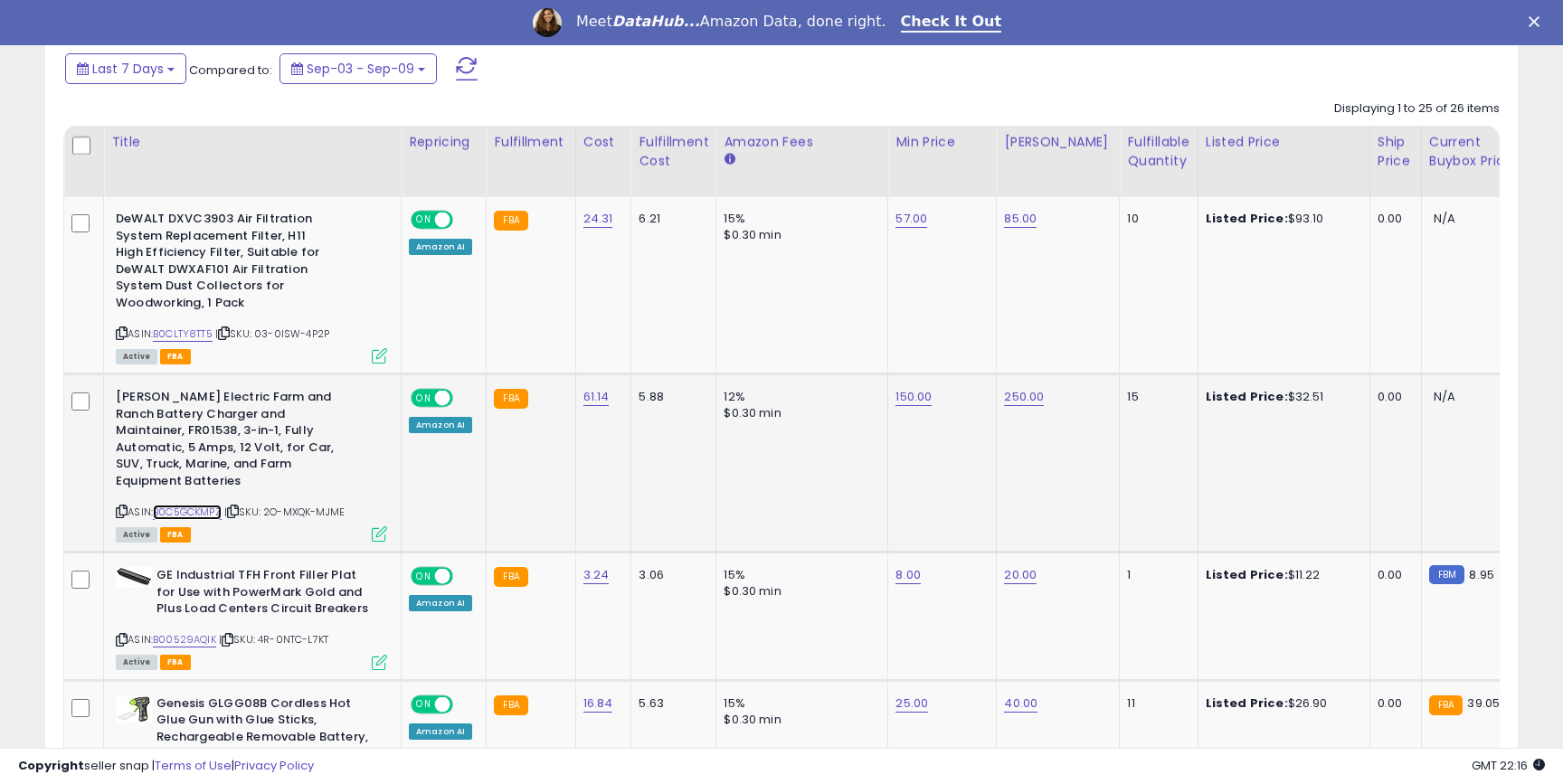
click at [188, 505] on link "B0C5GCKMPZ" at bounding box center [187, 512] width 69 height 15
copy link "B0C5GCKMPZ"
click at [589, 388] on link "61.14" at bounding box center [596, 396] width 26 height 18
type input "*****"
click at [655, 336] on button "submit" at bounding box center [650, 335] width 31 height 27
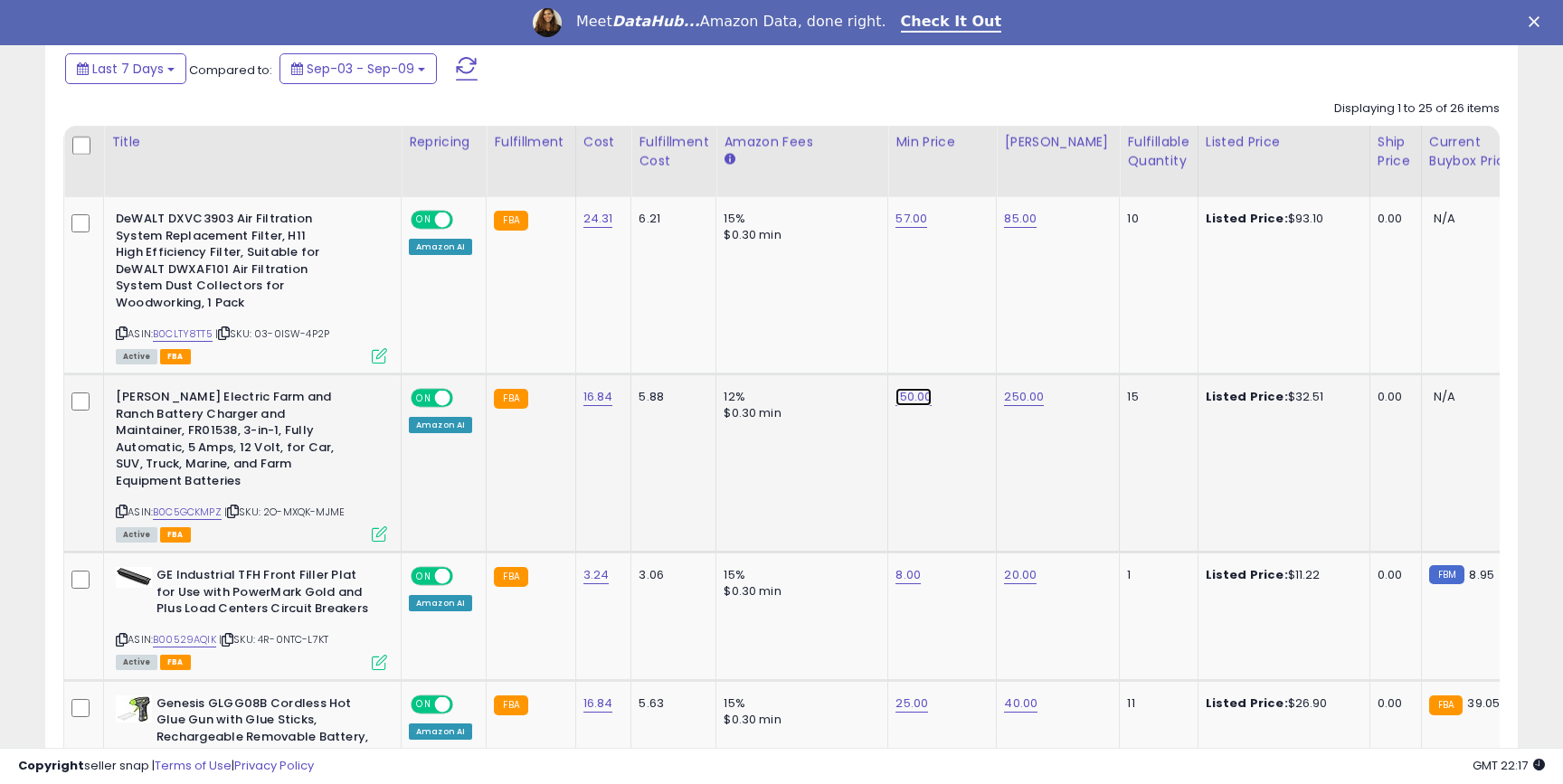
click at [914, 388] on link "150.00" at bounding box center [914, 396] width 36 height 18
drag, startPoint x: 864, startPoint y: 336, endPoint x: 752, endPoint y: 335, distance: 112.0
type input "**"
click at [972, 332] on button "submit" at bounding box center [965, 335] width 31 height 27
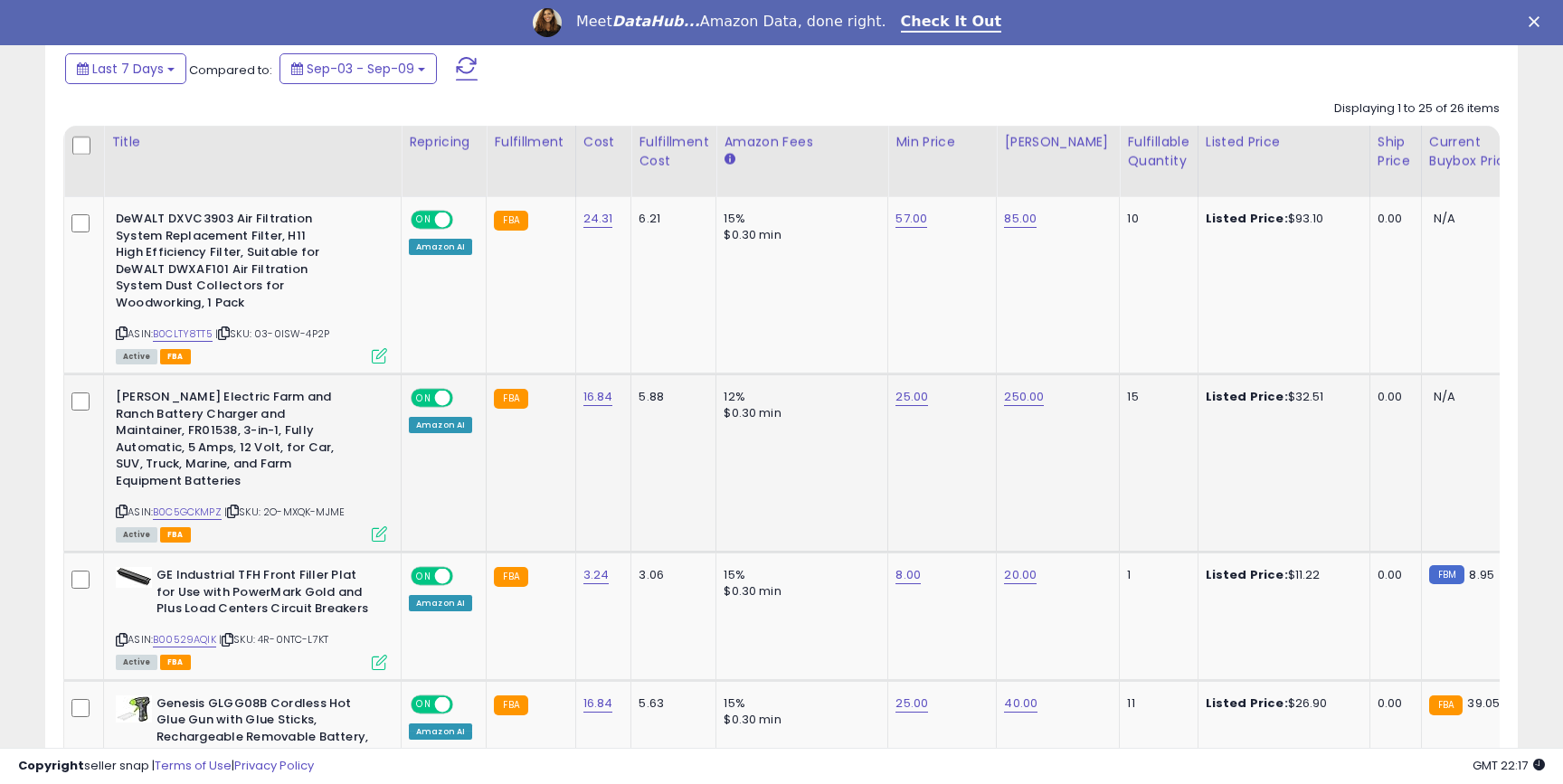
click at [1007, 374] on td "250.00" at bounding box center [1058, 463] width 123 height 178
click at [1012, 388] on link "250.00" at bounding box center [1023, 396] width 39 height 18
click at [913, 335] on input "******" at bounding box center [973, 337] width 161 height 31
type input "*****"
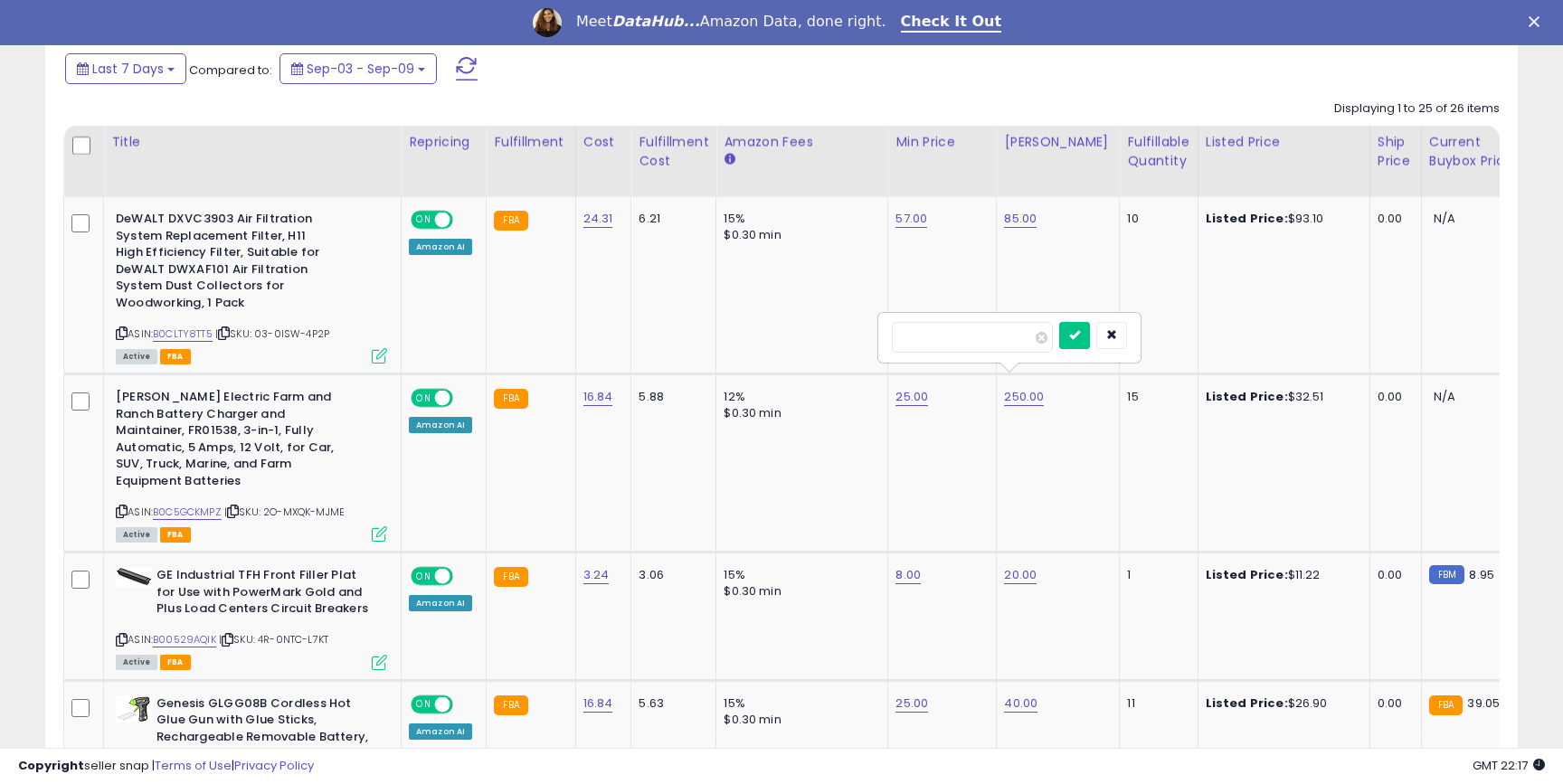
click button "submit" at bounding box center [1074, 335] width 31 height 27
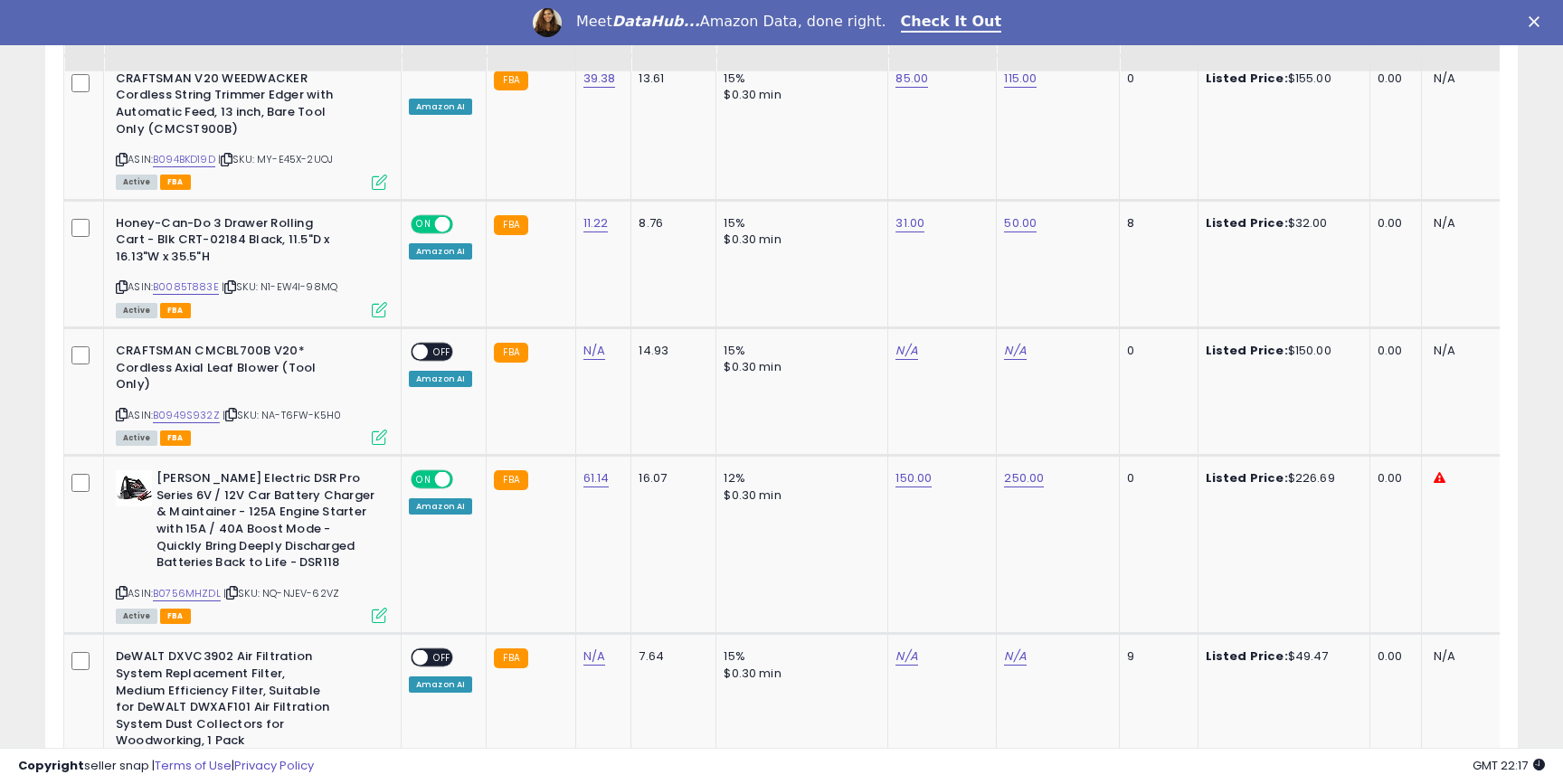
scroll to position [2511, 0]
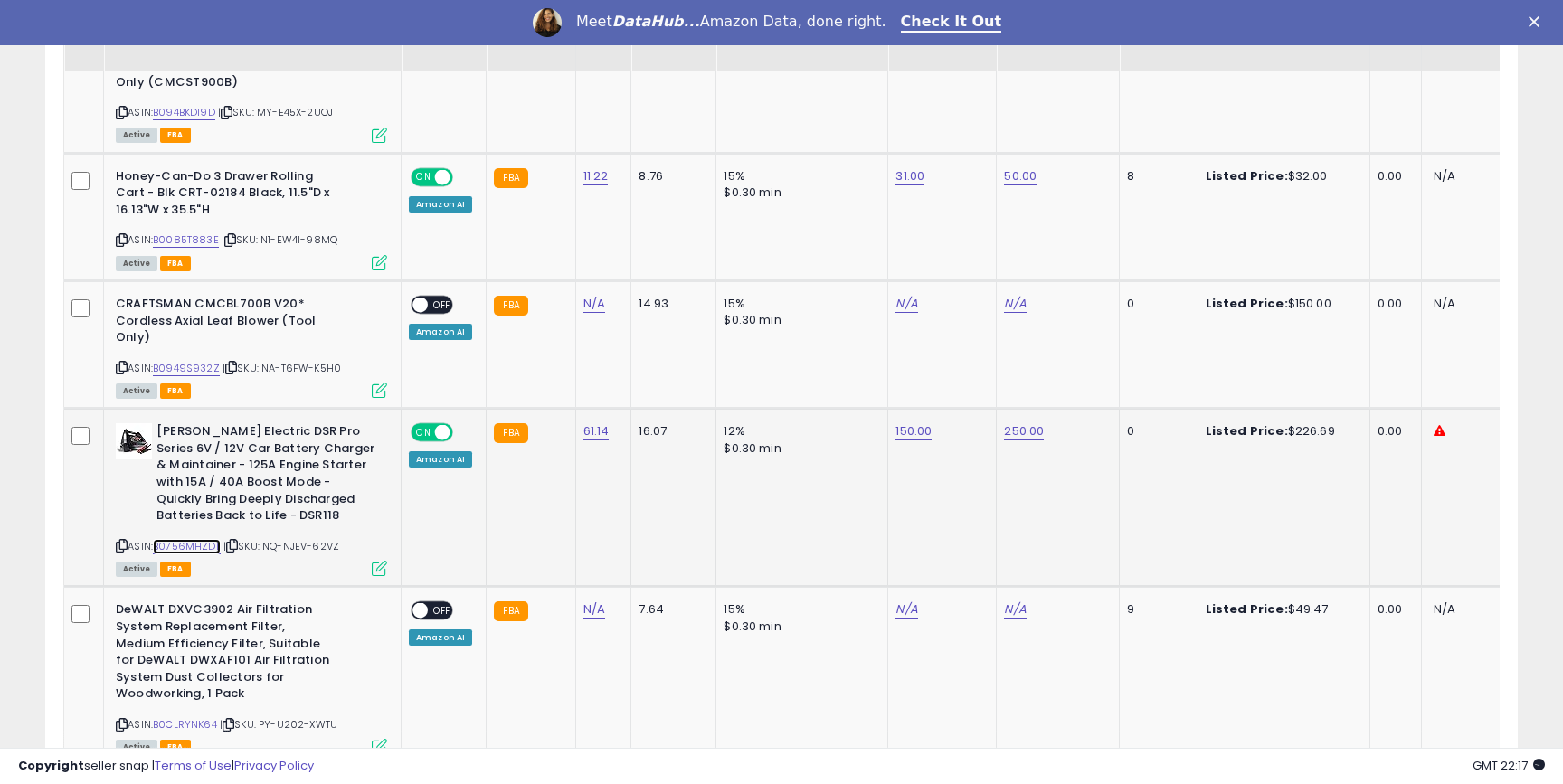
click at [204, 539] on link "B0756MHZDL" at bounding box center [186, 547] width 68 height 15
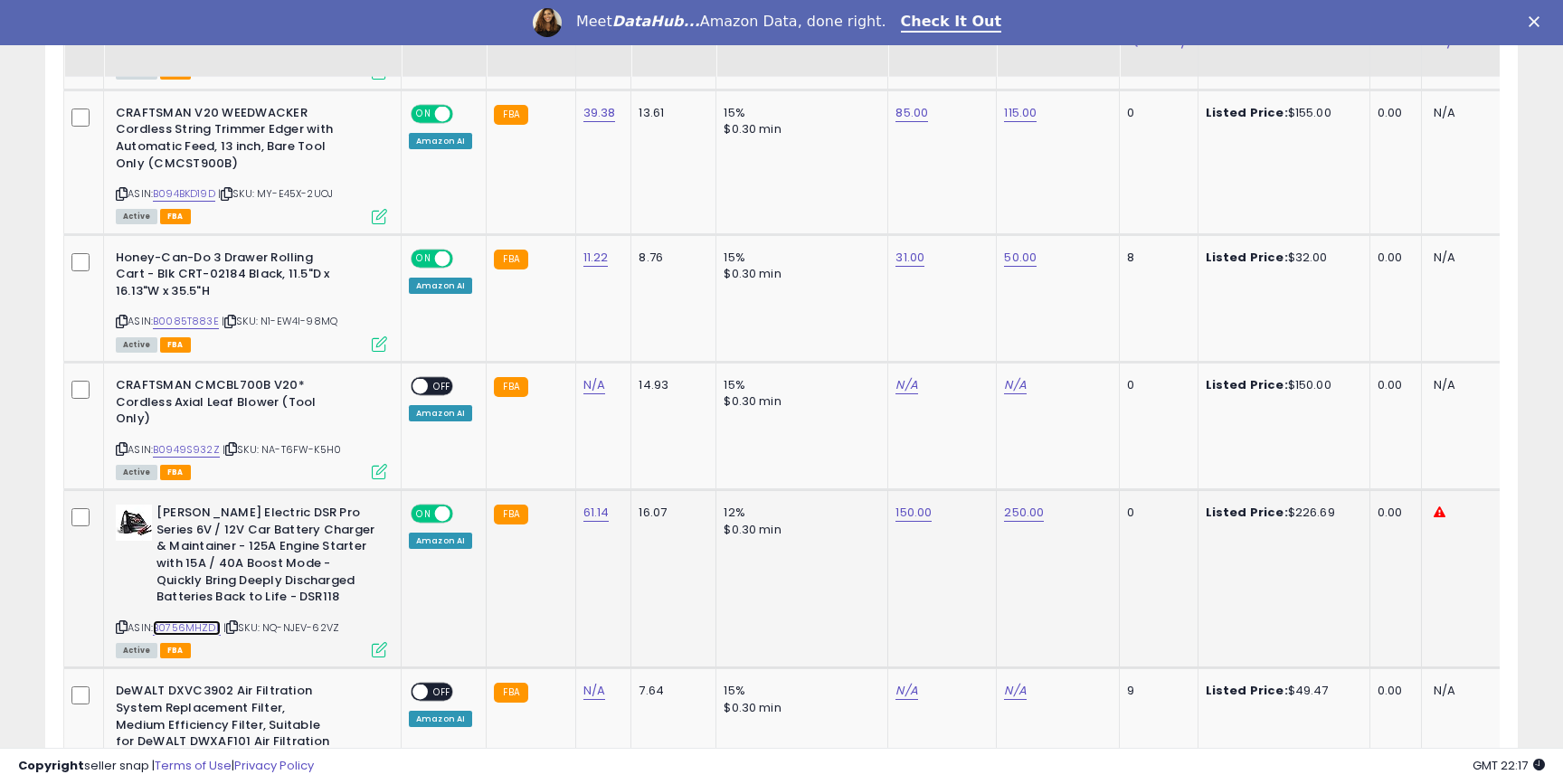
scroll to position [2429, 0]
click at [584, 377] on link "N/A" at bounding box center [594, 386] width 22 height 18
type input "*****"
click at [654, 323] on button "submit" at bounding box center [648, 324] width 31 height 27
click at [195, 443] on link "B0949S932Z" at bounding box center [186, 451] width 67 height 15
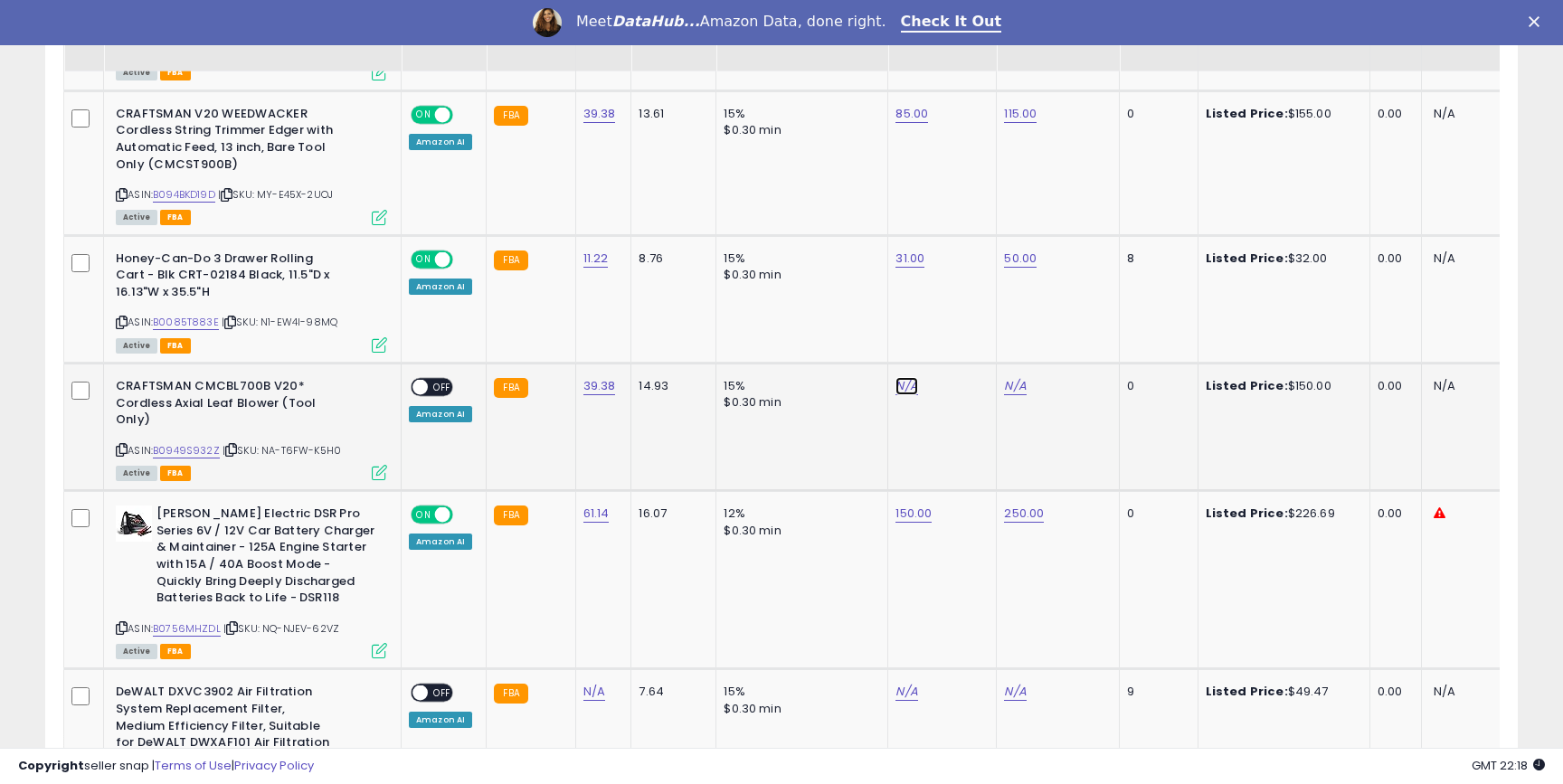
click at [908, 377] on link "N/A" at bounding box center [906, 386] width 22 height 18
type input "**"
click button "submit" at bounding box center [957, 324] width 31 height 27
click at [1006, 377] on link "N/A" at bounding box center [1015, 386] width 22 height 18
type input "***"
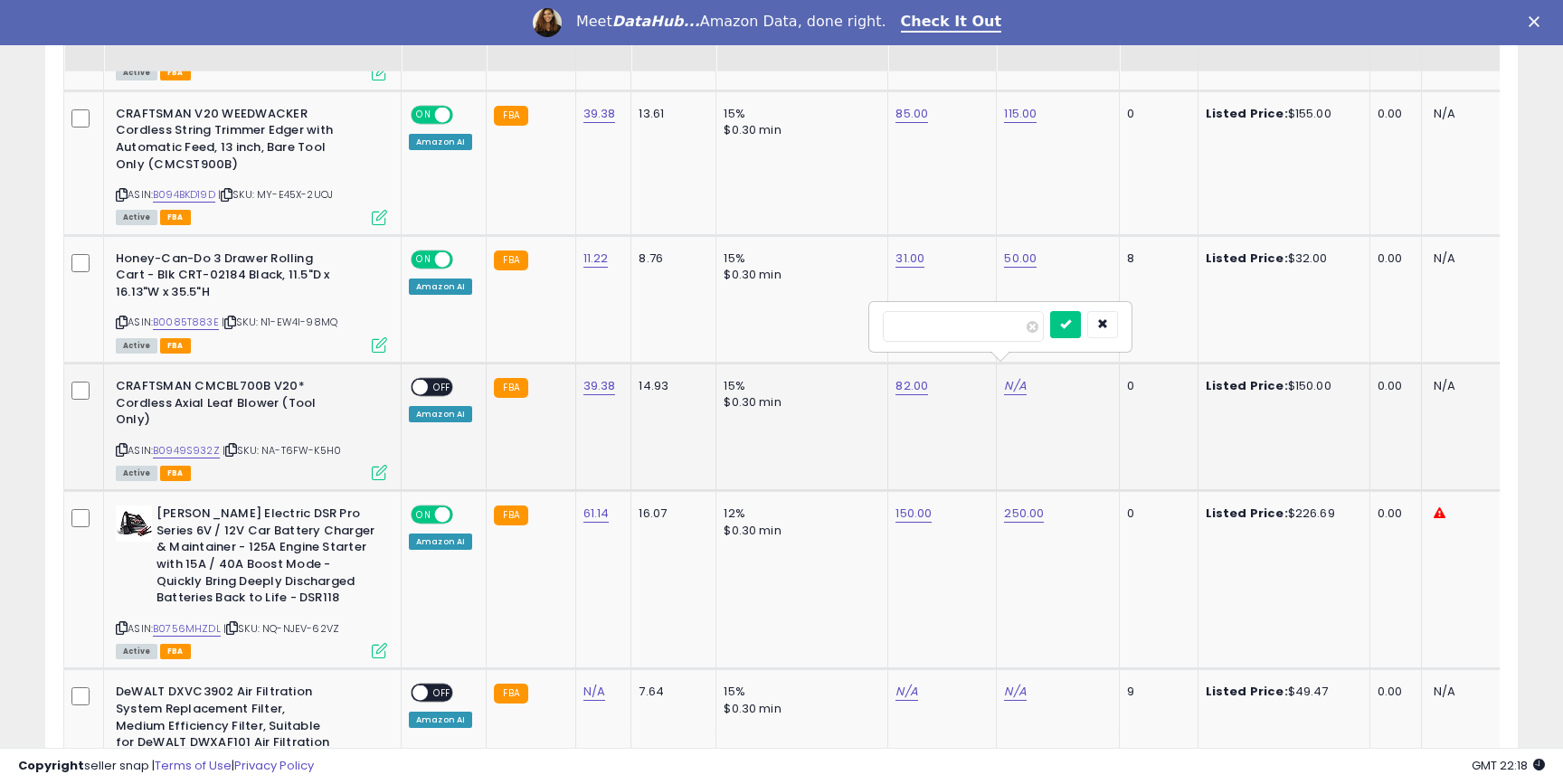
click button "submit" at bounding box center [1066, 324] width 31 height 27
click at [443, 380] on span "OFF" at bounding box center [443, 388] width 29 height 15
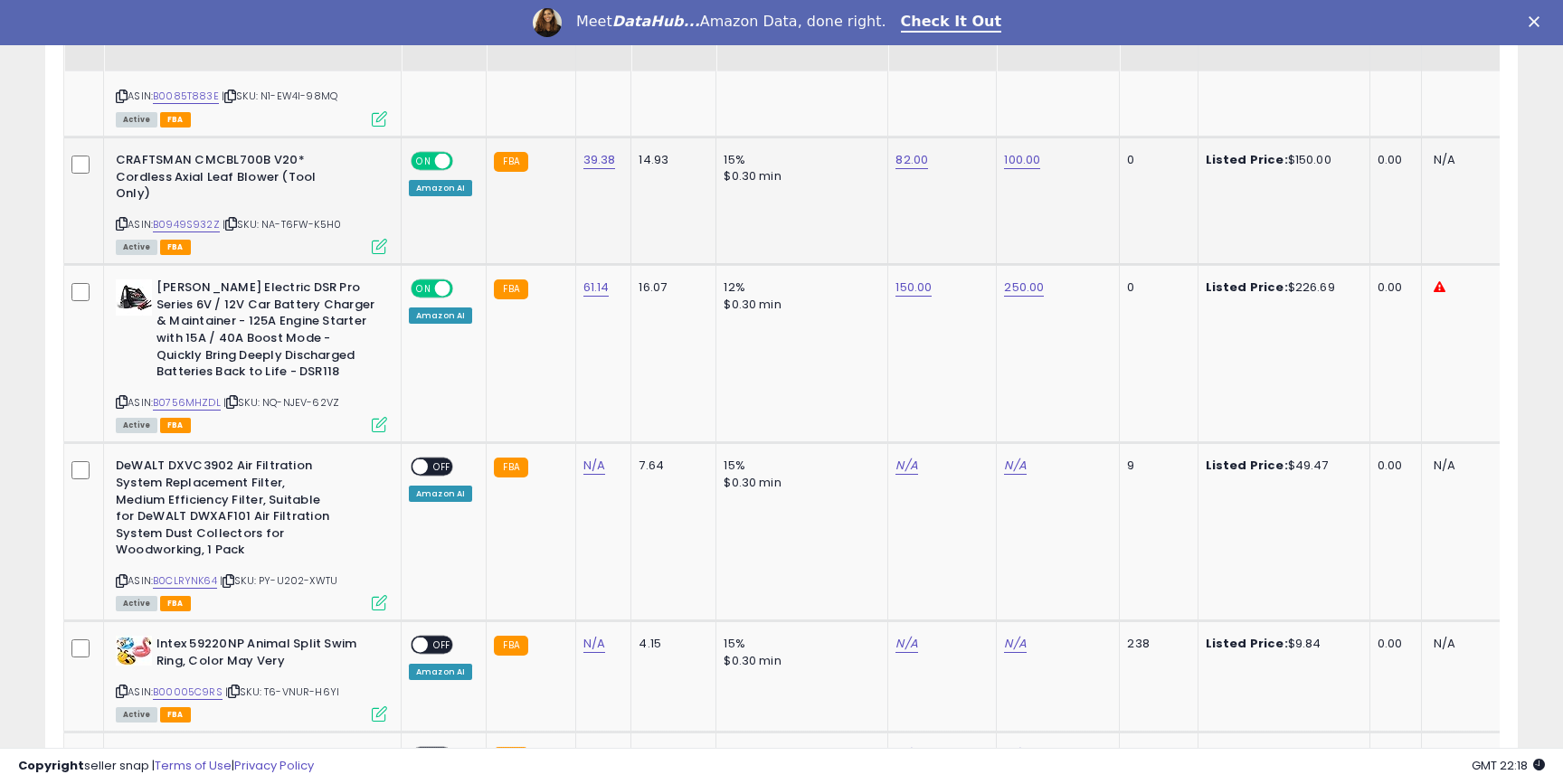
scroll to position [2732, 0]
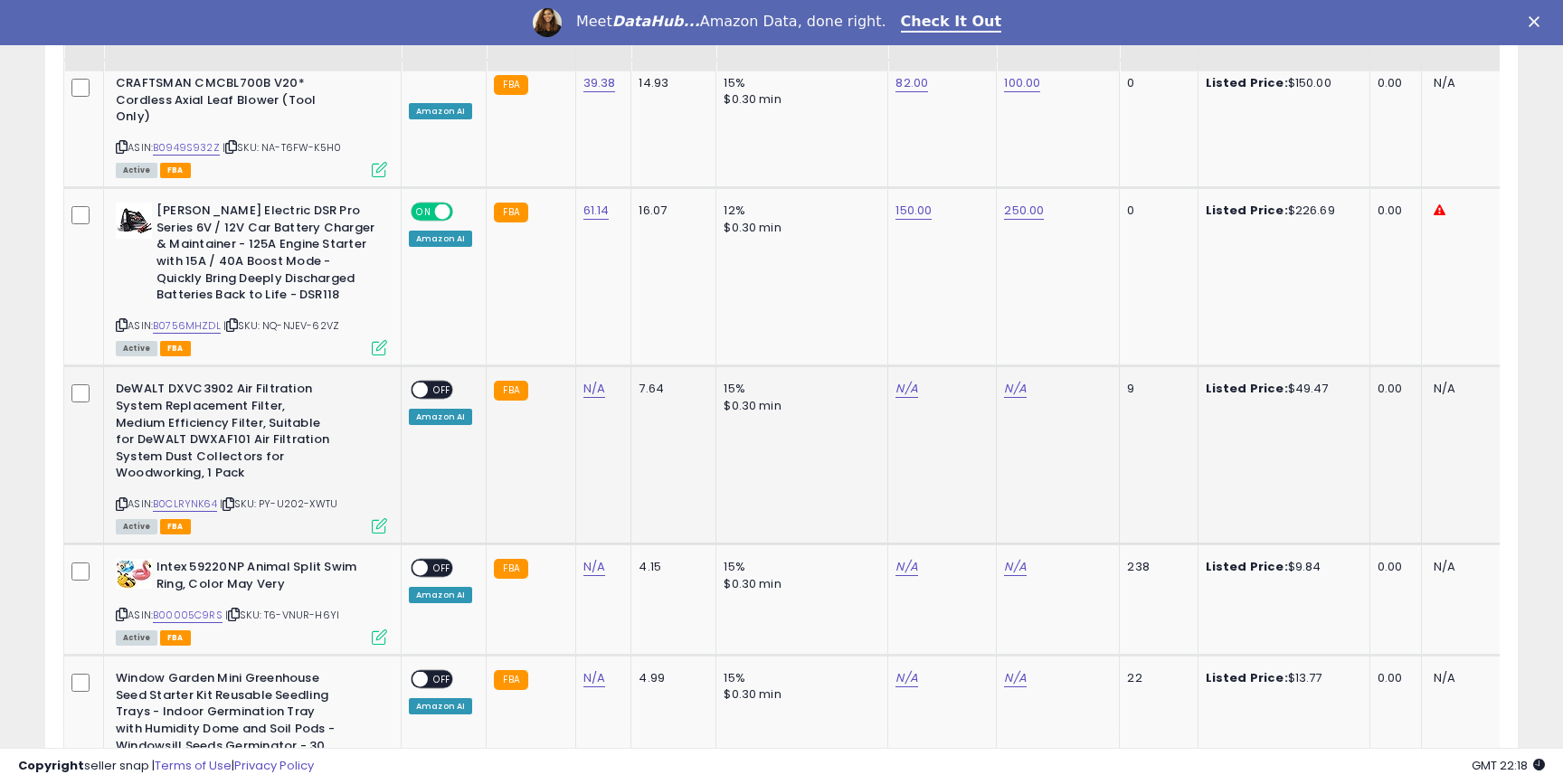
click at [215, 381] on b "DeWALT DXVC3902 Air Filtration System Replacement Filter, Medium Efficiency Fil…" at bounding box center [226, 433] width 220 height 105
click at [590, 380] on link "N/A" at bounding box center [594, 389] width 22 height 18
type input "*****"
click at [653, 322] on icon "submit" at bounding box center [647, 326] width 11 height 11
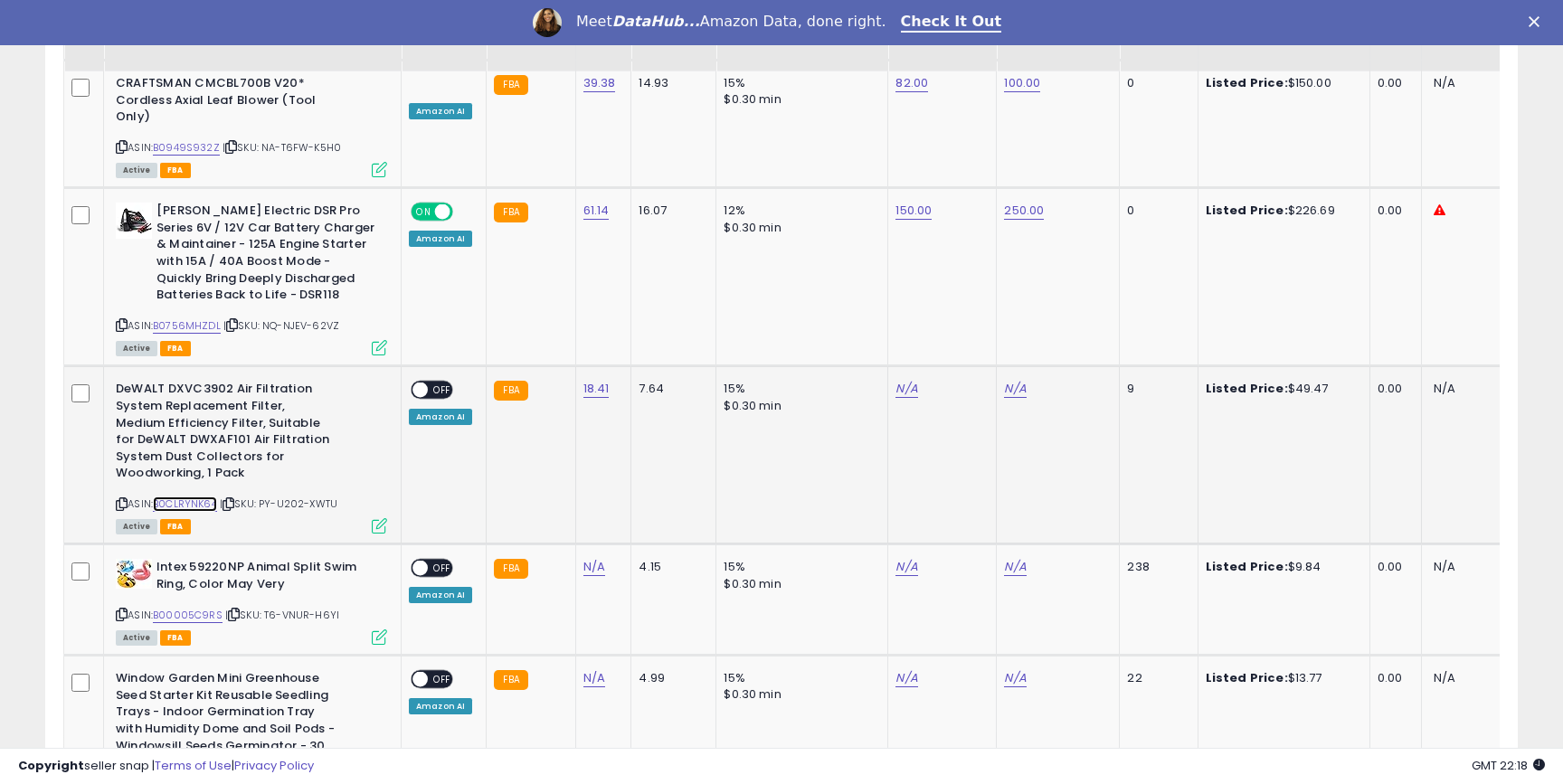
click at [196, 496] on link "B0CLRYNK64" at bounding box center [184, 504] width 64 height 15
click at [902, 380] on link "N/A" at bounding box center [906, 389] width 22 height 18
type input "**"
click button "submit" at bounding box center [957, 327] width 31 height 27
click at [1011, 380] on link "N/A" at bounding box center [1015, 389] width 22 height 18
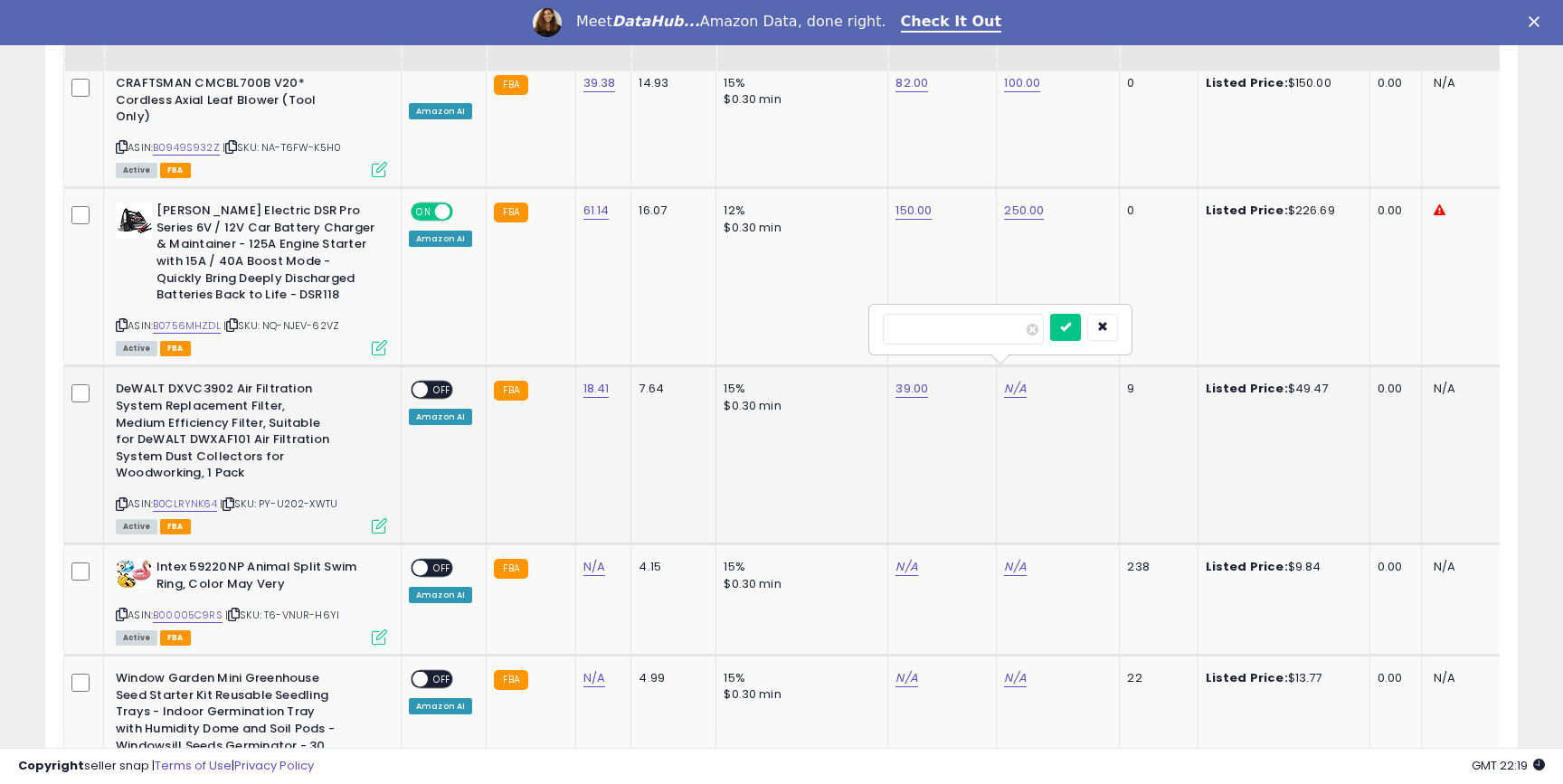
type input "**"
click button "submit" at bounding box center [1066, 327] width 31 height 27
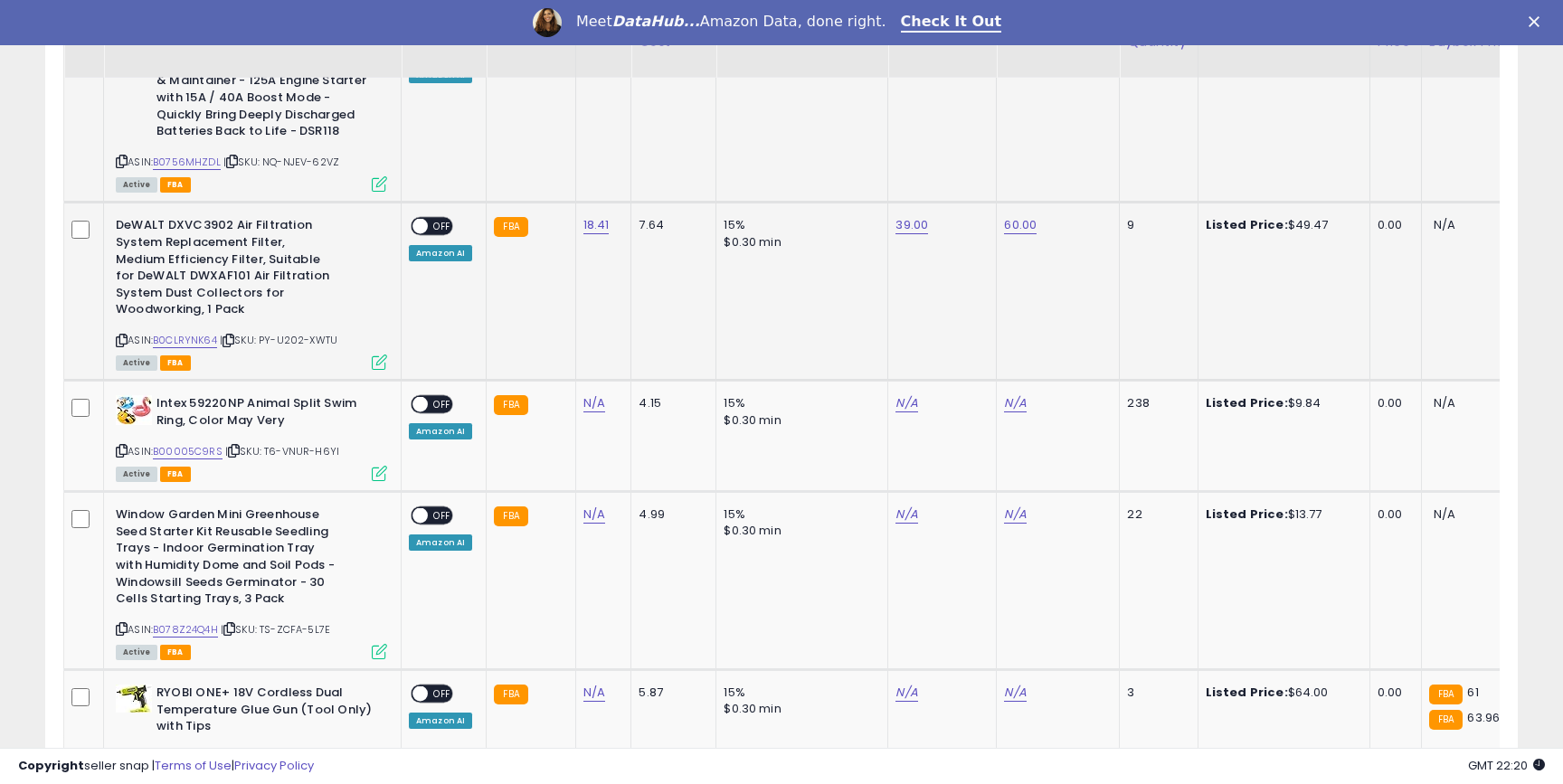
scroll to position [2912, 0]
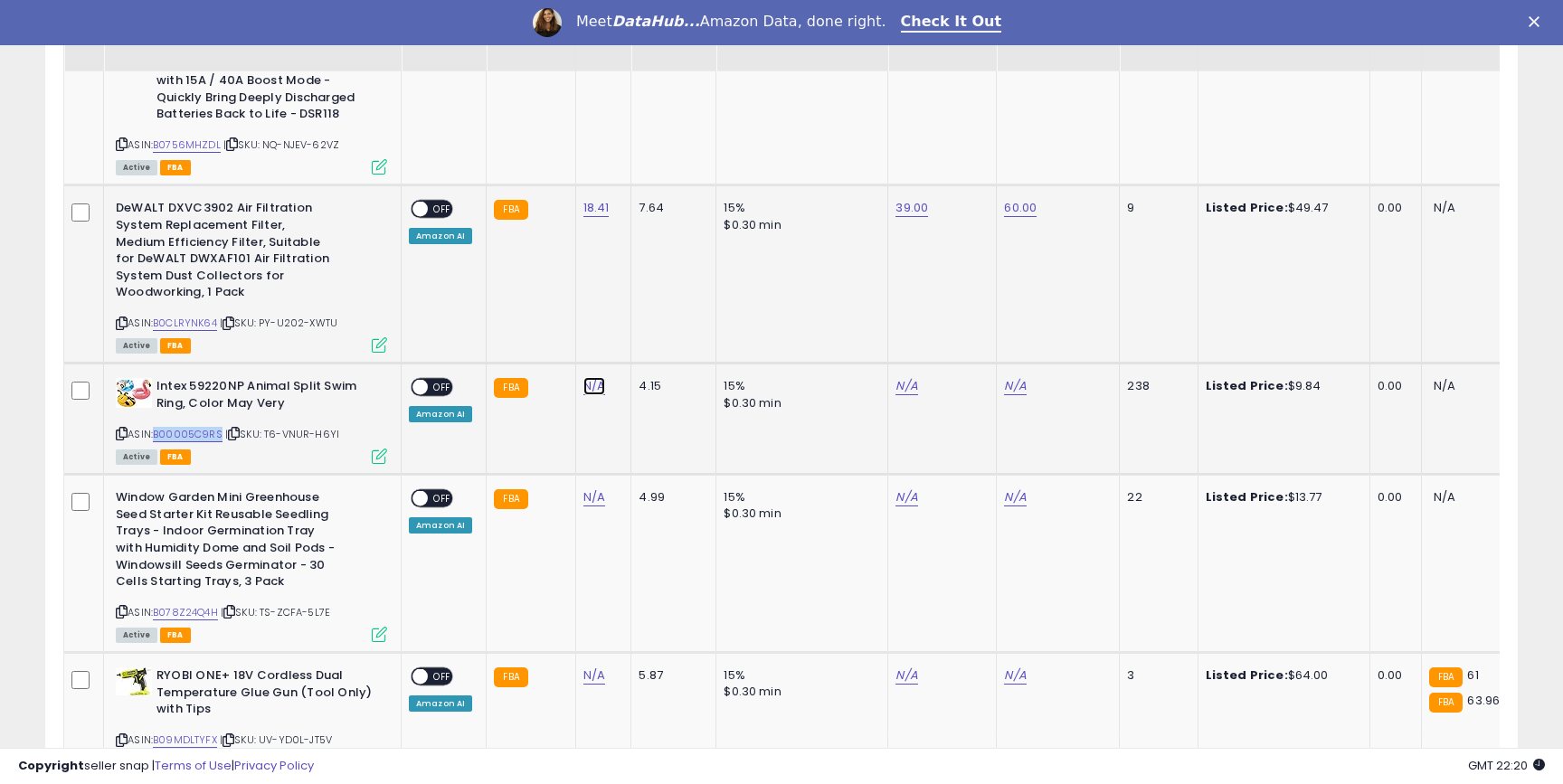
click at [593, 377] on link "N/A" at bounding box center [594, 386] width 22 height 18
type input "****"
click at [653, 309] on icon "submit" at bounding box center [647, 307] width 11 height 11
click at [187, 427] on link "B00005C9RS" at bounding box center [187, 435] width 70 height 15
click at [902, 364] on td "N/A" at bounding box center [942, 419] width 108 height 111
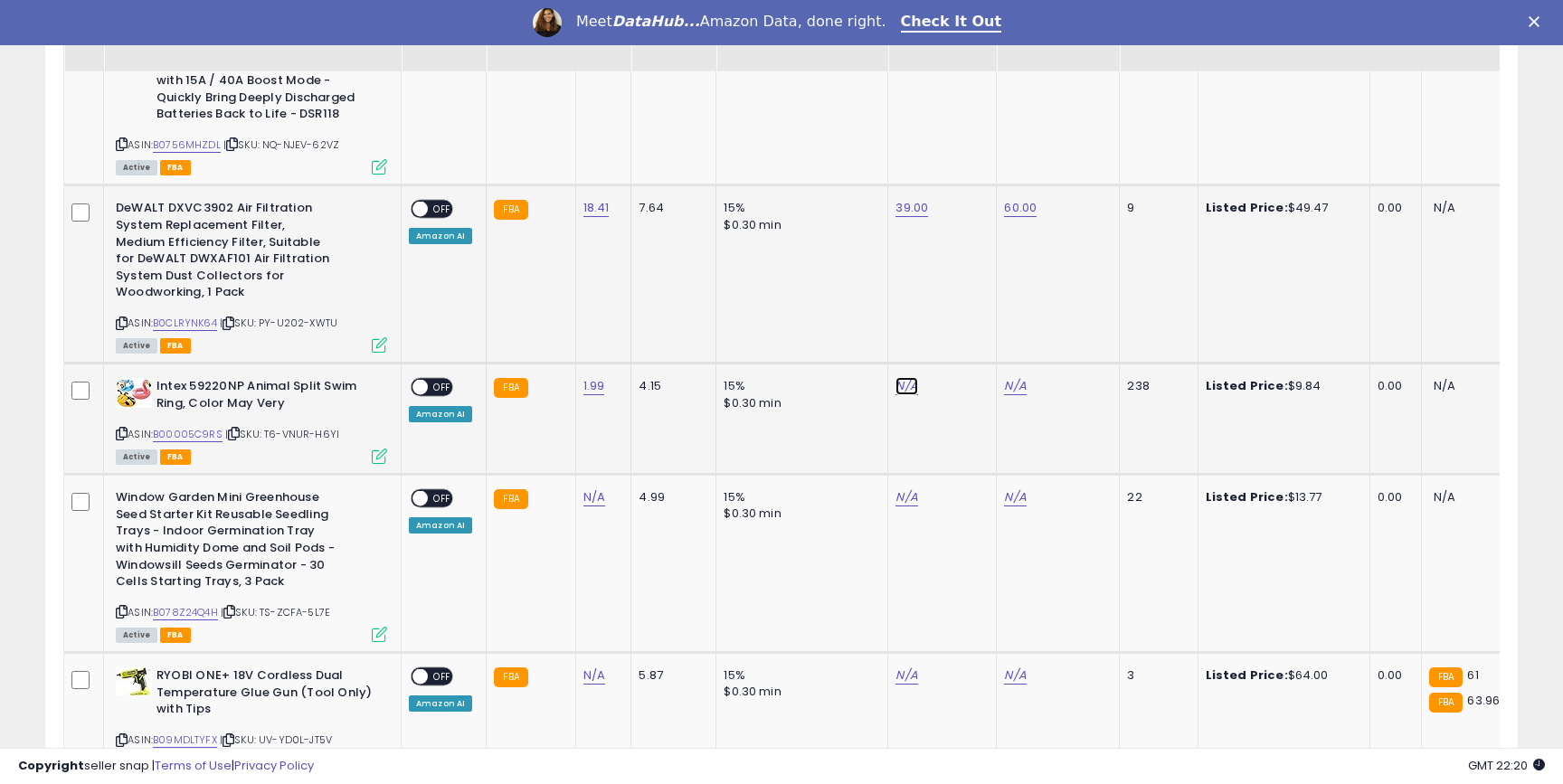
click at [902, 377] on link "N/A" at bounding box center [906, 386] width 22 height 18
type input "***"
click at [963, 311] on icon "submit" at bounding box center [956, 307] width 11 height 11
click at [1010, 377] on link "N/A" at bounding box center [1015, 386] width 22 height 18
type input "****"
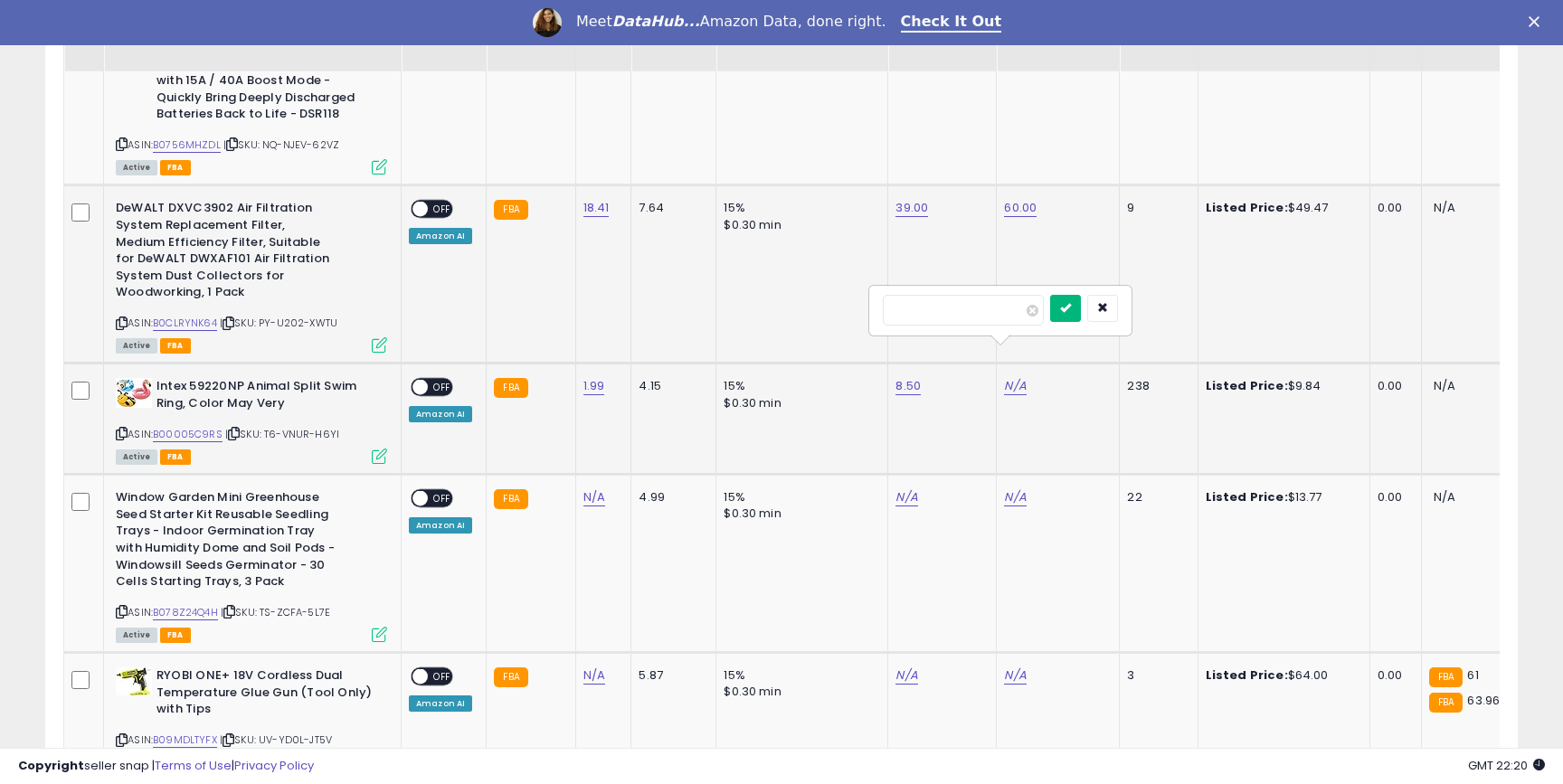
click at [1071, 306] on icon "submit" at bounding box center [1065, 307] width 11 height 11
click at [427, 380] on div "ON OFF" at bounding box center [412, 388] width 42 height 15
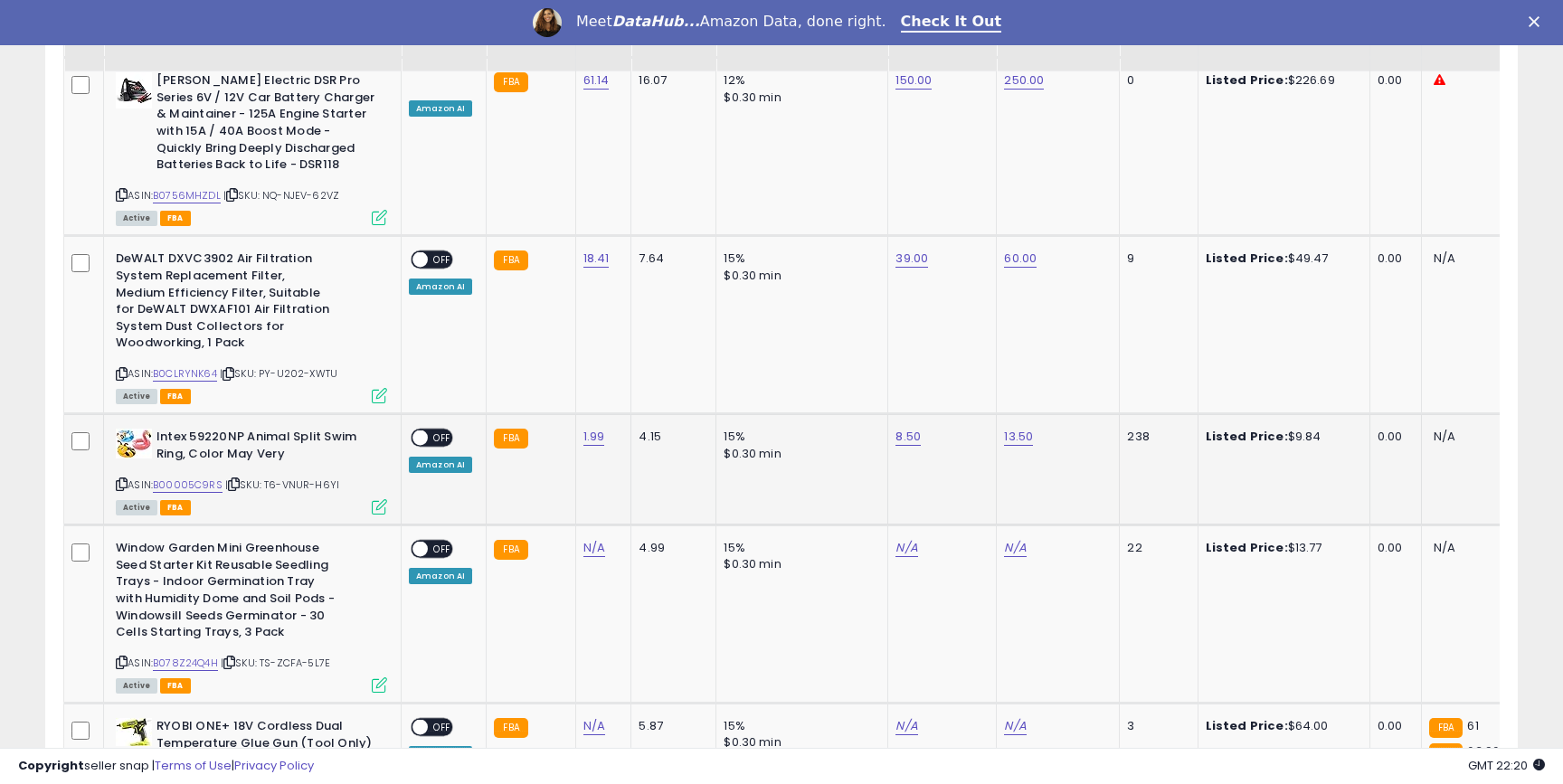
click at [422, 431] on span at bounding box center [421, 439] width 15 height 15
click at [436, 252] on span "OFF" at bounding box center [443, 260] width 29 height 15
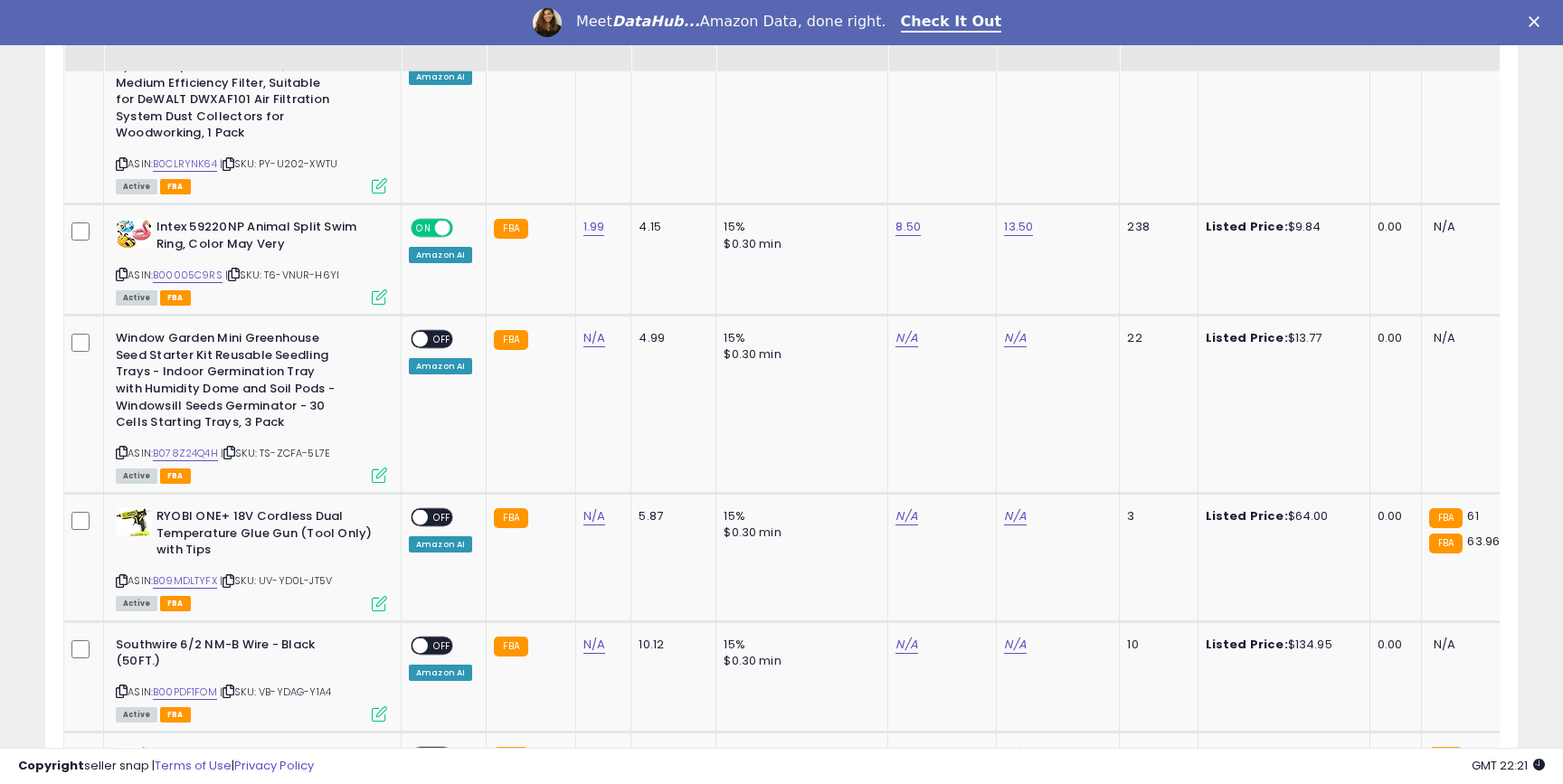
scroll to position [3101, 0]
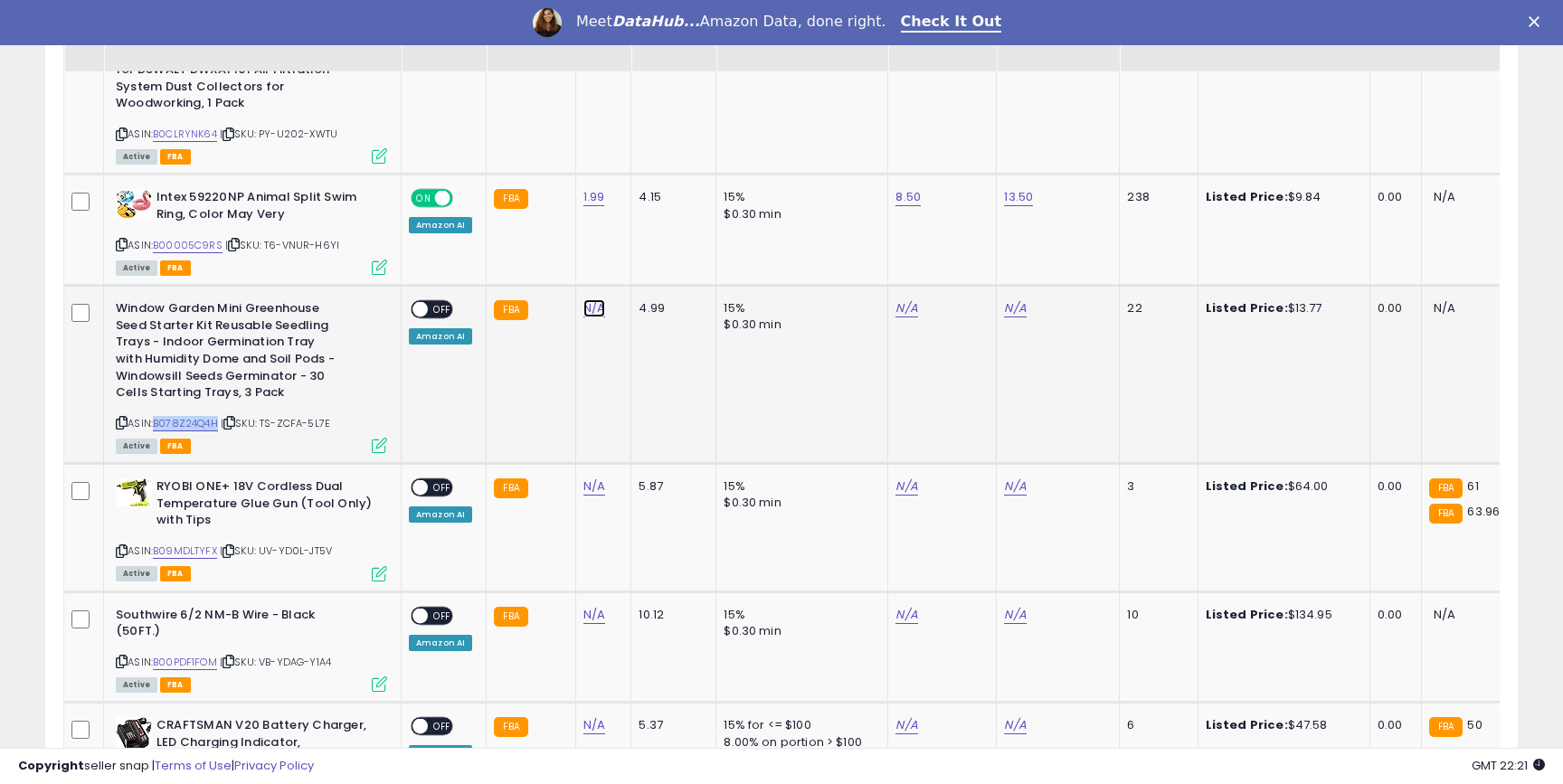
click at [592, 299] on link "N/A" at bounding box center [594, 308] width 22 height 18
type input "****"
click button "submit" at bounding box center [648, 230] width 31 height 27
click at [191, 416] on link "B078Z24Q4H" at bounding box center [185, 423] width 65 height 15
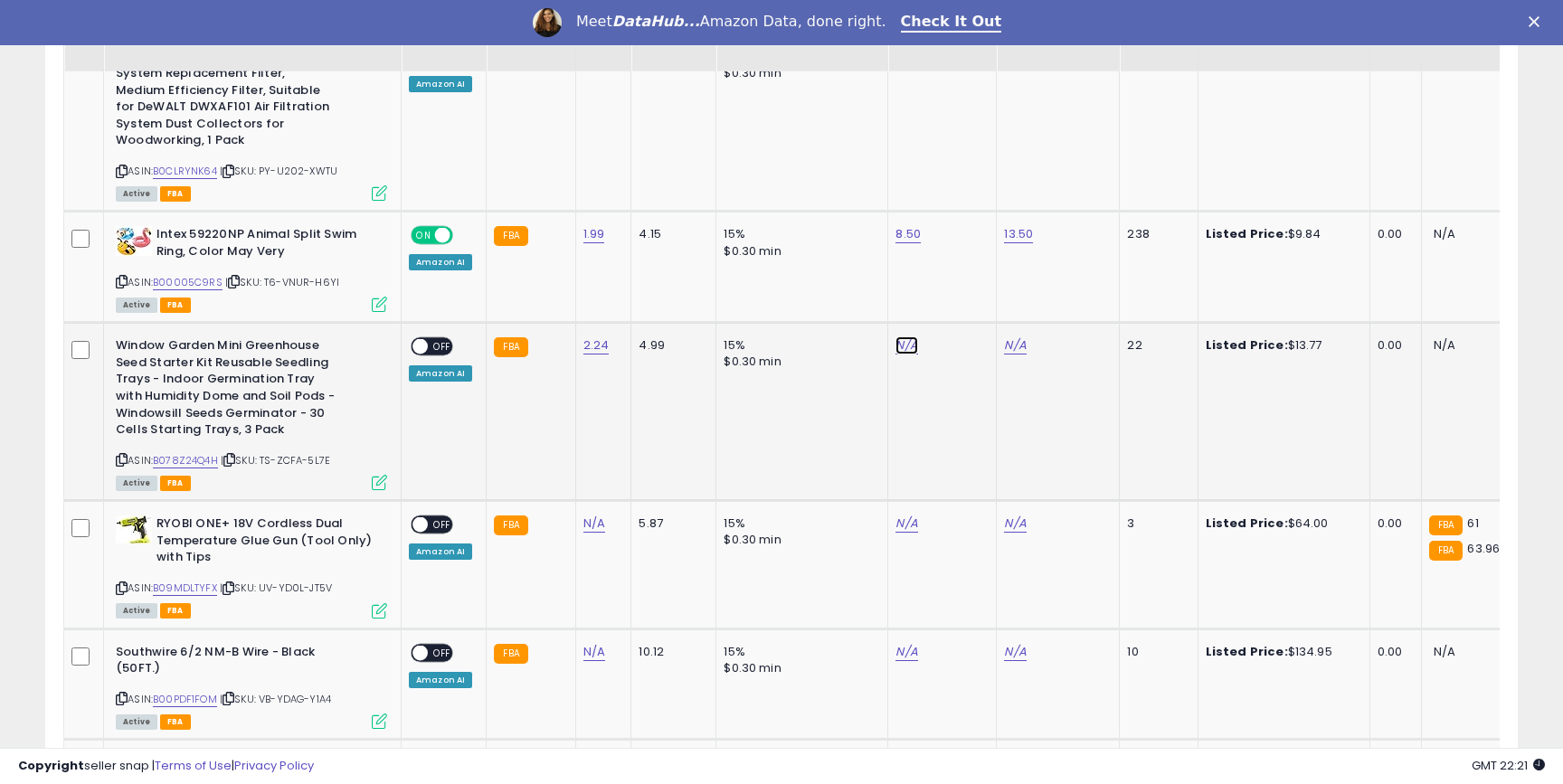
click at [901, 337] on link "N/A" at bounding box center [906, 345] width 22 height 18
type input "****"
click button "submit" at bounding box center [957, 268] width 31 height 27
click at [1011, 337] on link "N/A" at bounding box center [1015, 345] width 22 height 18
type input "**"
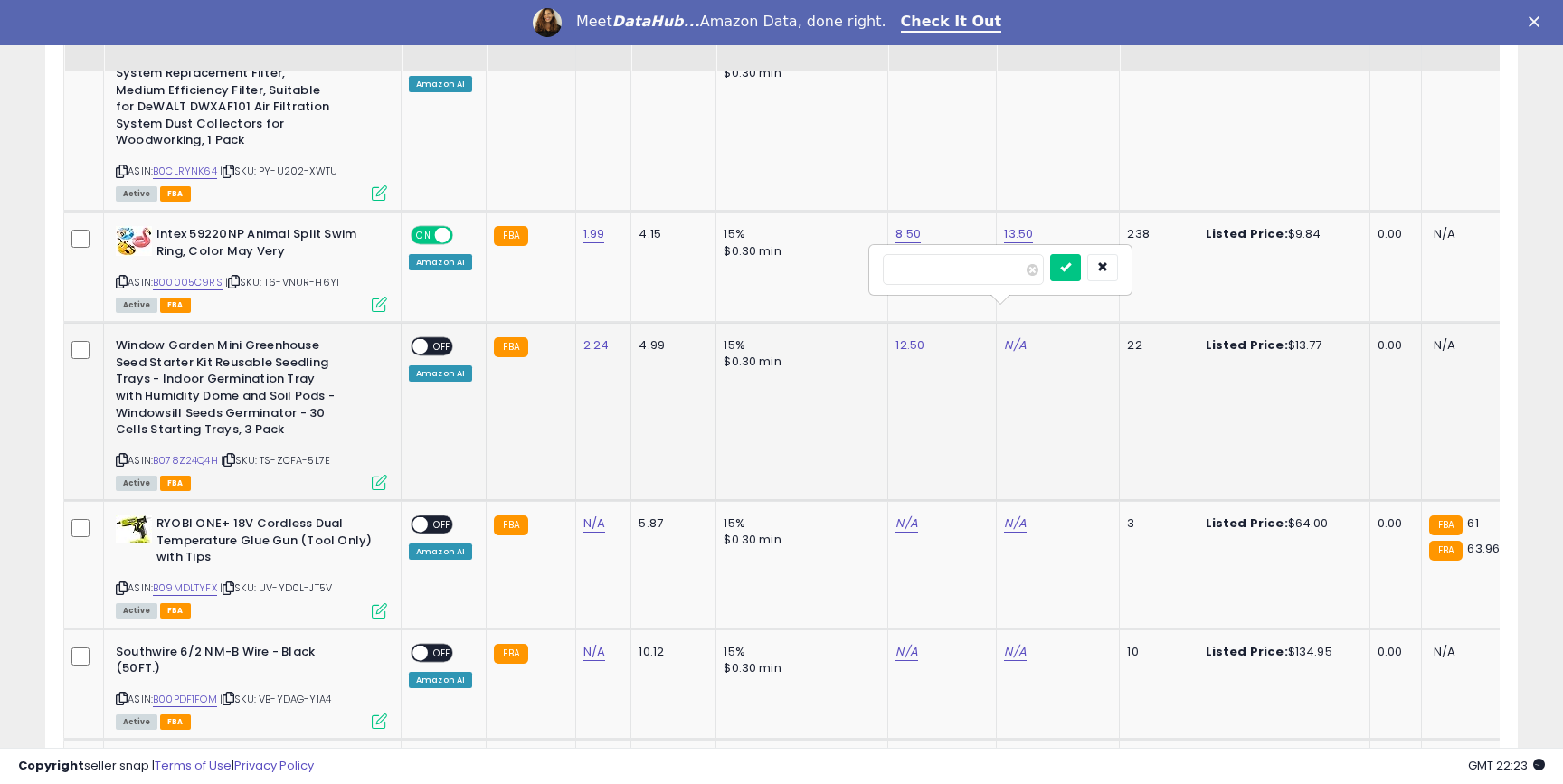
click button "submit" at bounding box center [1066, 268] width 31 height 27
click at [434, 339] on span "OFF" at bounding box center [443, 346] width 29 height 15
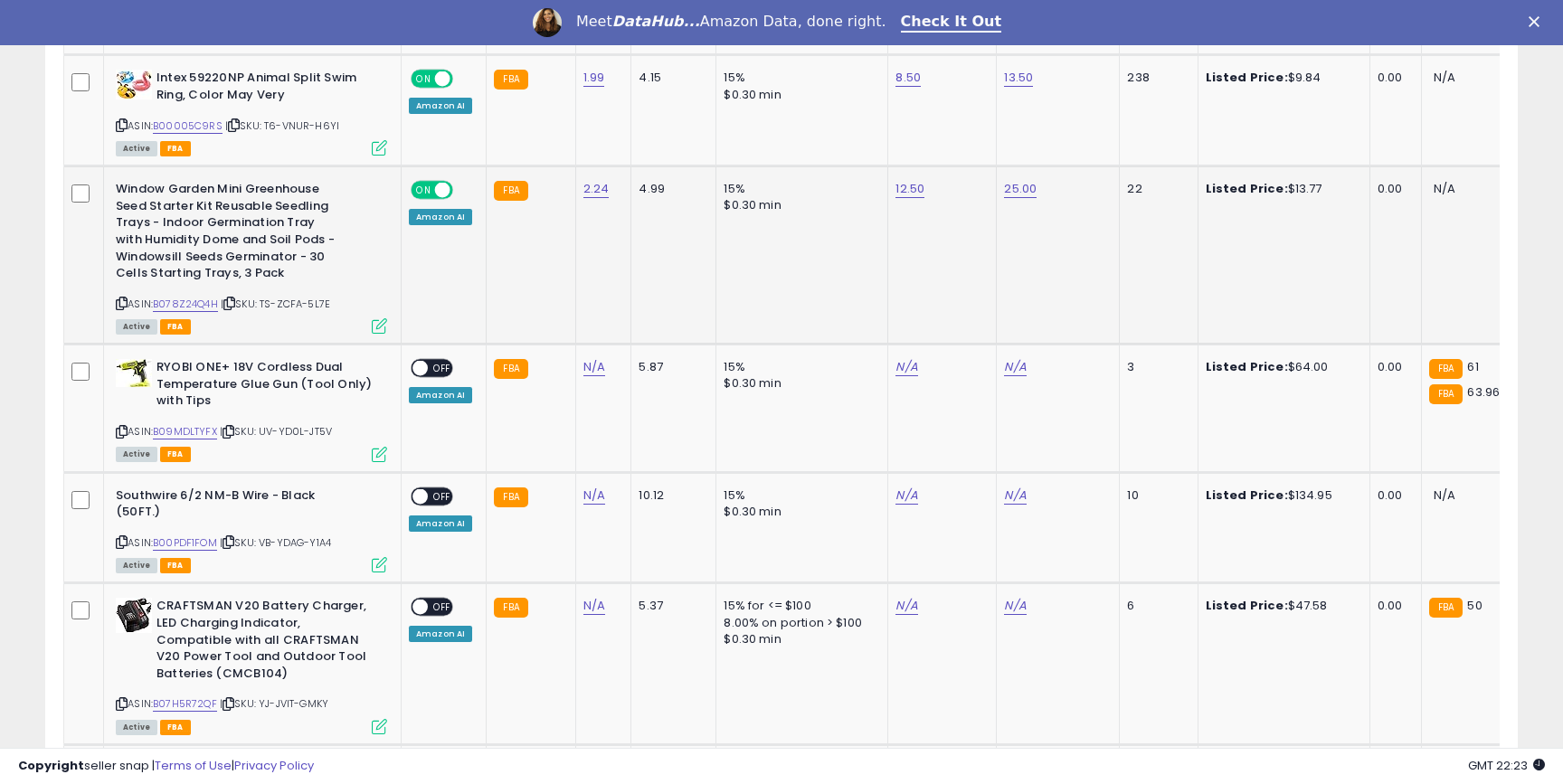
scroll to position [3227, 0]
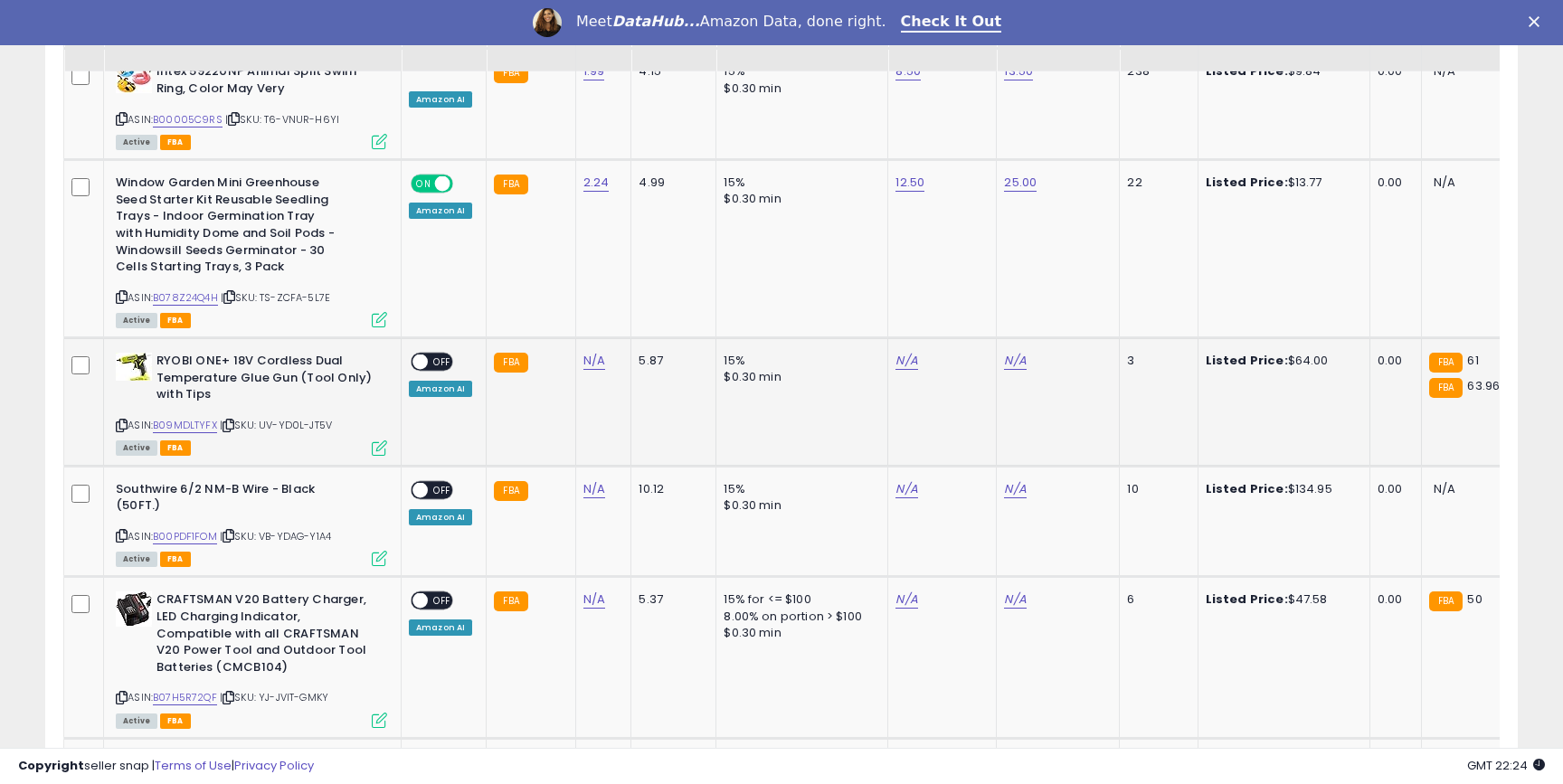
click at [576, 338] on td "N/A" at bounding box center [603, 401] width 56 height 128
click at [584, 352] on link "N/A" at bounding box center [594, 361] width 22 height 18
type input "*****"
click at [653, 276] on icon "submit" at bounding box center [647, 281] width 11 height 11
click at [188, 417] on link "B09MDLTYFX" at bounding box center [184, 425] width 64 height 15
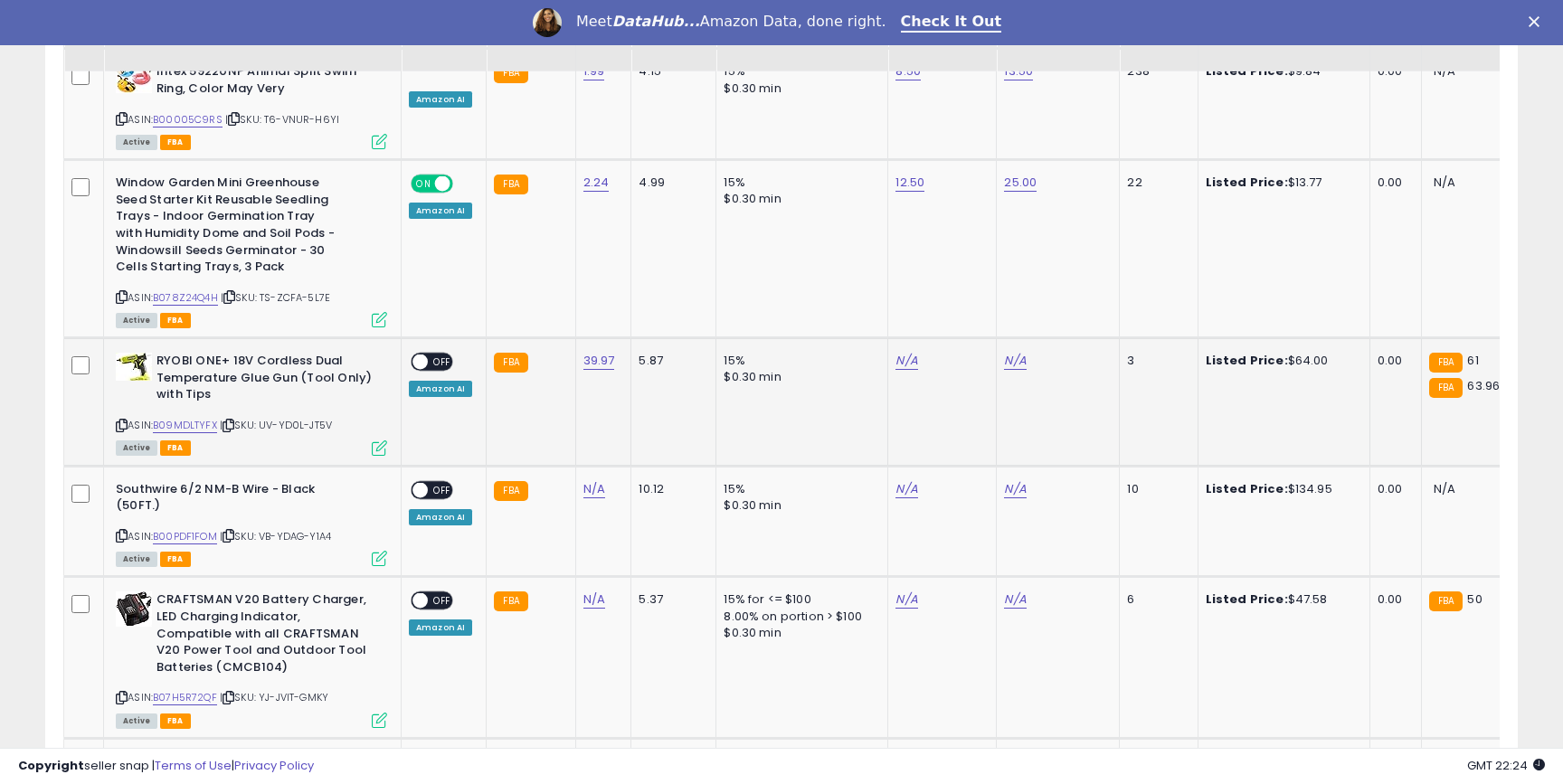
click at [906, 338] on td "N/A" at bounding box center [942, 401] width 108 height 128
click at [906, 352] on link "N/A" at bounding box center [906, 361] width 22 height 18
type input "**"
click at [973, 289] on button "submit" at bounding box center [957, 283] width 31 height 27
click at [1004, 352] on link "N/A" at bounding box center [1015, 361] width 22 height 18
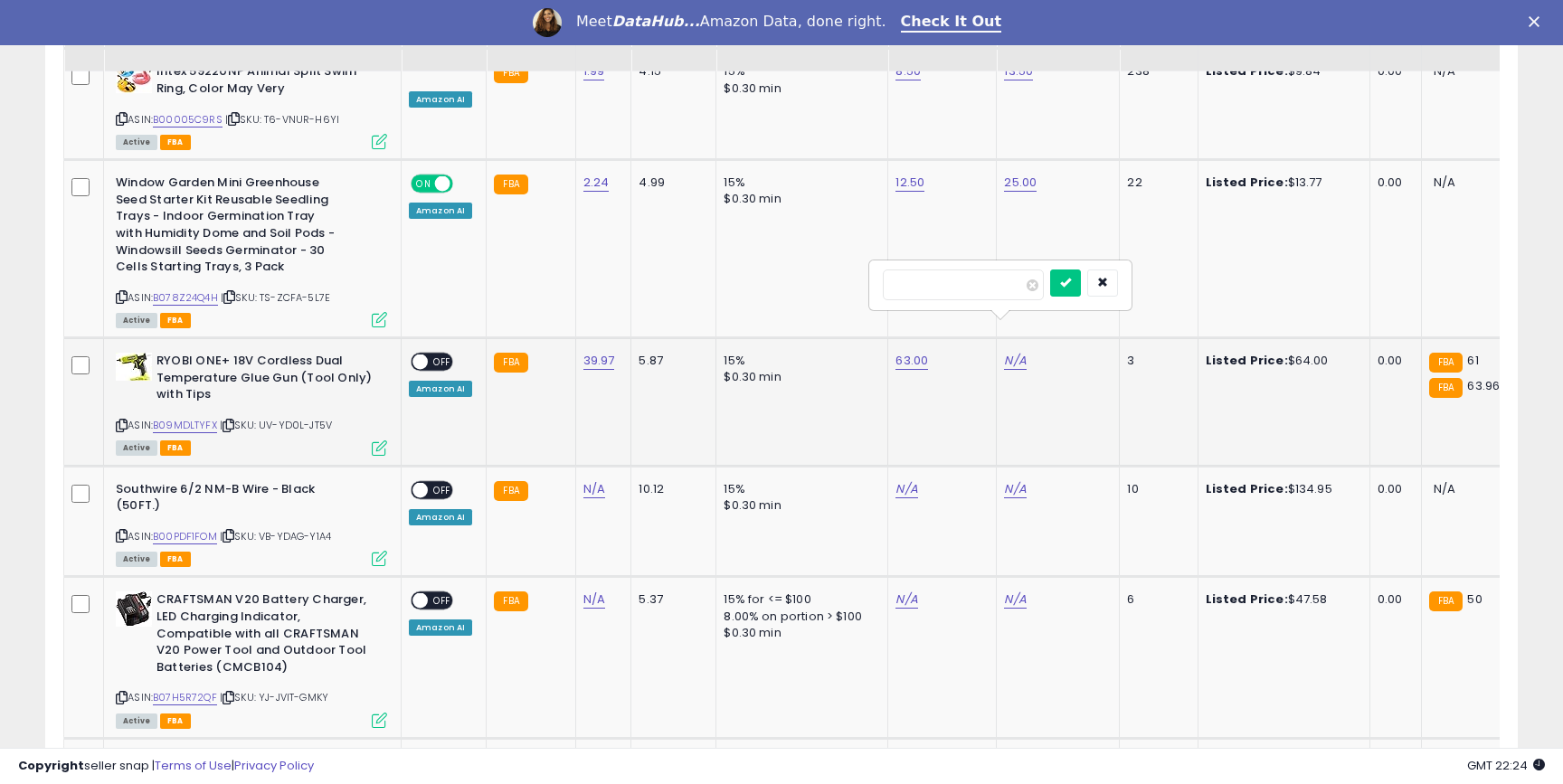
type input "**"
click button "submit" at bounding box center [1066, 283] width 31 height 27
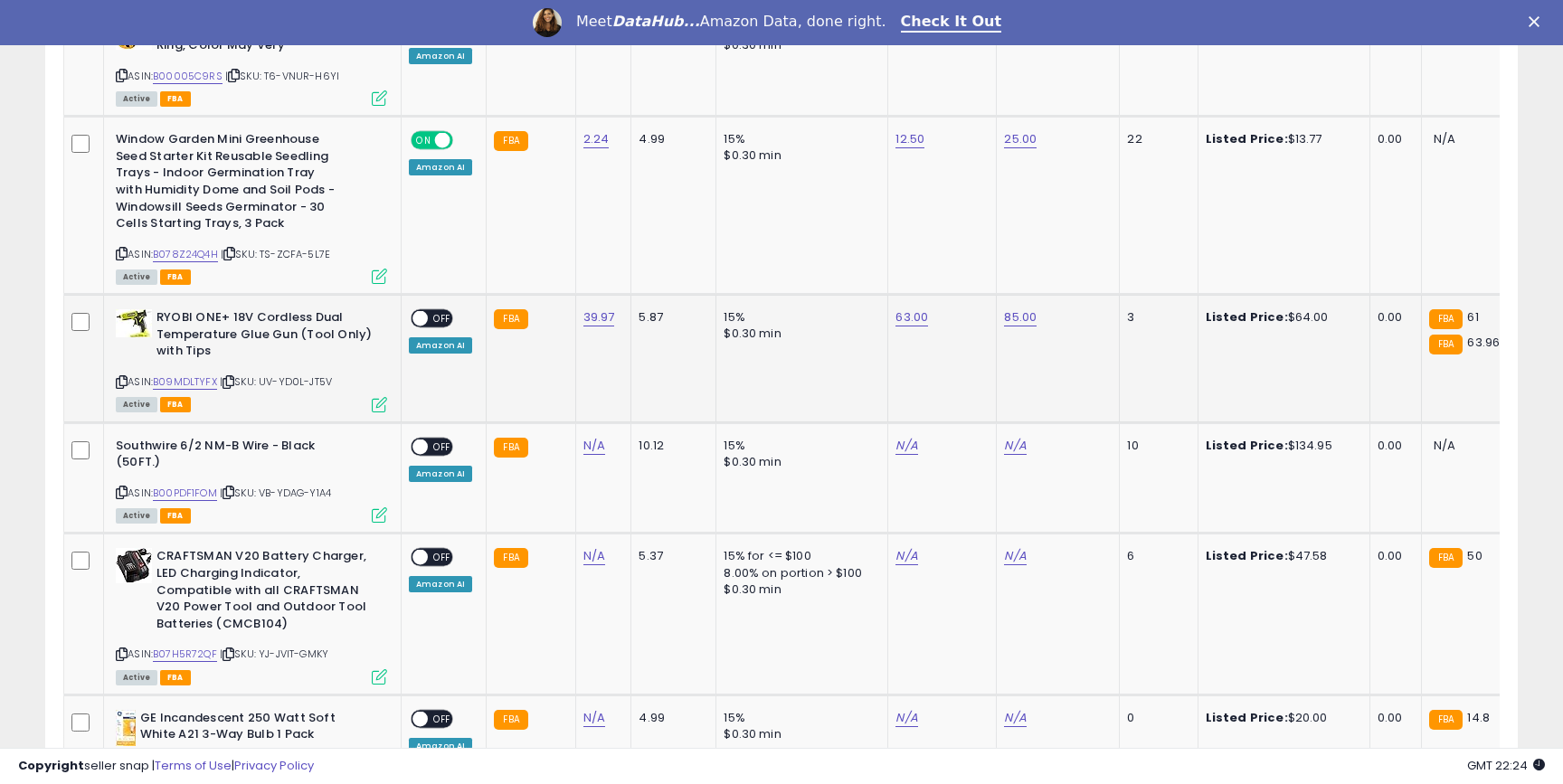
scroll to position [3272, 0]
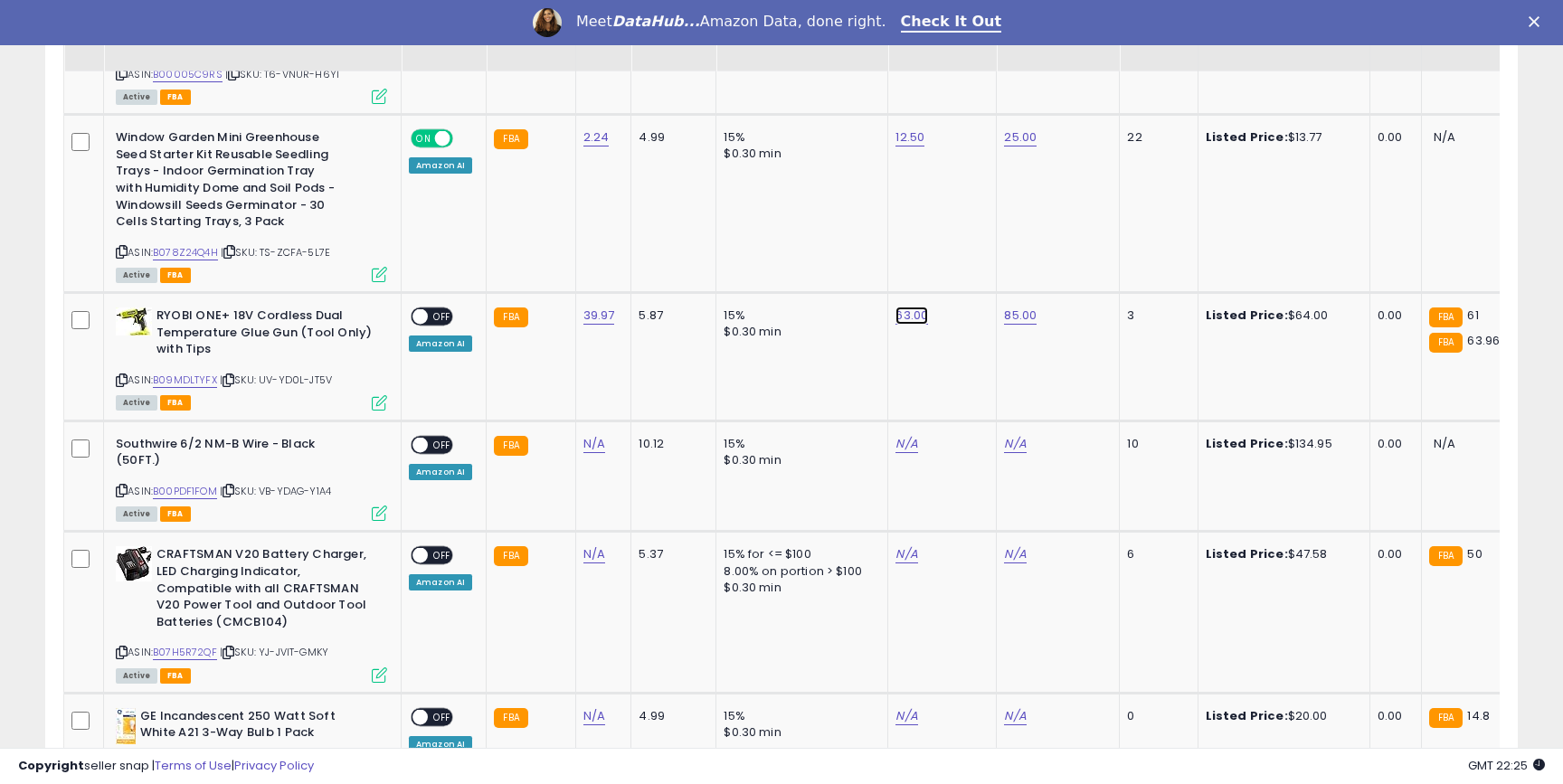
click at [907, 306] on link "63.00" at bounding box center [912, 315] width 33 height 18
click at [804, 239] on input "*****" at bounding box center [860, 240] width 161 height 31
type input "*****"
click button "submit" at bounding box center [963, 238] width 31 height 27
click at [442, 307] on div "ON OFF" at bounding box center [432, 317] width 42 height 19
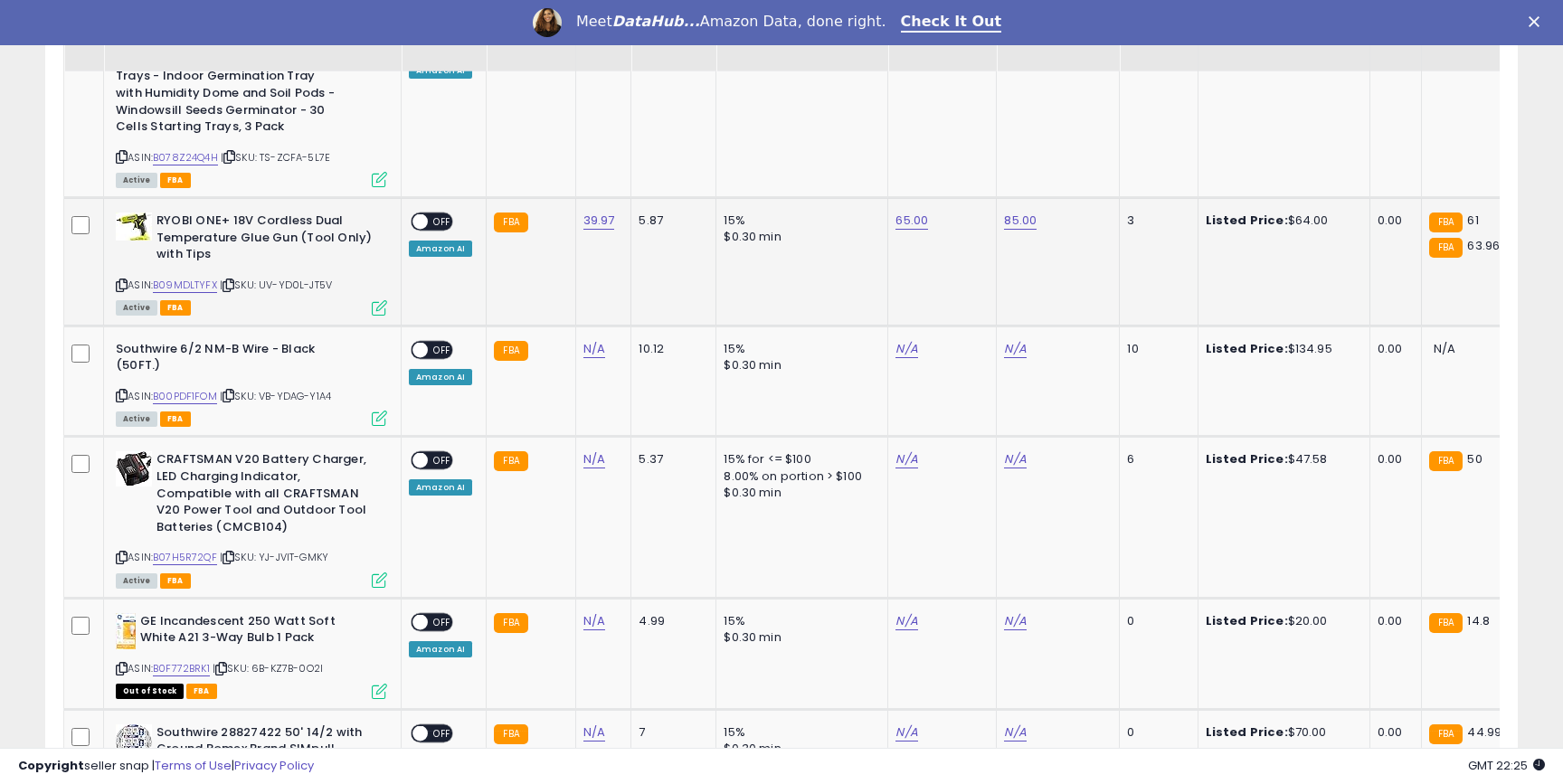
scroll to position [3398, 0]
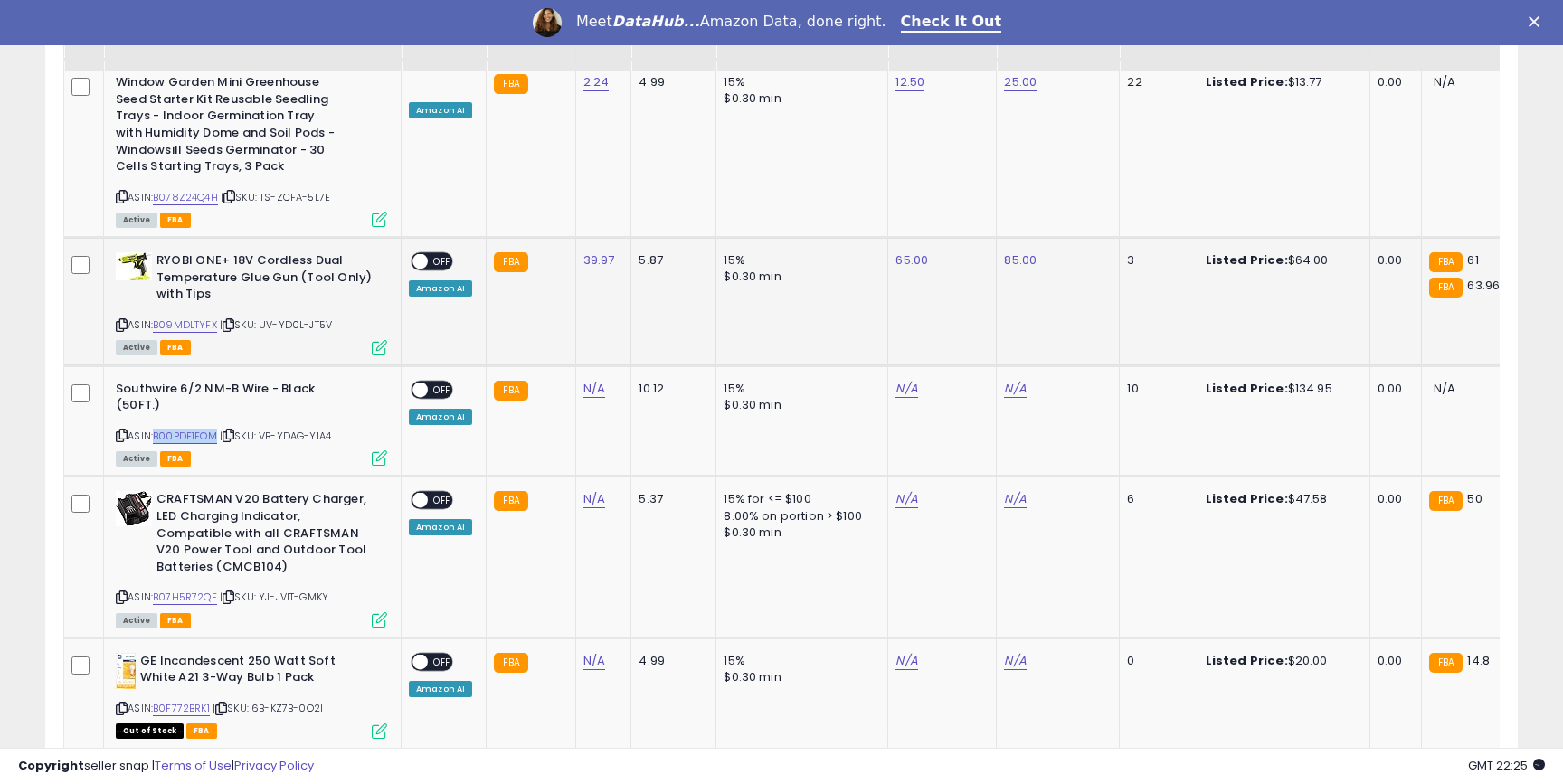
click at [437, 254] on span "OFF" at bounding box center [443, 262] width 29 height 15
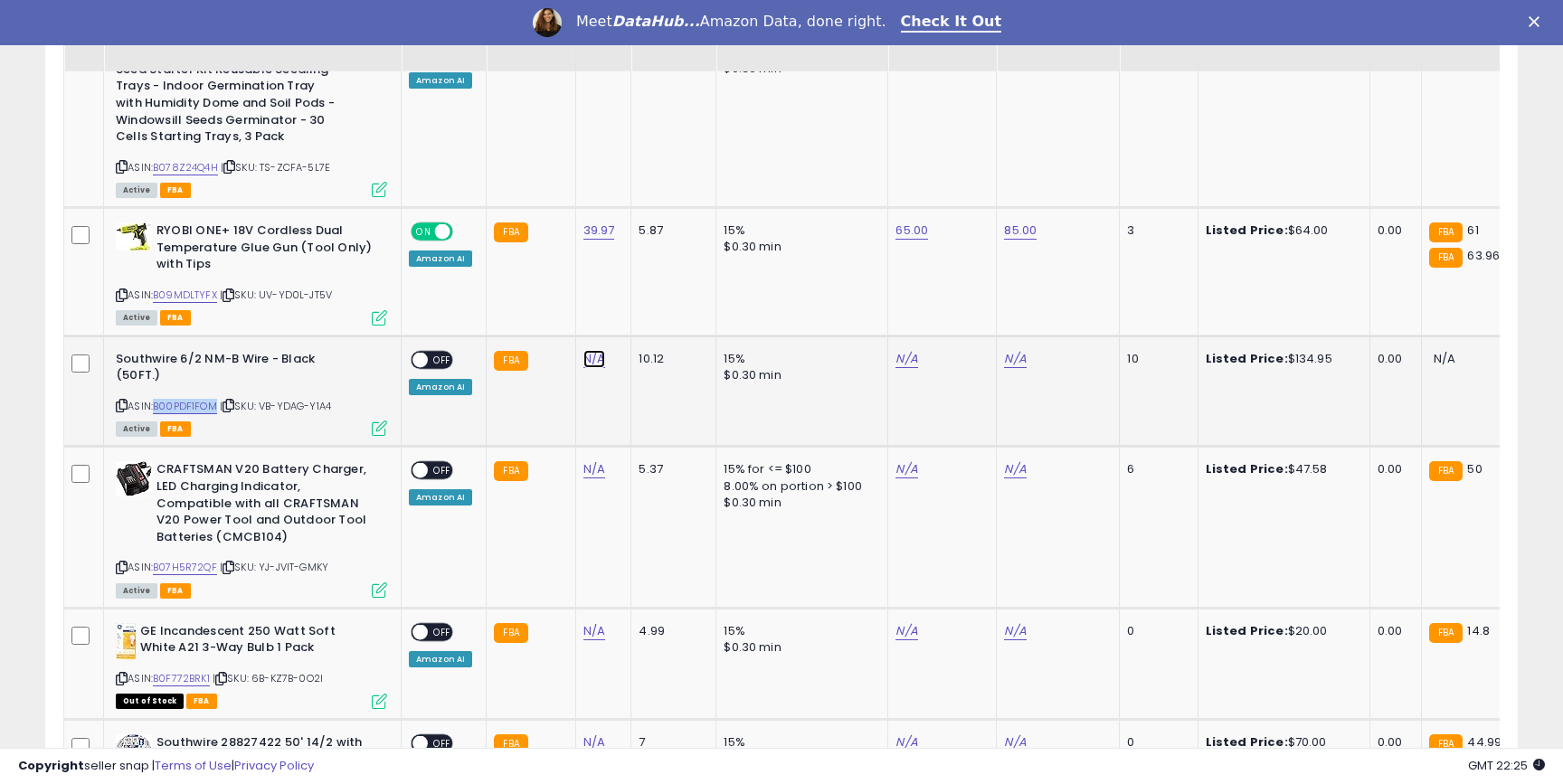
click at [584, 350] on link "N/A" at bounding box center [594, 359] width 22 height 18
type input "*****"
click button "submit" at bounding box center [648, 280] width 31 height 27
click at [195, 399] on link "B00PDF1FOM" at bounding box center [184, 407] width 64 height 15
click at [896, 350] on link "N/A" at bounding box center [906, 359] width 22 height 18
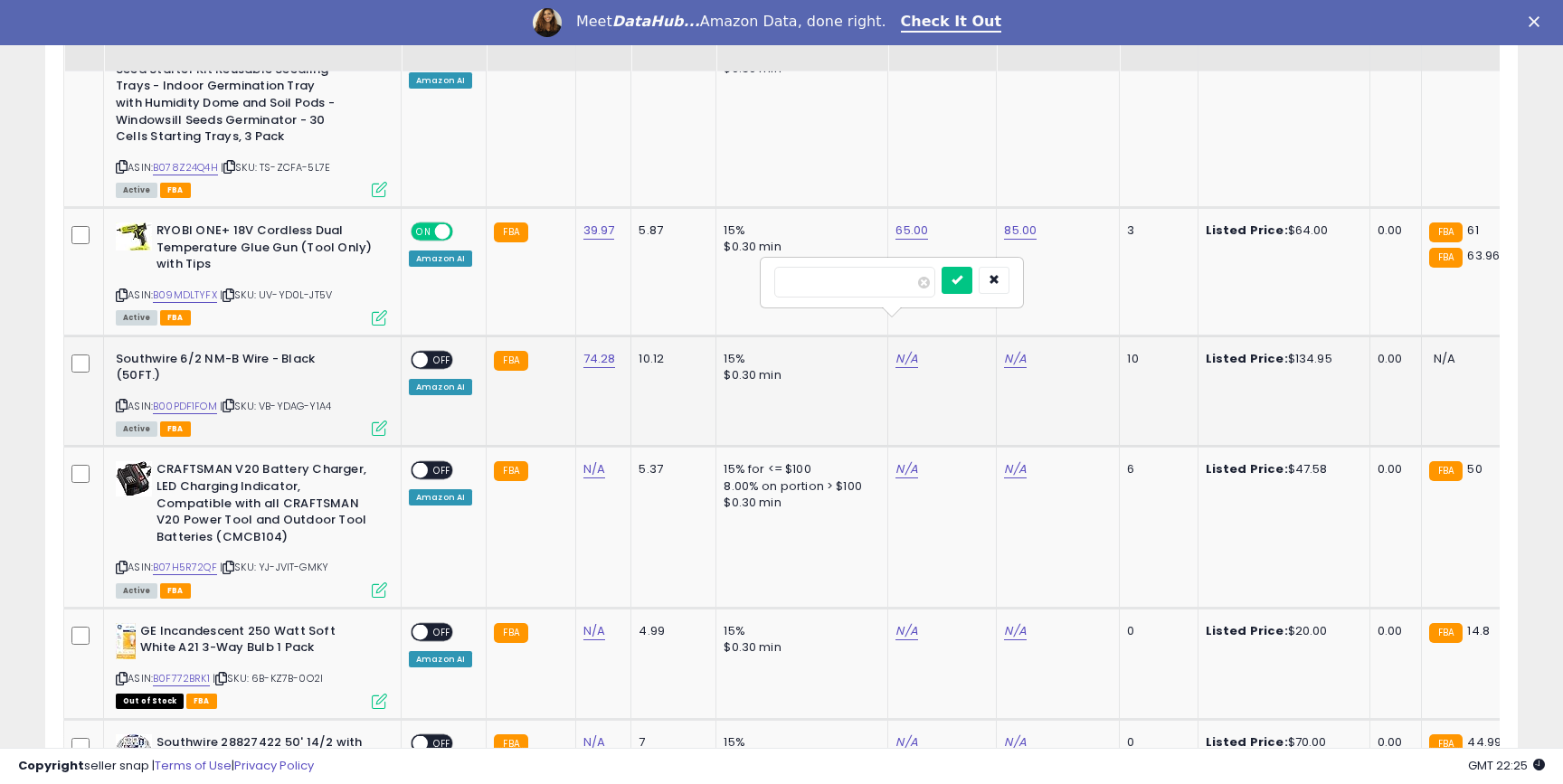
type input "***"
click button "submit" at bounding box center [957, 280] width 31 height 27
click at [1004, 350] on link "N/A" at bounding box center [1015, 359] width 22 height 18
type input "***"
click button "submit" at bounding box center [1066, 280] width 31 height 27
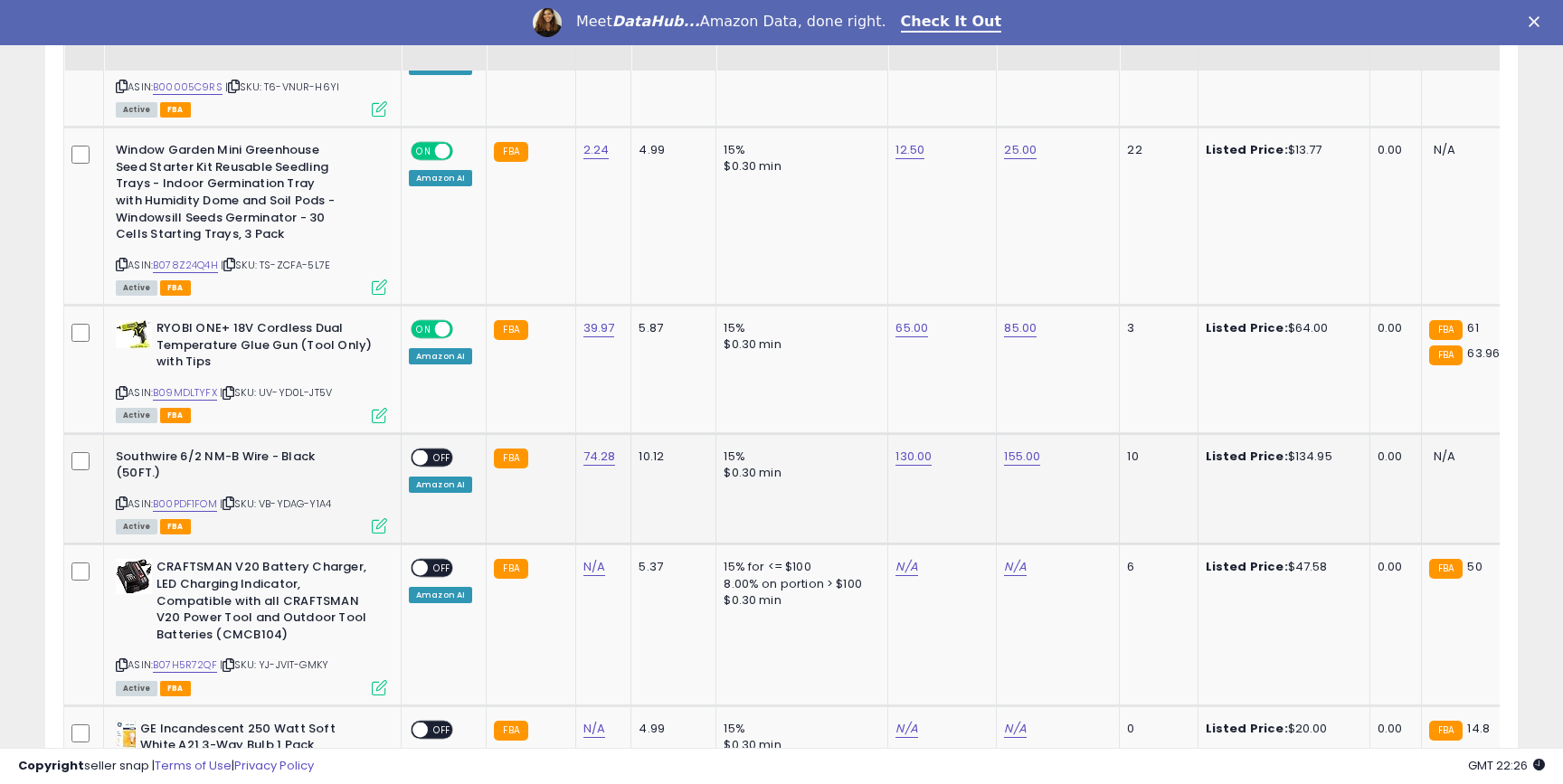
scroll to position [3270, 0]
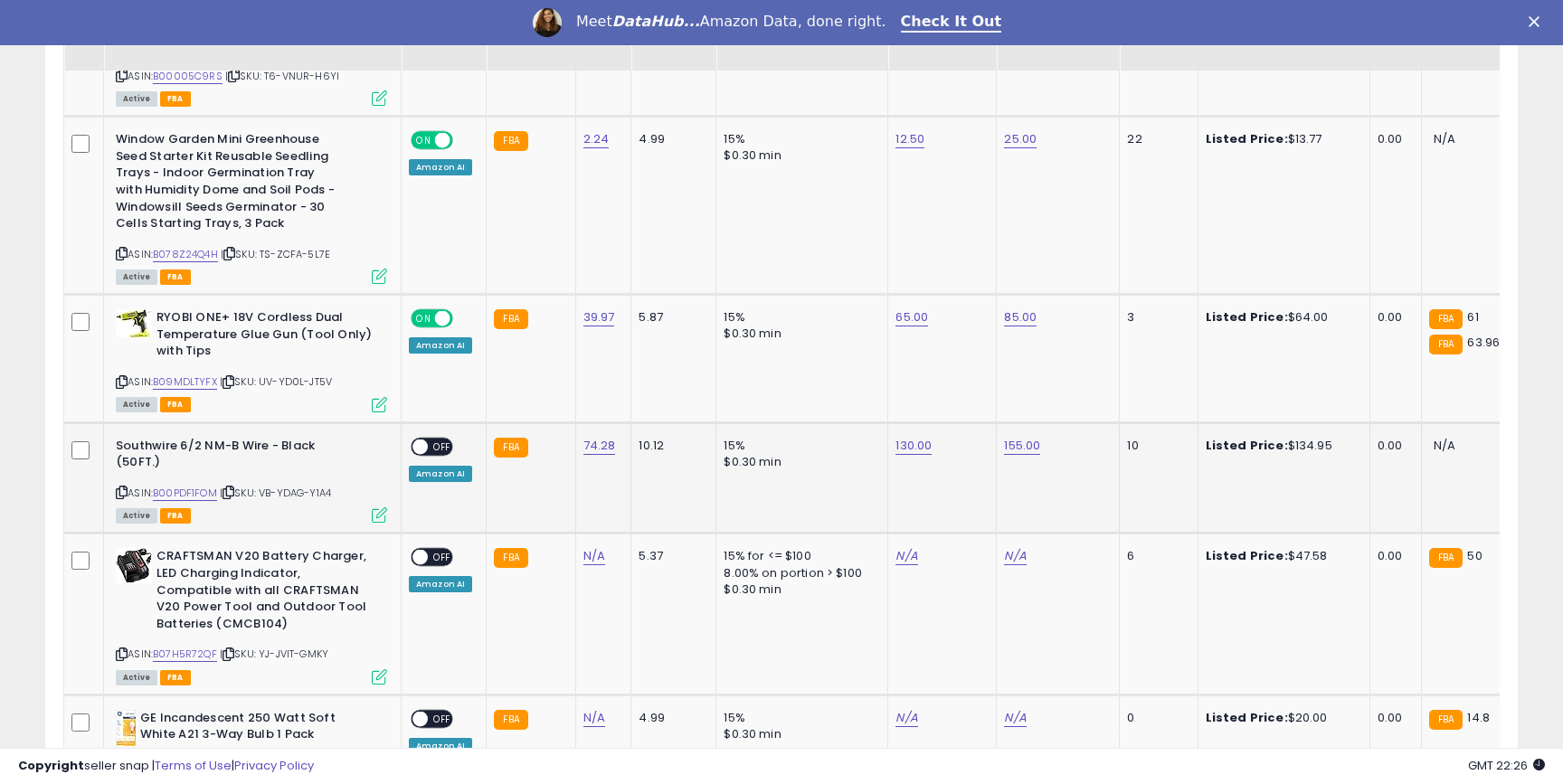
click at [432, 439] on span "OFF" at bounding box center [443, 446] width 29 height 15
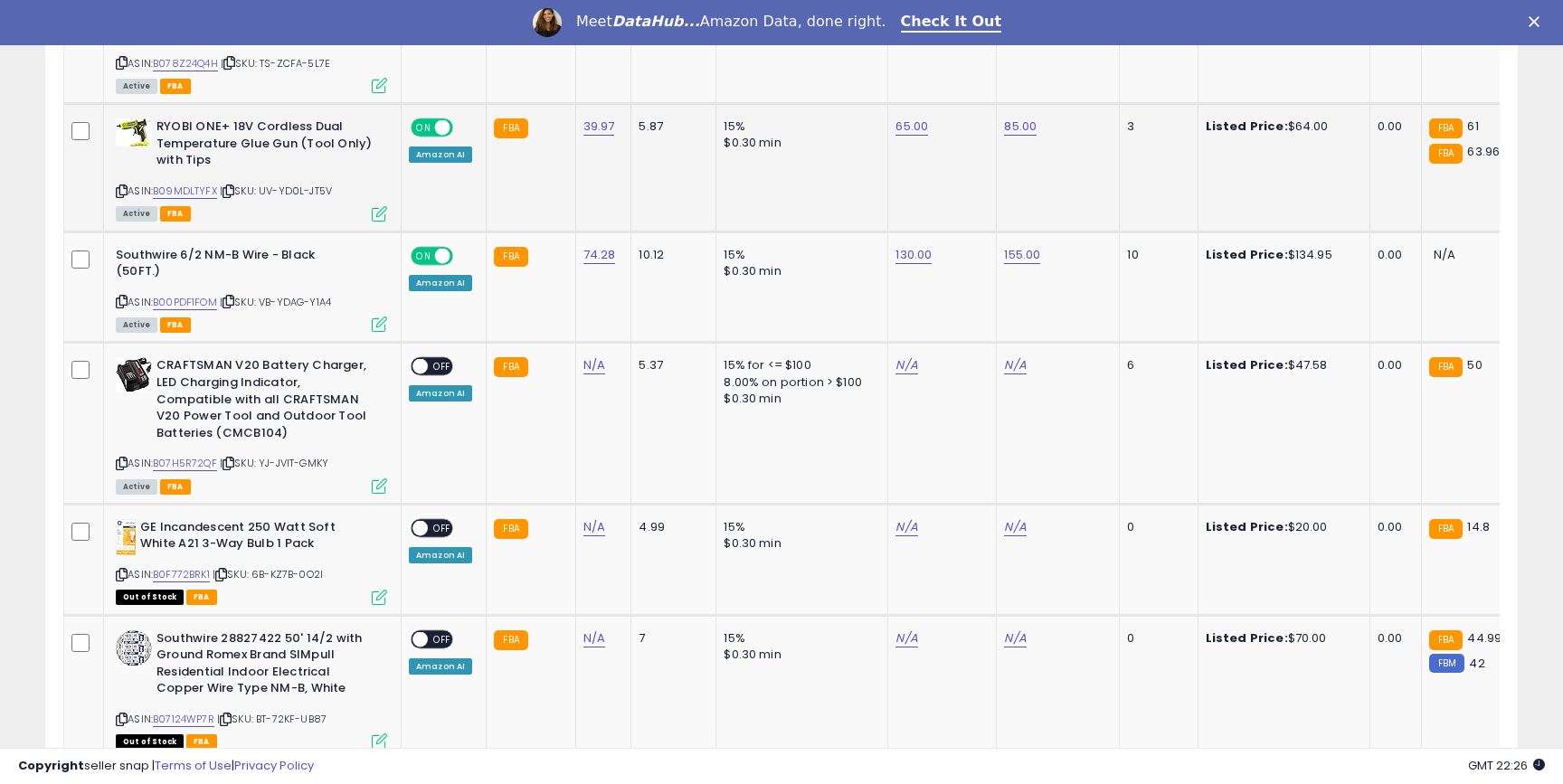
scroll to position [3471, 0]
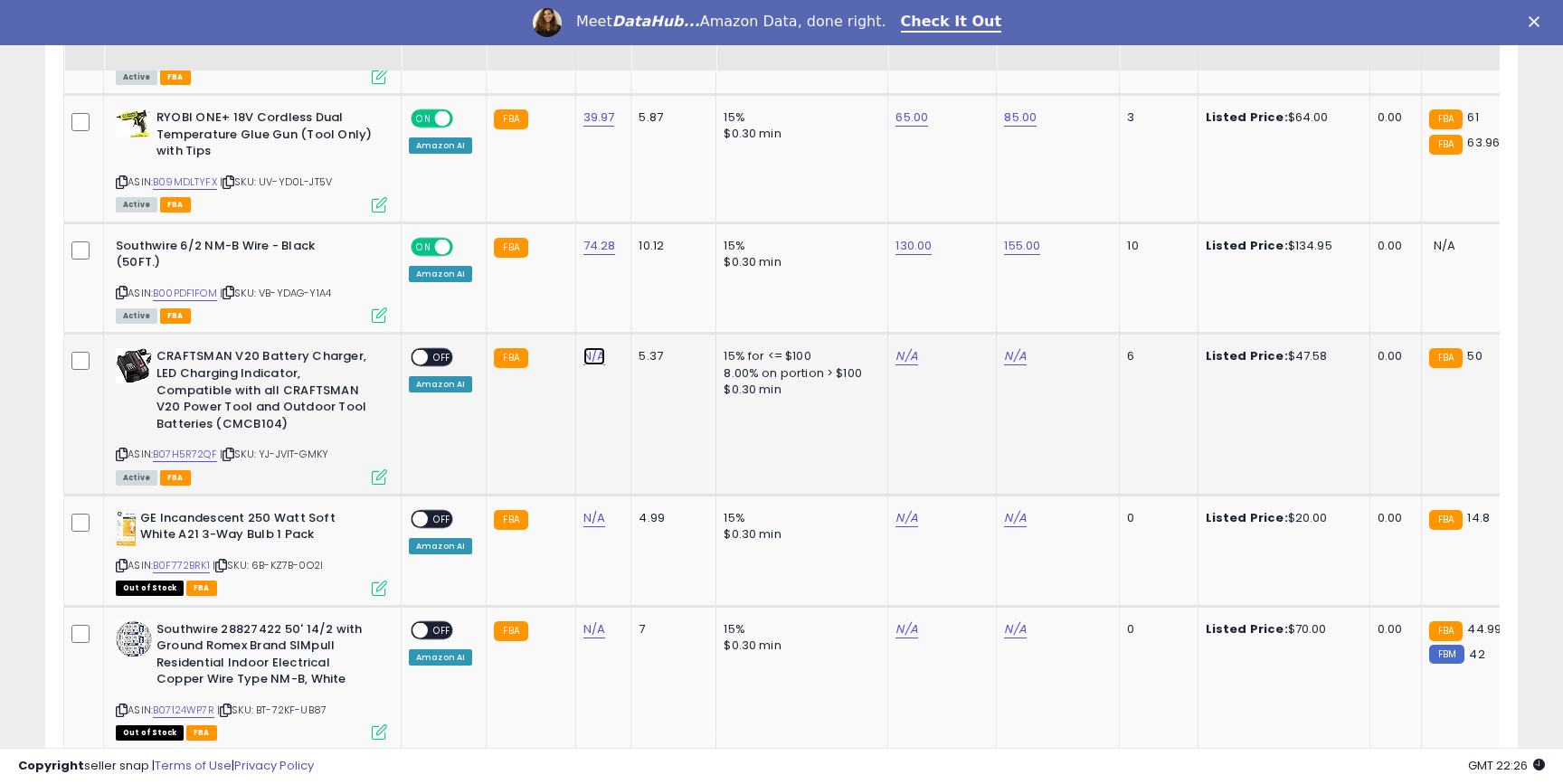
click at [588, 347] on link "N/A" at bounding box center [594, 356] width 22 height 18
type input "*****"
click at [653, 277] on icon "submit" at bounding box center [647, 277] width 11 height 11
click at [180, 447] on link "B07H5R72QF" at bounding box center [184, 455] width 64 height 15
click at [896, 347] on link "N/A" at bounding box center [906, 356] width 22 height 18
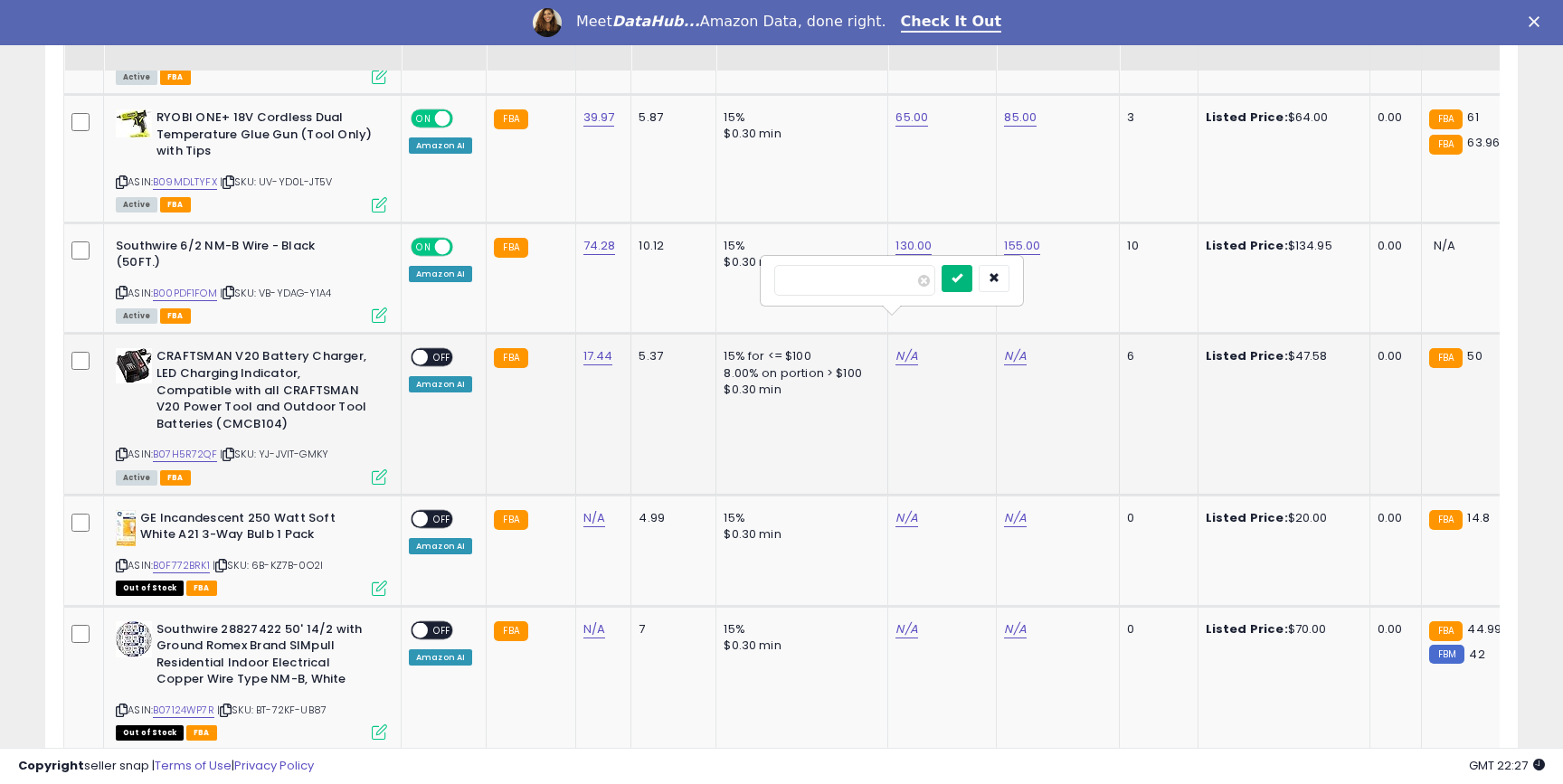
type input "**"
click at [973, 268] on button "submit" at bounding box center [957, 278] width 31 height 27
click at [1015, 347] on link "N/A" at bounding box center [1015, 356] width 22 height 18
type input "**"
click button "submit" at bounding box center [1066, 278] width 31 height 27
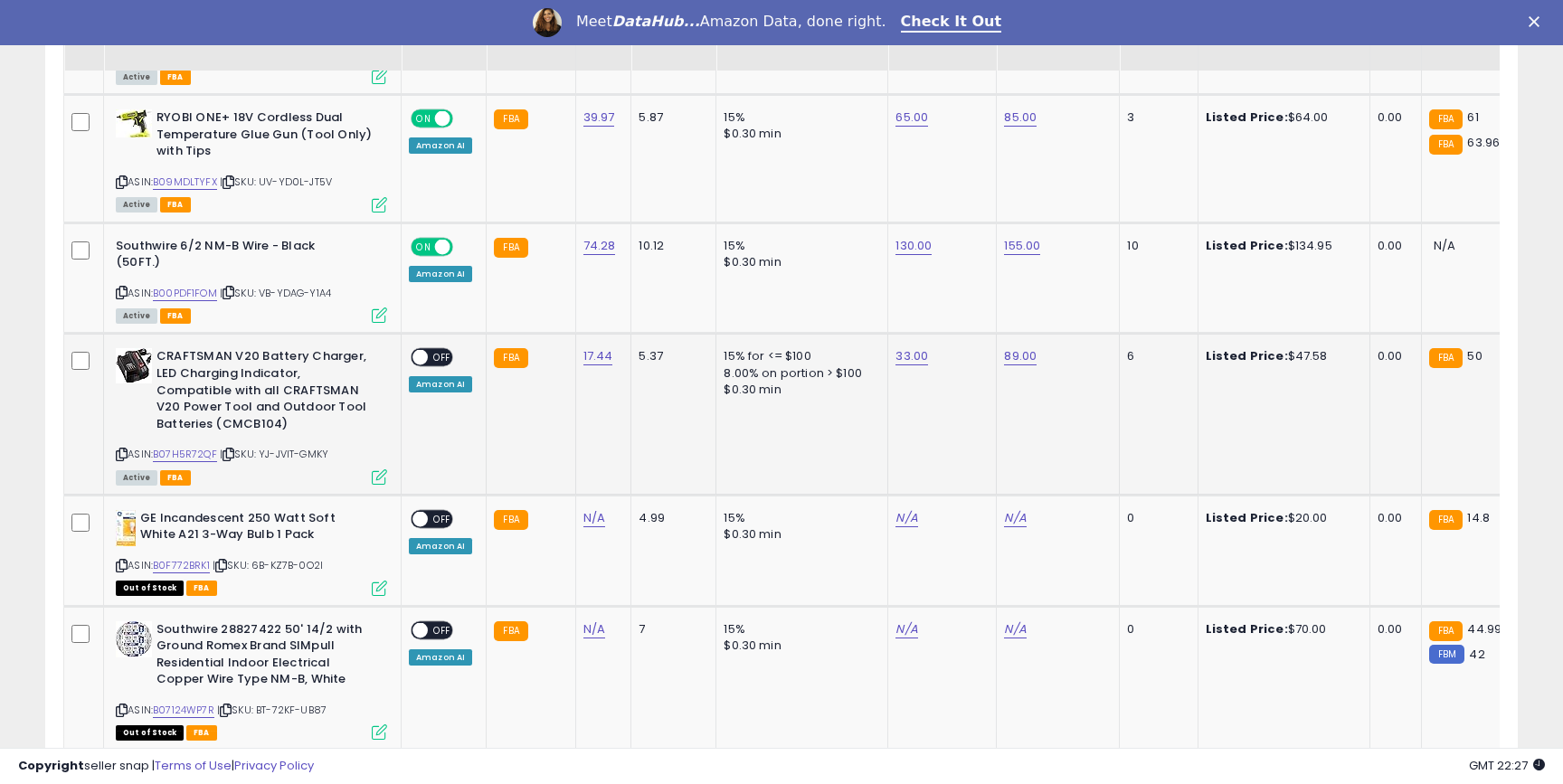
click at [436, 350] on span "OFF" at bounding box center [443, 358] width 29 height 15
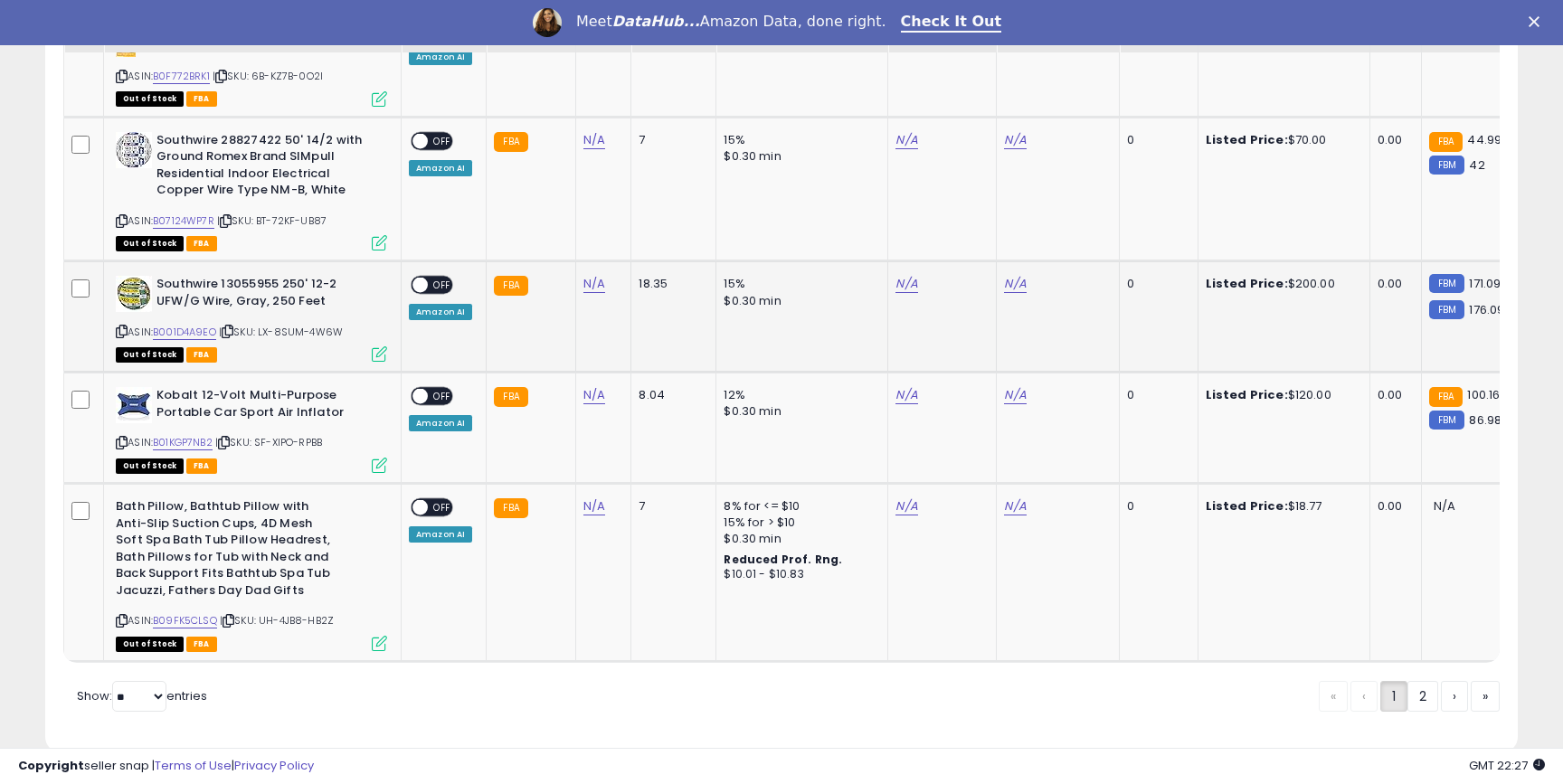
scroll to position [3962, 0]
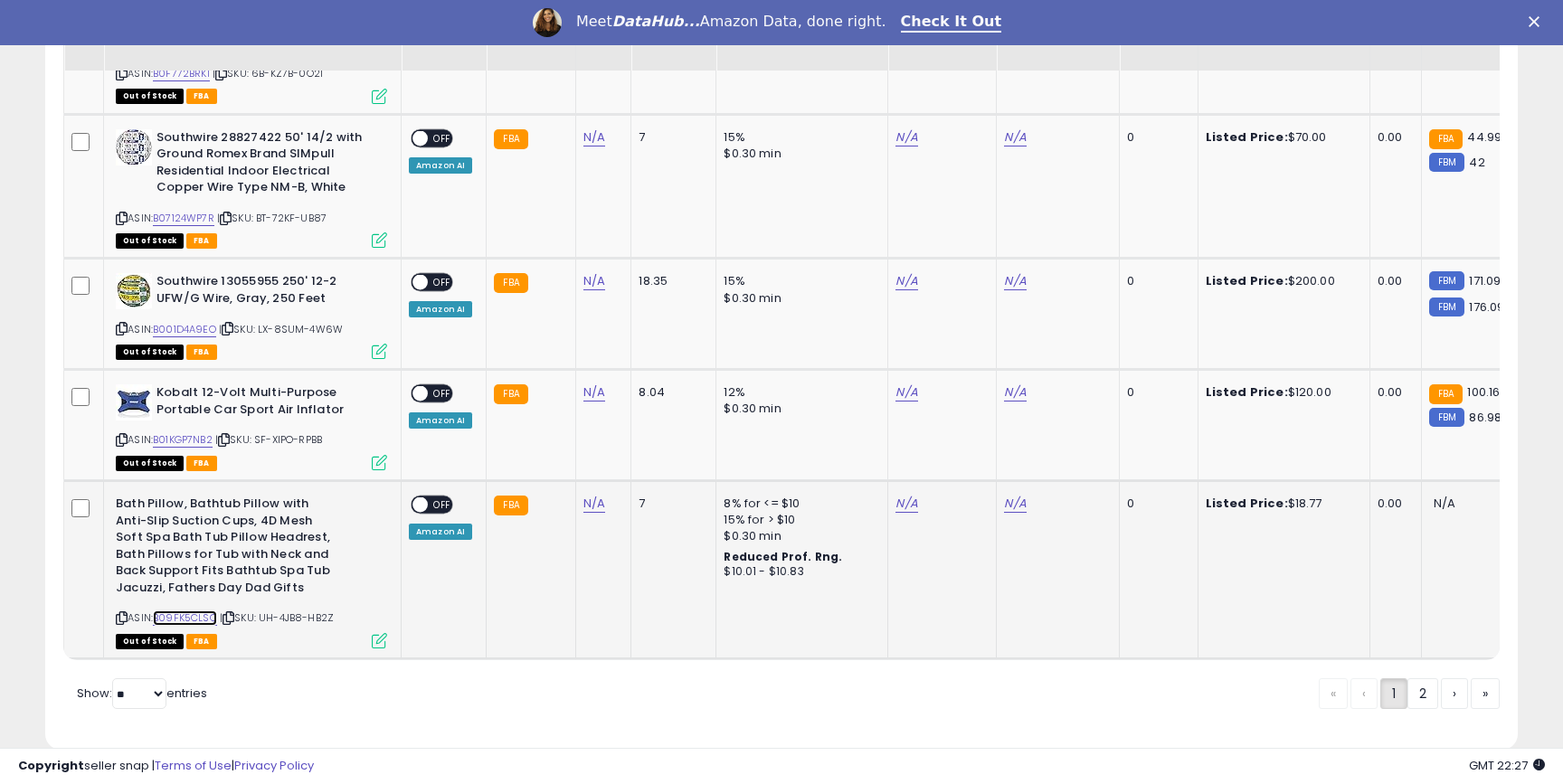
click at [192, 610] on link "B09FK5CLSQ" at bounding box center [184, 618] width 64 height 15
click at [601, 495] on div "N/A" at bounding box center [601, 503] width 35 height 16
click at [589, 494] on link "N/A" at bounding box center [594, 503] width 22 height 18
type input "****"
click at [653, 424] on icon "submit" at bounding box center [647, 424] width 11 height 11
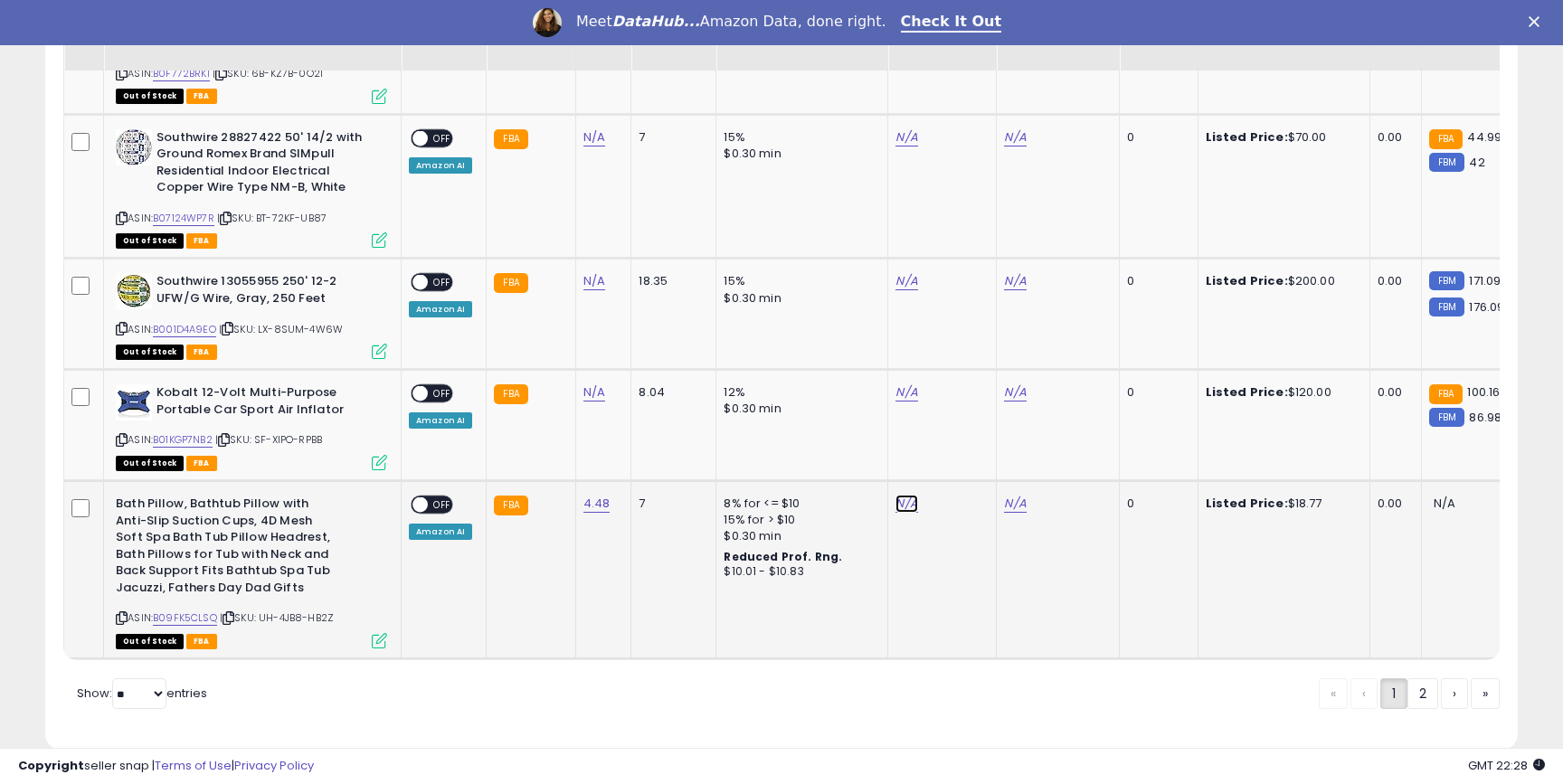
click at [909, 494] on link "N/A" at bounding box center [906, 503] width 22 height 18
type input "**"
click button "submit" at bounding box center [957, 426] width 31 height 27
click at [1009, 494] on link "N/A" at bounding box center [1015, 503] width 22 height 18
type input "**"
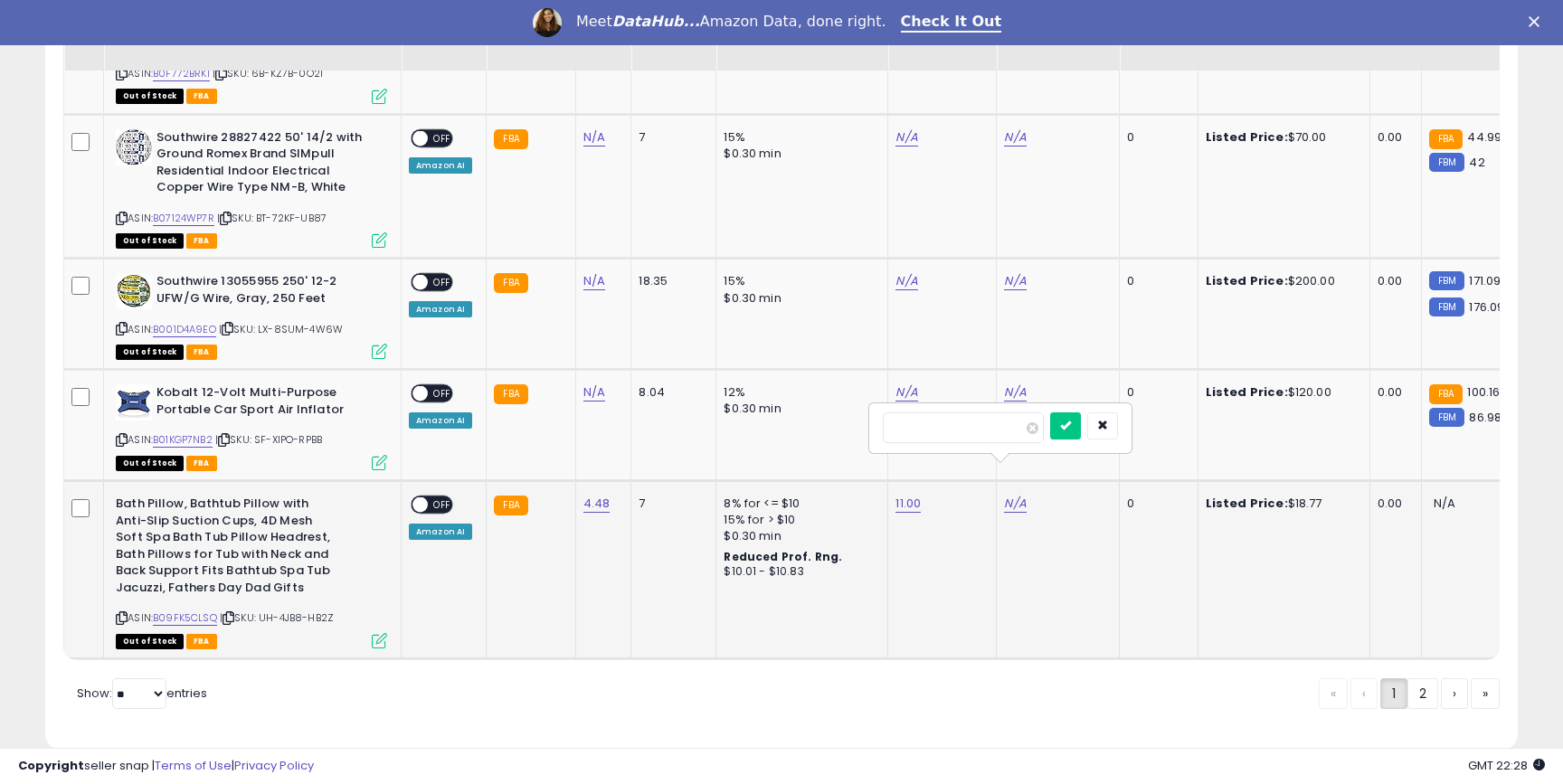
click button "submit" at bounding box center [1066, 426] width 31 height 27
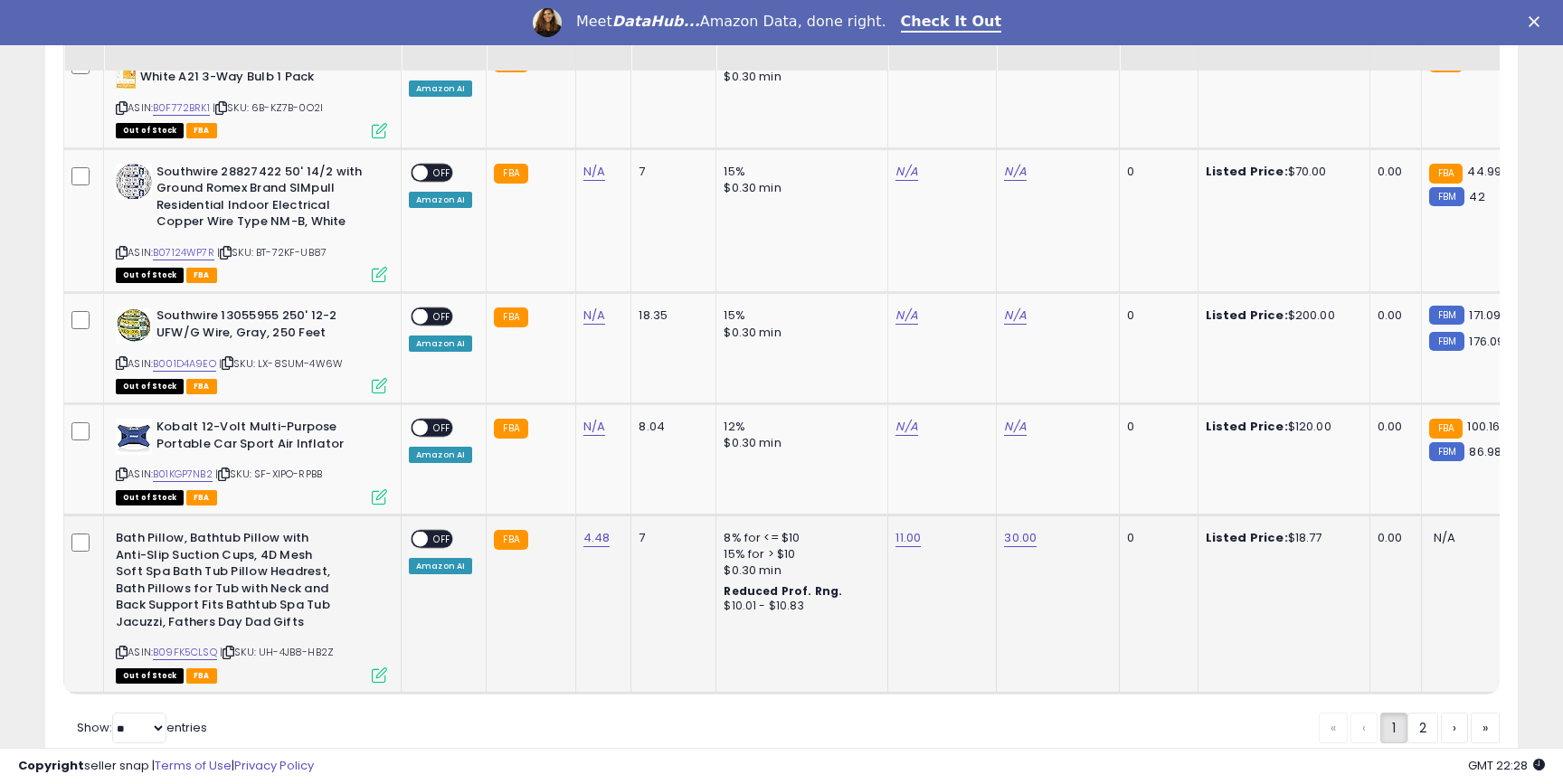
click at [438, 532] on span "OFF" at bounding box center [443, 539] width 29 height 15
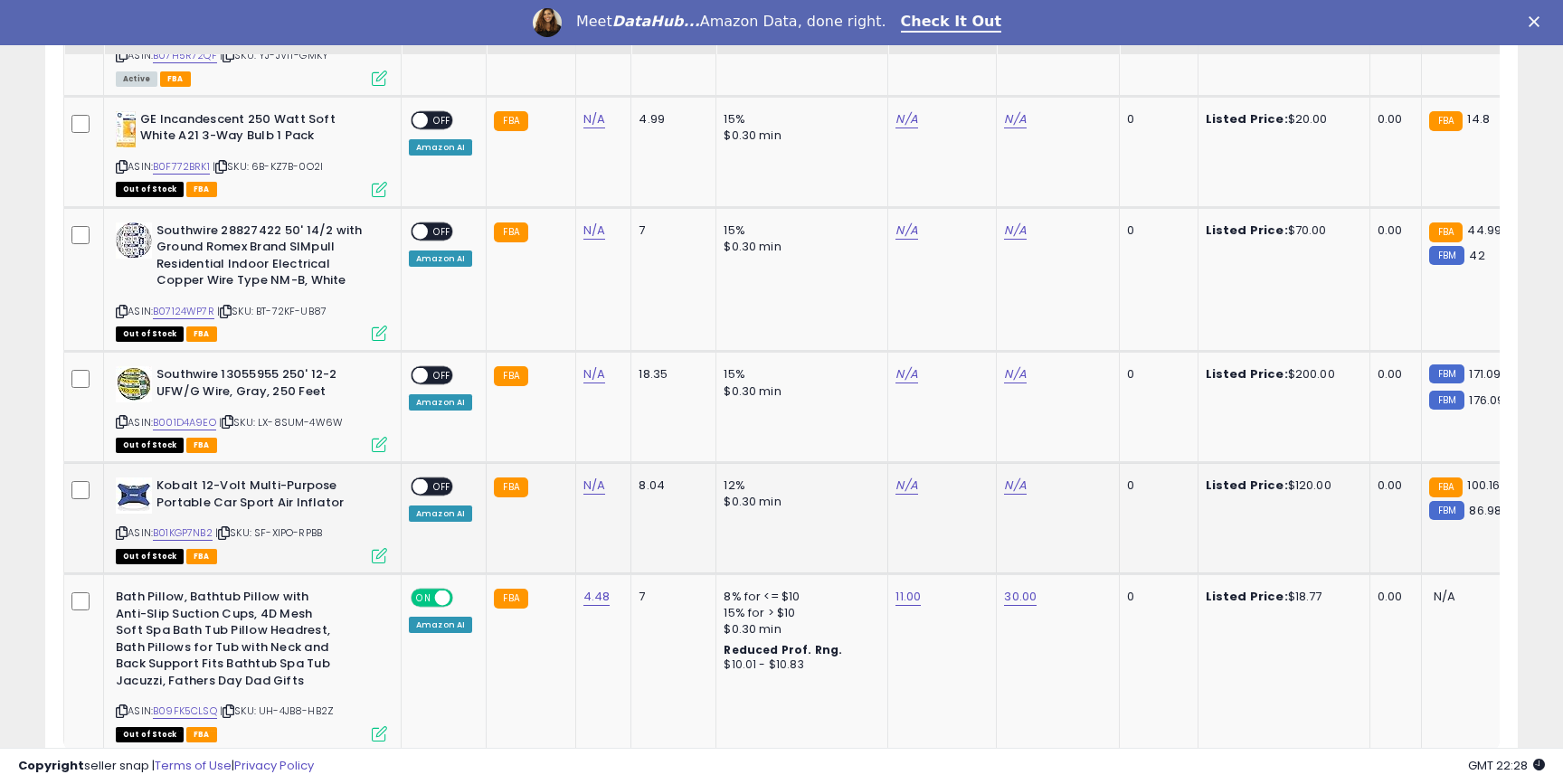
scroll to position [3878, 0]
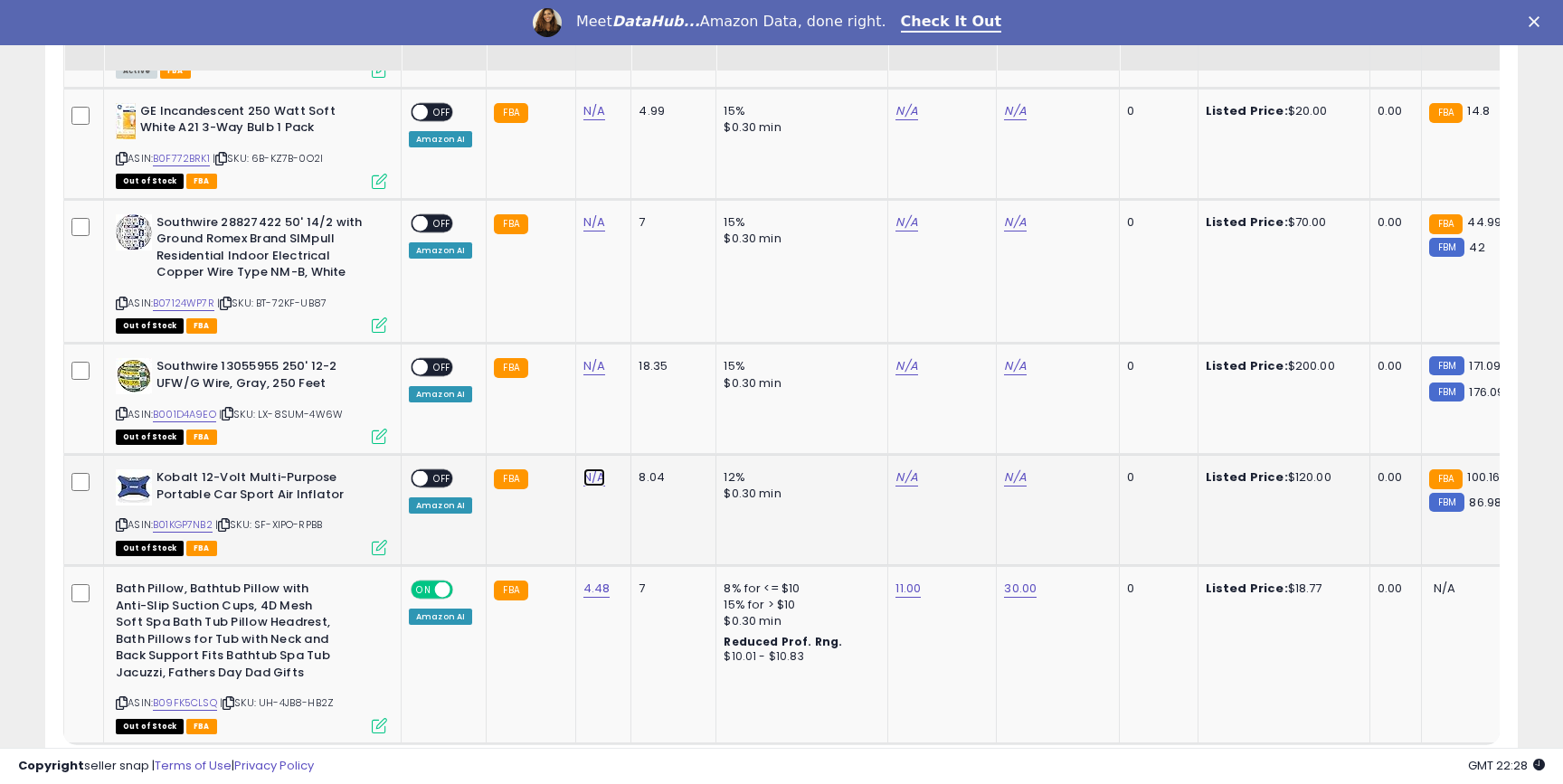
click at [584, 468] on link "N/A" at bounding box center [594, 477] width 22 height 18
type input "*****"
click at [653, 403] on icon "submit" at bounding box center [647, 398] width 11 height 11
click at [192, 517] on link "B01KGP7NB2" at bounding box center [182, 525] width 60 height 15
click at [910, 468] on link "N/A" at bounding box center [906, 477] width 22 height 18
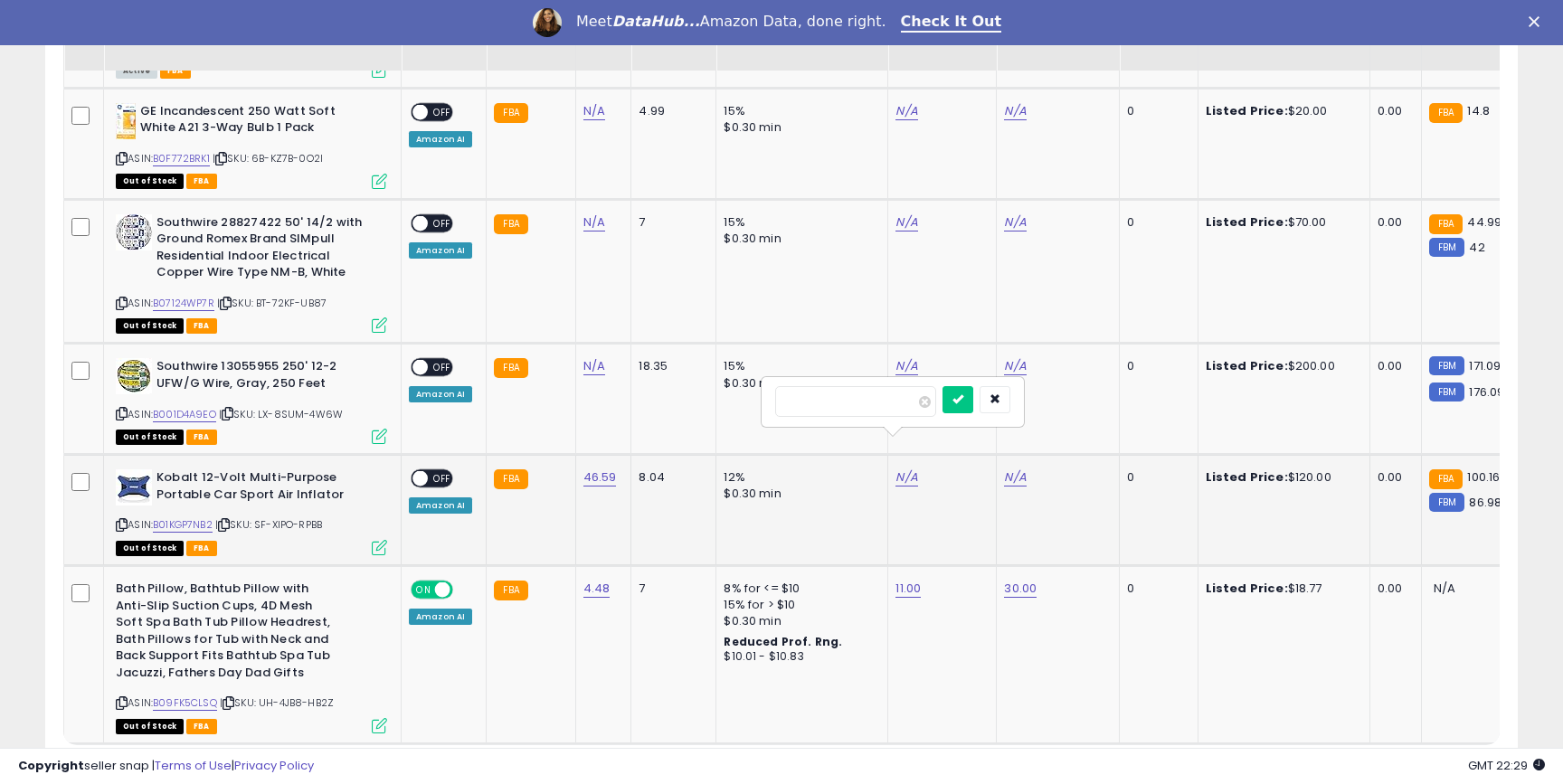
type input "**"
click button "submit" at bounding box center [958, 399] width 31 height 27
click at [1010, 468] on link "N/A" at bounding box center [1015, 477] width 22 height 18
type input "***"
click button "submit" at bounding box center [1067, 399] width 31 height 27
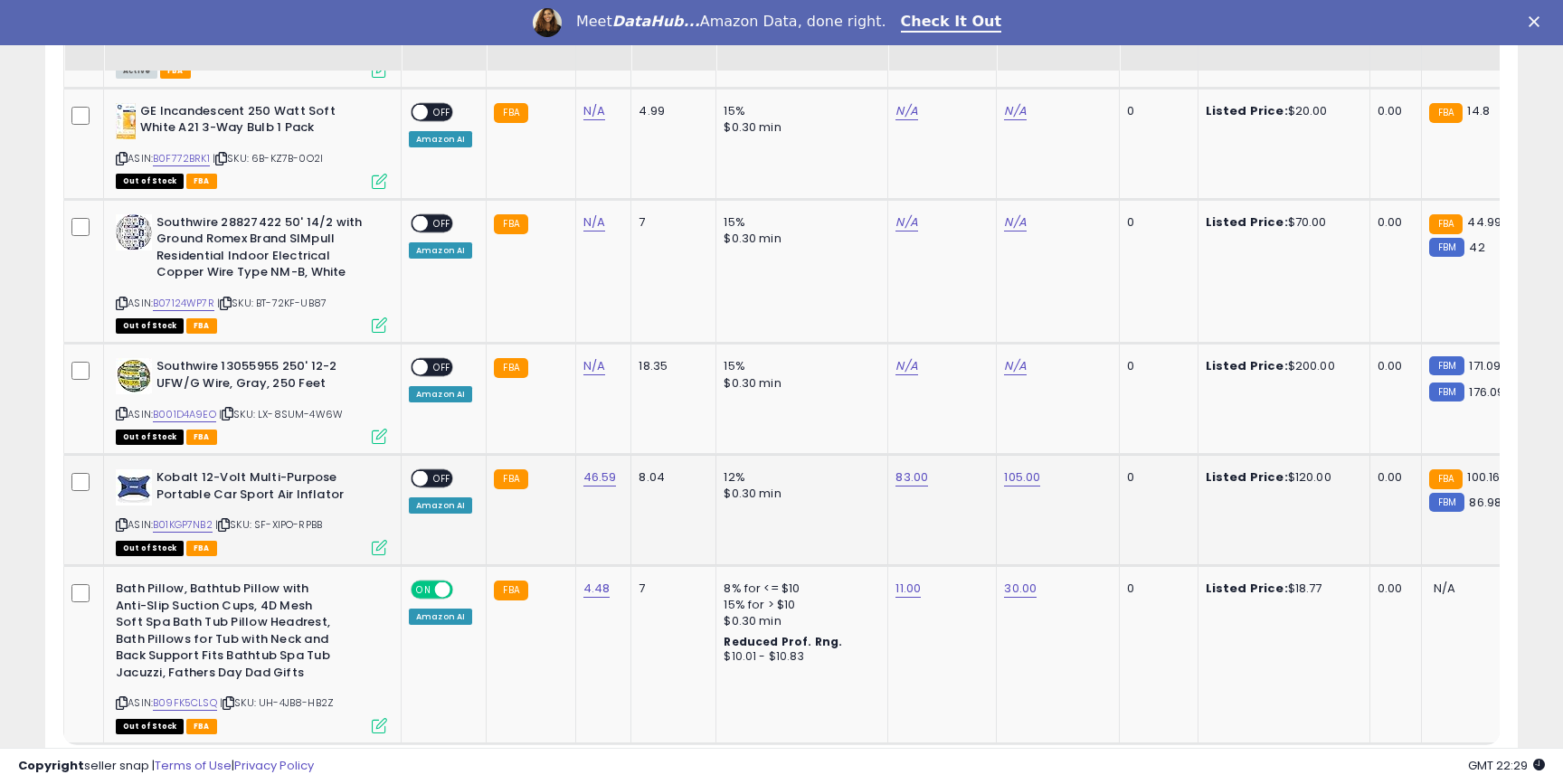
click at [427, 471] on div "ON OFF" at bounding box center [412, 479] width 42 height 15
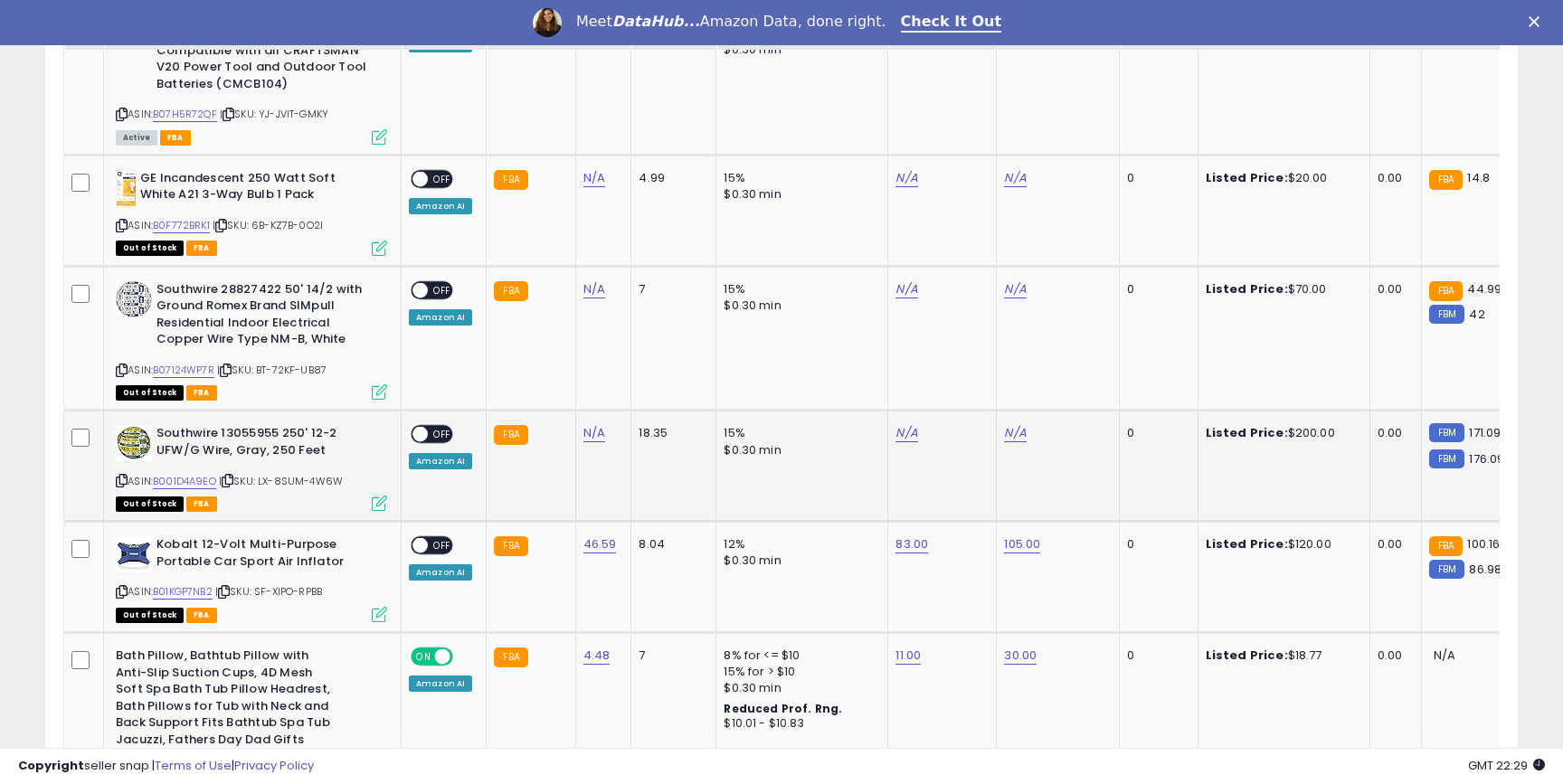
scroll to position [3748, 0]
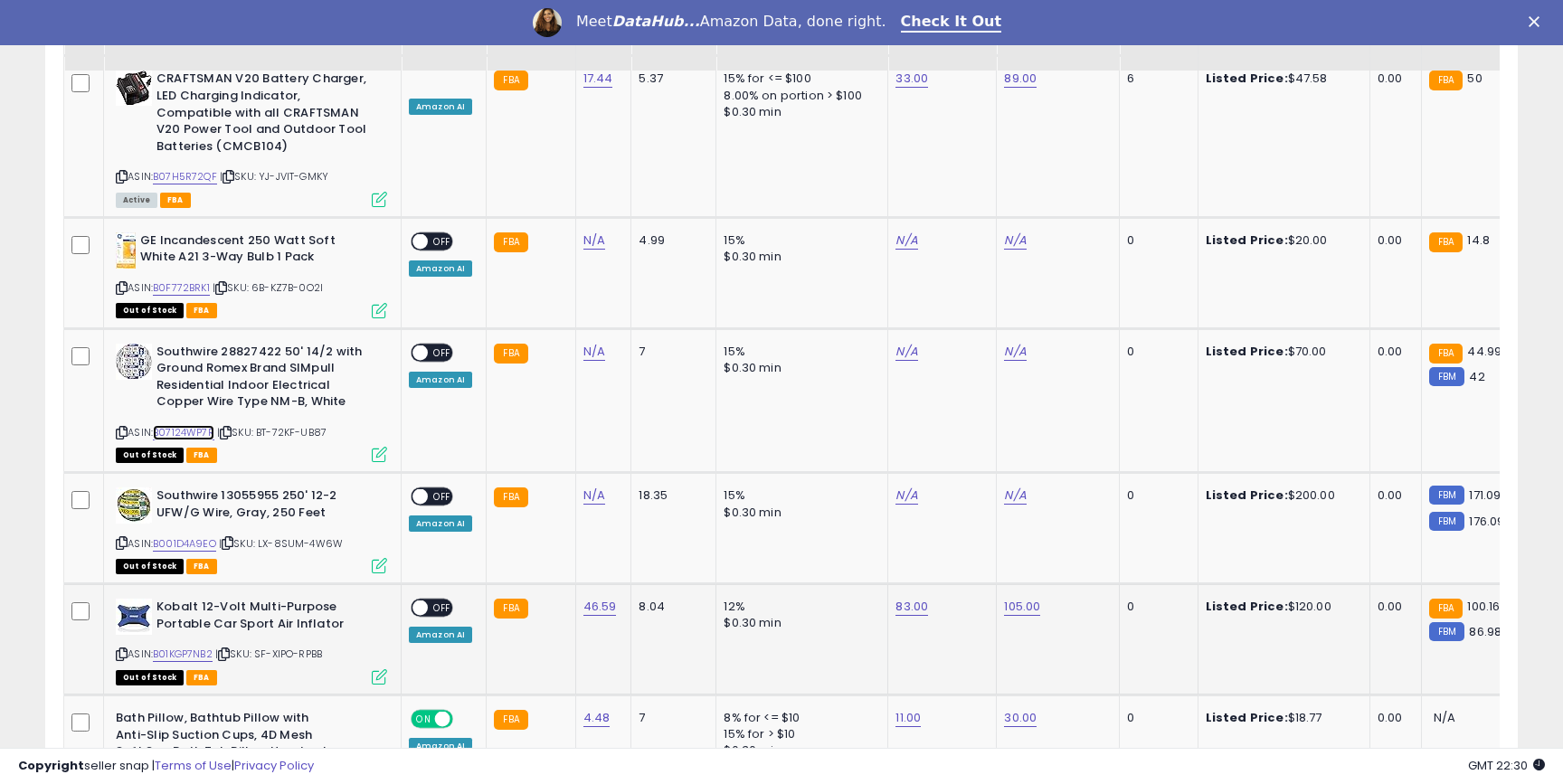
click at [417, 601] on span at bounding box center [421, 608] width 15 height 15
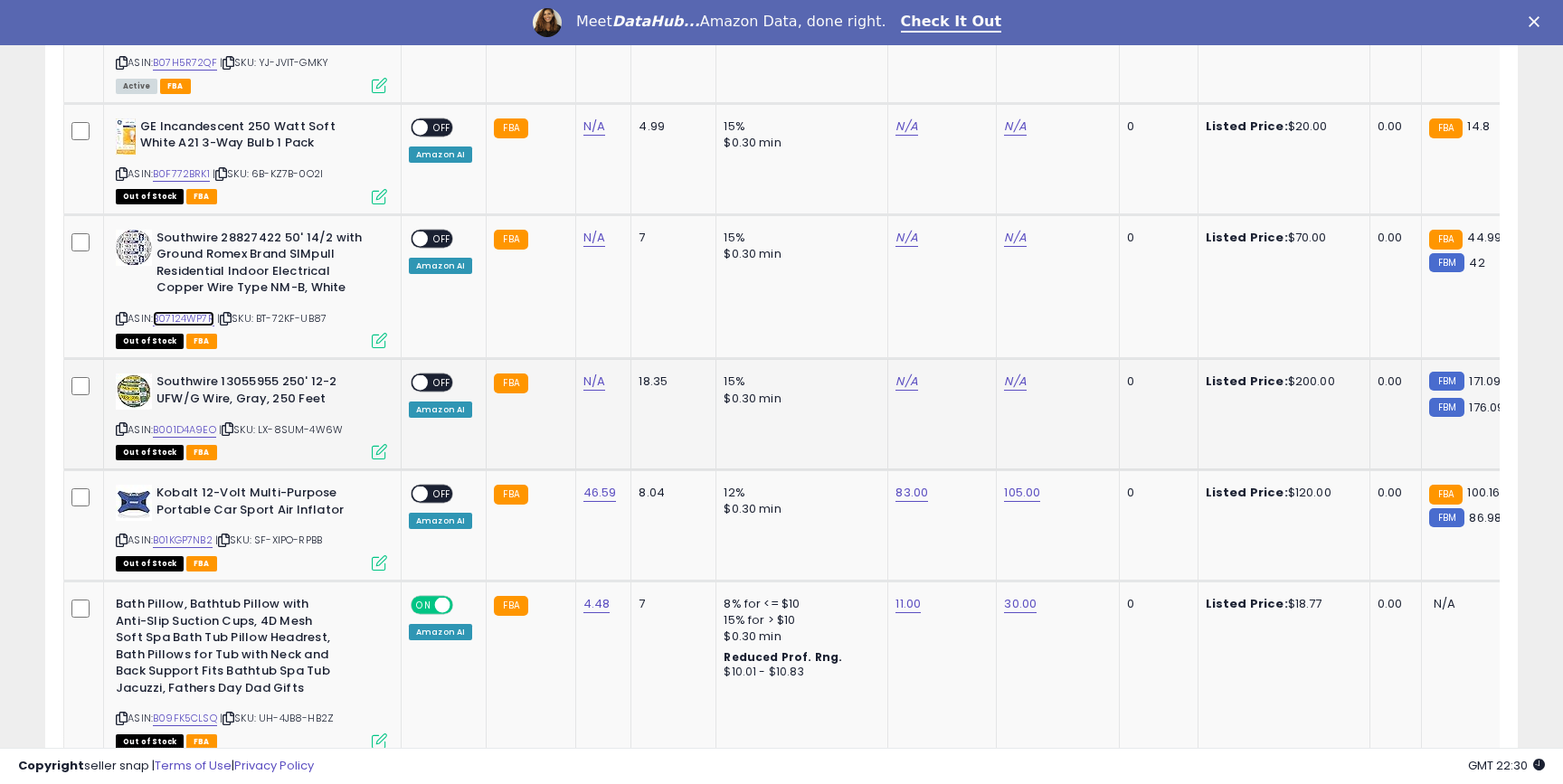
scroll to position [3869, 0]
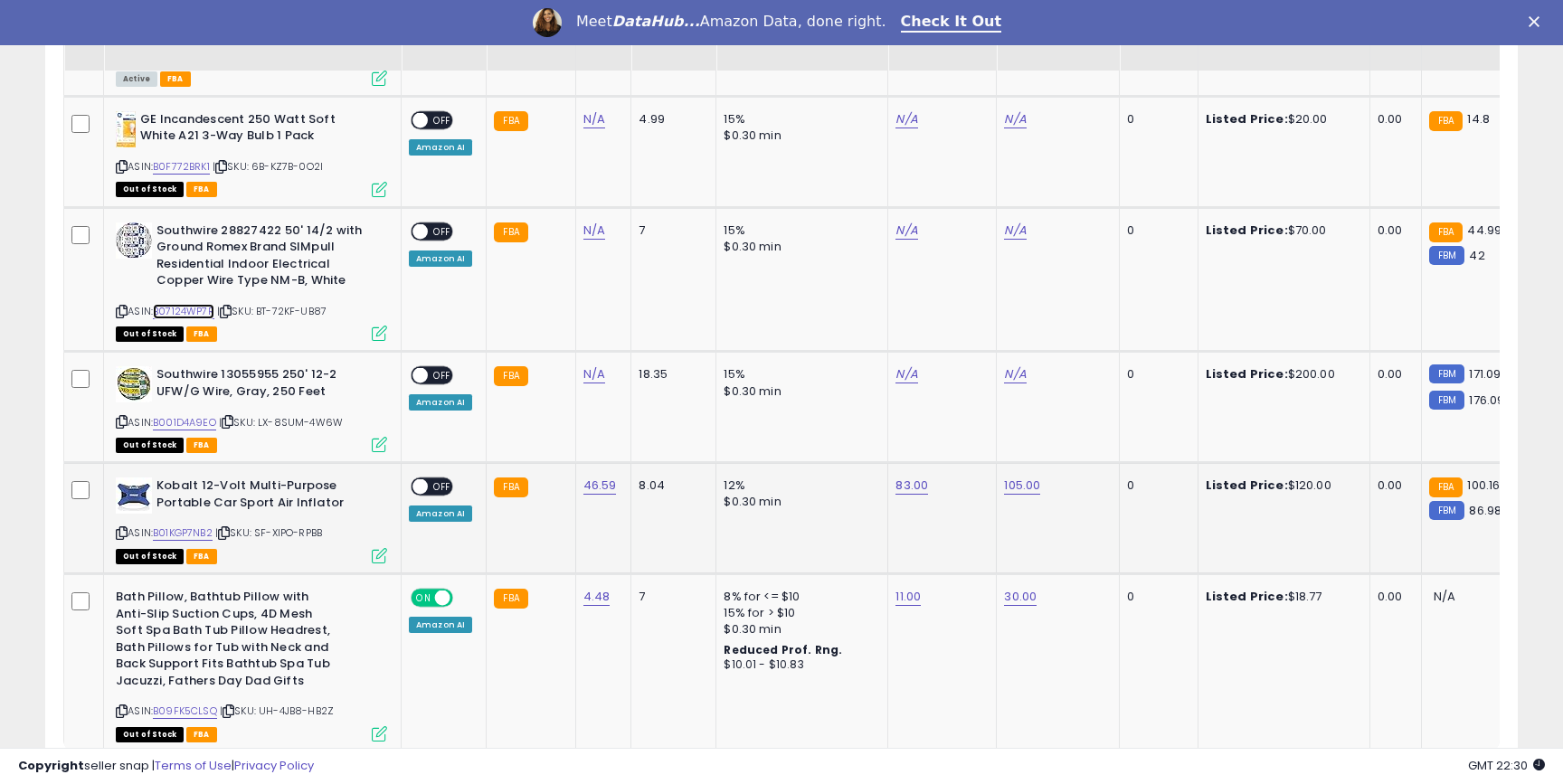
click at [418, 479] on span at bounding box center [421, 487] width 15 height 15
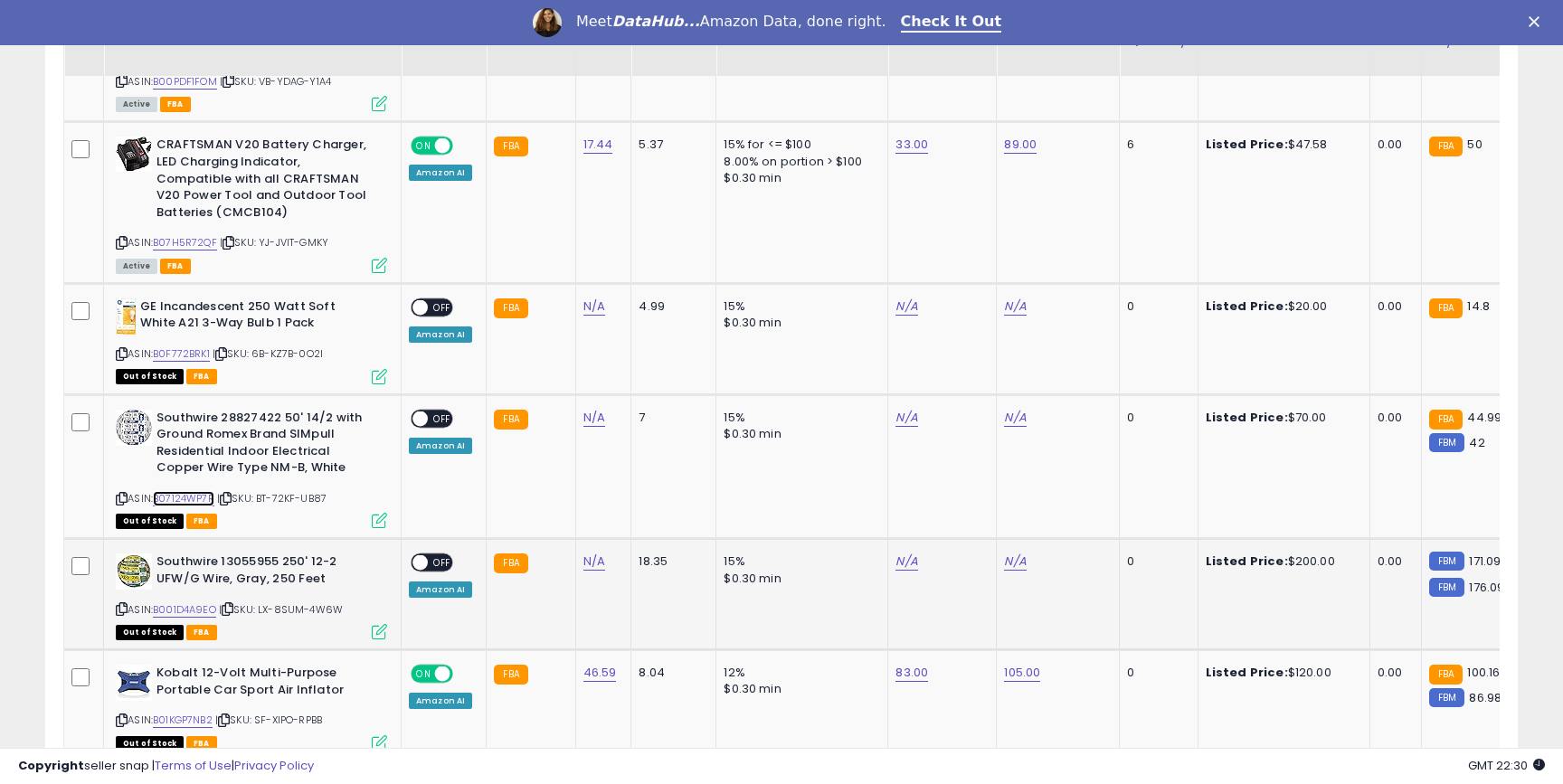
scroll to position [3683, 0]
click at [589, 408] on link "N/A" at bounding box center [594, 416] width 22 height 18
type input "*****"
click button "submit" at bounding box center [648, 338] width 31 height 27
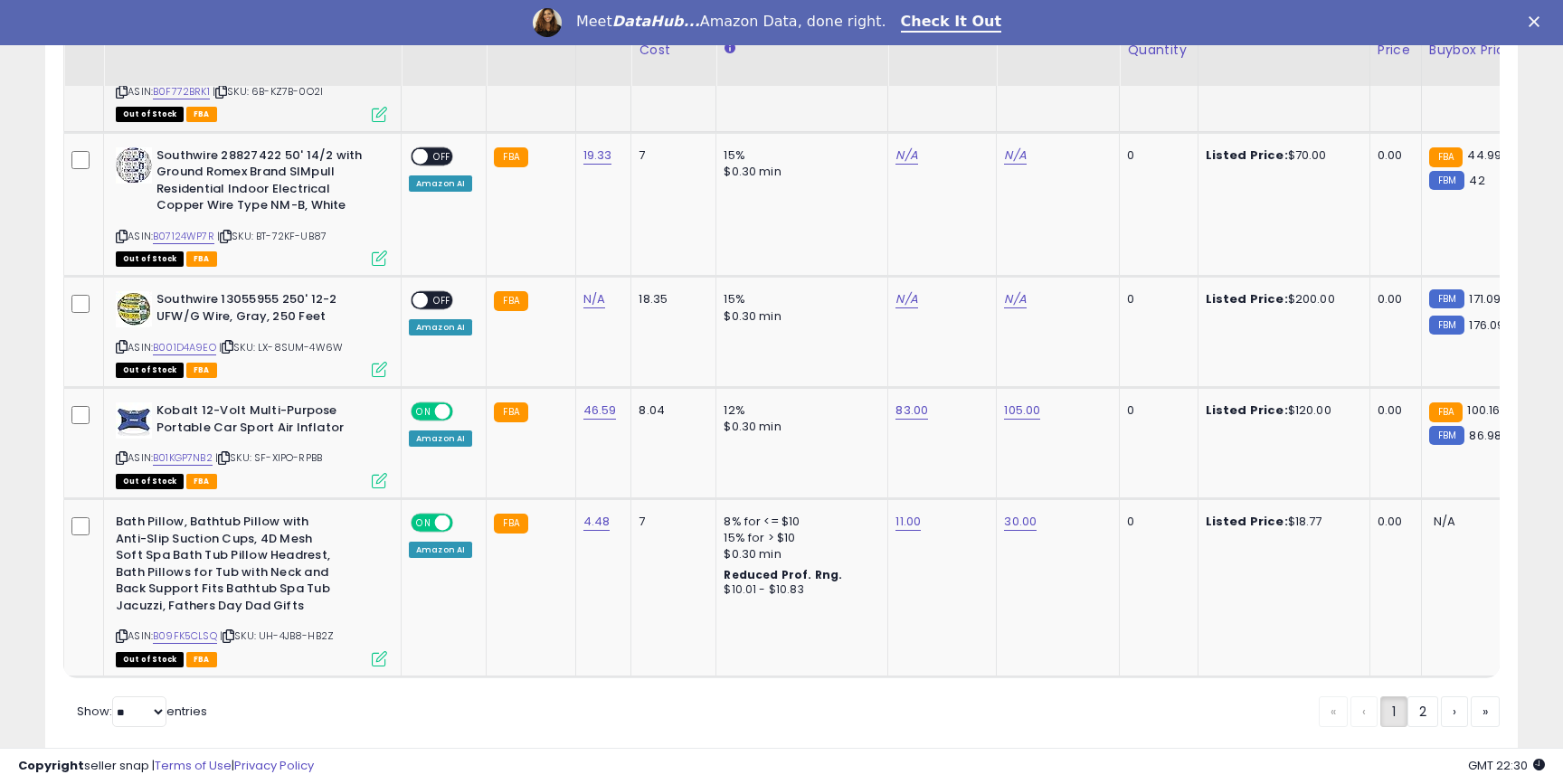
scroll to position [3963, 0]
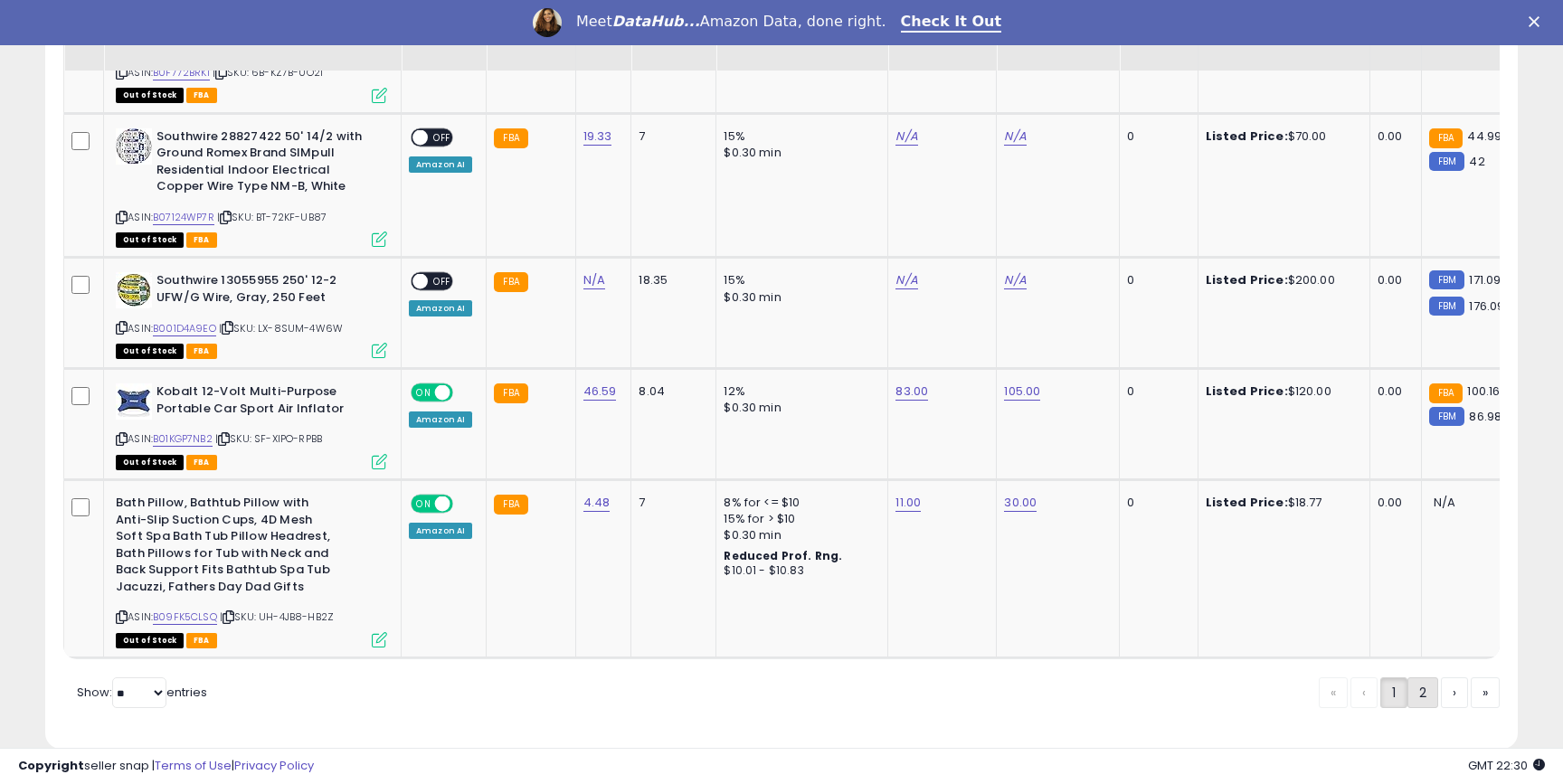
click at [1420, 677] on link "2" at bounding box center [1423, 693] width 31 height 31
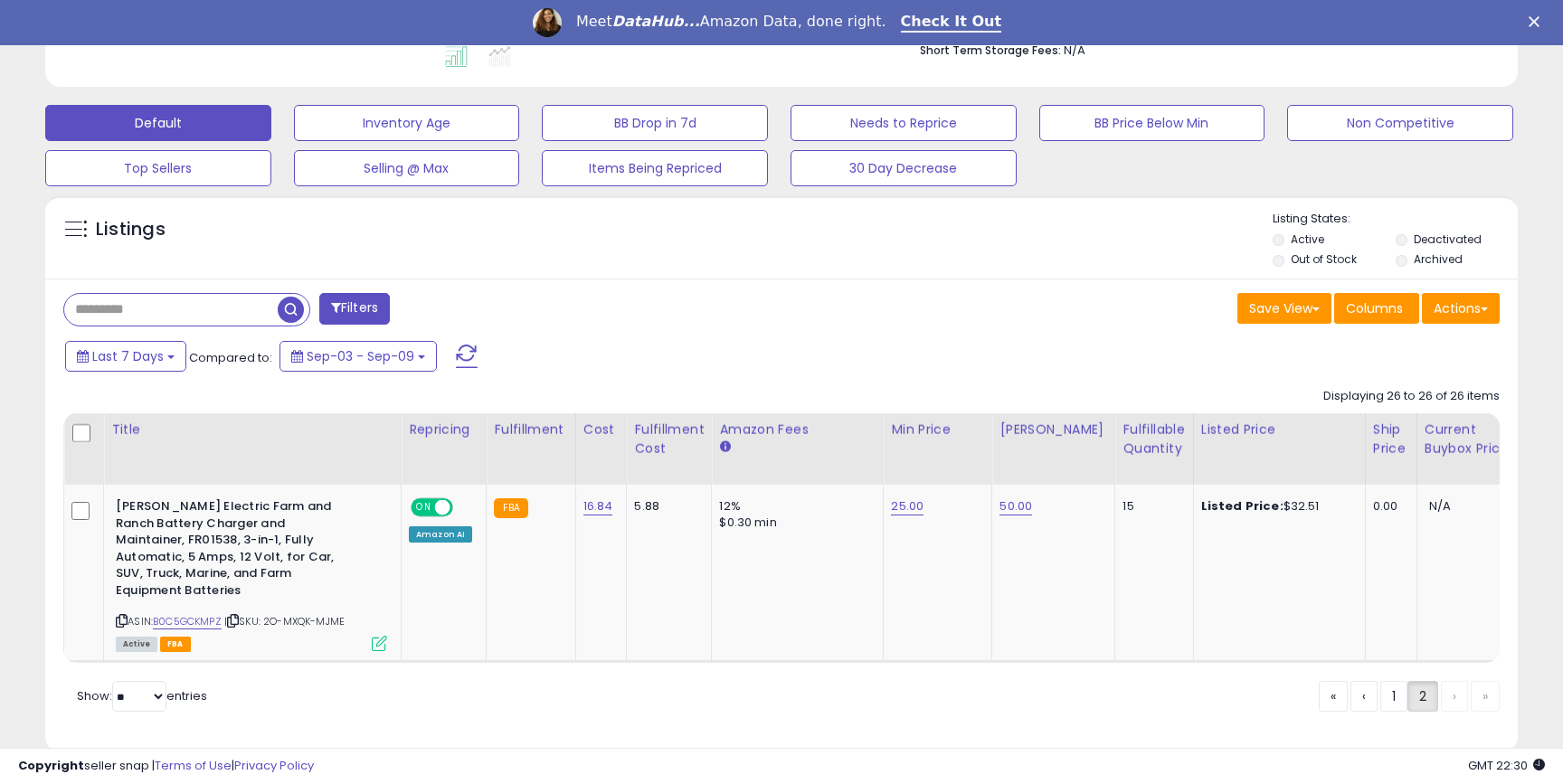
scroll to position [546, 0]
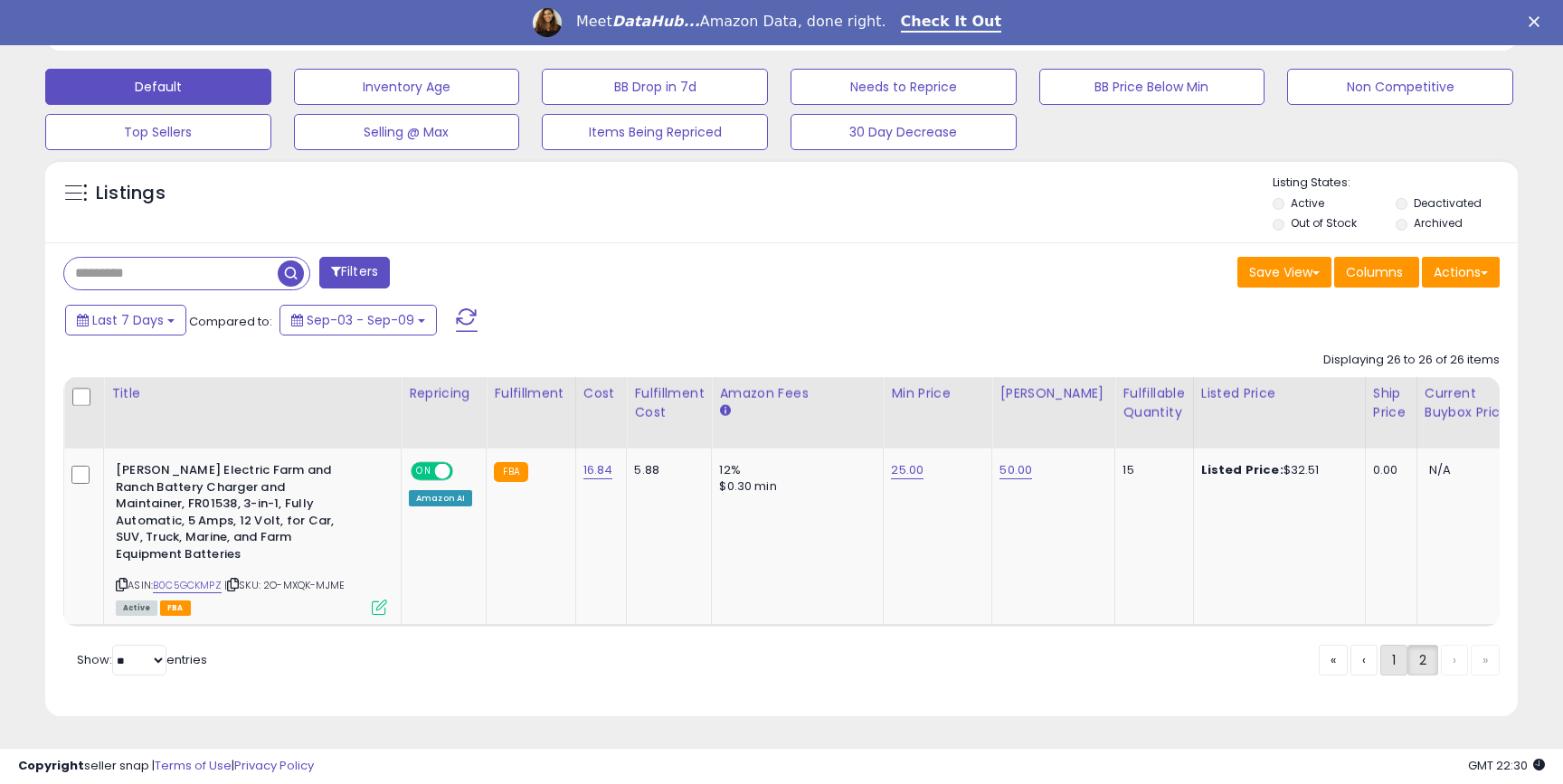
click at [1389, 659] on link "1" at bounding box center [1394, 660] width 27 height 31
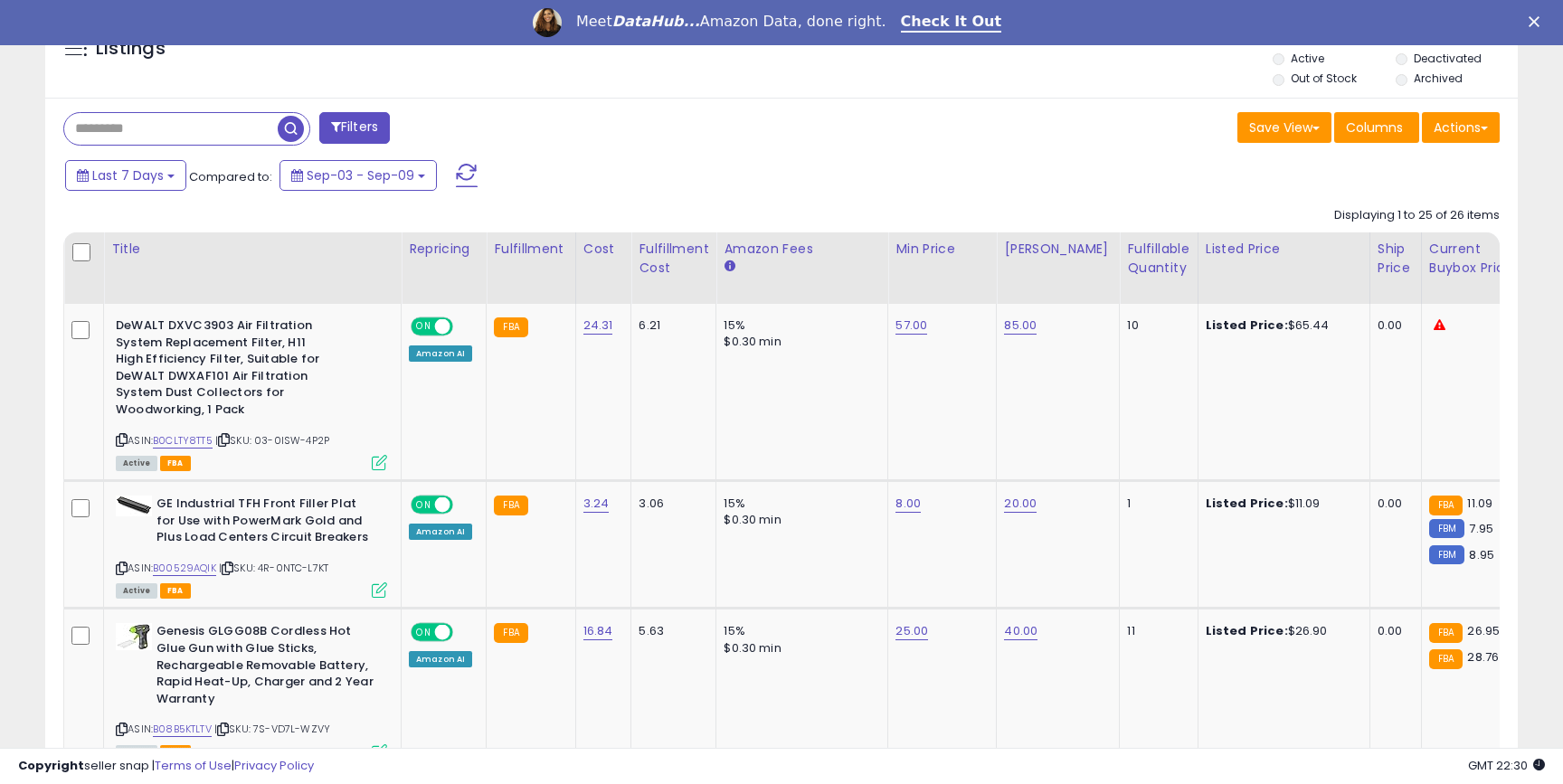
scroll to position [699, 0]
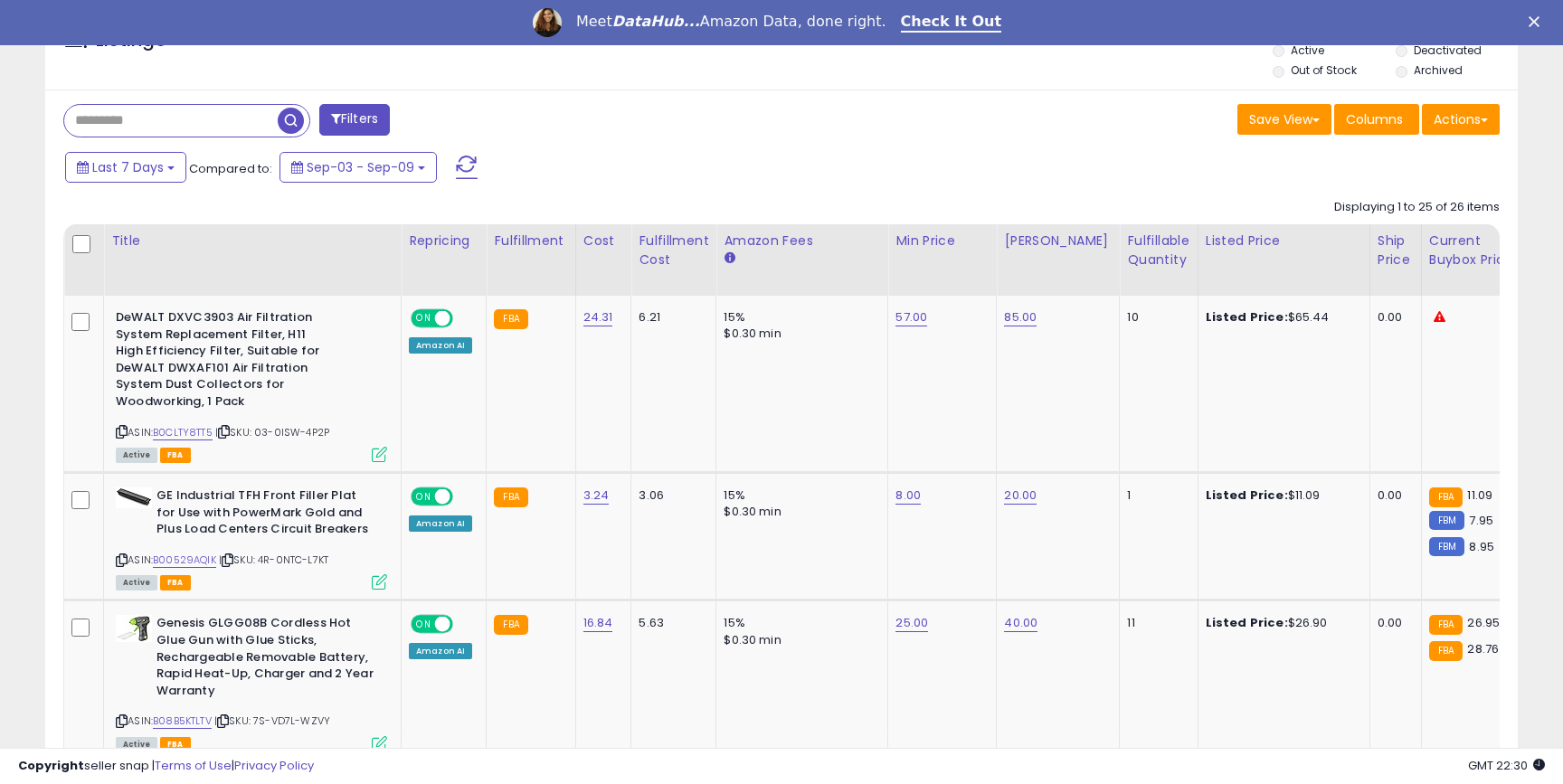
click at [731, 178] on div "Last 7 Days Compared to: Sep-03 - Sep-09" at bounding box center [599, 169] width 1077 height 40
click at [685, 165] on div "Last 7 Days Compared to: Sep-03 - Sep-09" at bounding box center [599, 169] width 1077 height 40
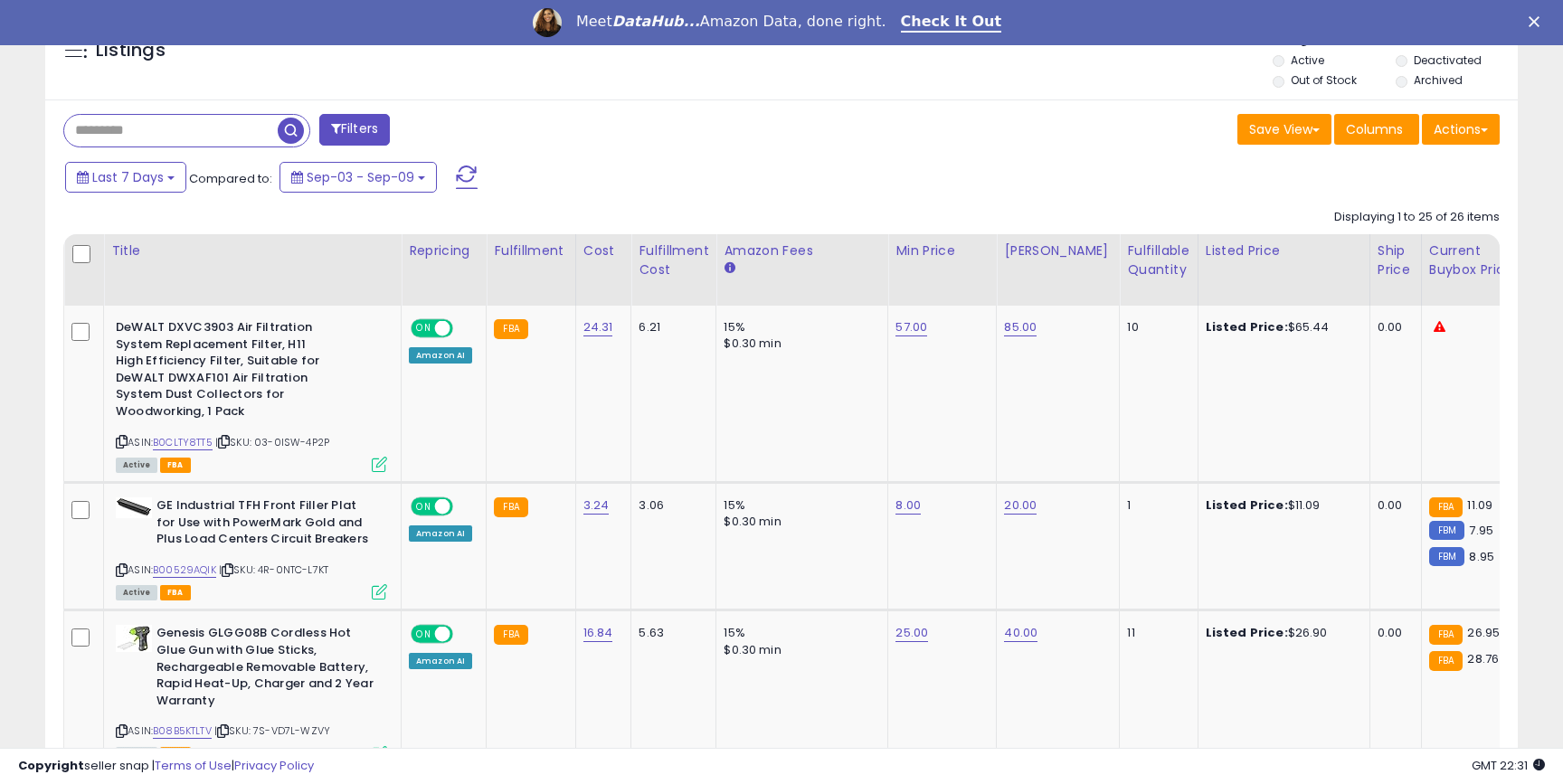
scroll to position [696, 0]
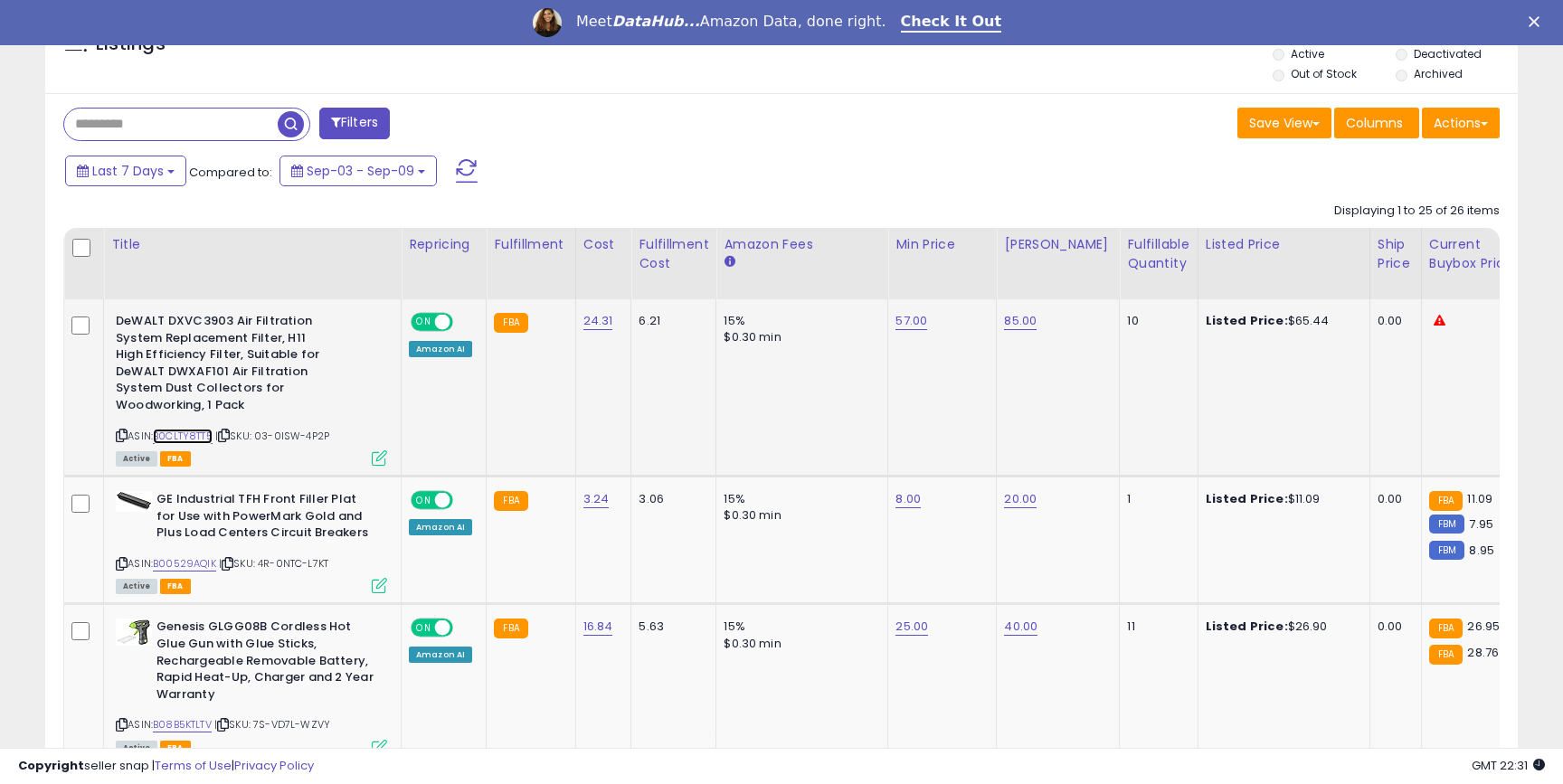
click at [199, 429] on link "B0CLTY8TT5" at bounding box center [182, 437] width 60 height 15
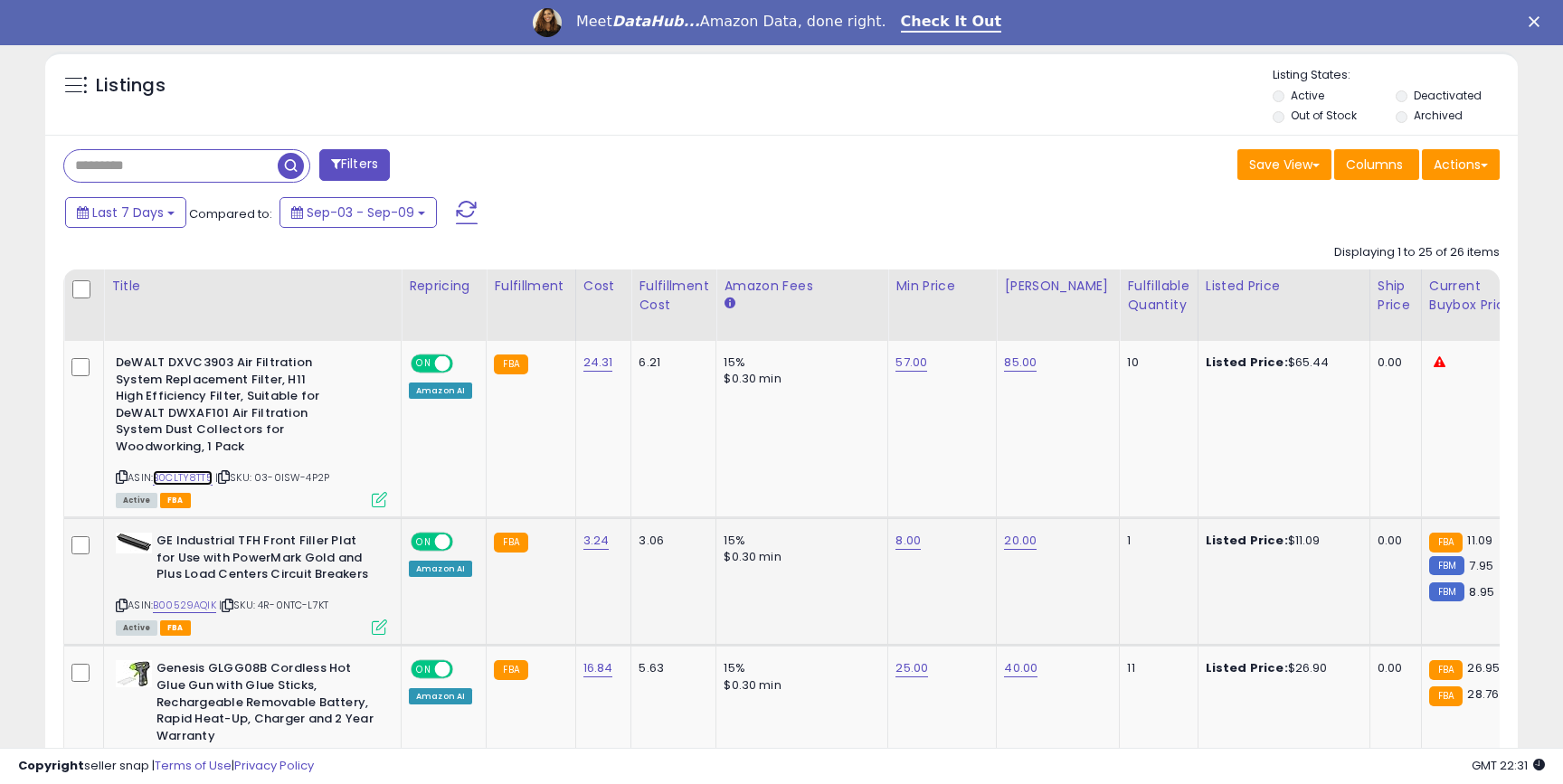
scroll to position [634, 0]
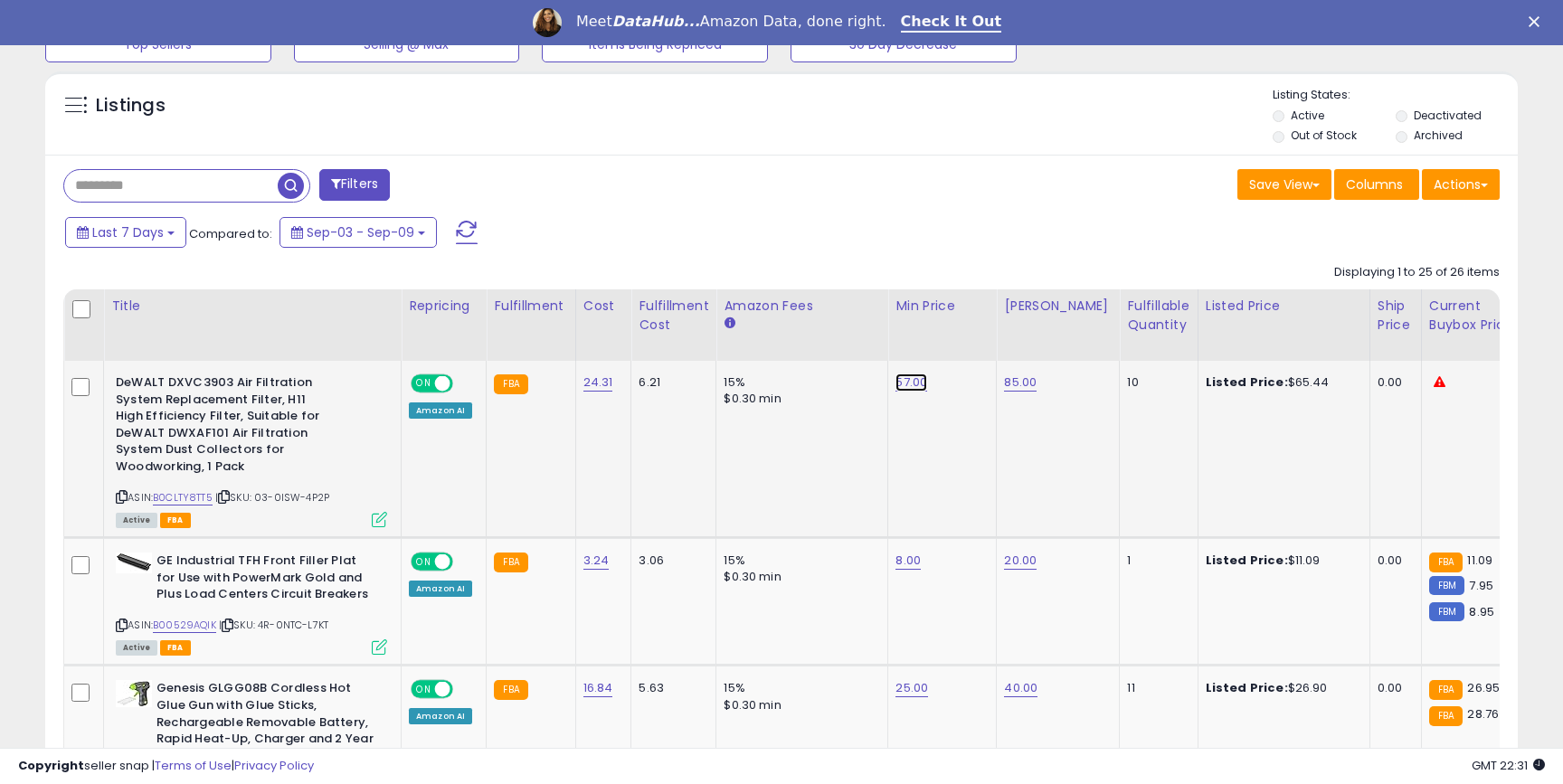
click at [907, 384] on link "57.00" at bounding box center [911, 382] width 32 height 18
type input "**"
click button "submit" at bounding box center [963, 337] width 31 height 27
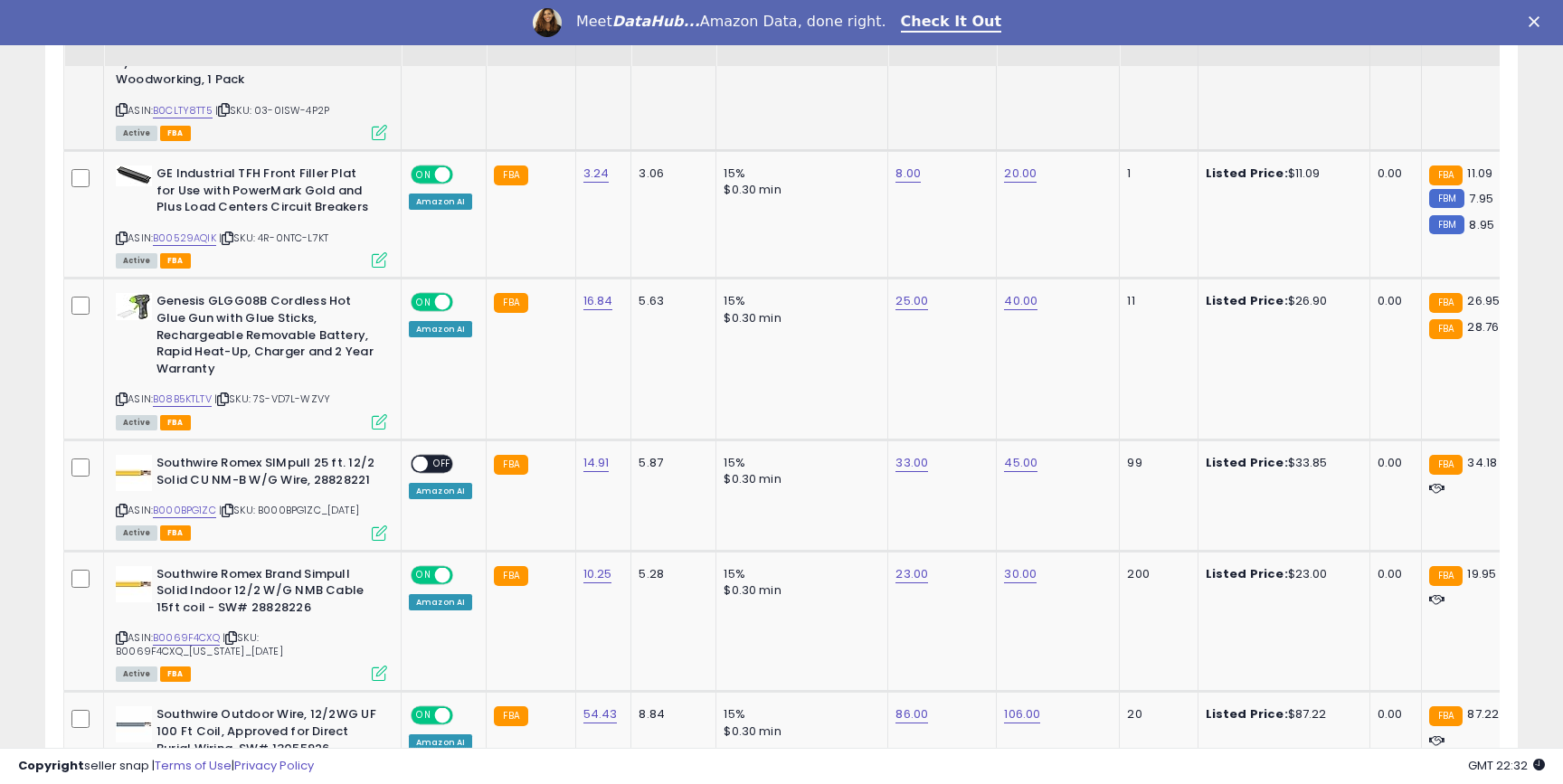
scroll to position [1023, 0]
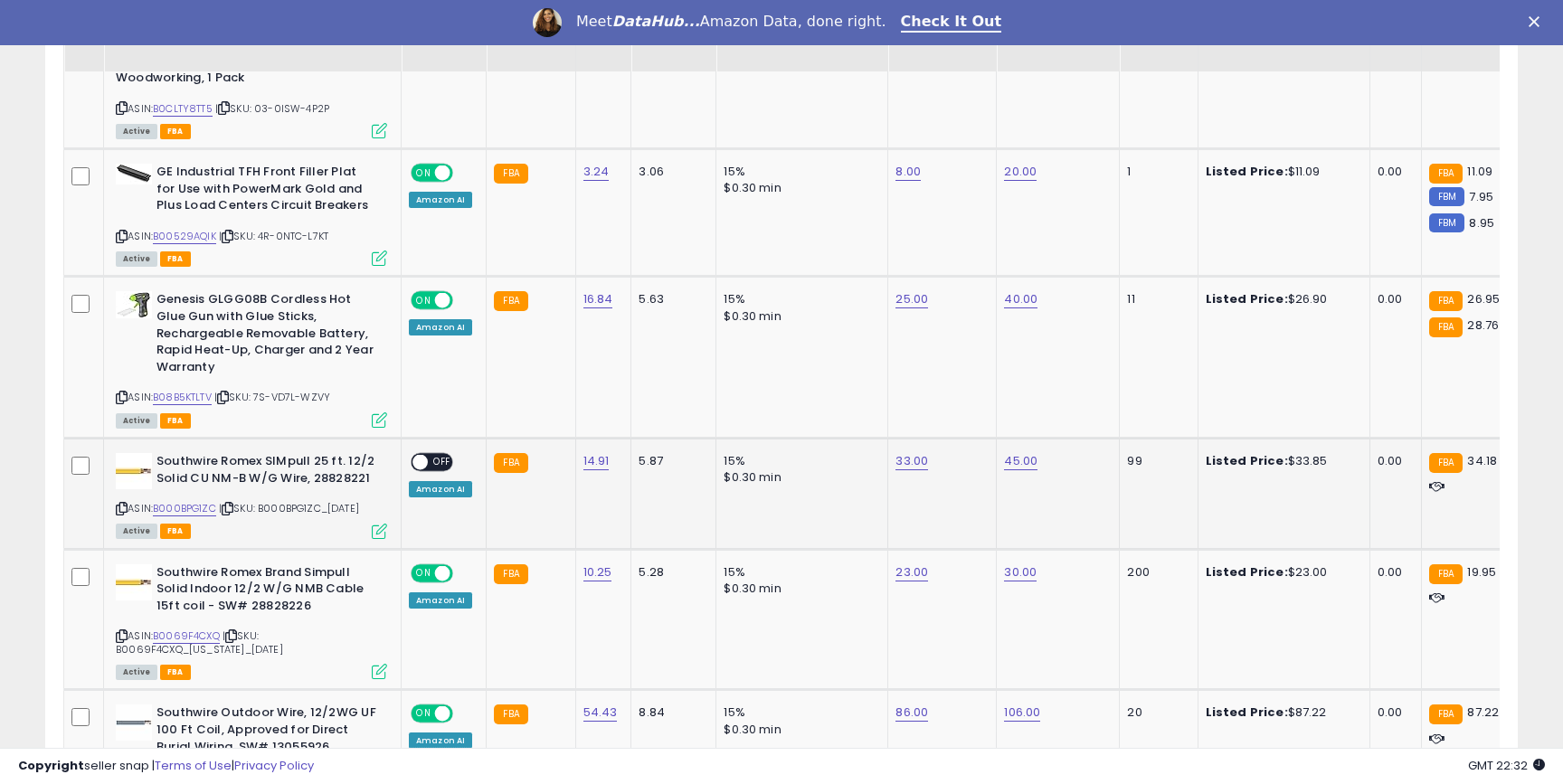
click at [438, 455] on span "OFF" at bounding box center [443, 463] width 29 height 15
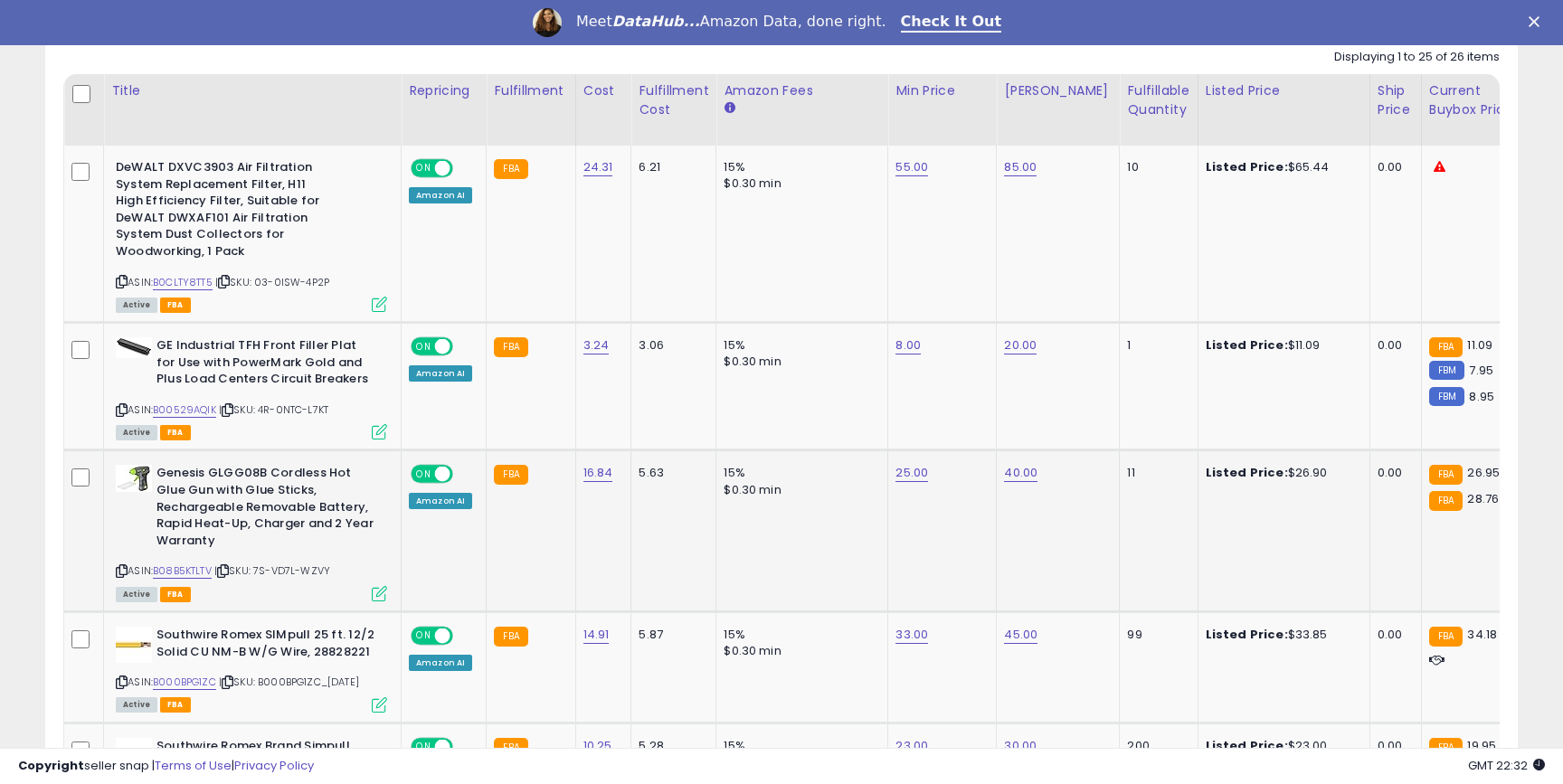
scroll to position [838, 0]
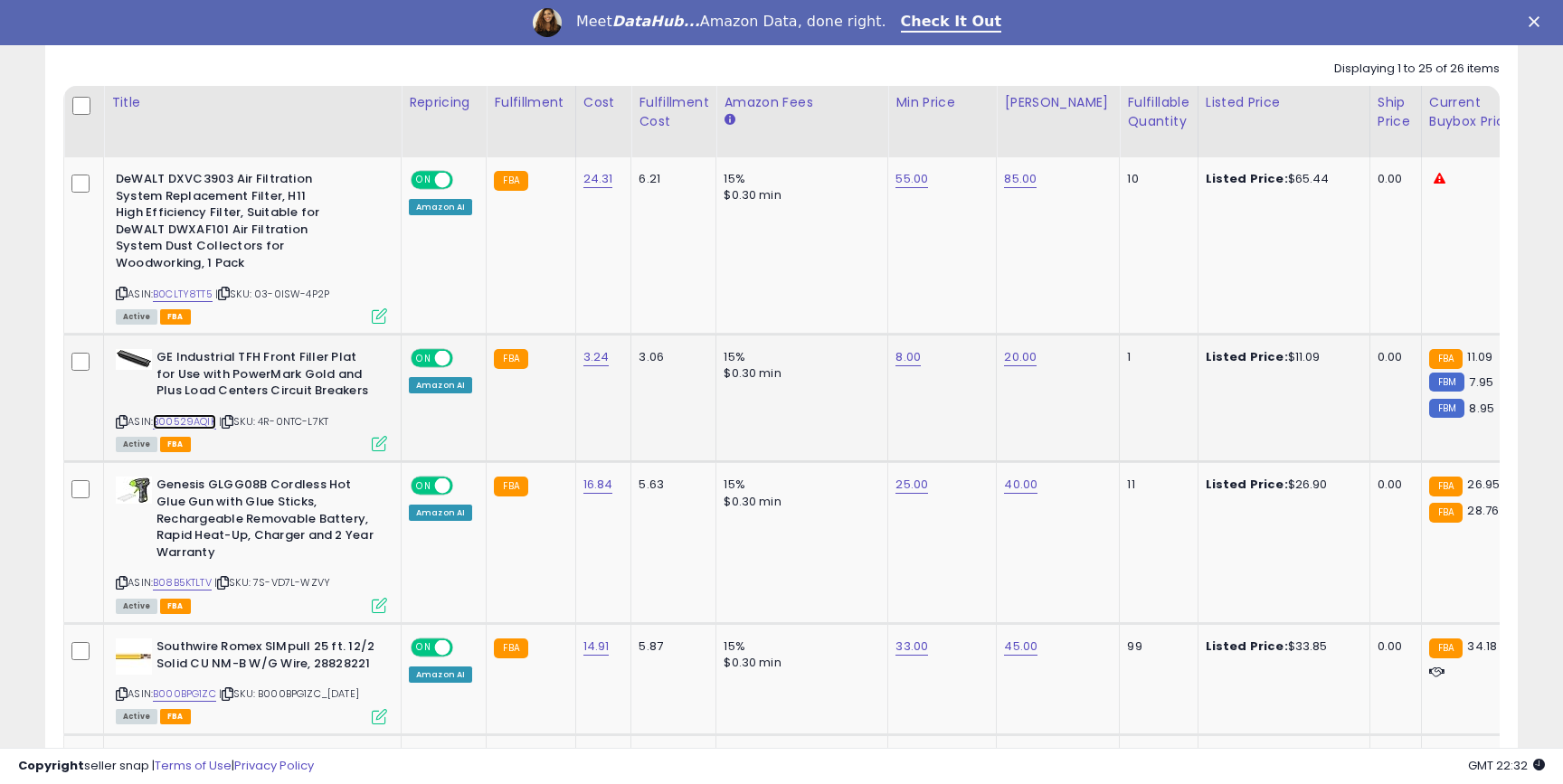
click at [170, 415] on link "B00529AQIK" at bounding box center [184, 422] width 63 height 15
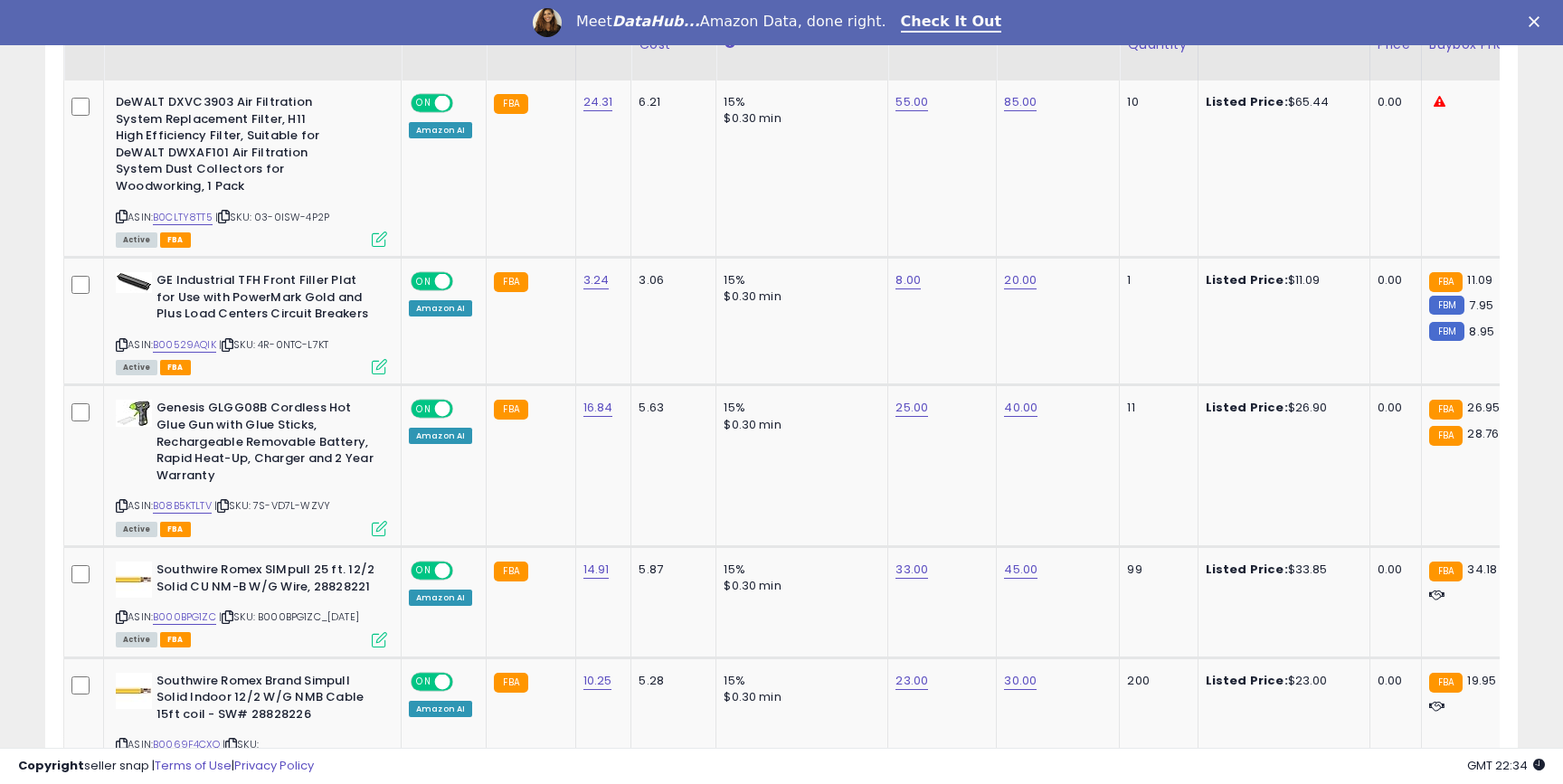
scroll to position [923, 0]
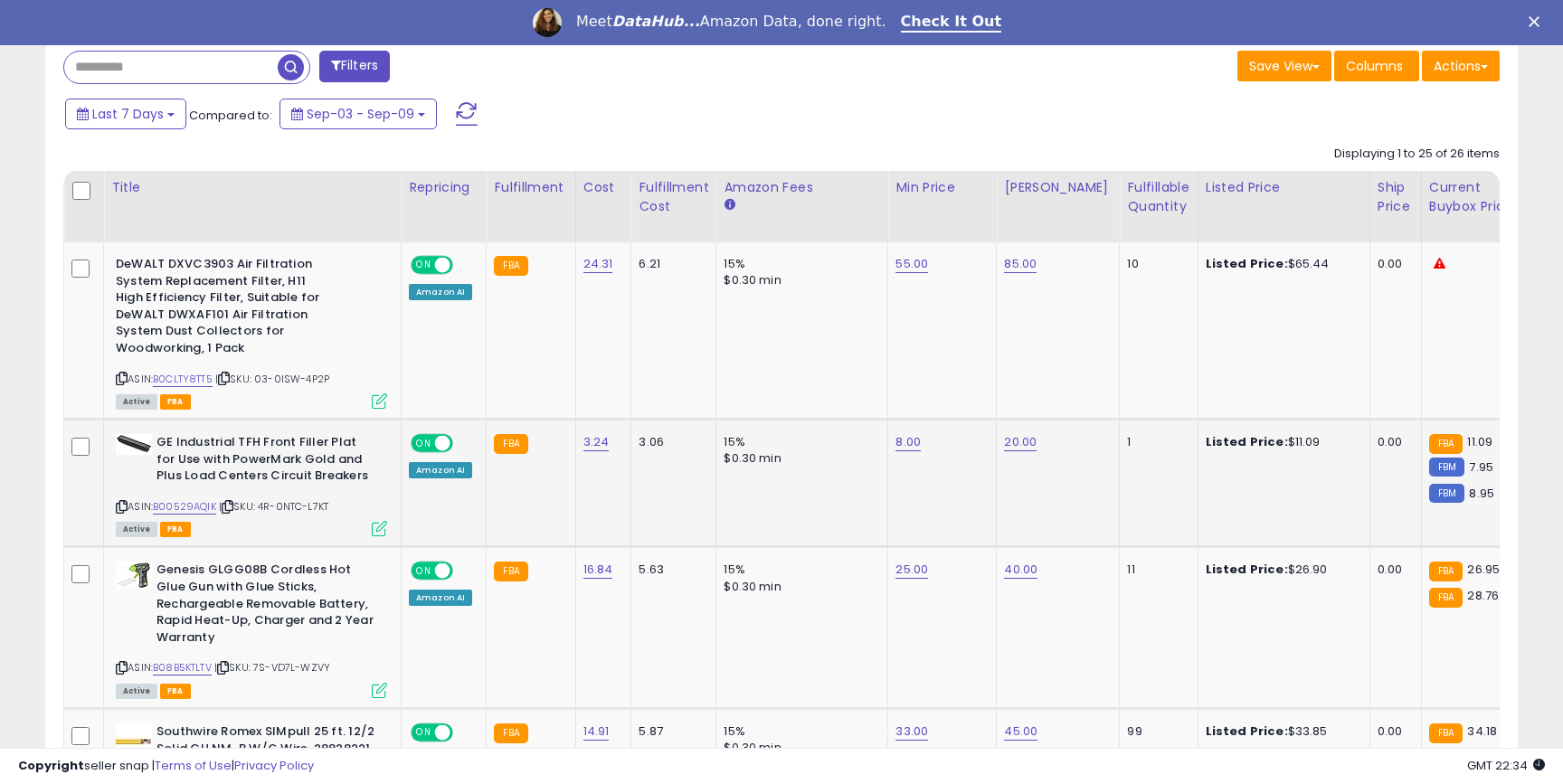
scroll to position [750, 0]
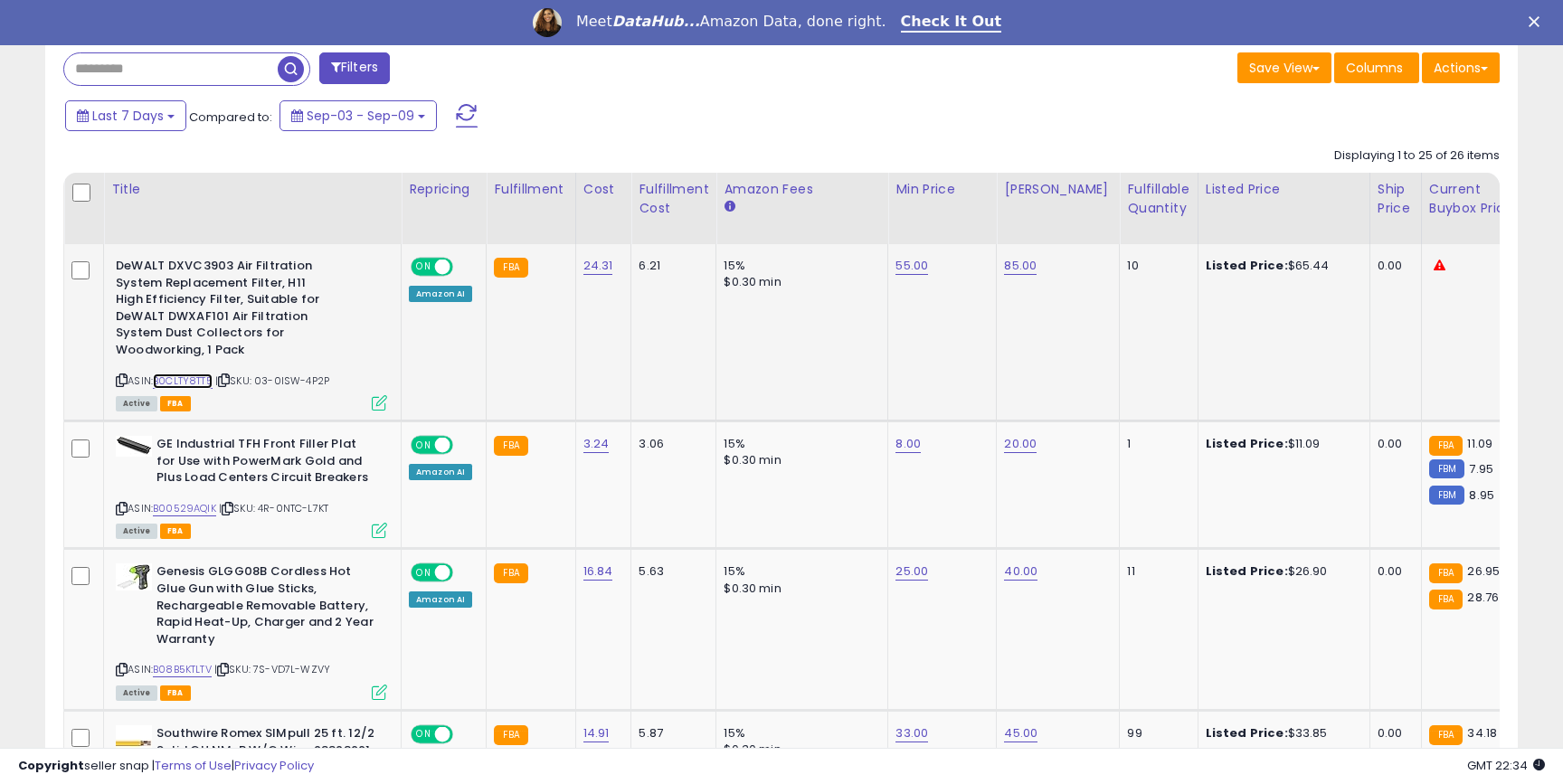
click at [205, 373] on link "B0CLTY8TT5" at bounding box center [182, 381] width 60 height 15
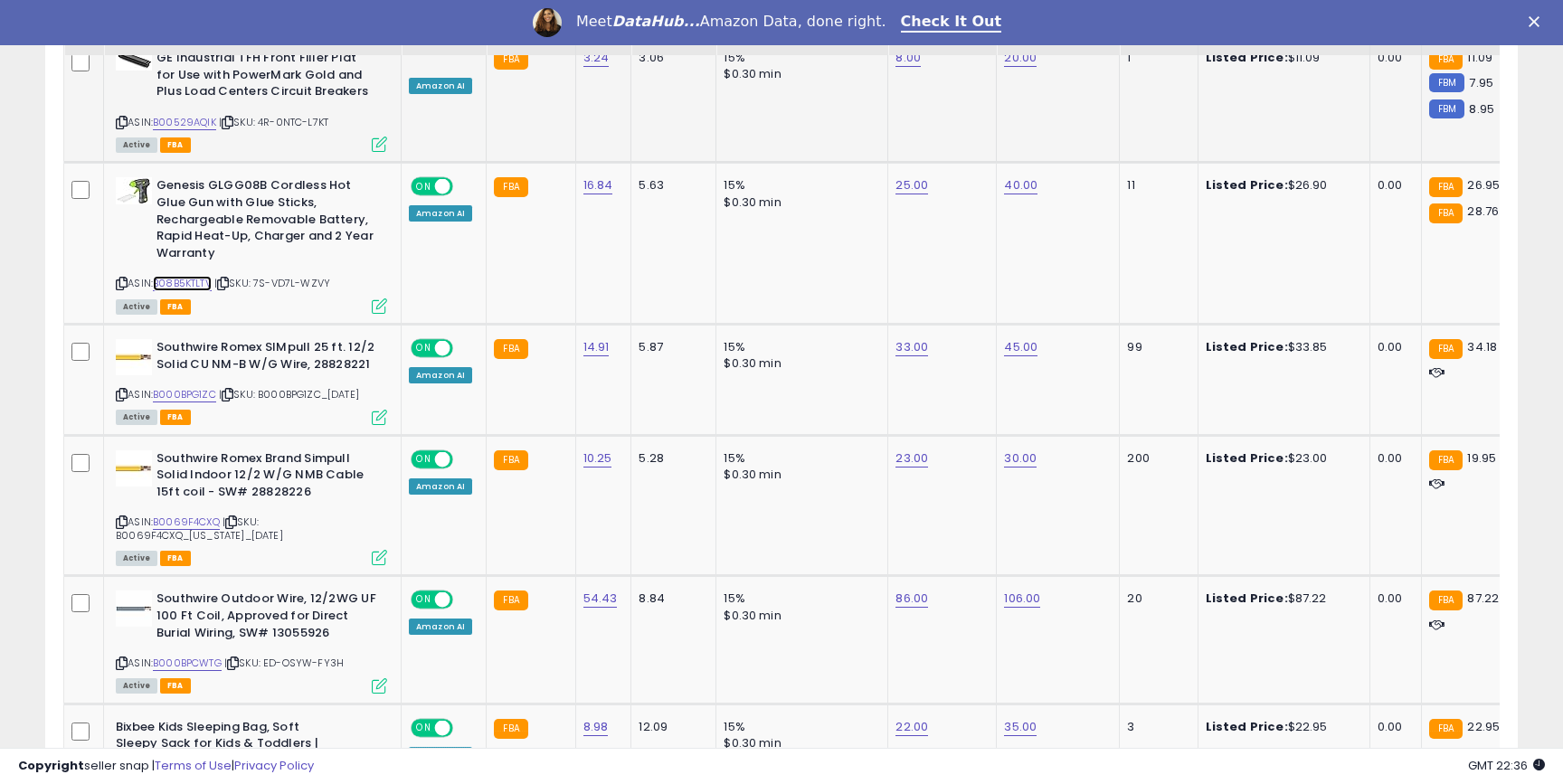
scroll to position [1150, 0]
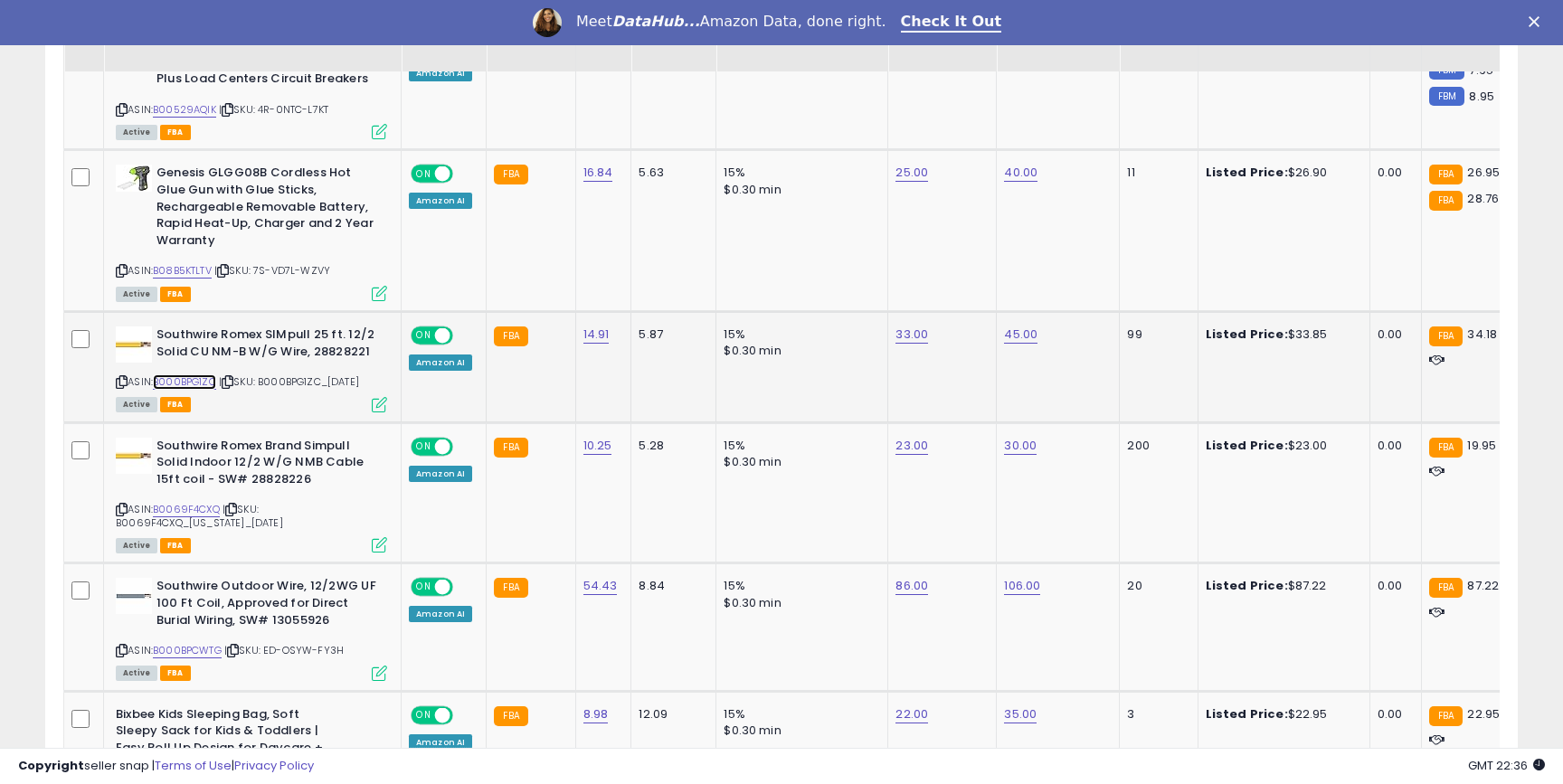
click at [196, 374] on link "B000BPG1ZC" at bounding box center [184, 382] width 63 height 15
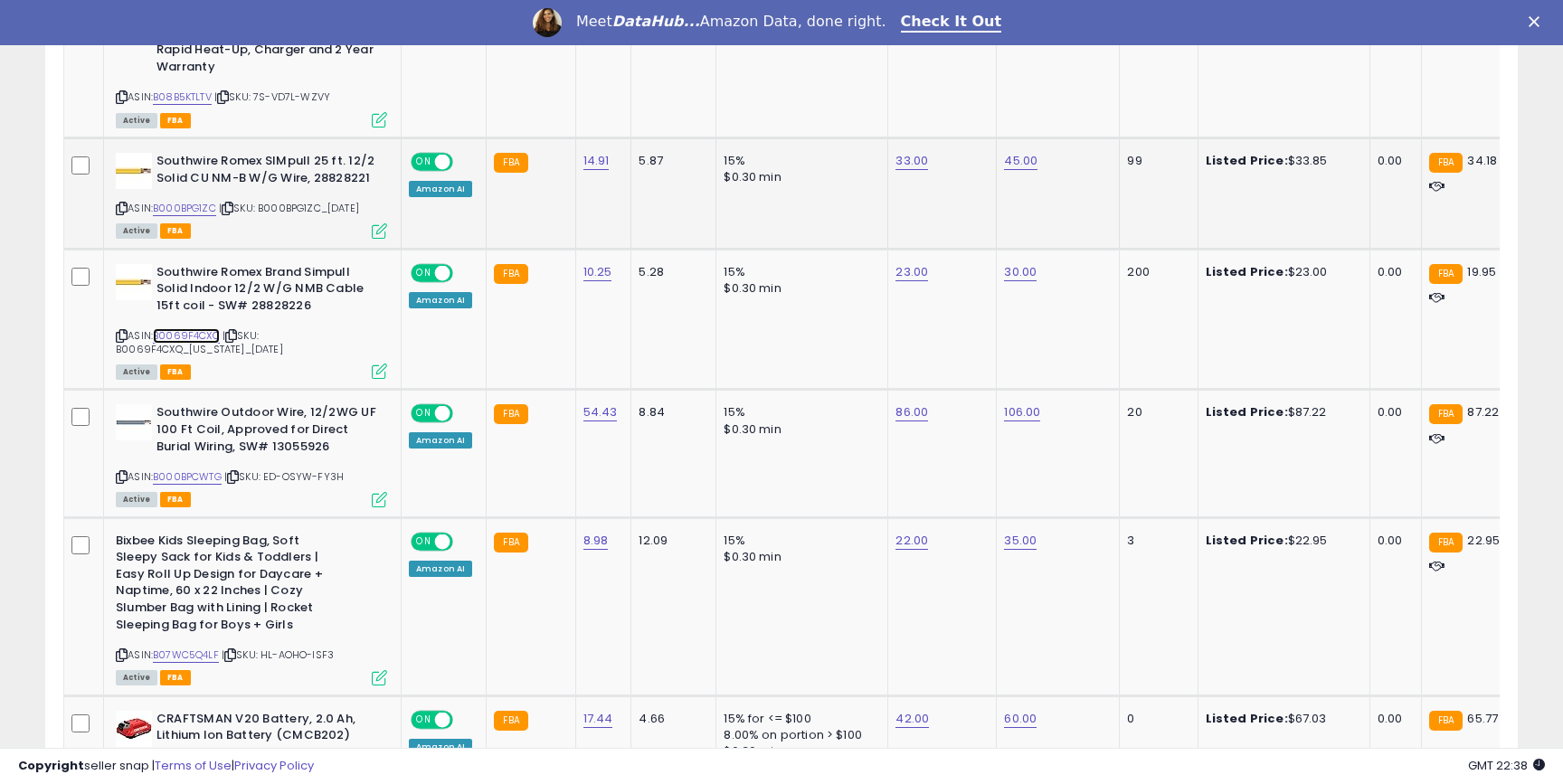
scroll to position [1341, 0]
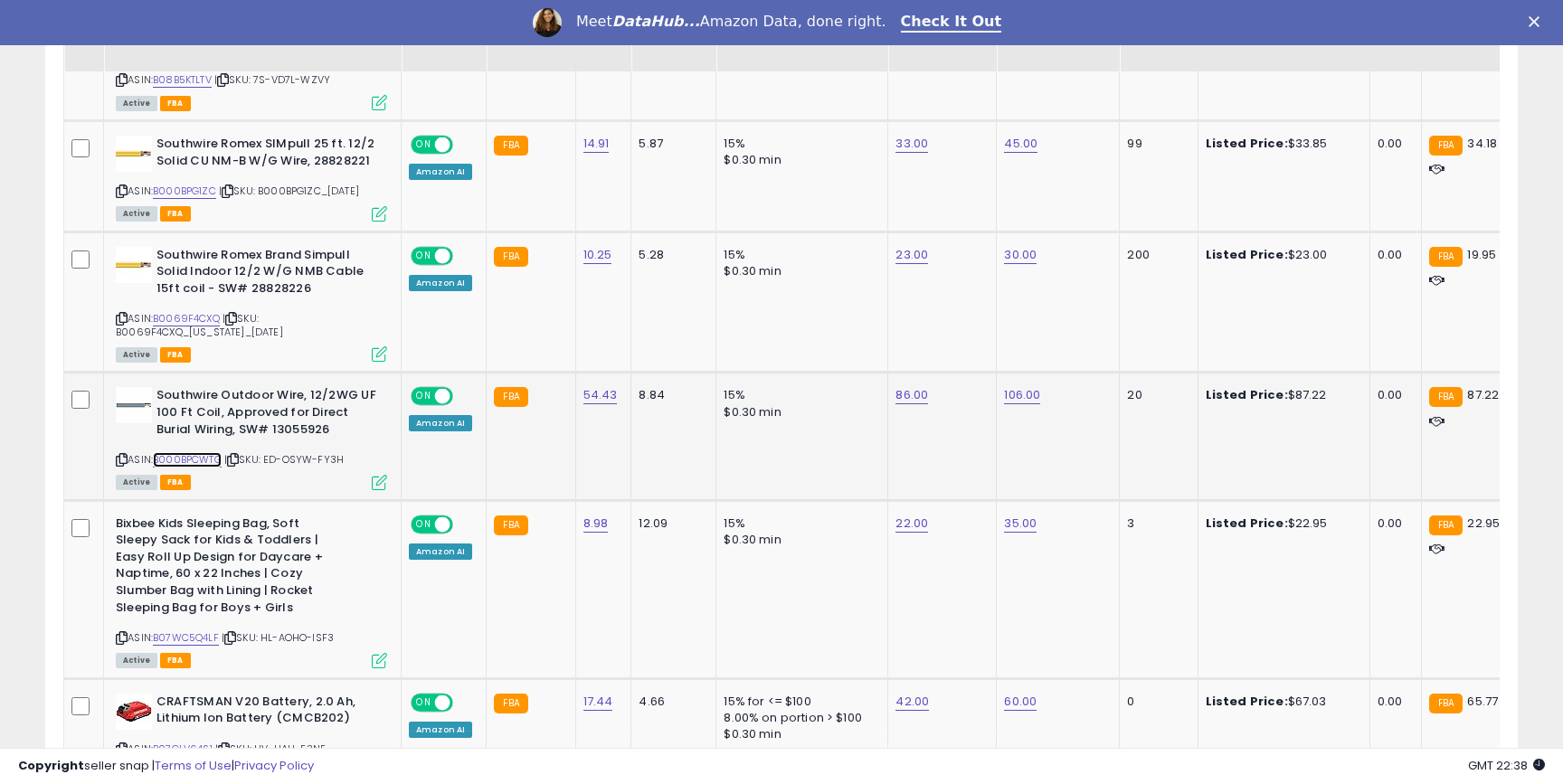
click at [187, 452] on link "B000BPCWTG" at bounding box center [187, 460] width 69 height 15
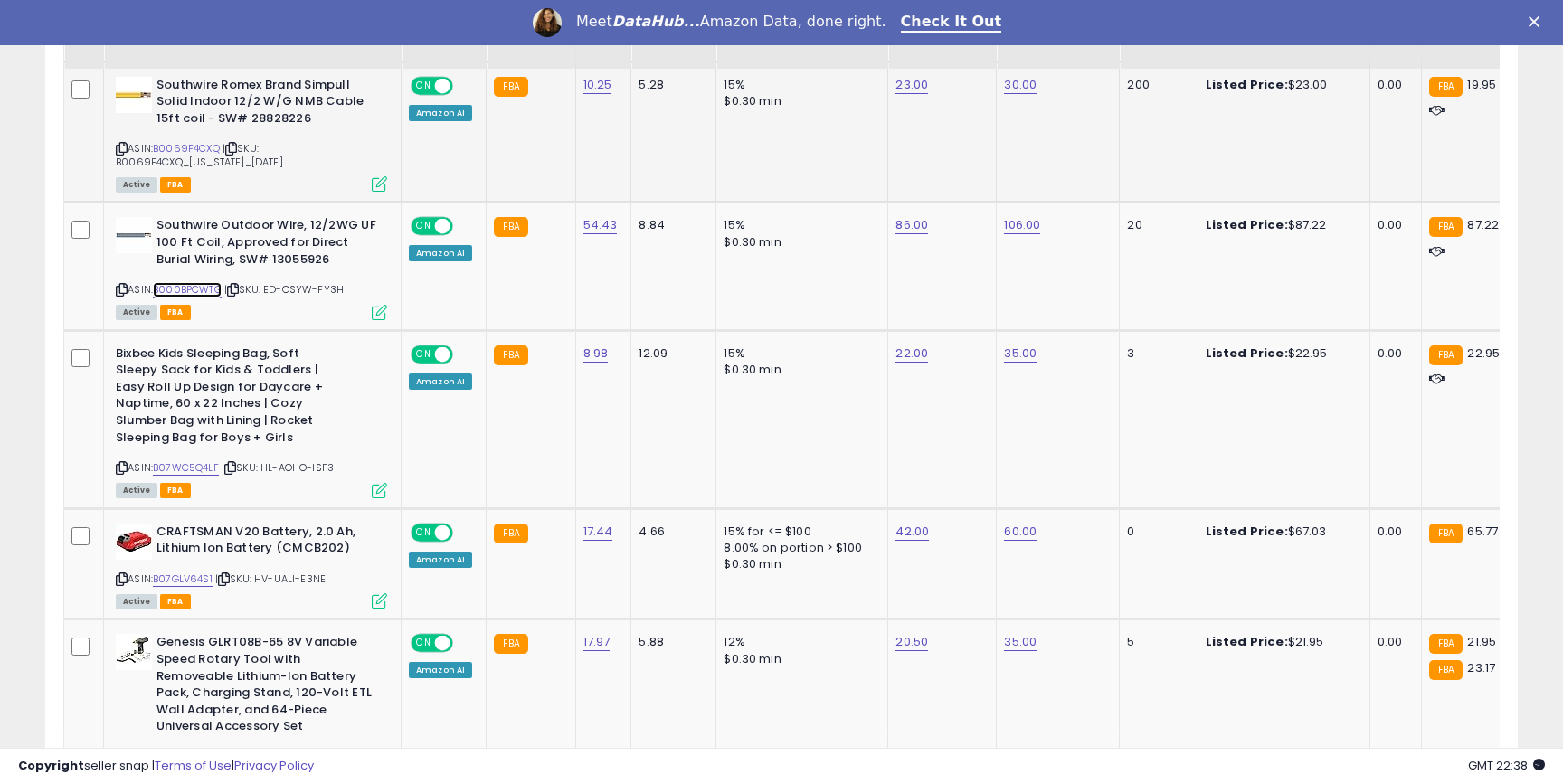
scroll to position [1526, 0]
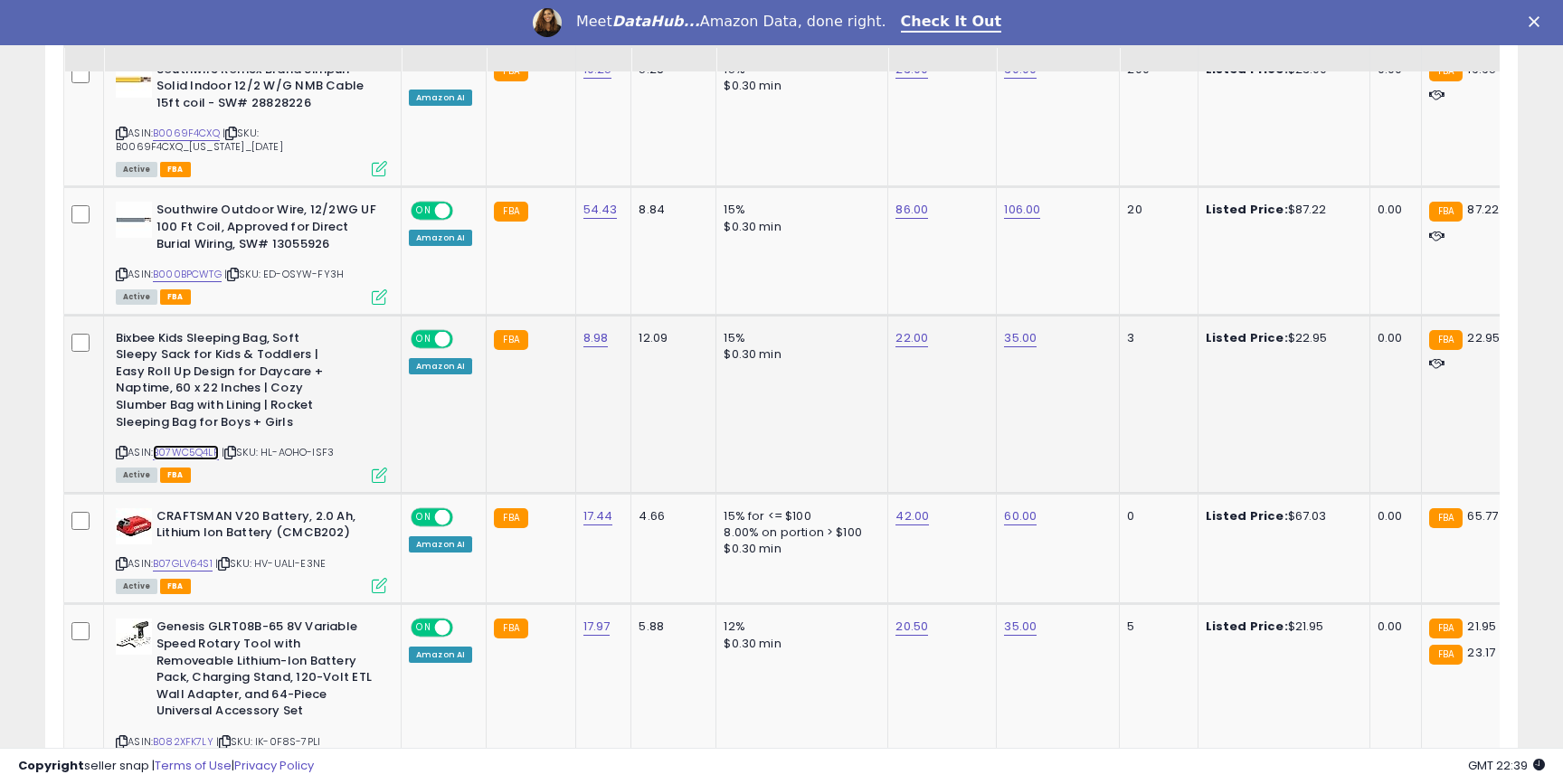
click at [204, 445] on link "B07WC5Q4LF" at bounding box center [185, 453] width 66 height 15
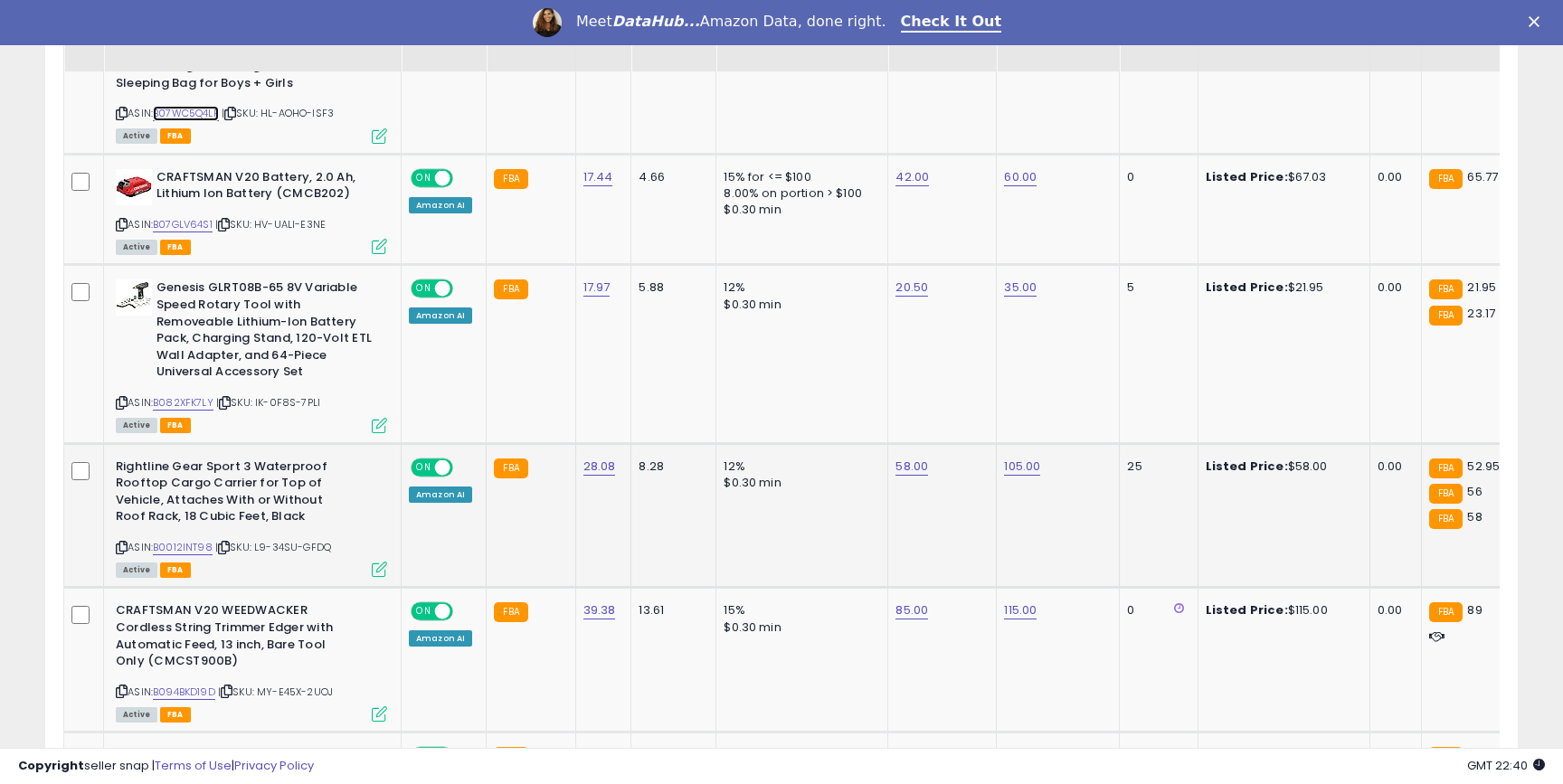
scroll to position [1899, 0]
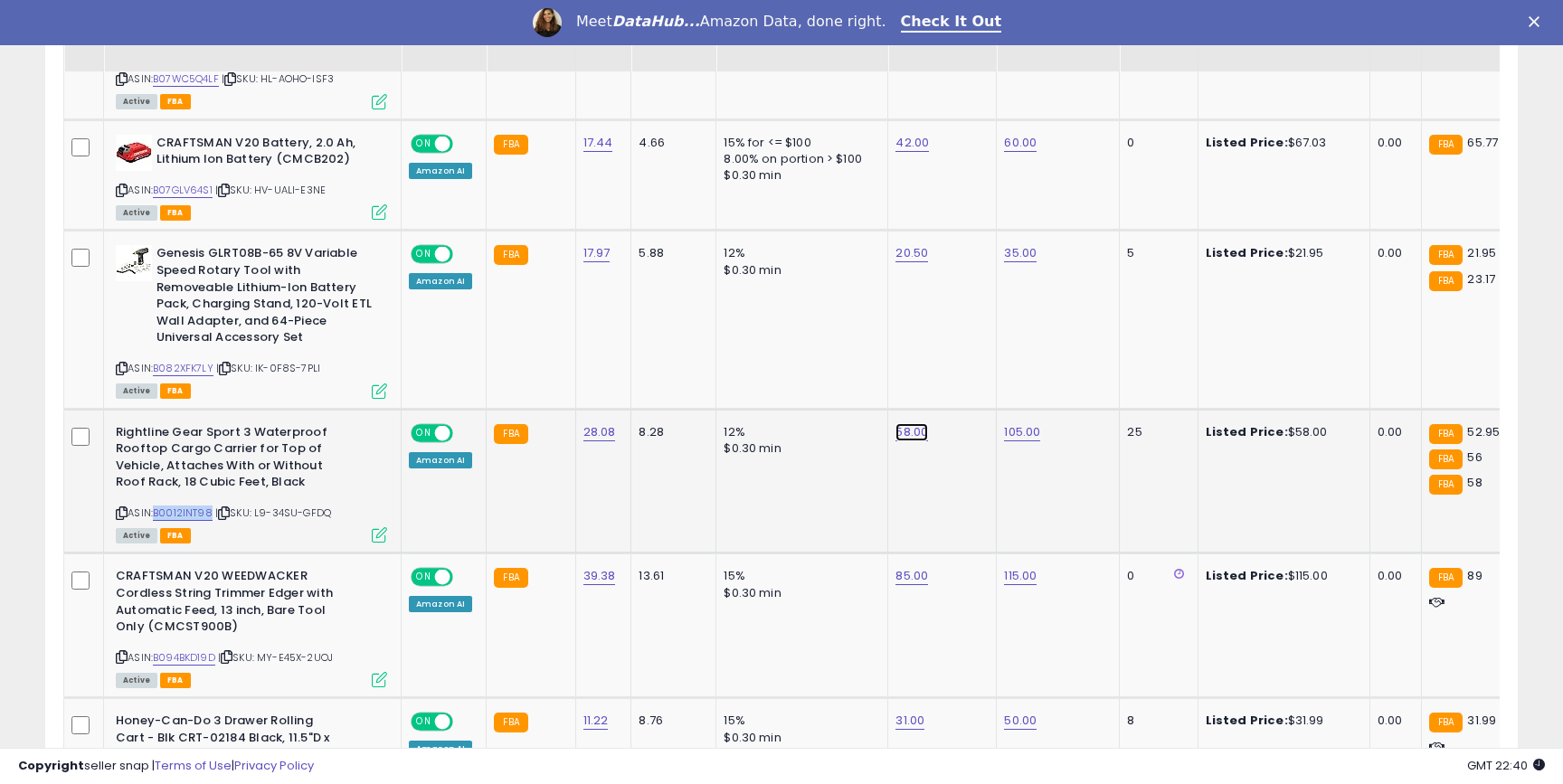
click at [907, 423] on link "58.00" at bounding box center [912, 432] width 33 height 18
drag, startPoint x: 869, startPoint y: 374, endPoint x: 776, endPoint y: 374, distance: 93.0
click at [777, 374] on div "*****" at bounding box center [897, 372] width 260 height 48
type input "**"
click button "submit" at bounding box center [963, 369] width 31 height 27
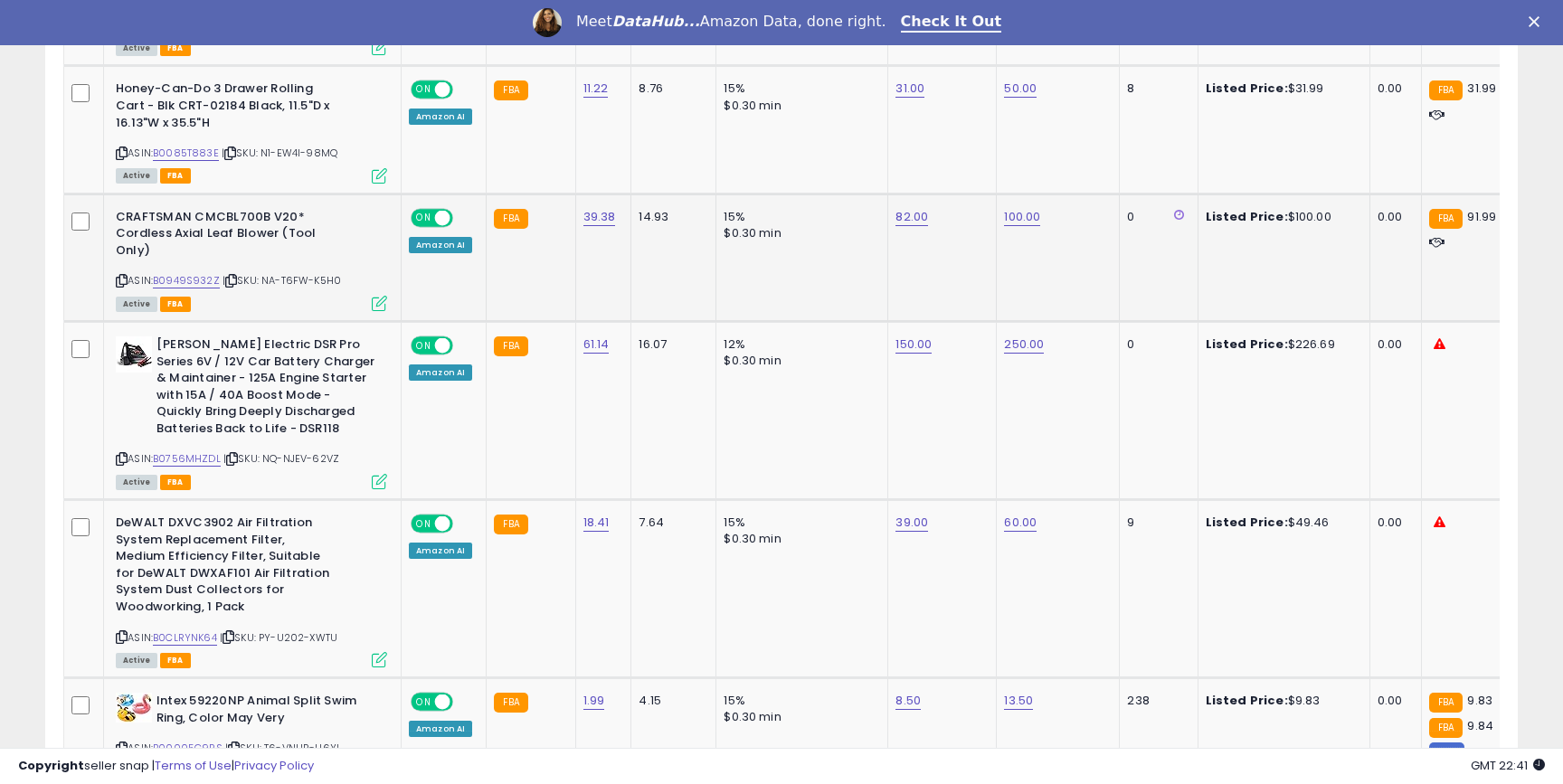
scroll to position [2547, 0]
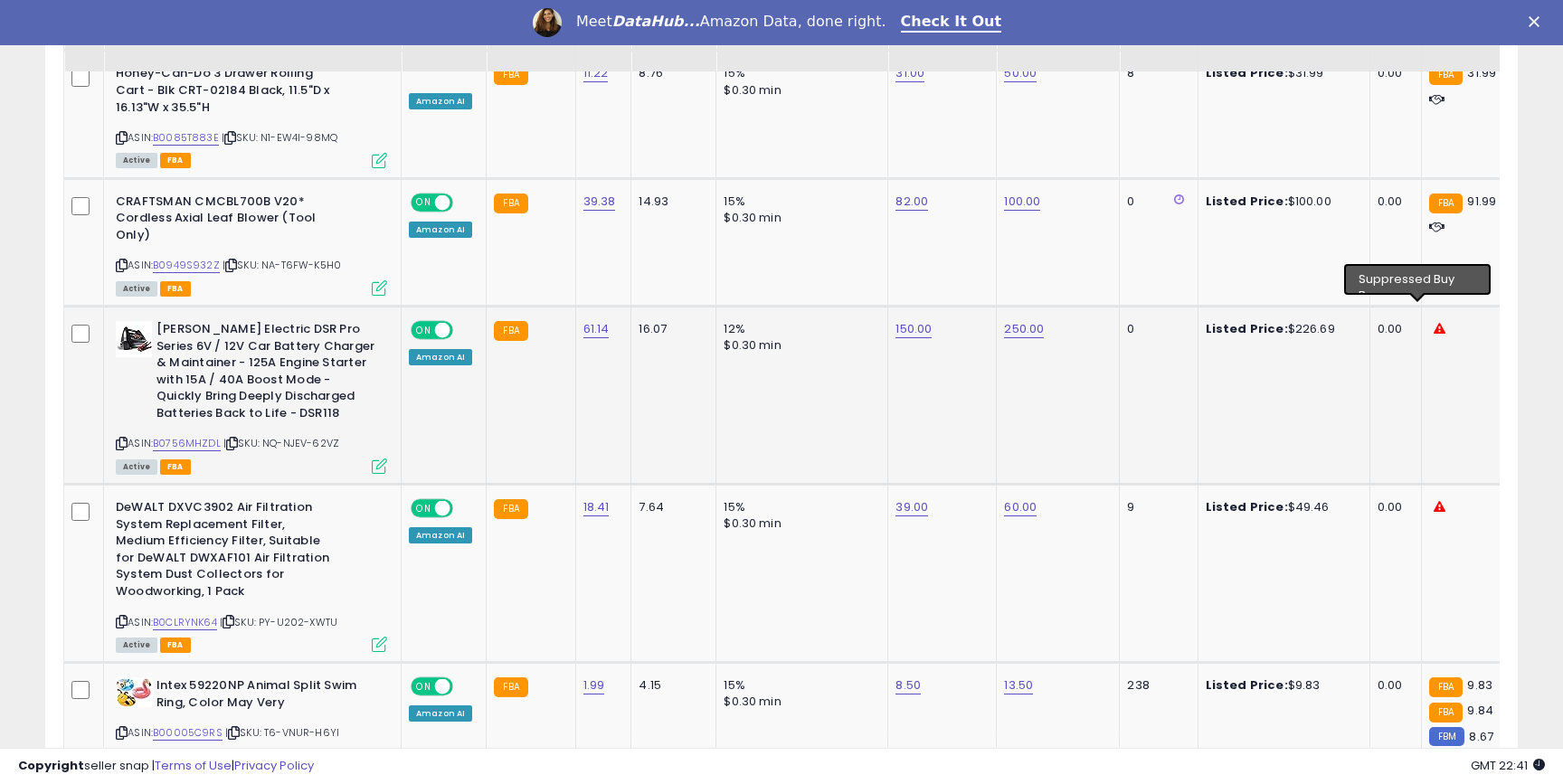
click at [1434, 322] on icon at bounding box center [1440, 328] width 12 height 12
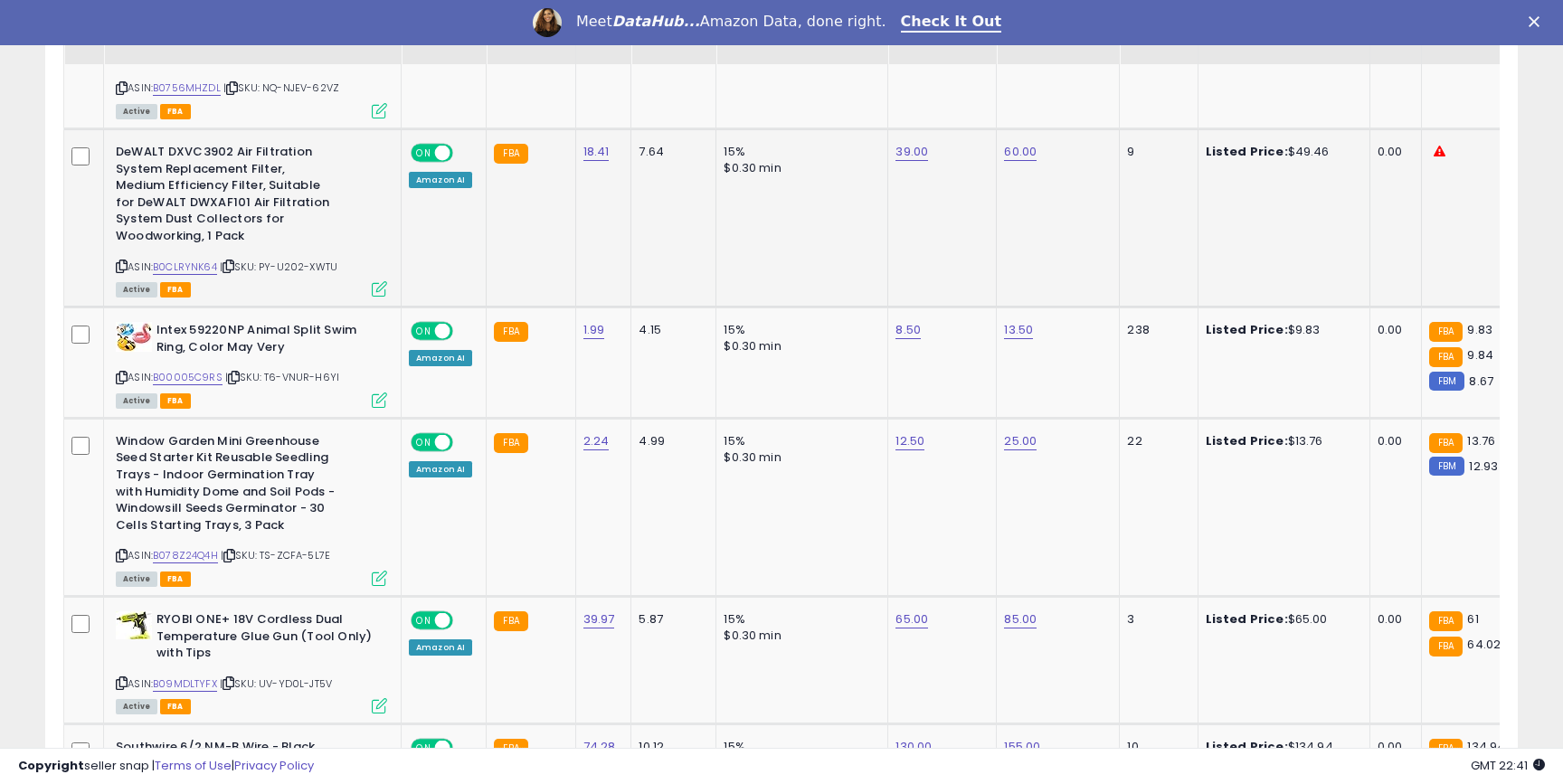
scroll to position [2918, 0]
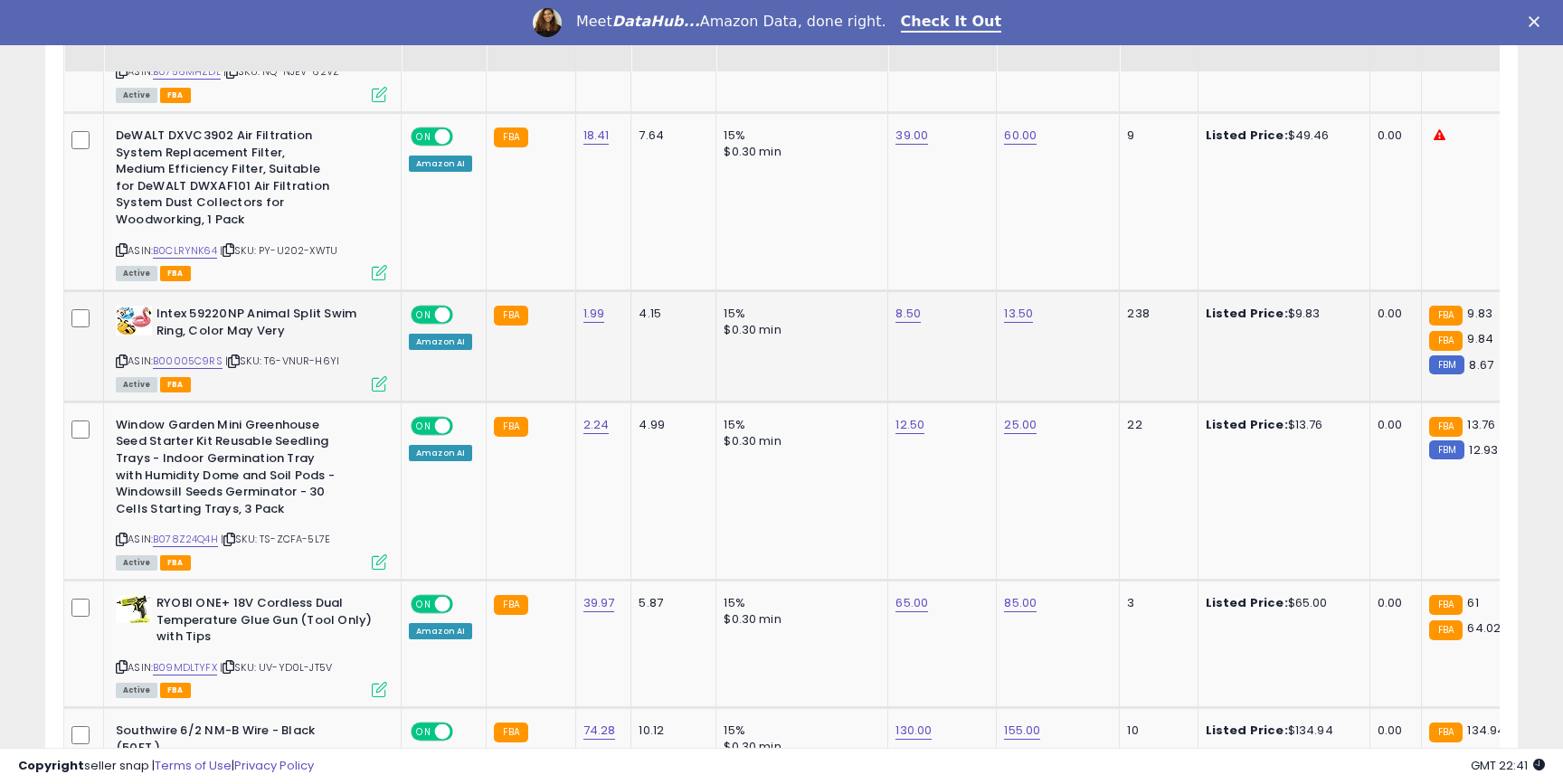
click at [1430, 306] on small "FBA" at bounding box center [1446, 316] width 34 height 20
click at [202, 353] on link "B00005C9RS" at bounding box center [187, 361] width 70 height 15
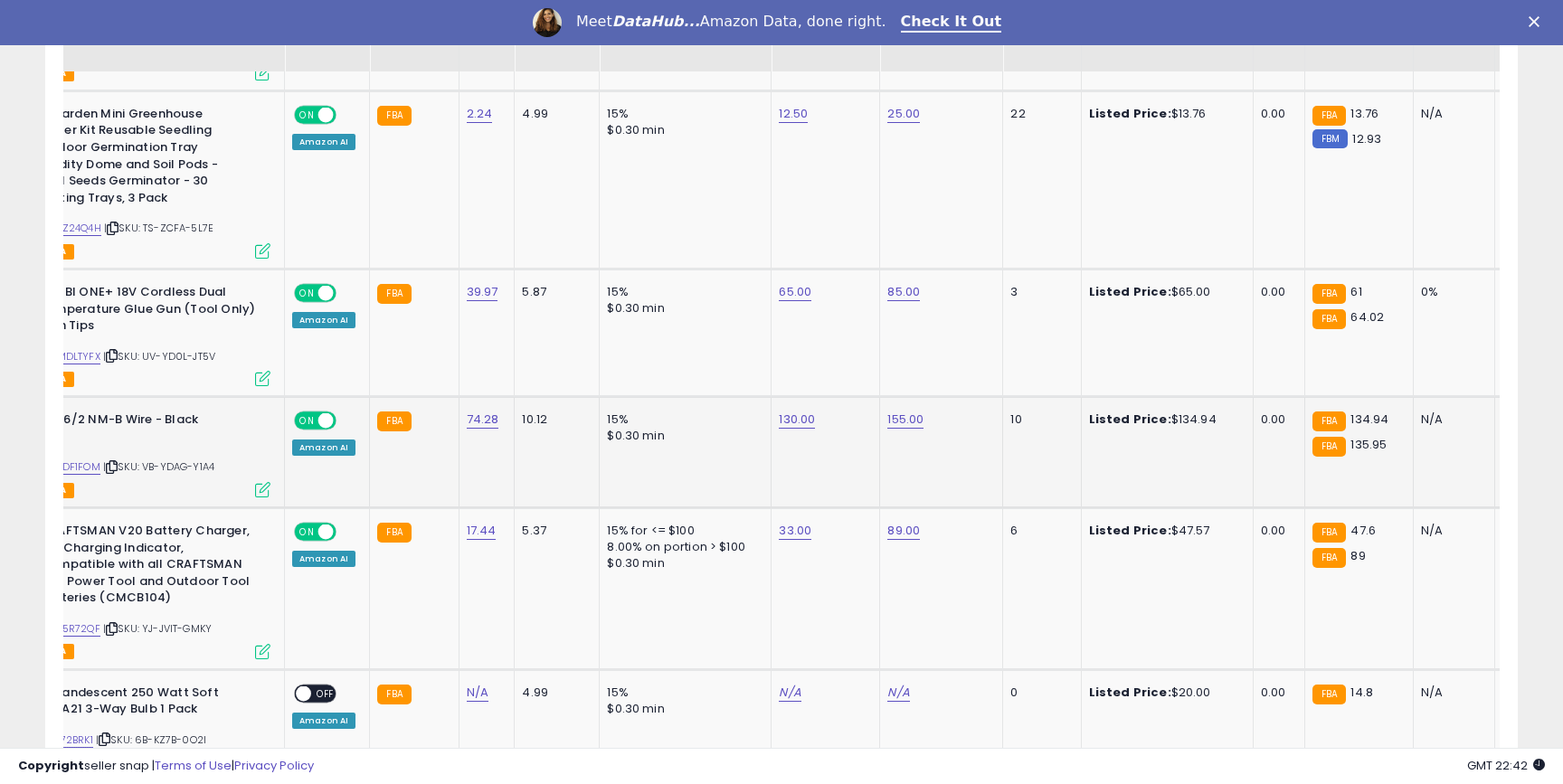
scroll to position [0, 0]
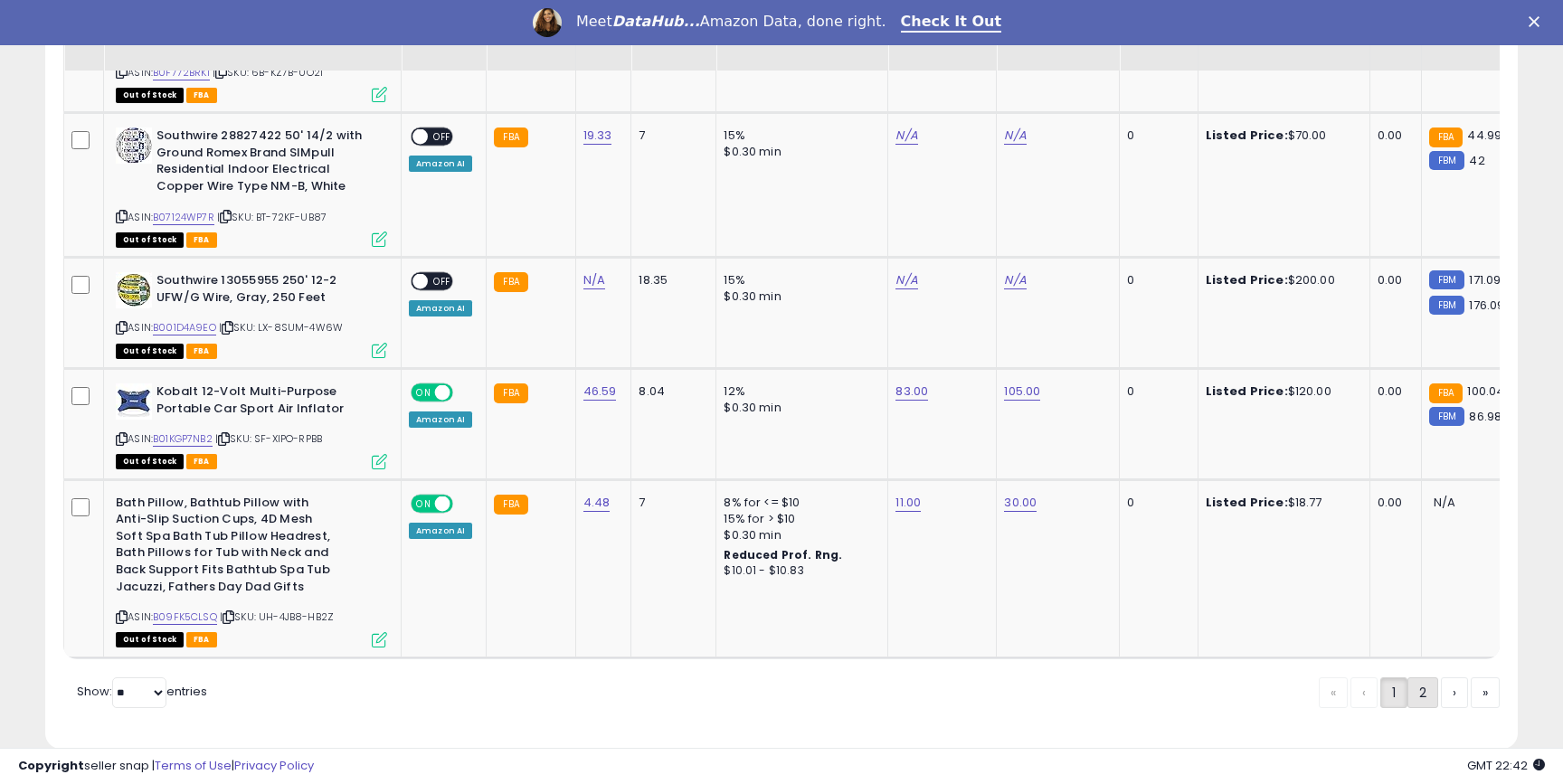
click at [1420, 677] on link "2" at bounding box center [1423, 693] width 31 height 31
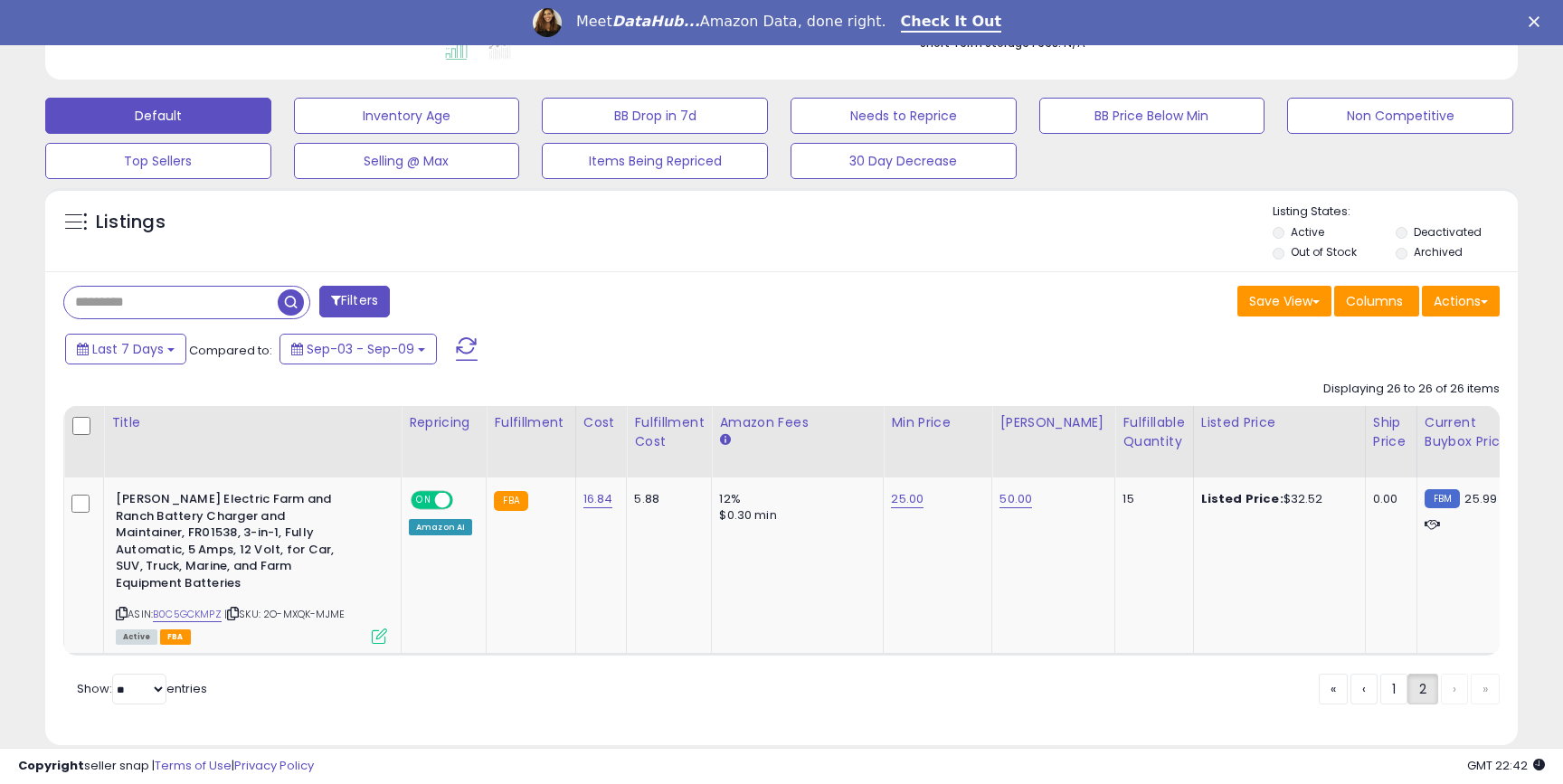
click at [1373, 689] on div "« ‹ 1 2 › »" at bounding box center [1409, 691] width 180 height 36
click at [1381, 694] on link "1" at bounding box center [1394, 689] width 27 height 31
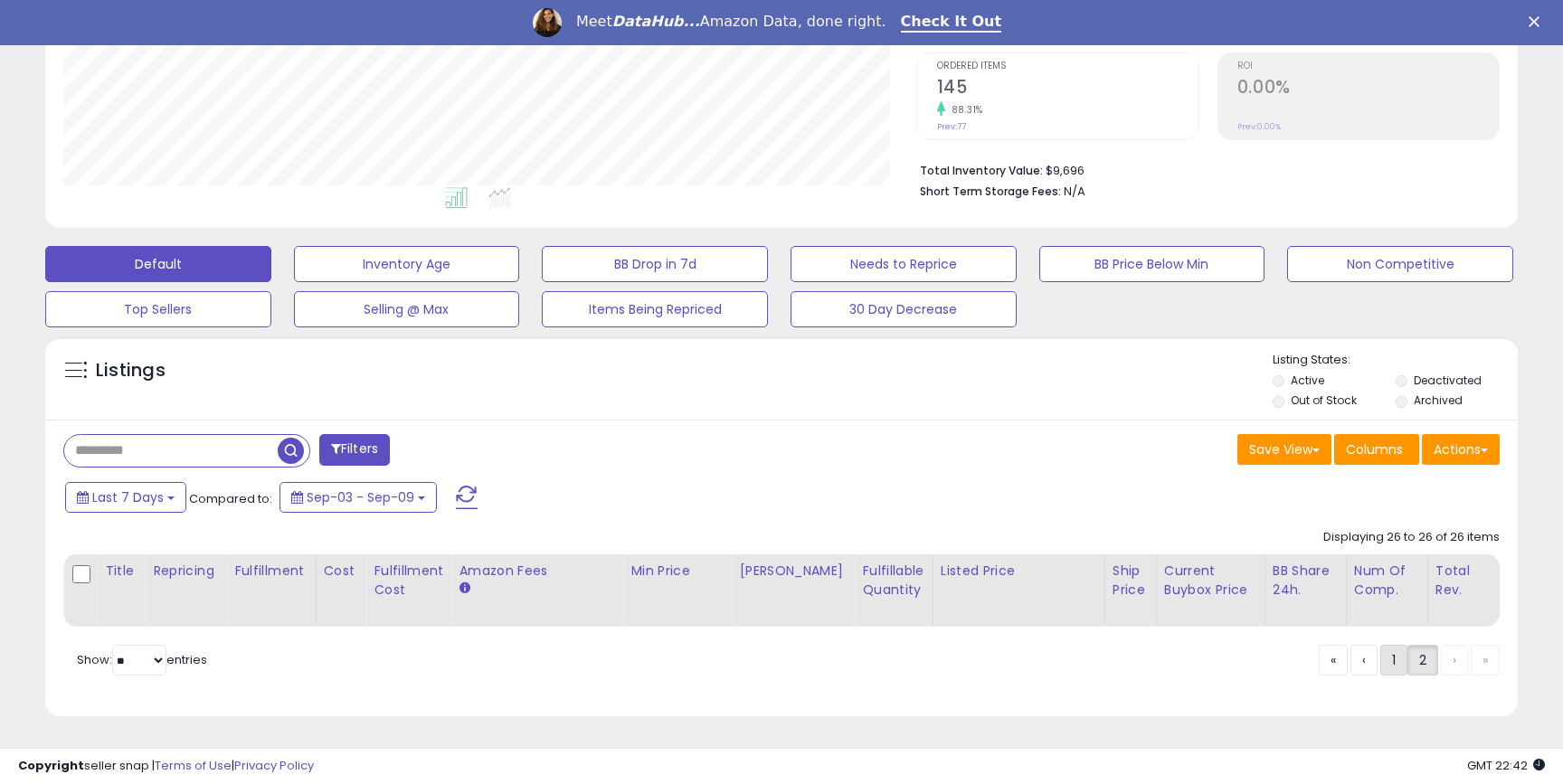
click at [1383, 662] on link "1" at bounding box center [1394, 660] width 27 height 31
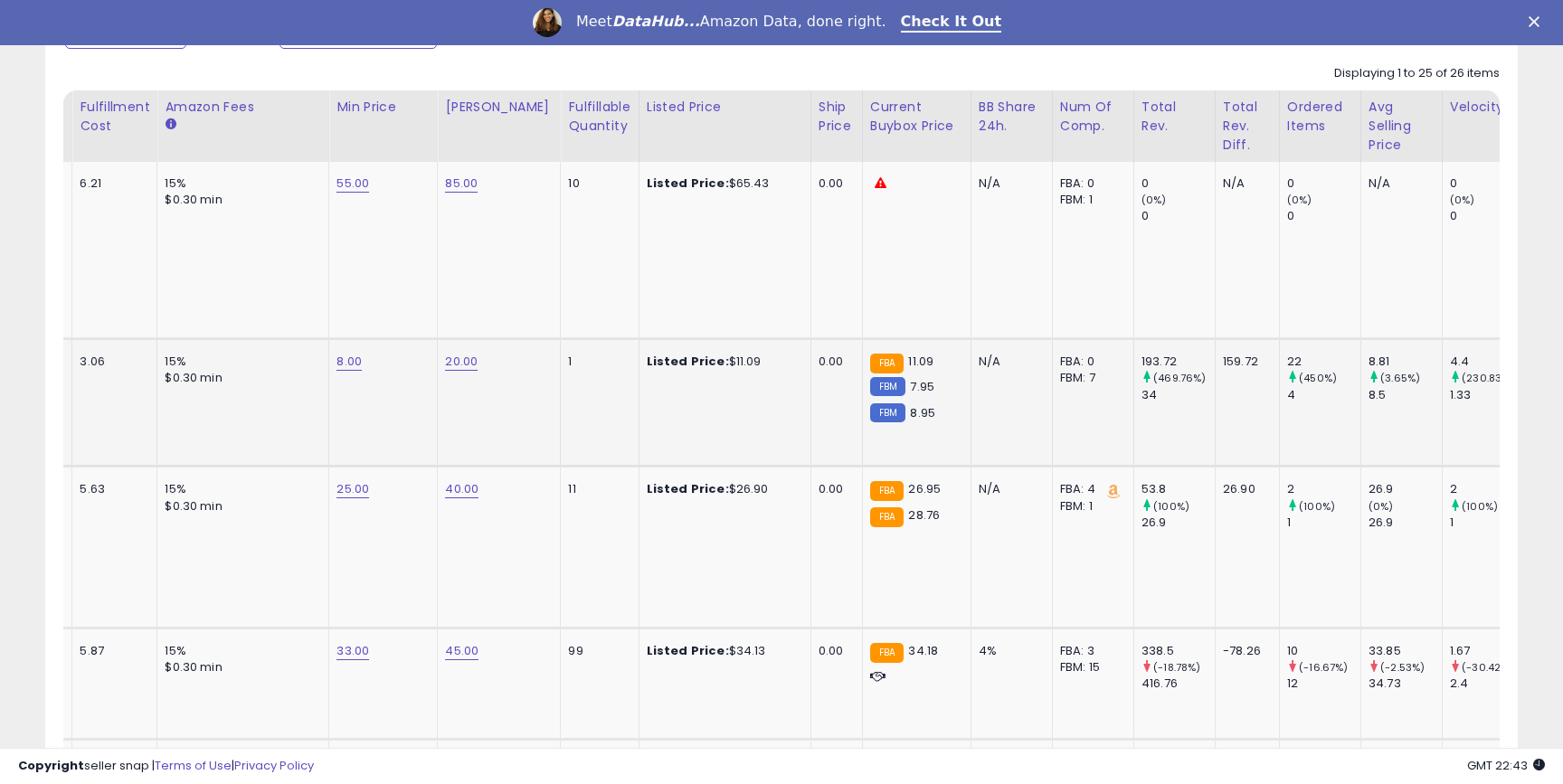
scroll to position [0, 589]
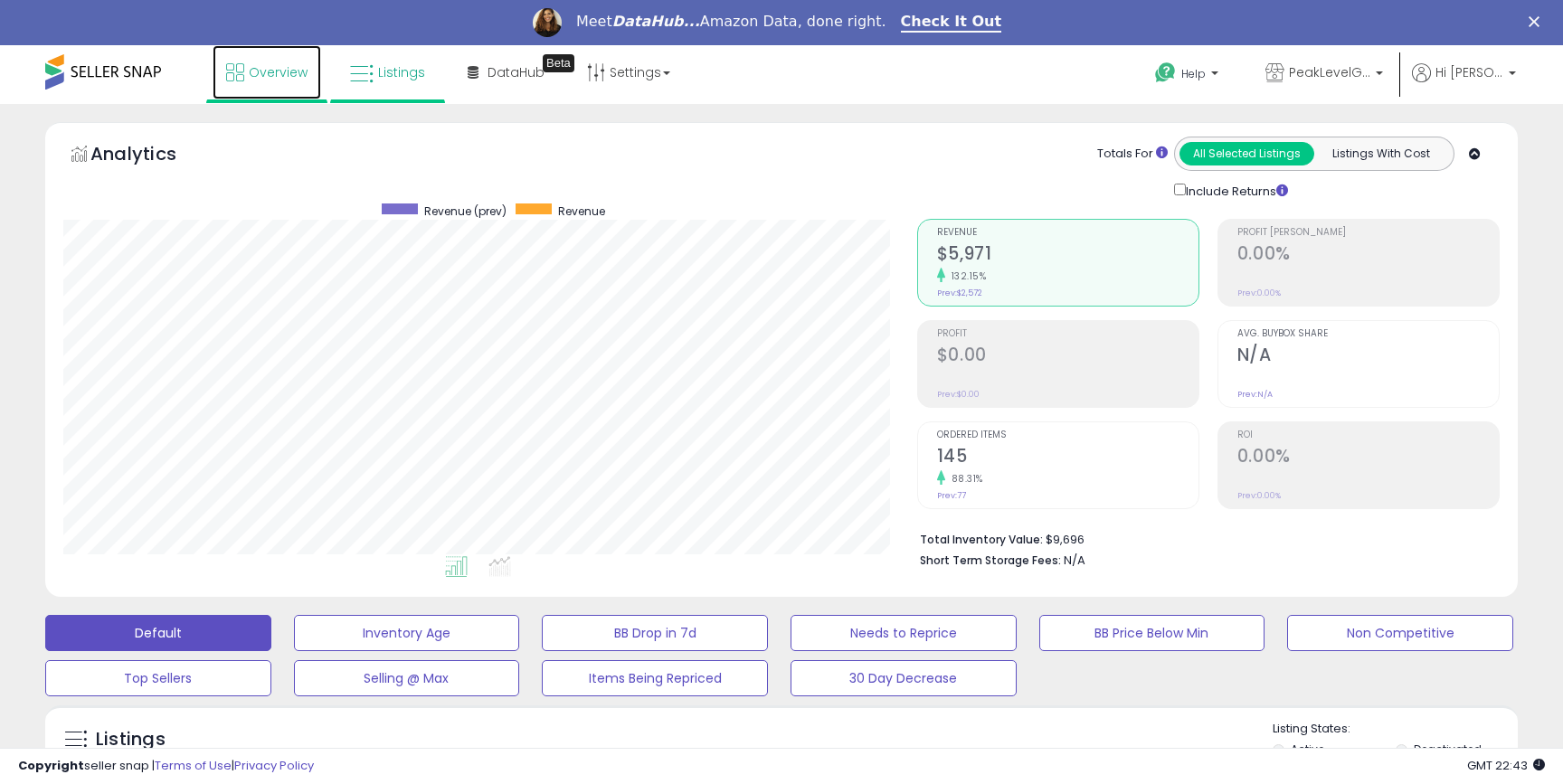
click at [275, 75] on span "Overview" at bounding box center [277, 72] width 59 height 18
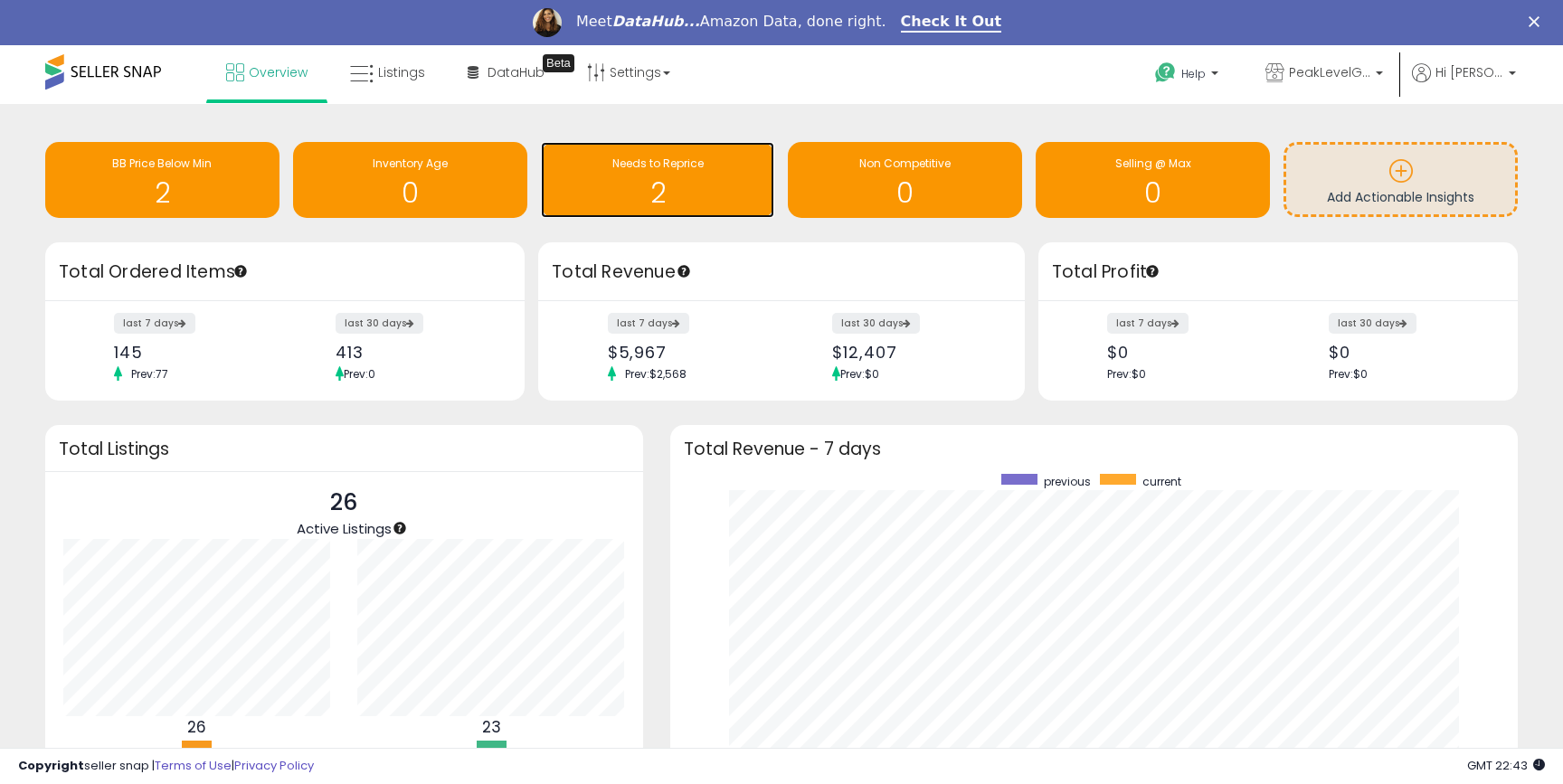
click at [636, 171] on span "Needs to Reprice" at bounding box center [658, 163] width 91 height 15
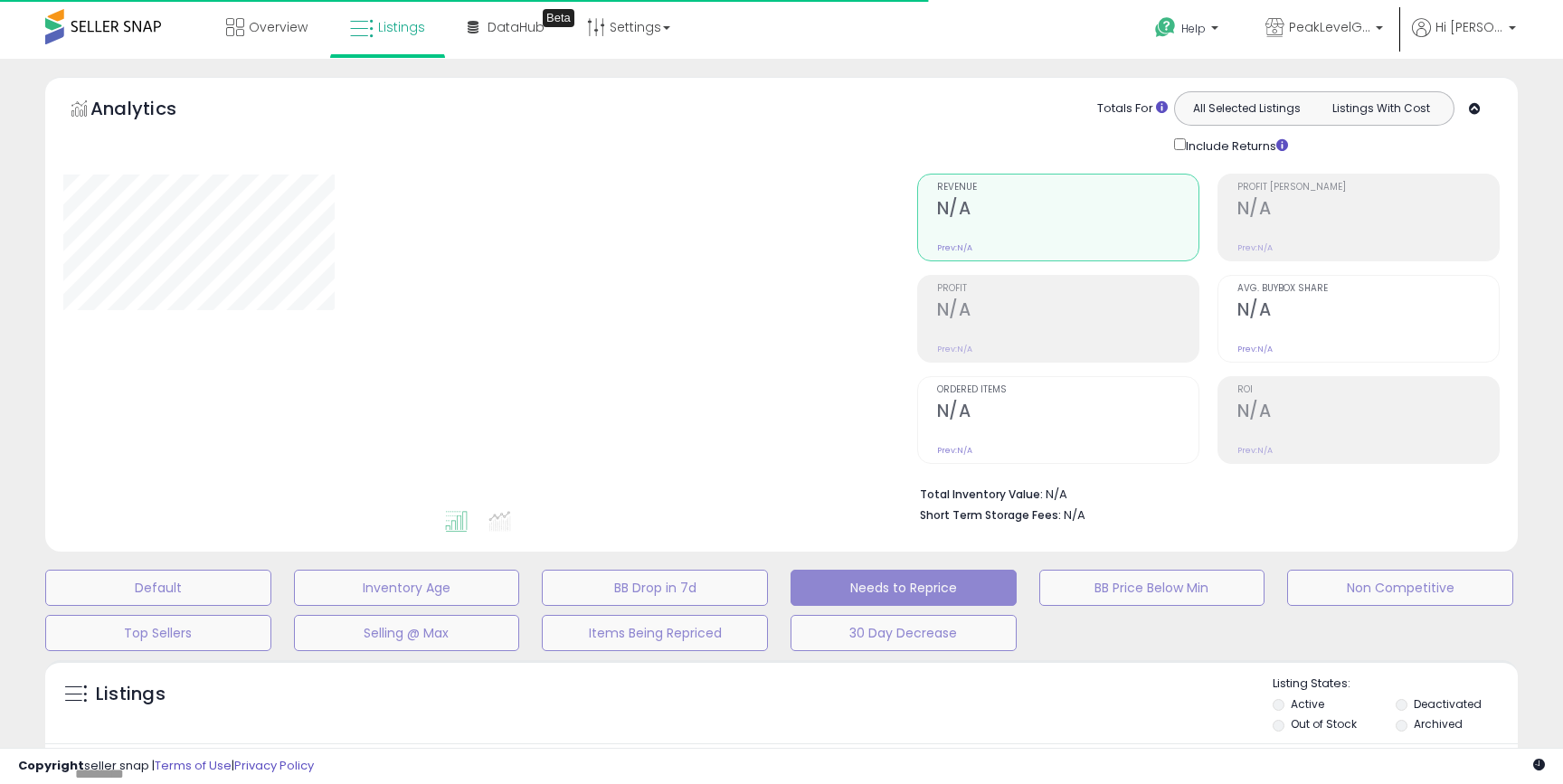
select select "**"
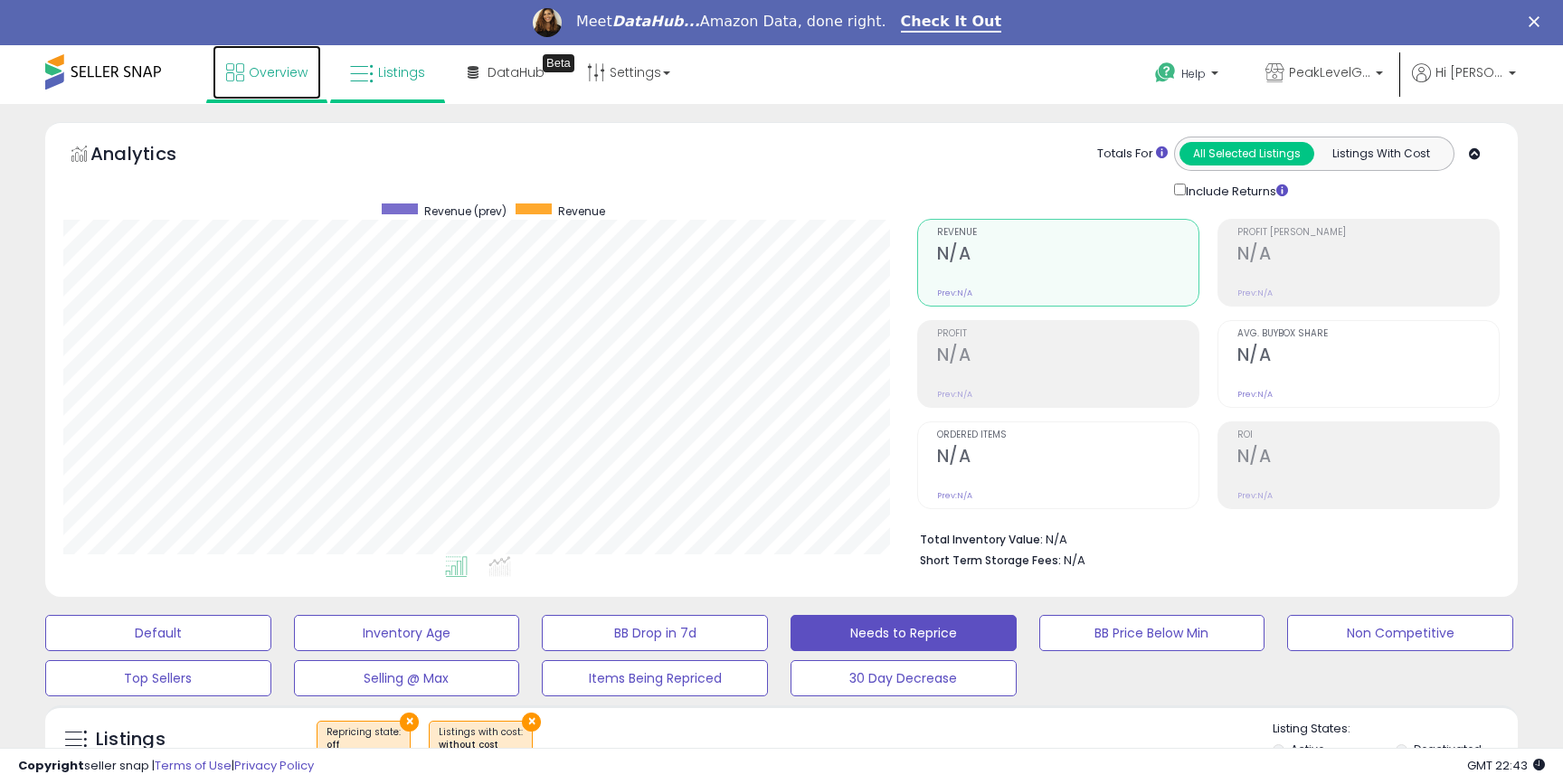
click at [296, 80] on span "Overview" at bounding box center [277, 72] width 59 height 18
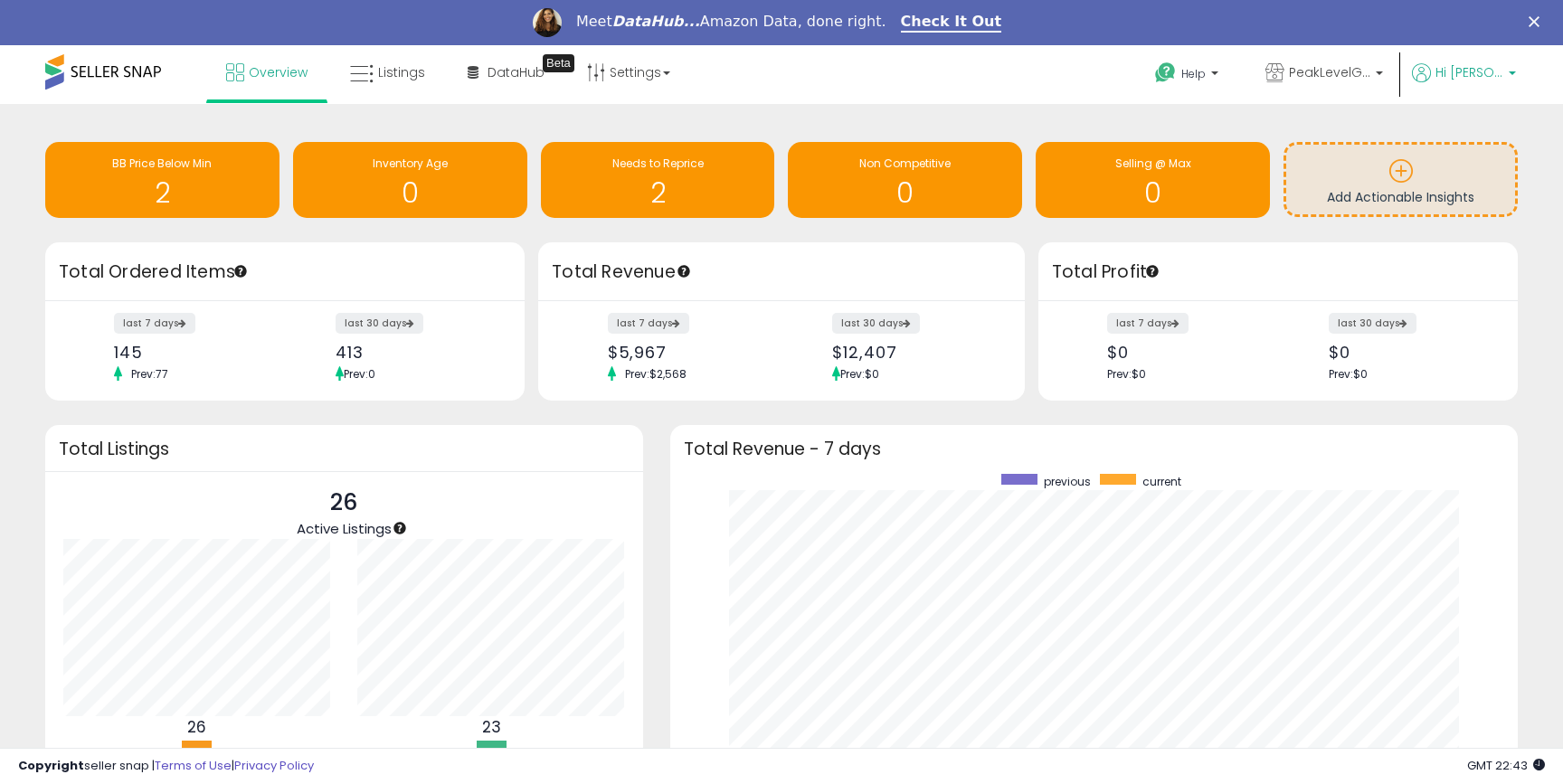
click at [1499, 67] on span "Hi [PERSON_NAME]" at bounding box center [1469, 72] width 68 height 18
click at [1494, 132] on li "Account" at bounding box center [1475, 142] width 75 height 45
click at [1474, 147] on link "Account" at bounding box center [1476, 142] width 48 height 17
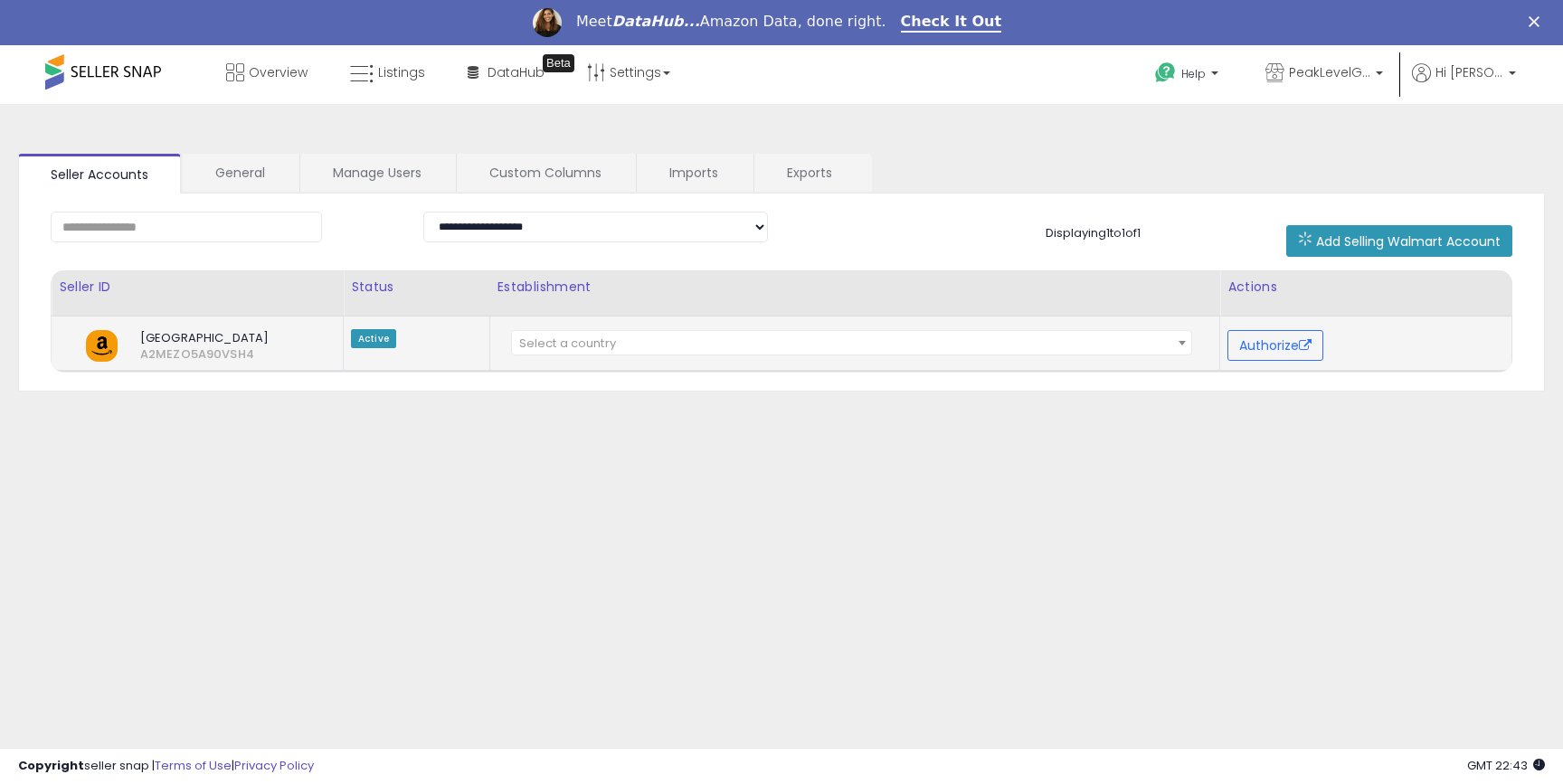
click at [557, 344] on span "Select a country" at bounding box center [567, 344] width 97 height 17
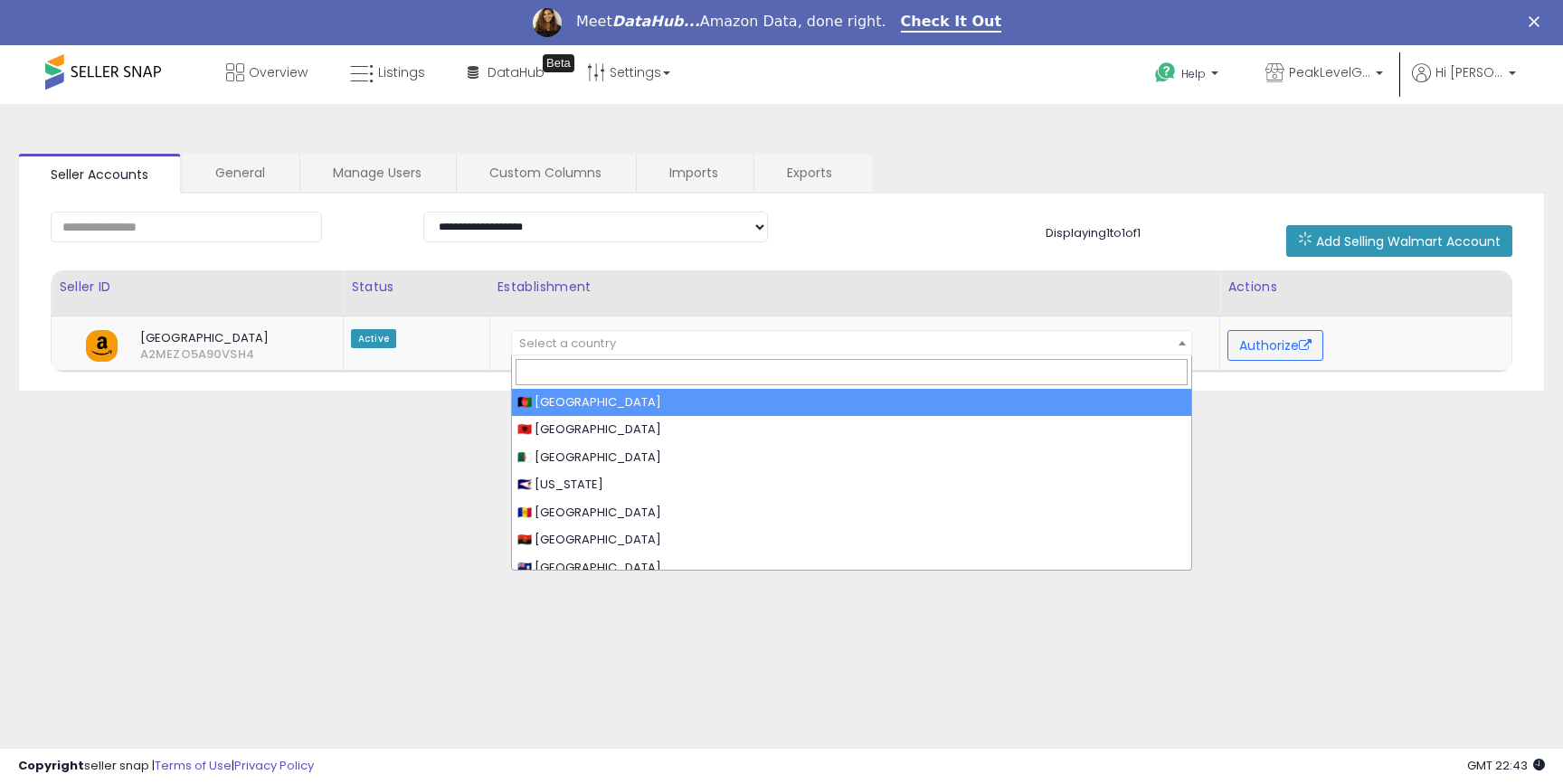
click at [430, 420] on div "**********" at bounding box center [782, 497] width 1546 height 750
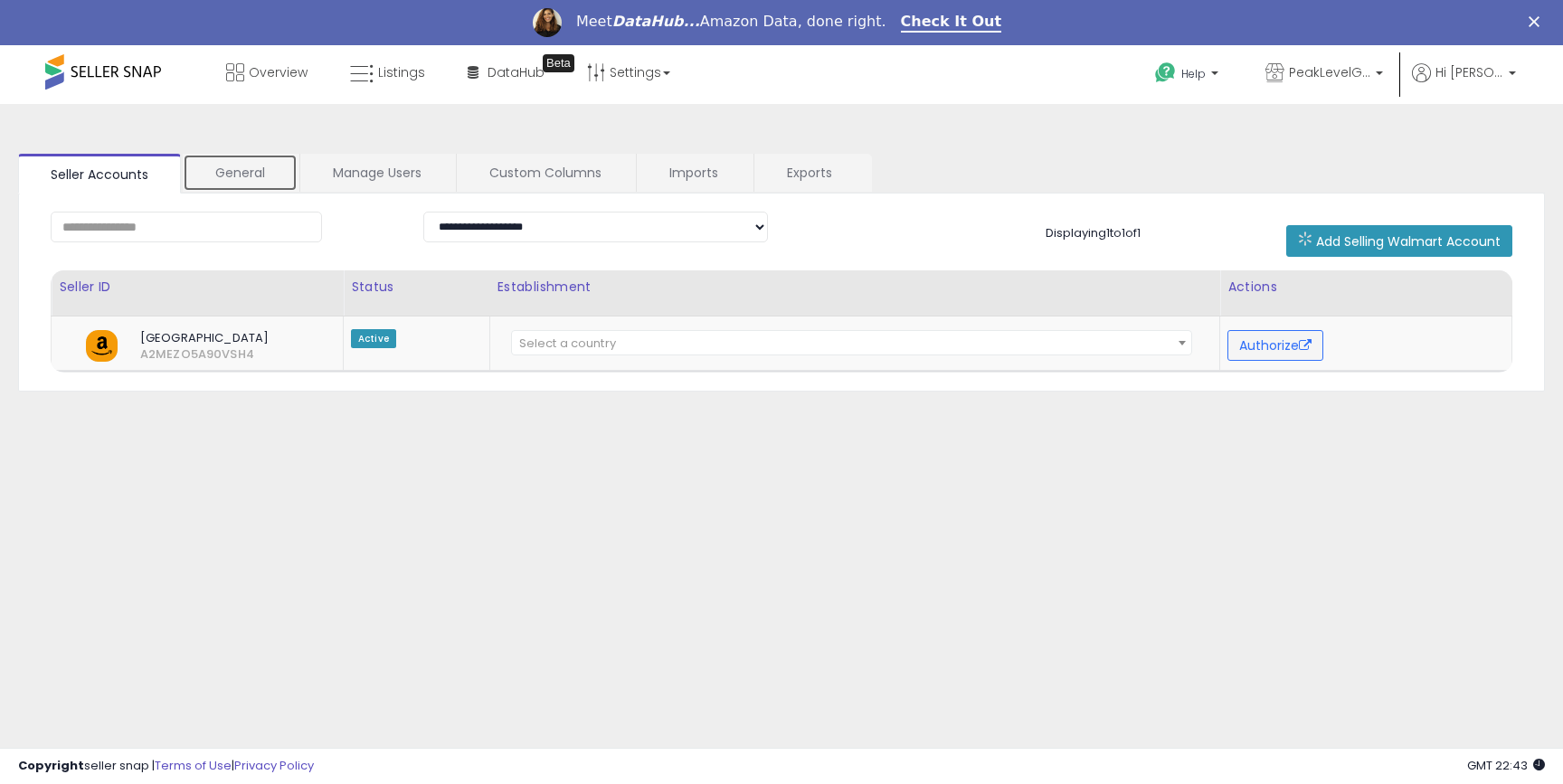
click at [234, 189] on link "General" at bounding box center [240, 173] width 115 height 38
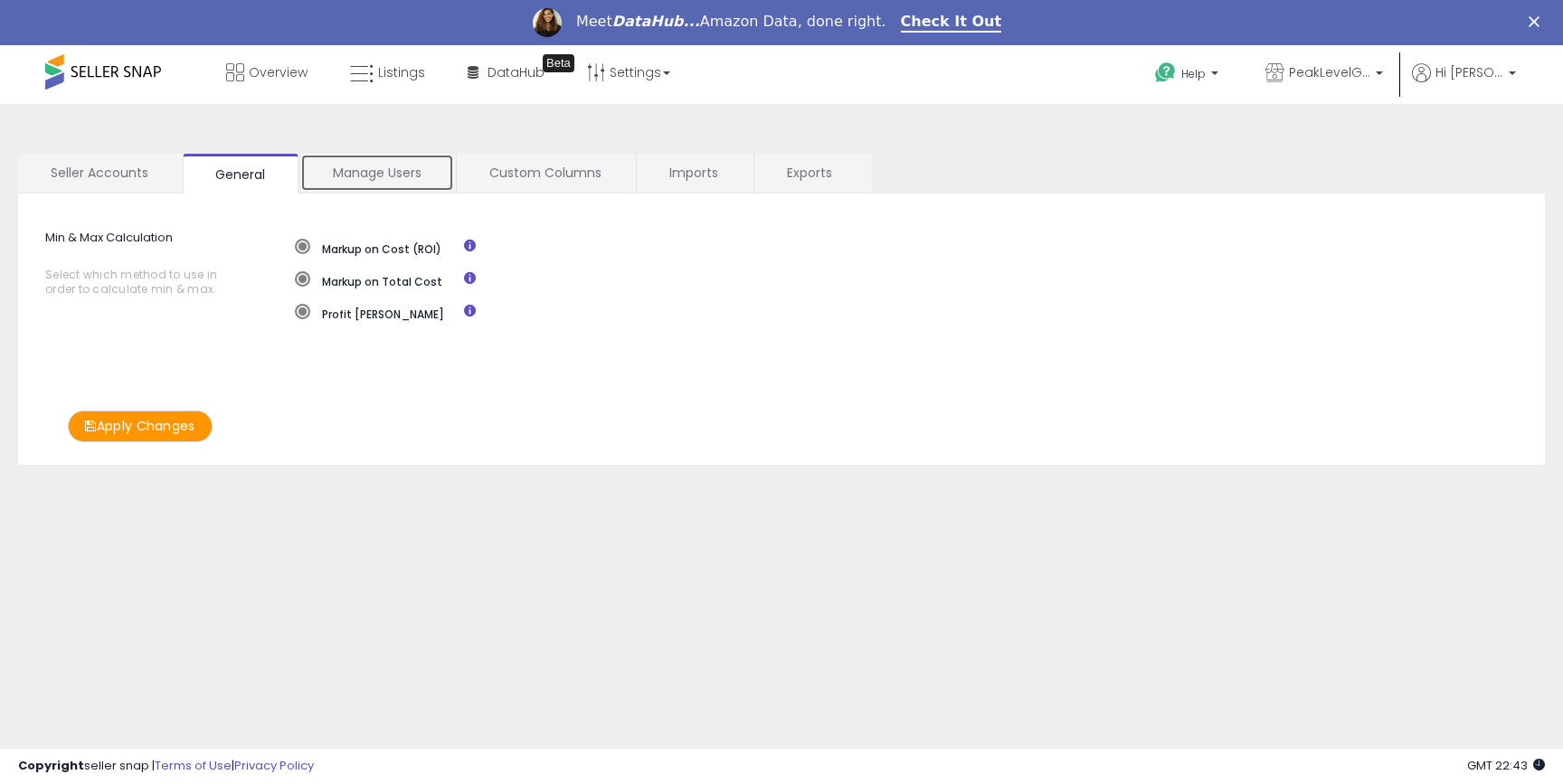
click at [365, 175] on link "Manage Users" at bounding box center [377, 173] width 154 height 38
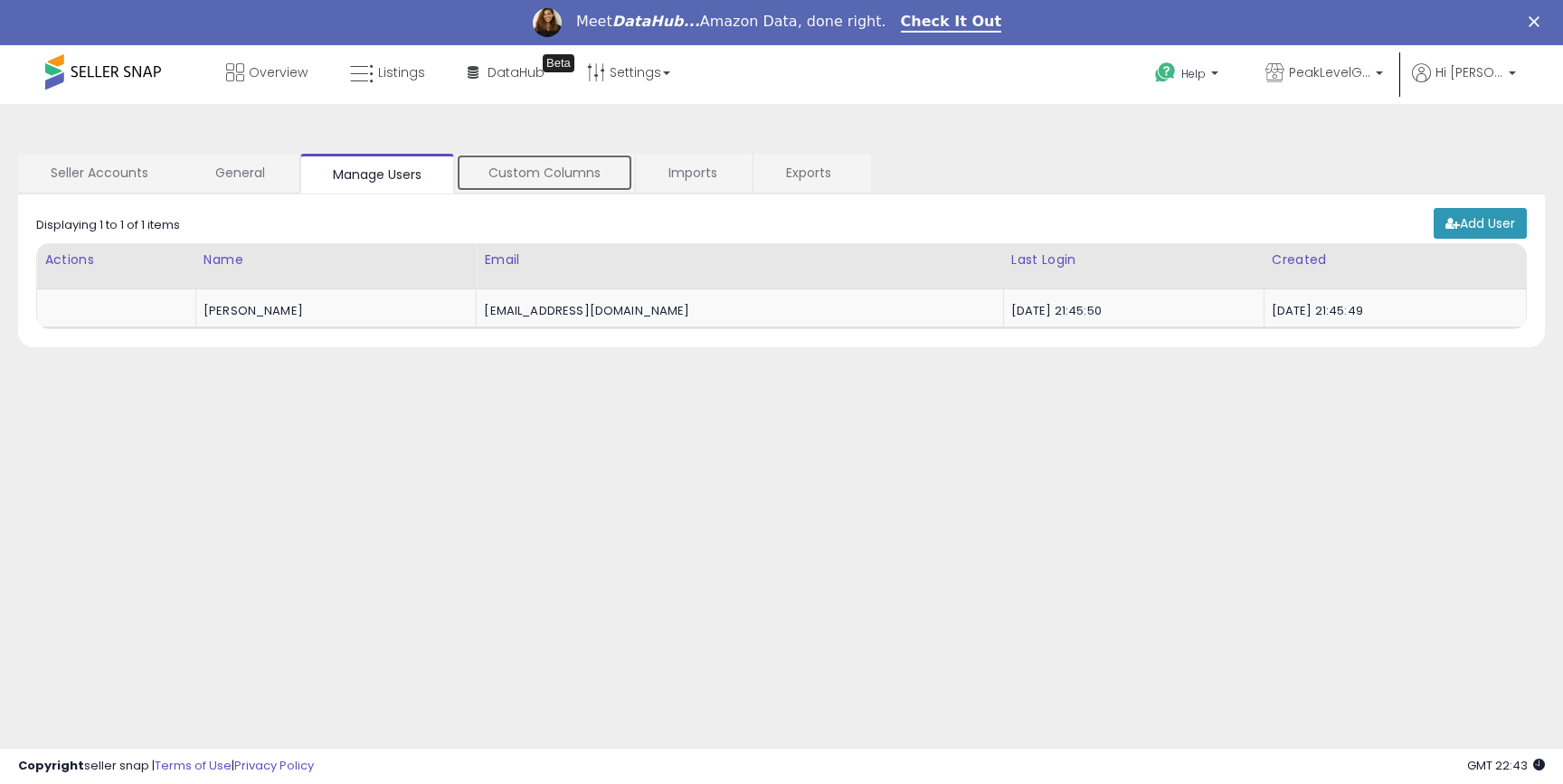
click at [494, 178] on link "Custom Columns" at bounding box center [544, 173] width 178 height 38
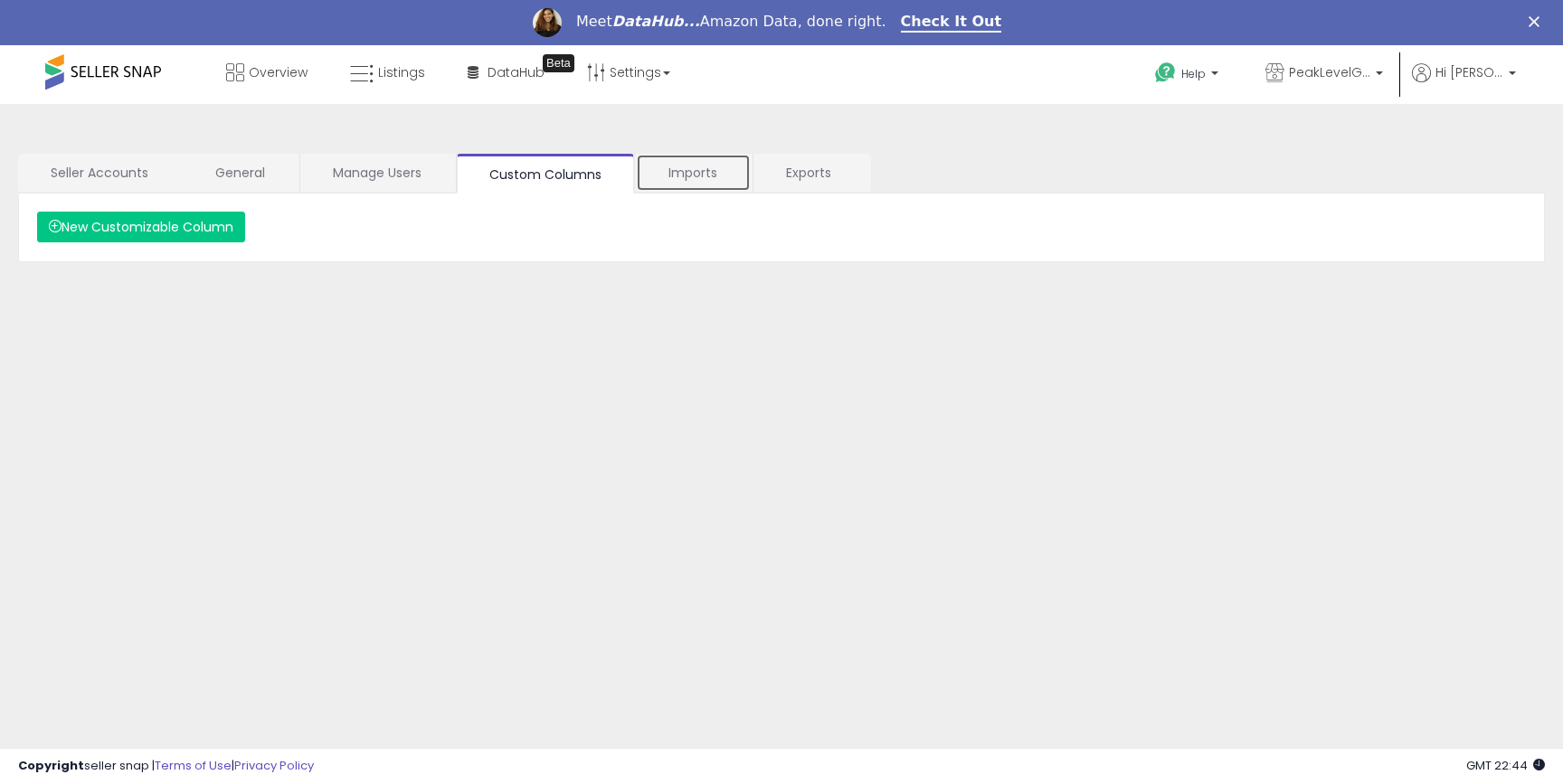
click at [695, 172] on link "Imports" at bounding box center [693, 173] width 115 height 38
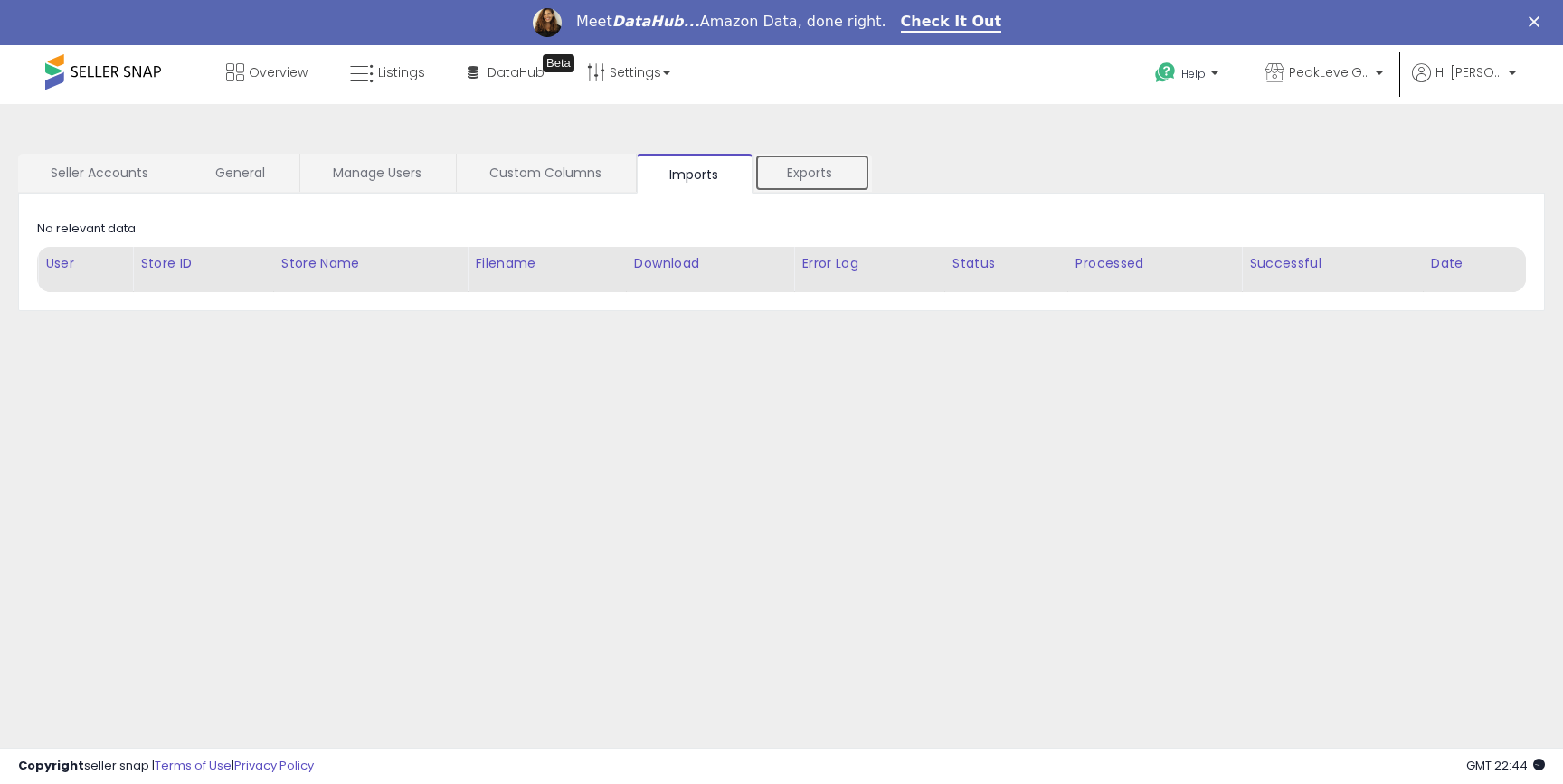
click at [829, 171] on link "Exports" at bounding box center [812, 173] width 116 height 38
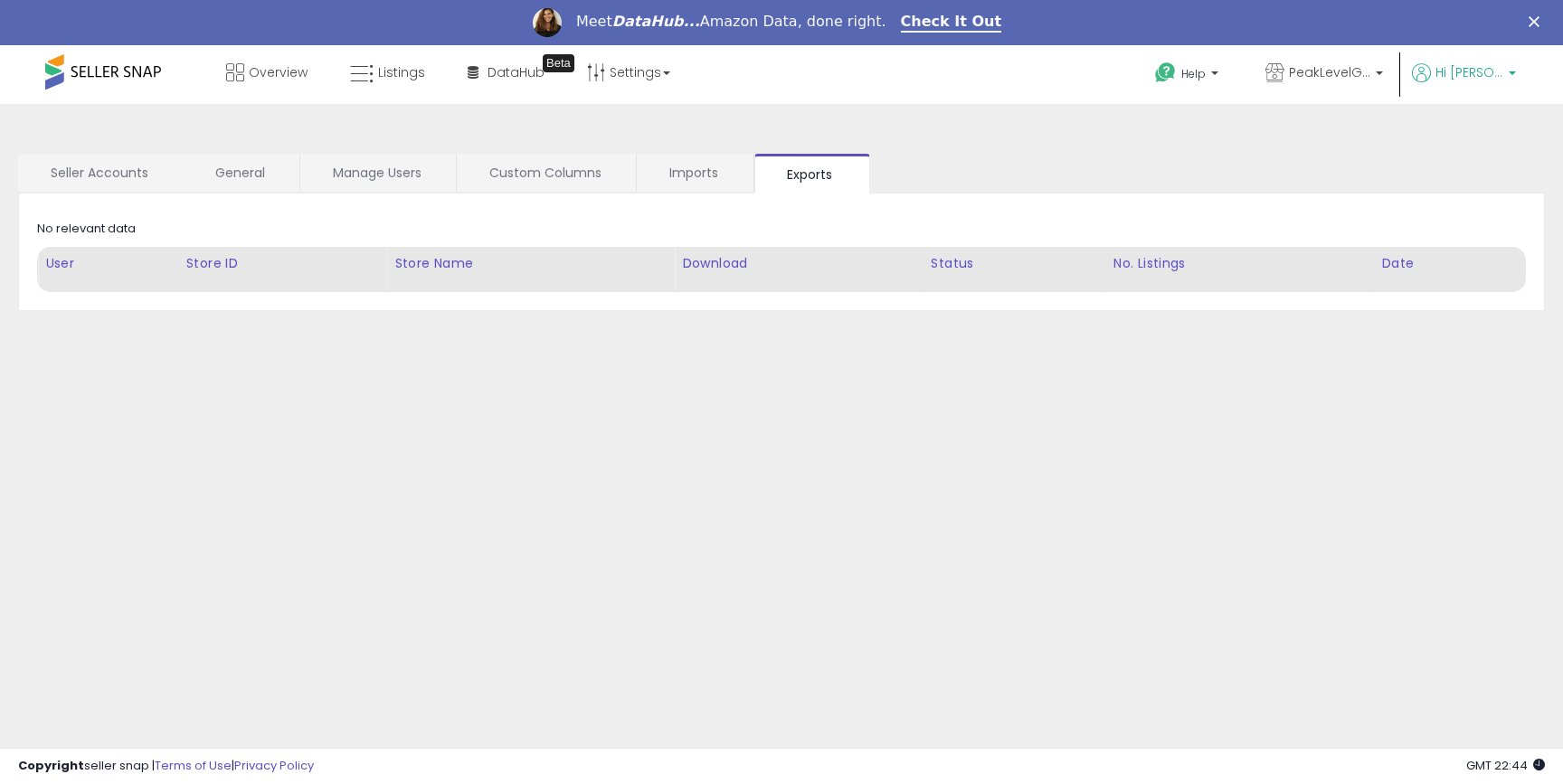
click at [1455, 85] on p "Hi [PERSON_NAME]" at bounding box center [1464, 75] width 104 height 23
click at [1498, 196] on p "Profile" at bounding box center [1476, 190] width 48 height 17
click at [1485, 194] on link "Profile" at bounding box center [1476, 189] width 36 height 17
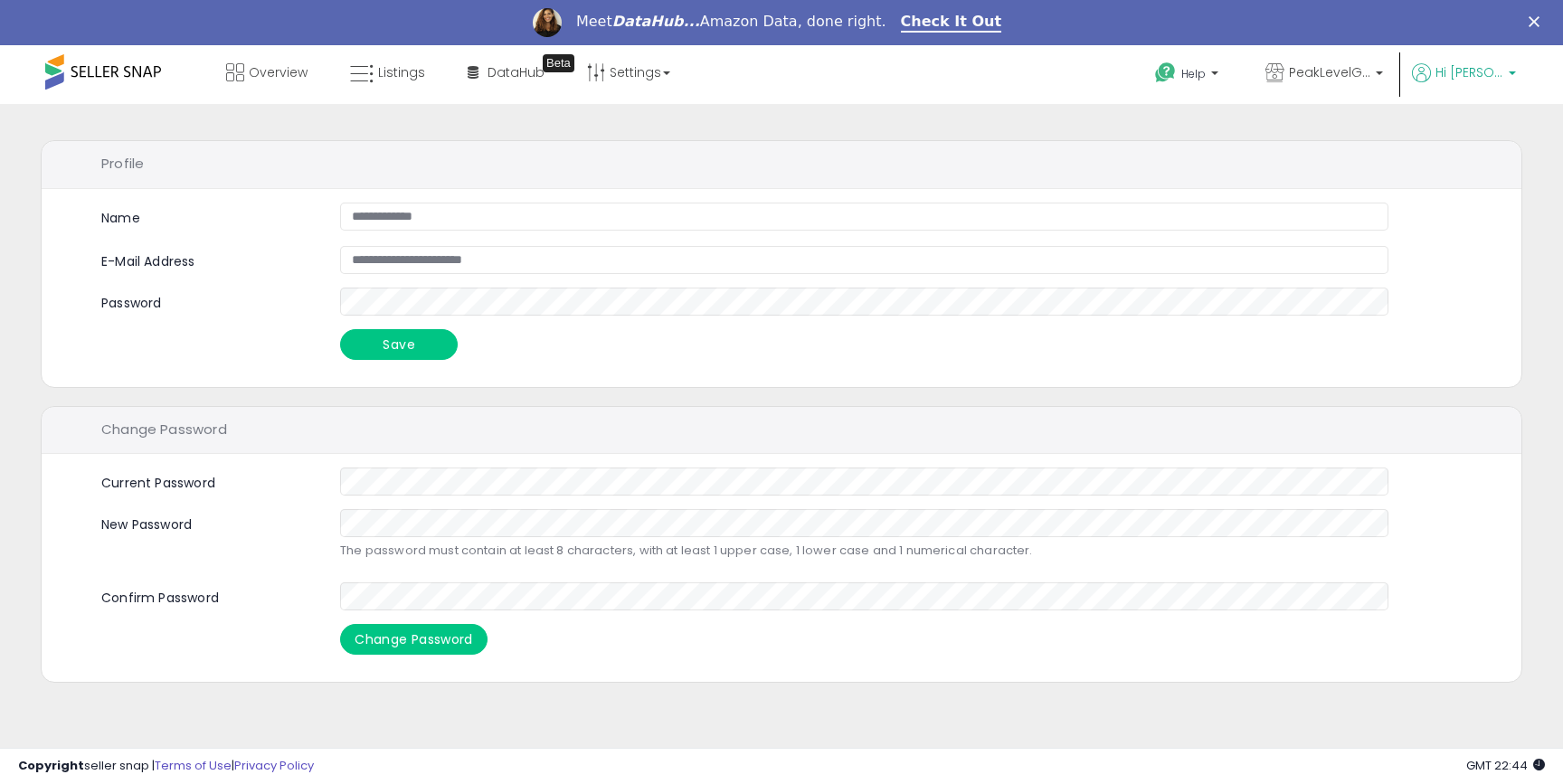
click at [1452, 67] on p "Hi [PERSON_NAME]" at bounding box center [1464, 75] width 104 height 23
click at [1337, 74] on span "PeakLevelGoods" at bounding box center [1330, 72] width 82 height 18
click at [667, 77] on link "Settings" at bounding box center [628, 72] width 110 height 55
click at [650, 142] on link "Store settings" at bounding box center [631, 137] width 82 height 17
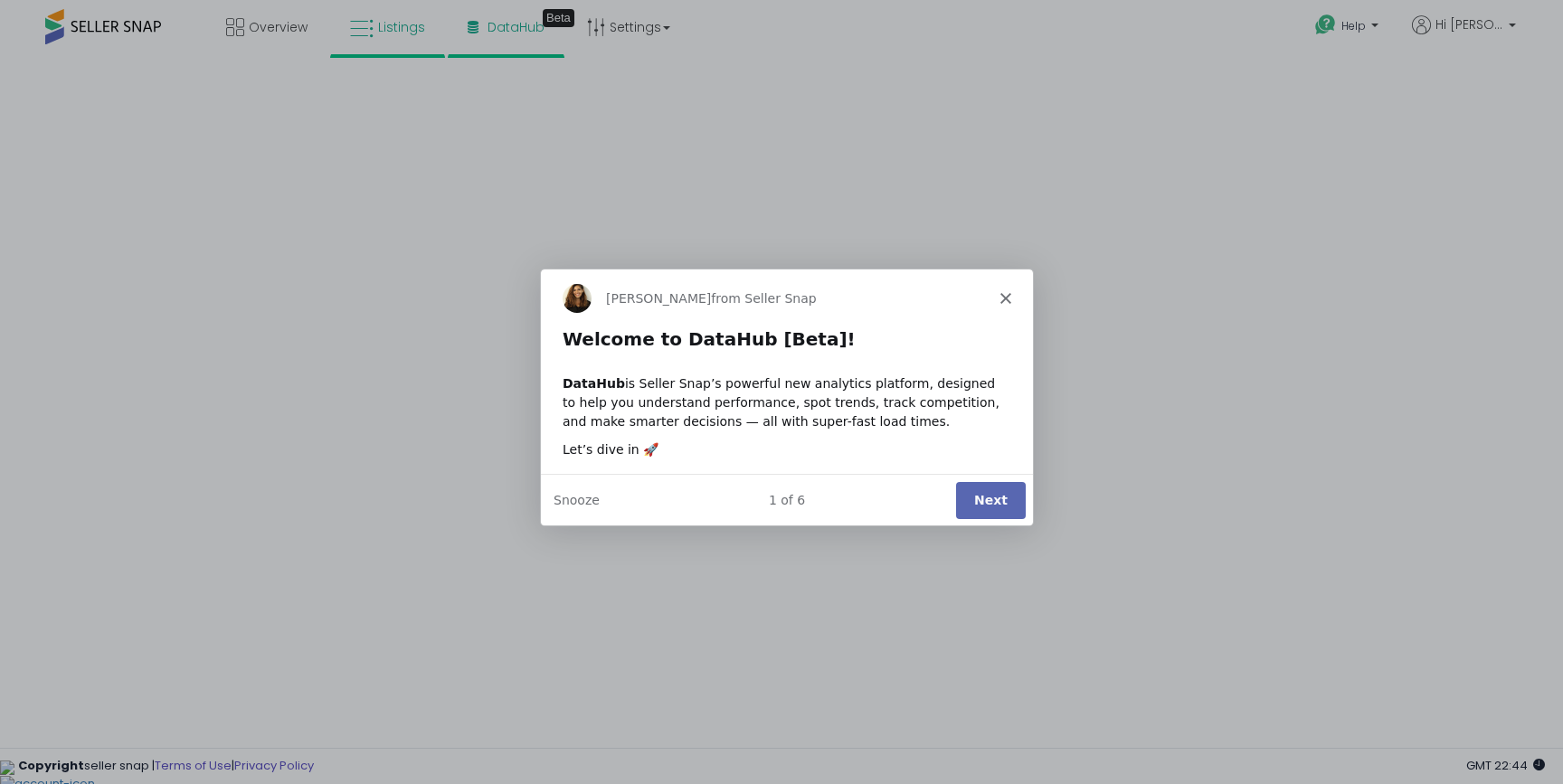
click at [379, 32] on div "Product tour overlay" at bounding box center [782, 392] width 1563 height 784
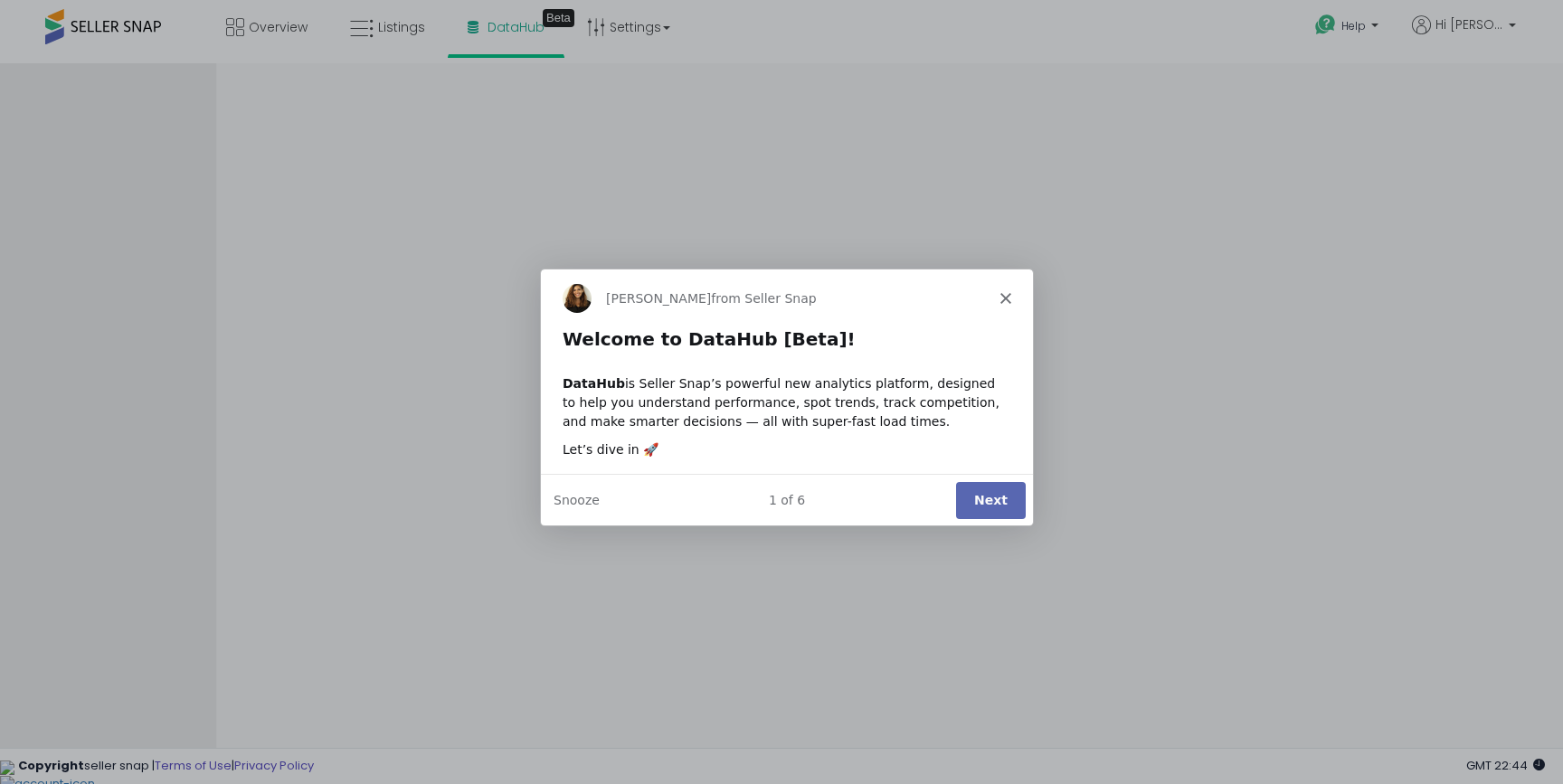
click at [1009, 300] on polygon "Close" at bounding box center [1004, 296] width 11 height 11
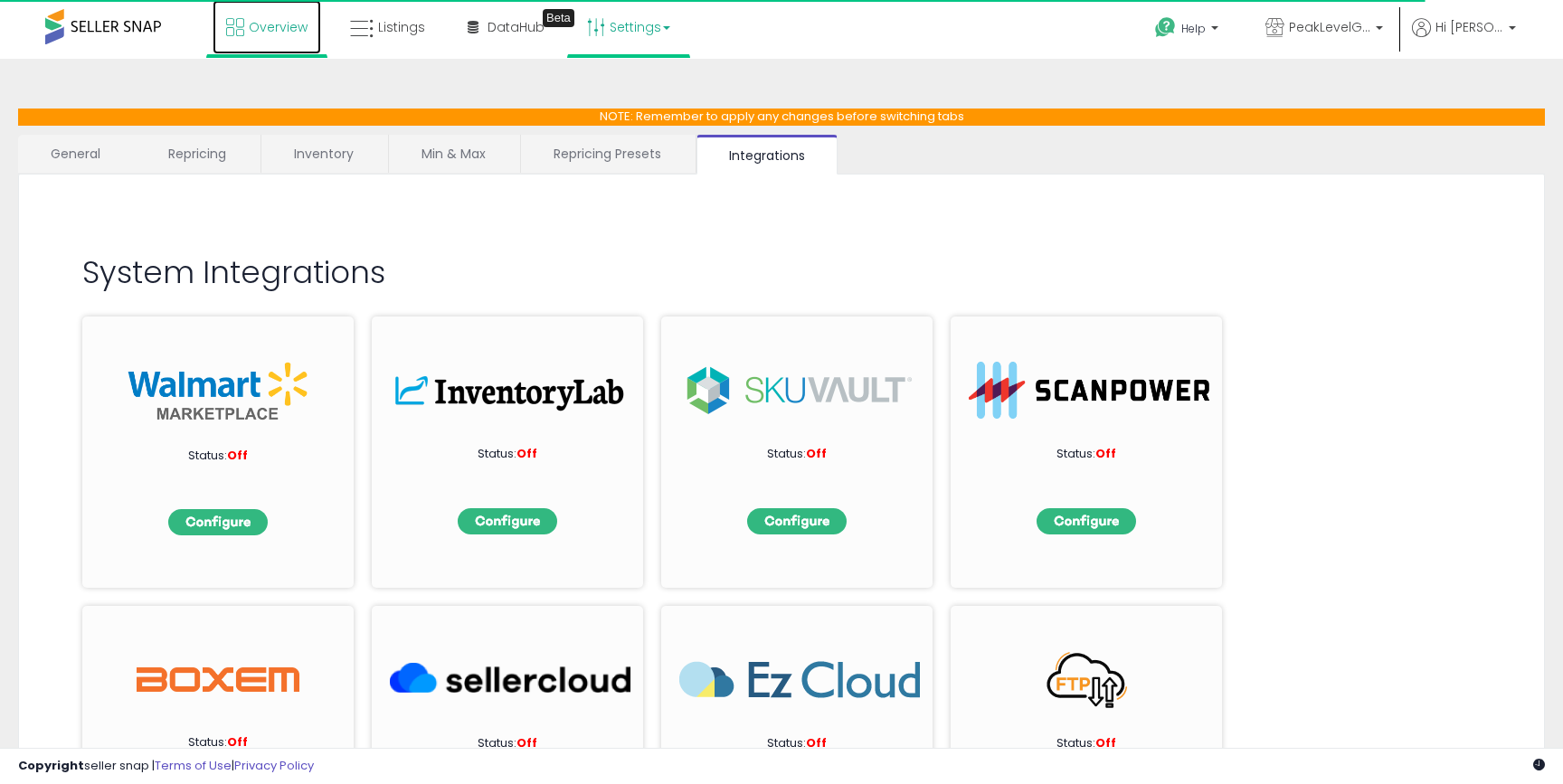
click at [250, 25] on span "Overview" at bounding box center [277, 27] width 59 height 18
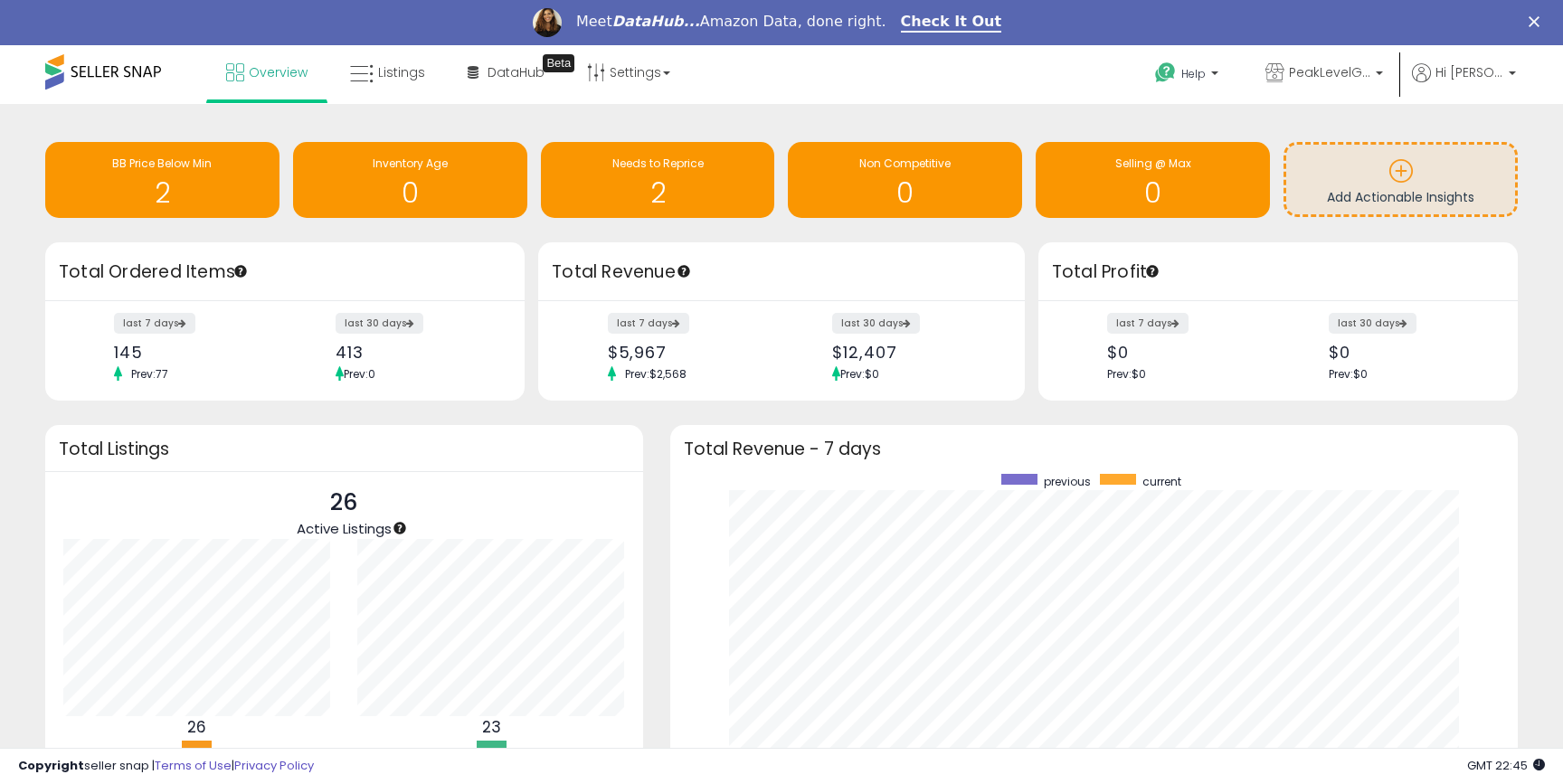
click at [148, 71] on span at bounding box center [103, 72] width 116 height 36
